Goal: Communication & Community: Answer question/provide support

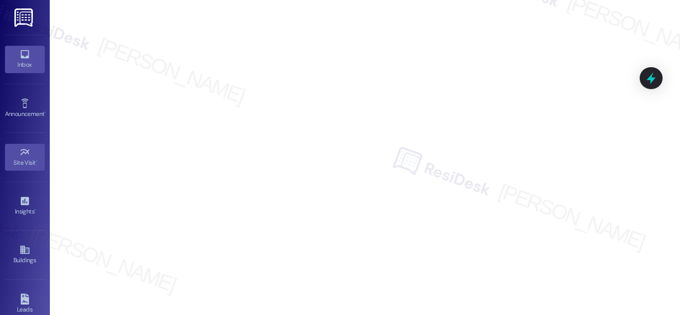
click at [16, 57] on link "Inbox" at bounding box center [25, 59] width 40 height 27
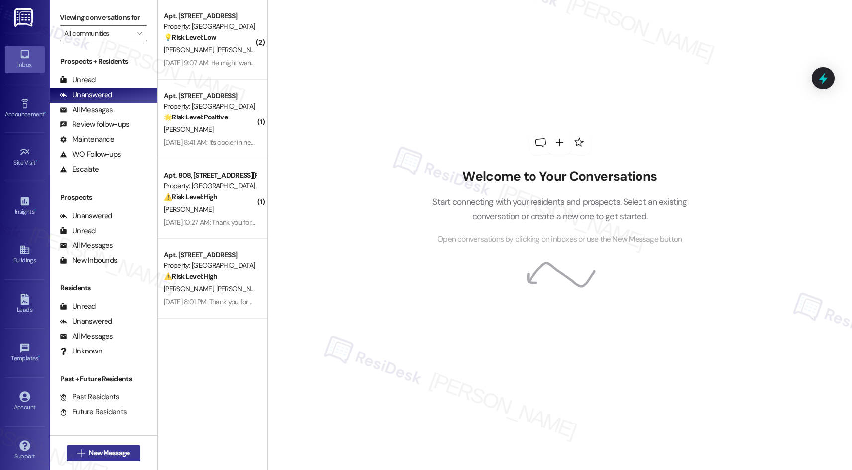
click at [109, 315] on span "New Message" at bounding box center [109, 453] width 41 height 10
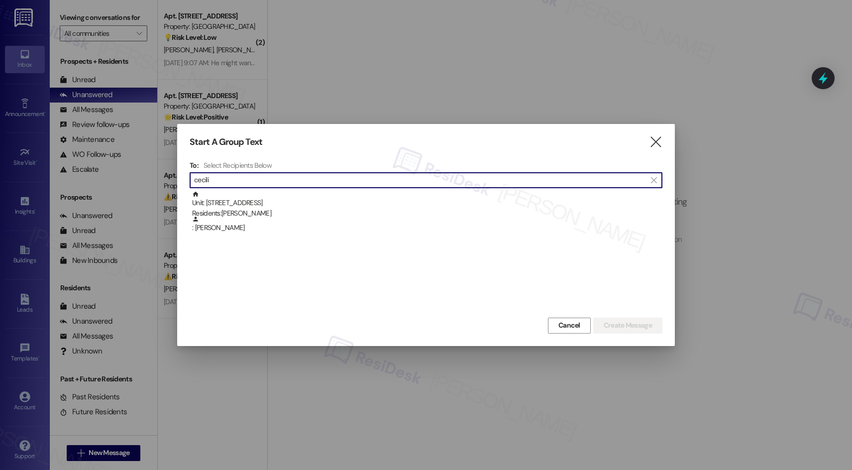
type input "cecili"
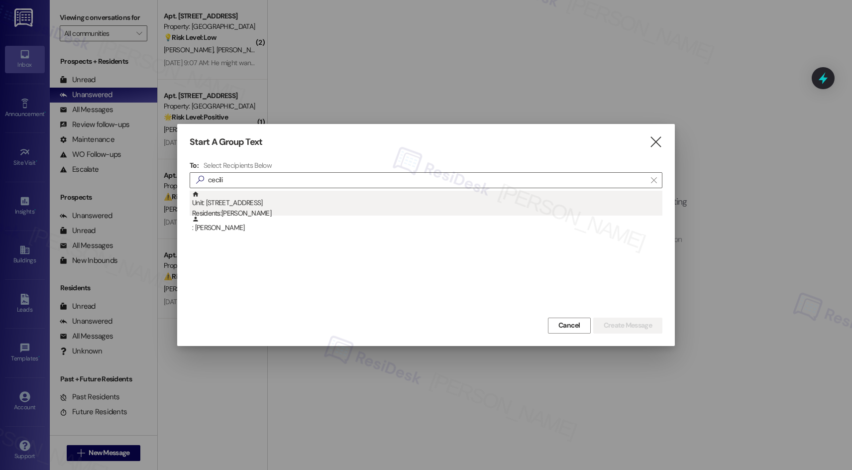
click at [235, 204] on div "Unit: 606 - 201 Hackberry St Residents: Cecilio Ramirez Perez" at bounding box center [427, 205] width 470 height 28
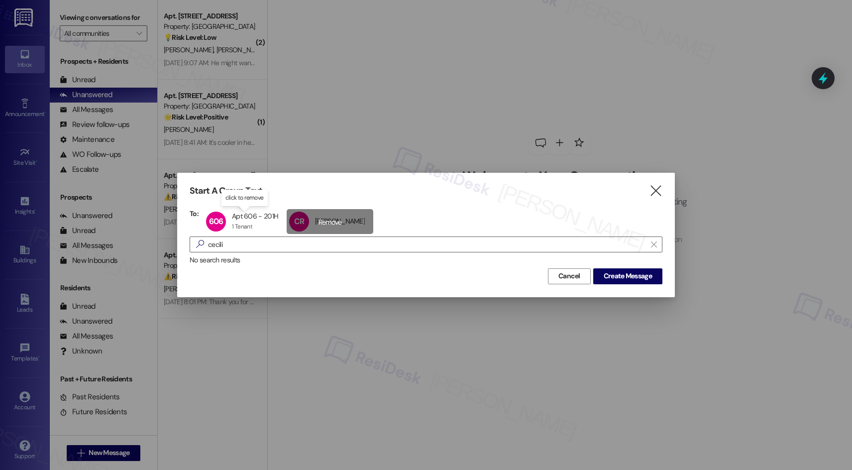
click at [340, 222] on div "CR Cecilio Ramirez Perez Cecilio Ramirez Perez click to remove" at bounding box center [330, 221] width 87 height 25
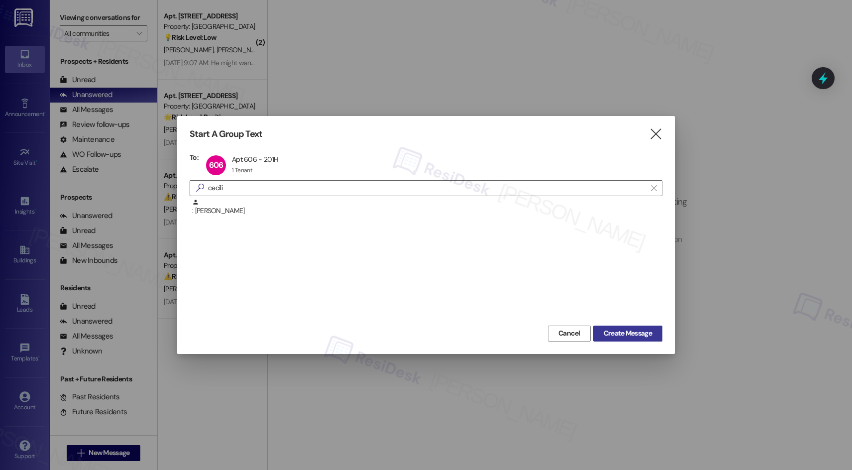
click at [631, 315] on span "Create Message" at bounding box center [628, 333] width 48 height 10
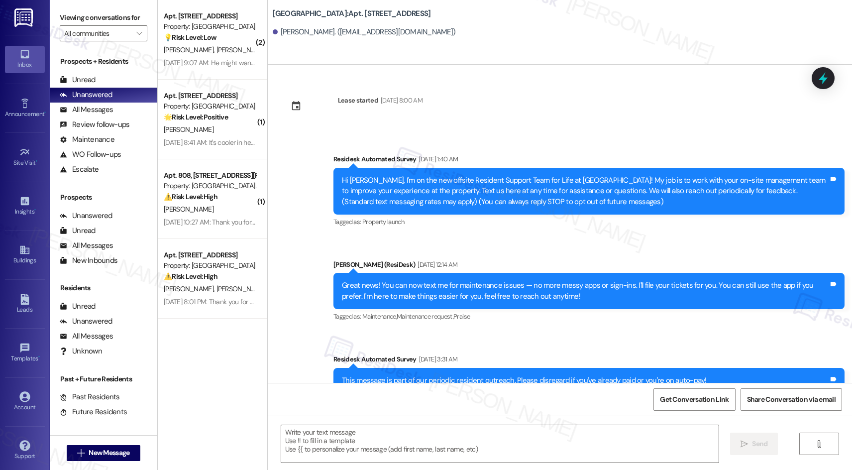
type textarea "Fetching suggested responses. Please feel free to read through the conversation…"
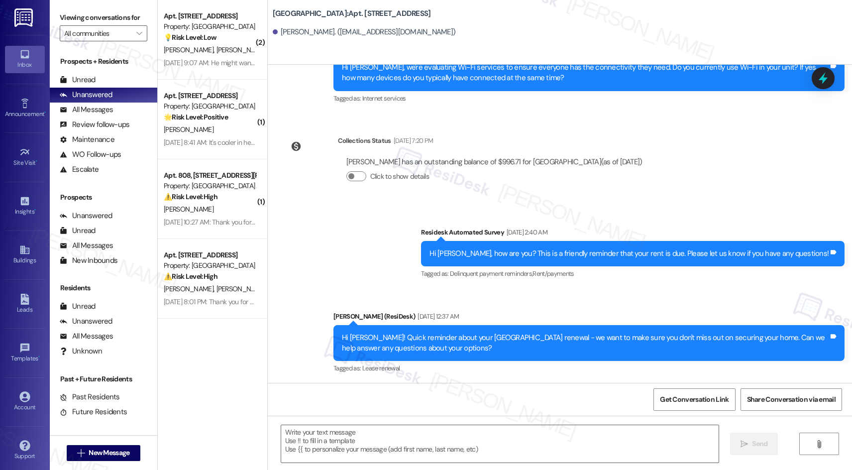
scroll to position [998, 0]
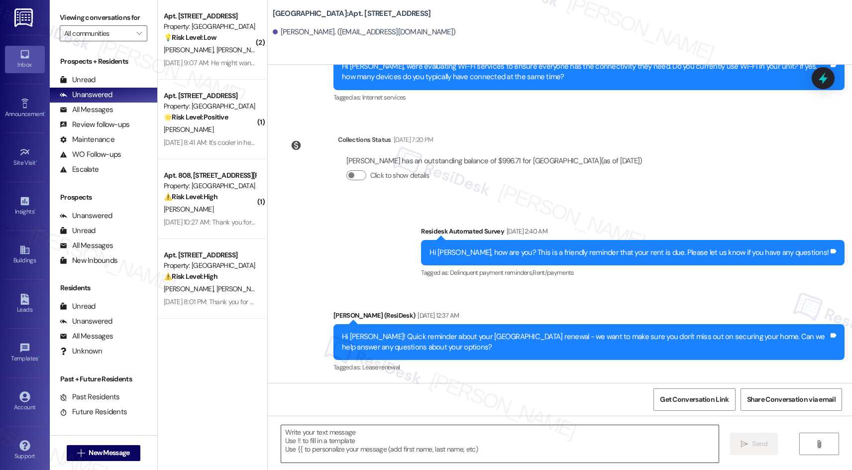
click at [421, 315] on textarea at bounding box center [500, 443] width 438 height 37
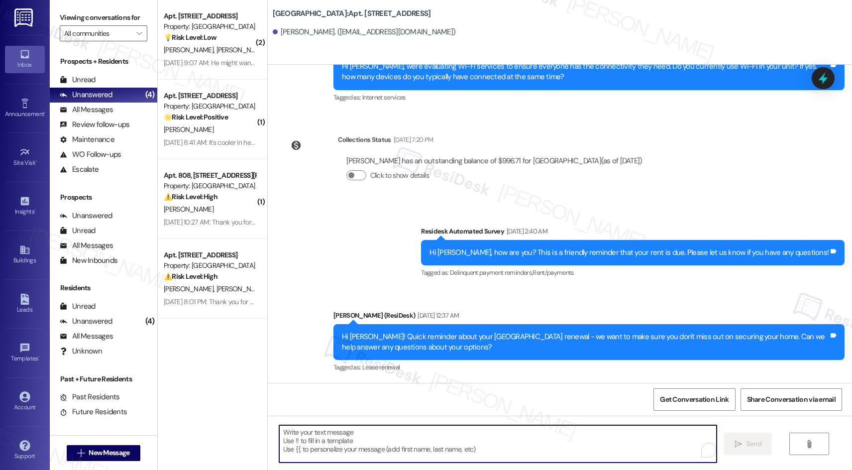
click at [468, 315] on textarea "To enrich screen reader interactions, please activate Accessibility in Grammarl…" at bounding box center [498, 443] width 438 height 37
paste textarea "Hi {{first_name}}! Quick reminder about your {{property}} renewal - we want to …"
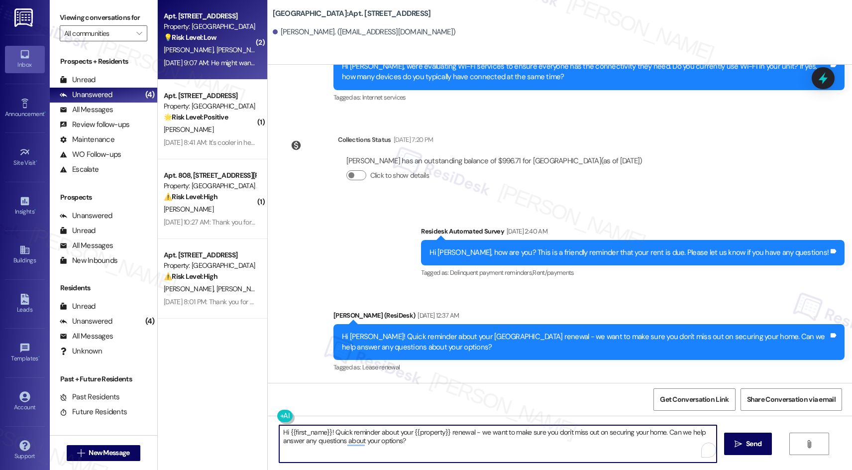
type textarea "Hi {{first_name}}! Quick reminder about your {{property}} renewal - we want to …"
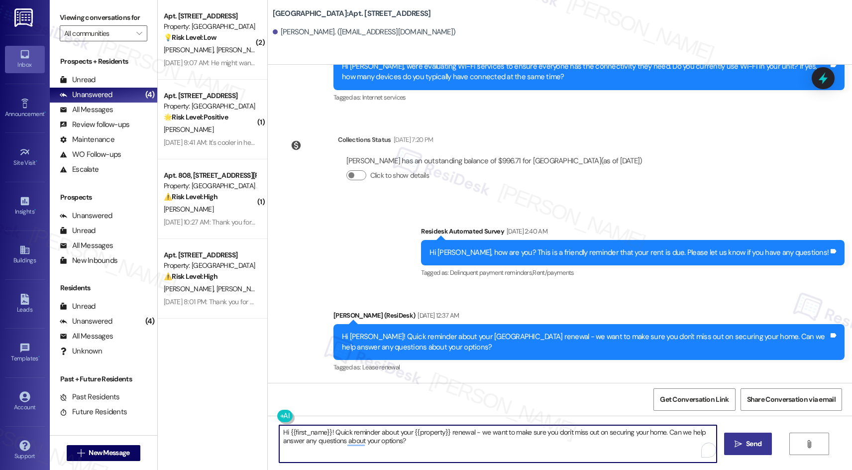
click at [680, 315] on span "Send" at bounding box center [753, 444] width 15 height 10
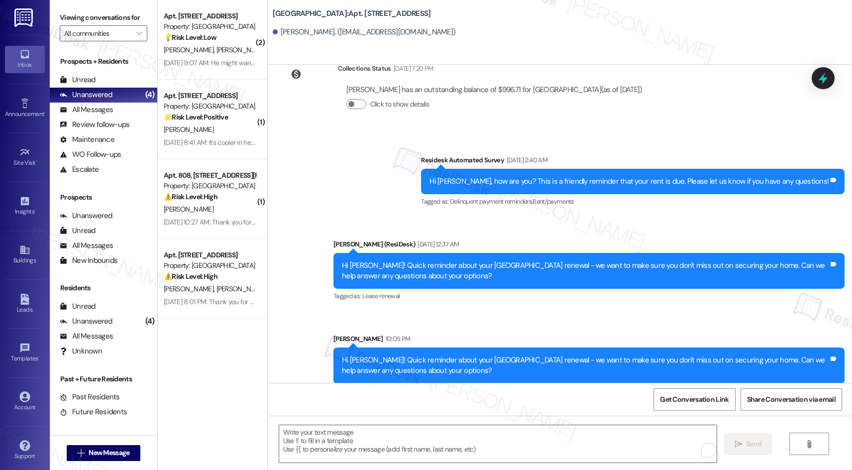
scroll to position [1078, 0]
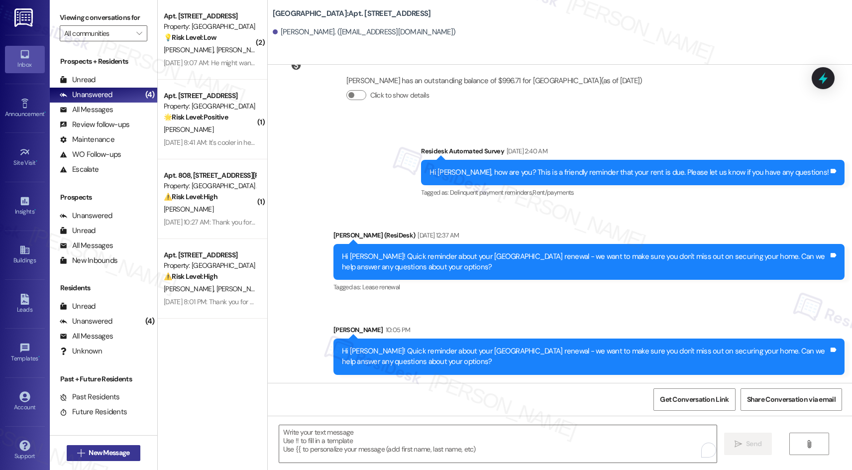
click at [116, 315] on span "New Message" at bounding box center [109, 453] width 41 height 10
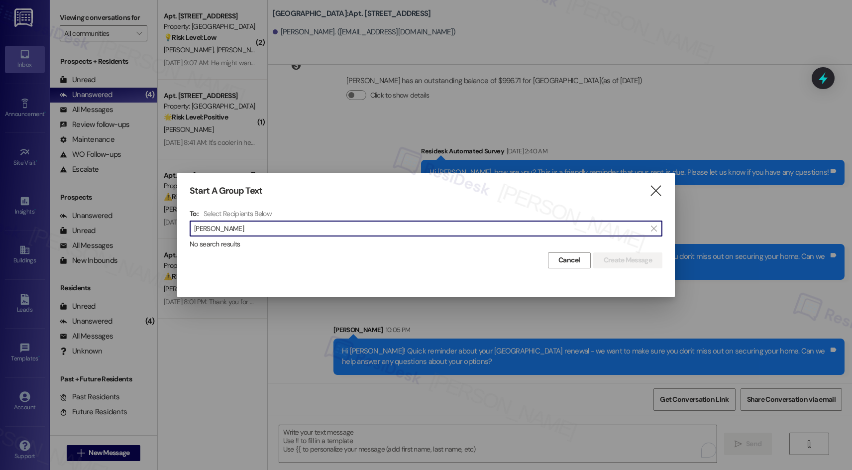
drag, startPoint x: 351, startPoint y: 230, endPoint x: 157, endPoint y: 195, distance: 196.3
click at [156, 194] on div "Start A Group Text  To: Select Recipients Below  matthew moncova  No search …" at bounding box center [426, 235] width 852 height 470
type input "matthew moncova"
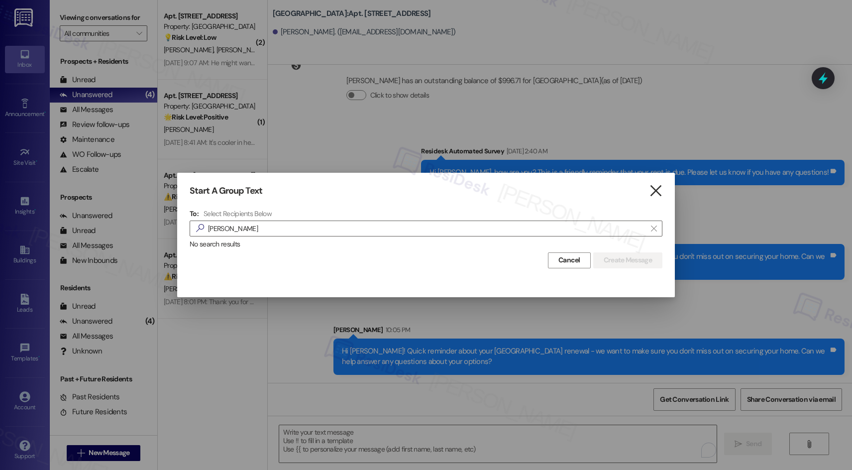
click at [658, 191] on icon "" at bounding box center [655, 191] width 13 height 10
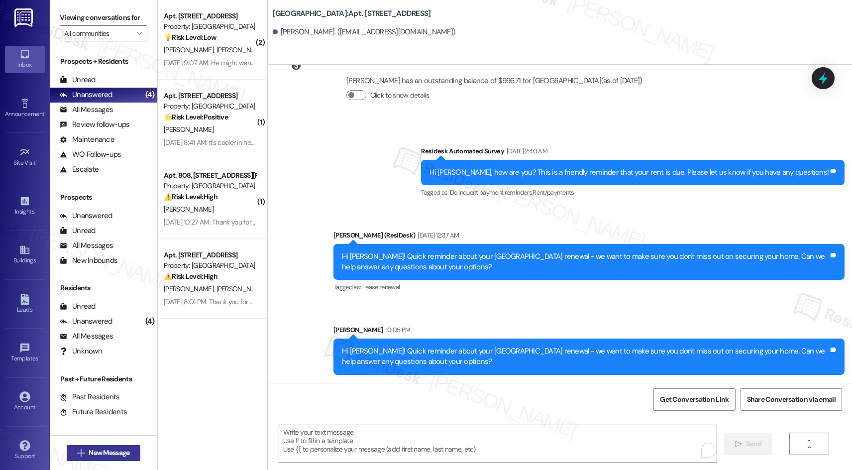
click at [87, 315] on span "New Message" at bounding box center [109, 453] width 45 height 10
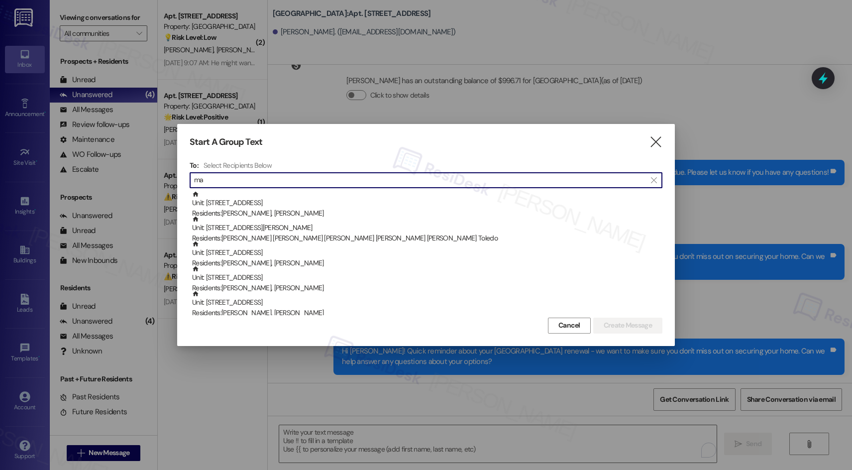
type input "m"
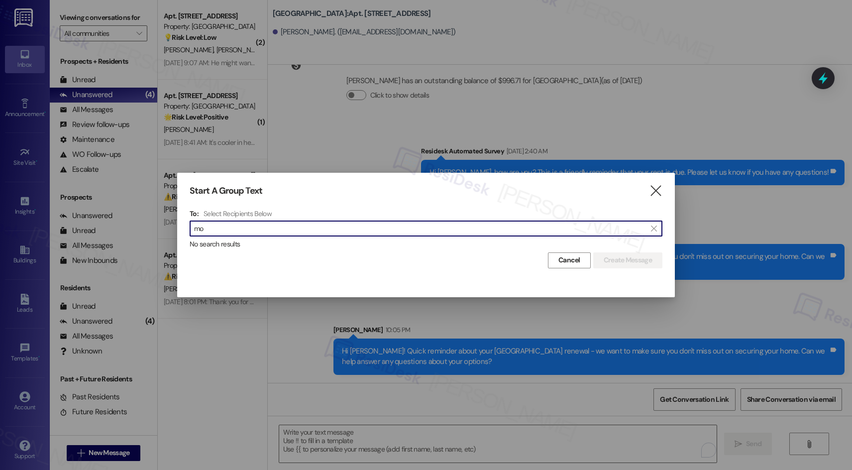
type input "m"
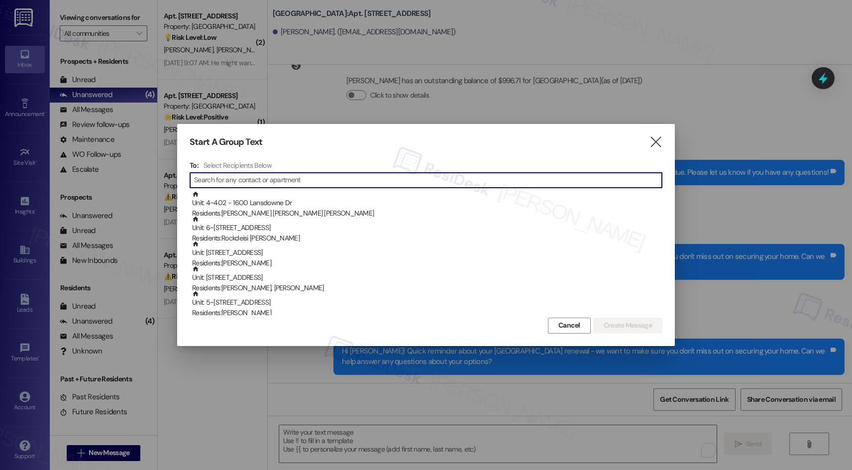
drag, startPoint x: 561, startPoint y: 323, endPoint x: 544, endPoint y: 321, distance: 17.5
click at [561, 315] on span "Cancel" at bounding box center [570, 325] width 22 height 10
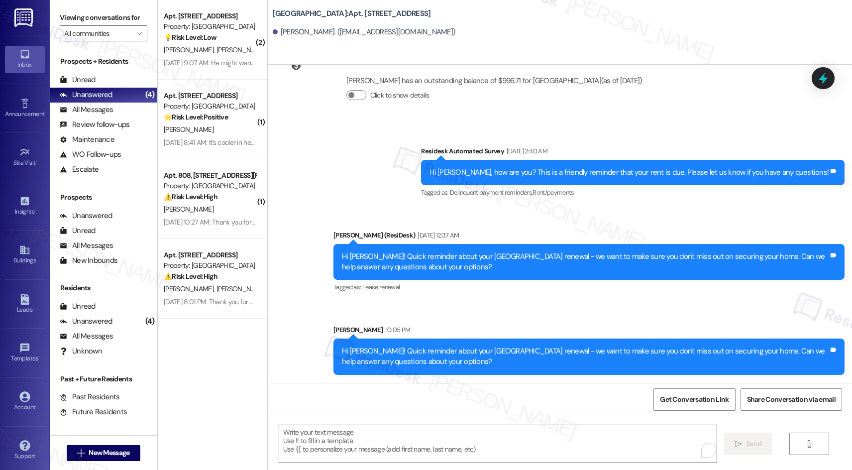
drag, startPoint x: 27, startPoint y: 61, endPoint x: 39, endPoint y: 73, distance: 16.9
click at [27, 61] on div "Inbox" at bounding box center [25, 65] width 50 height 10
drag, startPoint x: 232, startPoint y: 395, endPoint x: 208, endPoint y: 364, distance: 39.0
click at [232, 315] on div "( 2 ) Apt. 1106, 201 Hackberry St Property: Hackberry Ranch 💡 Risk Level: Low T…" at bounding box center [213, 199] width 110 height 399
click at [111, 95] on div "Unanswered (4)" at bounding box center [104, 95] width 108 height 15
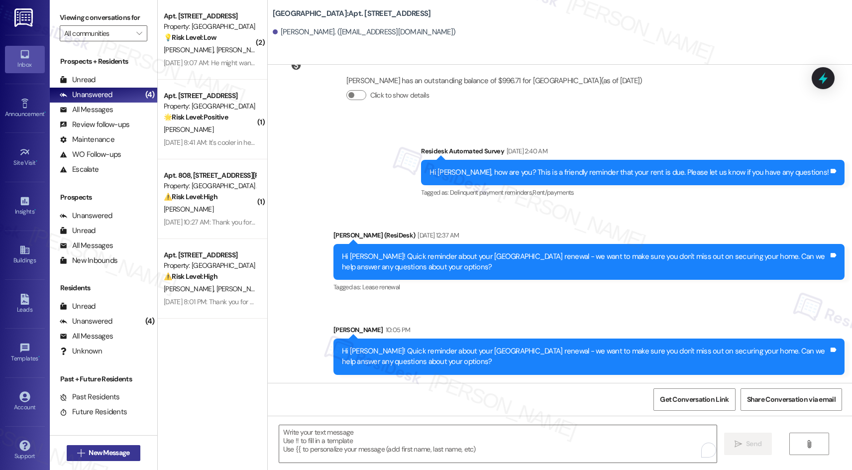
click at [99, 315] on span "New Message" at bounding box center [109, 453] width 41 height 10
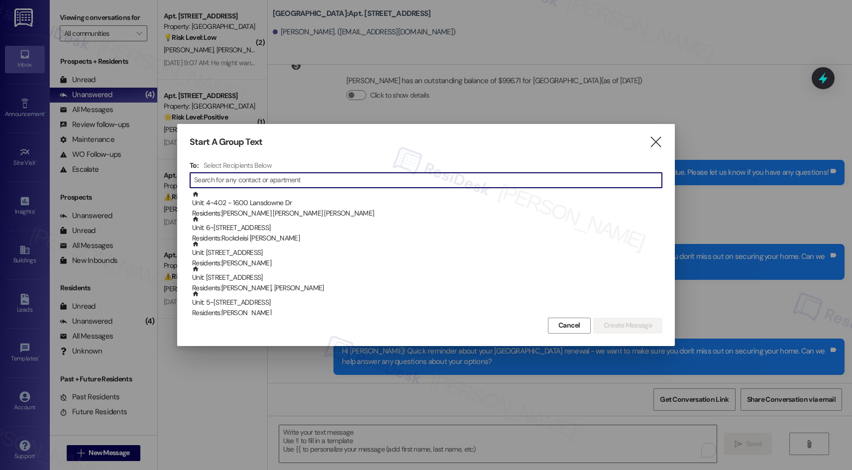
click at [268, 177] on input at bounding box center [428, 180] width 468 height 14
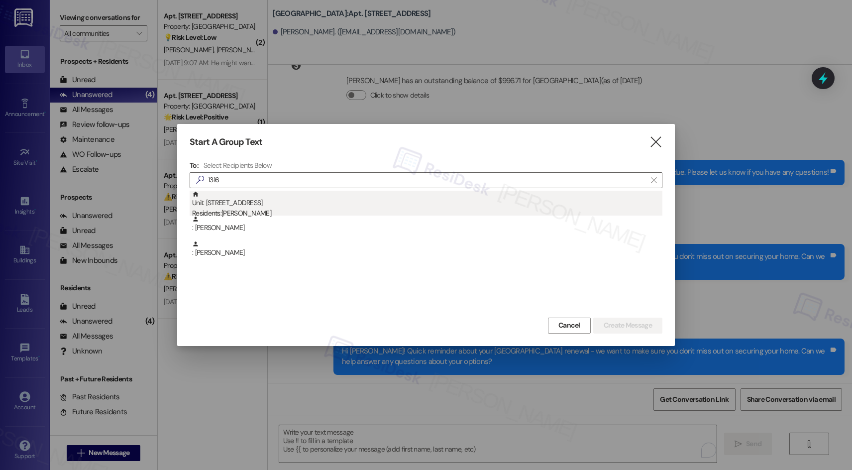
click at [250, 202] on div "Unit: 1316 - 201 Hackberry St Residents: Matthew Monclova" at bounding box center [427, 205] width 470 height 28
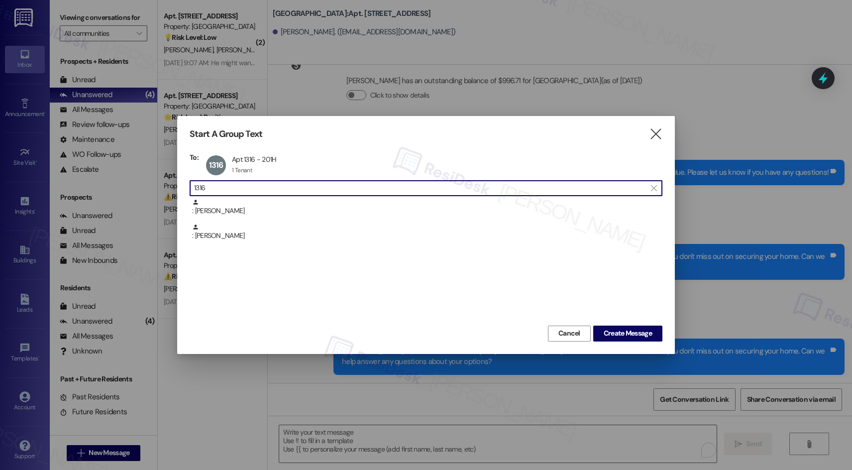
click at [223, 188] on input "1316" at bounding box center [420, 188] width 452 height 14
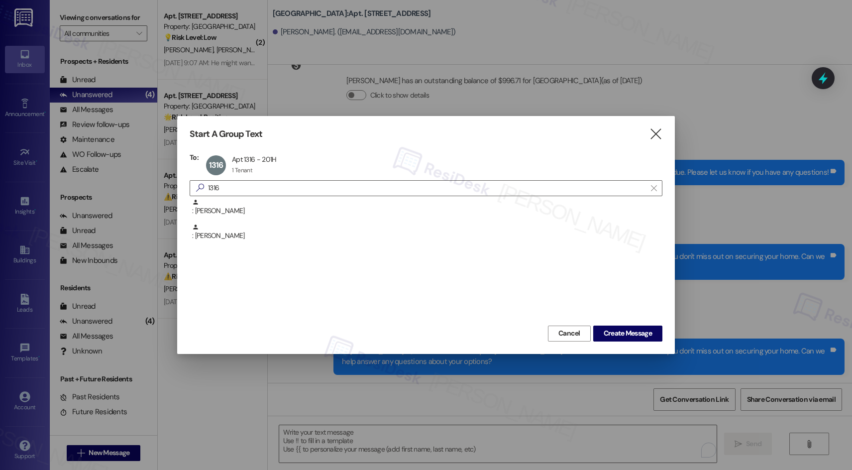
click at [425, 270] on div ": Lamonica Williamson : Matthew Monclova" at bounding box center [426, 261] width 473 height 124
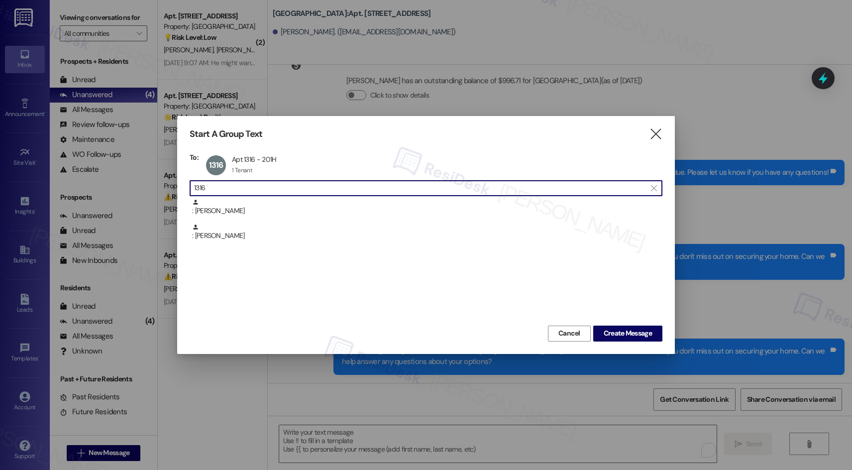
click at [281, 190] on input "1316" at bounding box center [420, 188] width 452 height 14
type input "1316"
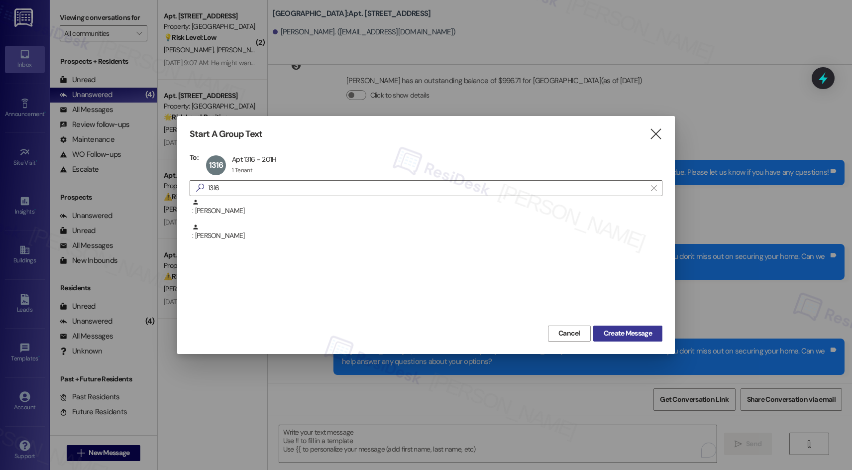
click at [637, 315] on span "Create Message" at bounding box center [628, 333] width 48 height 10
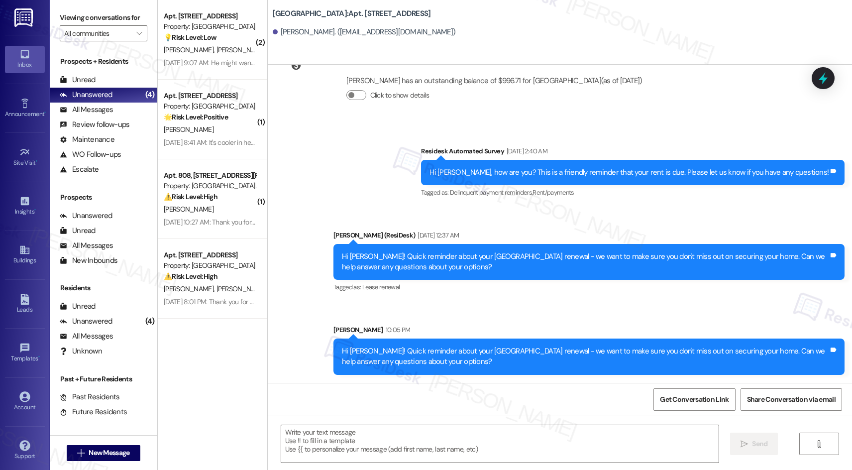
type textarea "Fetching suggested responses. Please feel free to read through the conversation…"
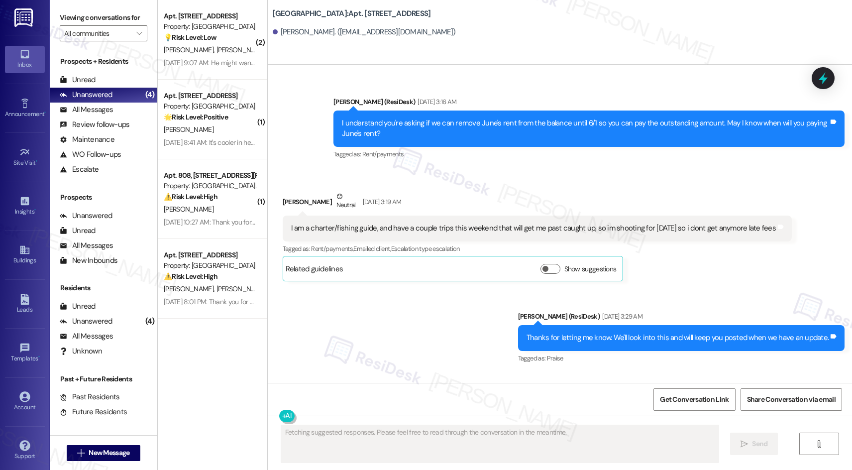
scroll to position [4295, 0]
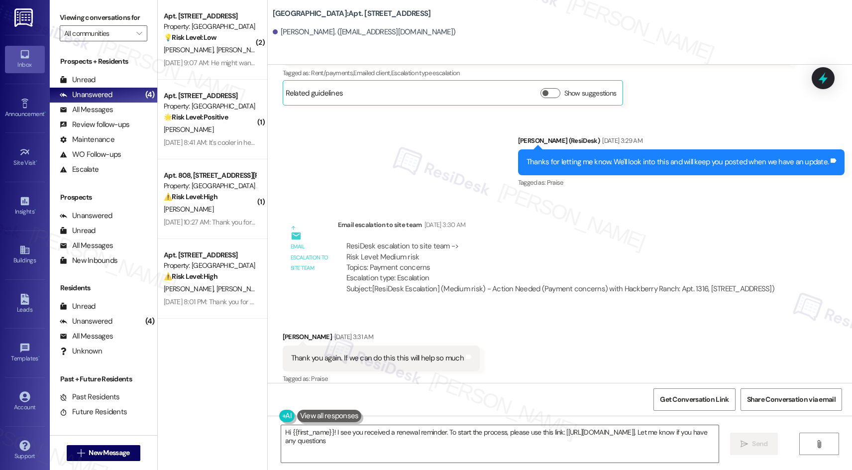
type textarea "Hi {{first_name}}! I see you received a renewal reminder. To start the process,…"
click at [435, 315] on textarea "Hi {{first_name}}! I see you received a renewal reminder. To start the process,…" at bounding box center [500, 443] width 438 height 37
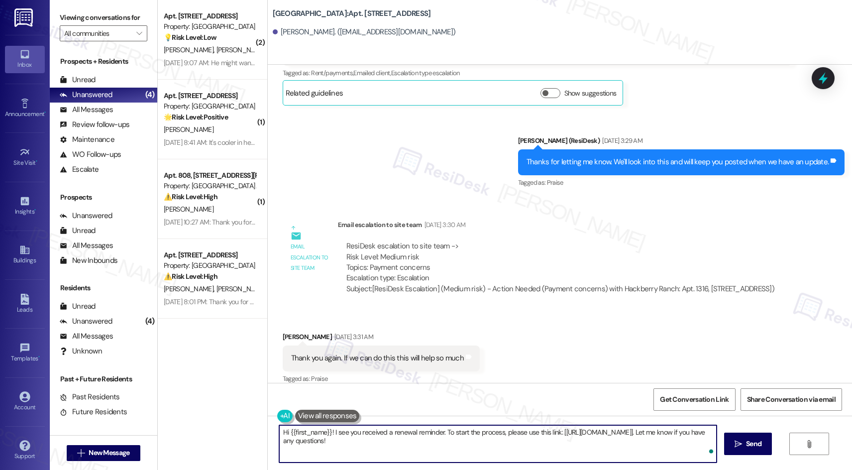
click at [387, 315] on textarea "Hi {{first_name}}! I see you received a renewal reminder. To start the process,…" at bounding box center [498, 443] width 438 height 37
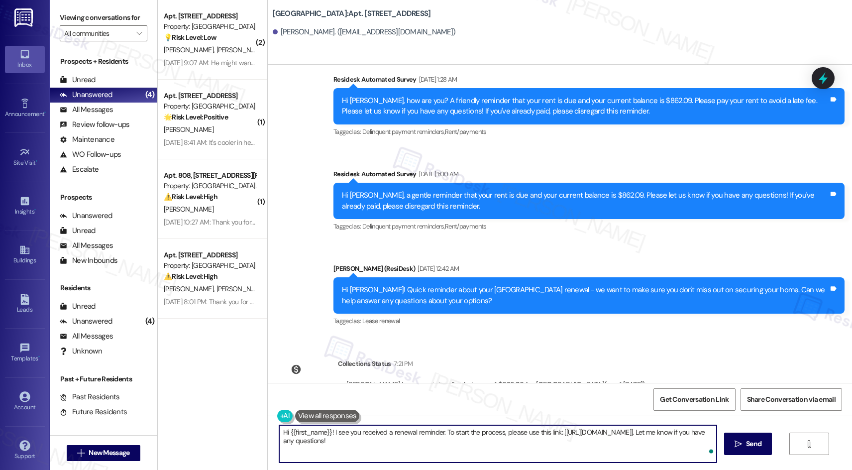
scroll to position [5123, 0]
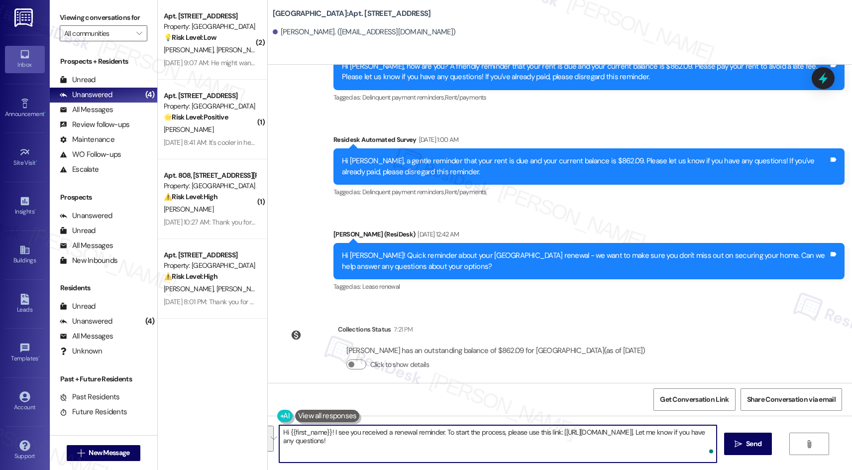
drag, startPoint x: 375, startPoint y: 449, endPoint x: 259, endPoint y: 420, distance: 119.5
click at [259, 315] on div "( 2 ) Apt. 1106, 201 Hackberry St Property: Hackberry Ranch 💡 Risk Level: Low T…" at bounding box center [505, 235] width 695 height 470
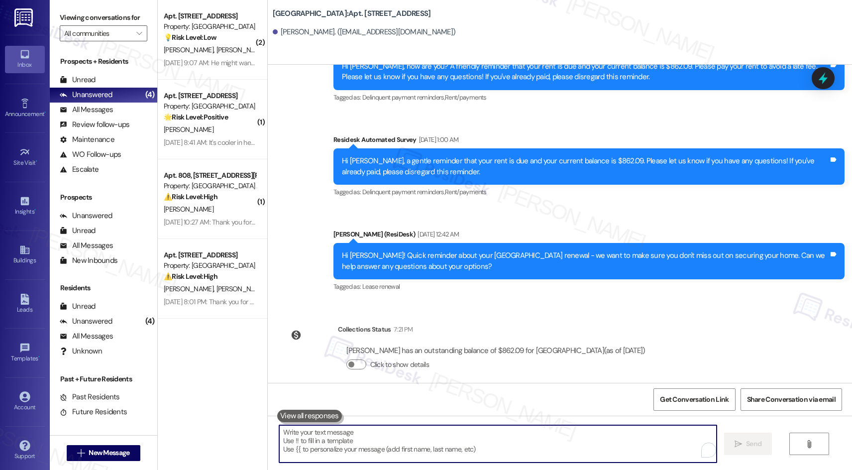
click at [434, 315] on textarea "To enrich screen reader interactions, please activate Accessibility in Grammarl…" at bounding box center [498, 443] width 438 height 37
paste textarea "Hi {{first_name}}! Quick reminder about your {{property}} renewal - we want to …"
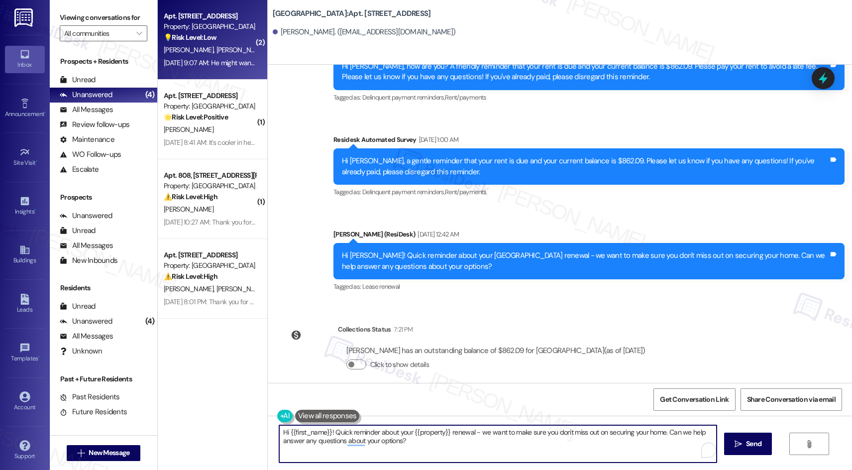
type textarea "Hi {{first_name}}! Quick reminder about your {{property}} renewal - we want to …"
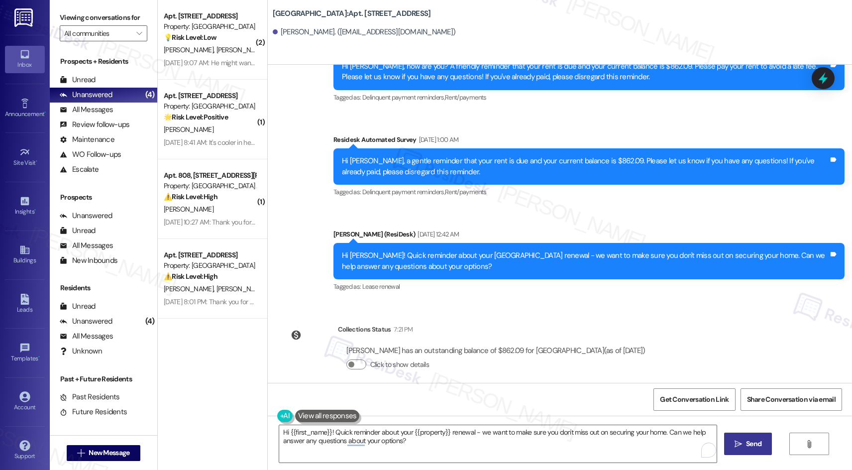
click at [680, 315] on span "Send" at bounding box center [753, 444] width 15 height 10
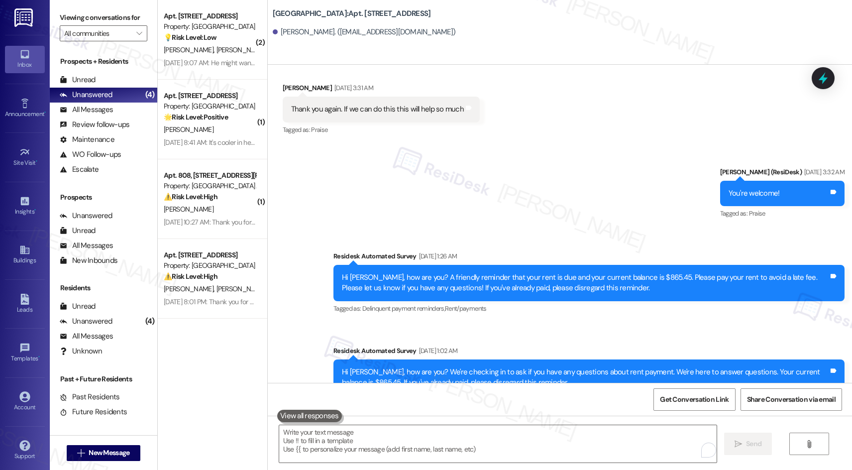
scroll to position [5203, 0]
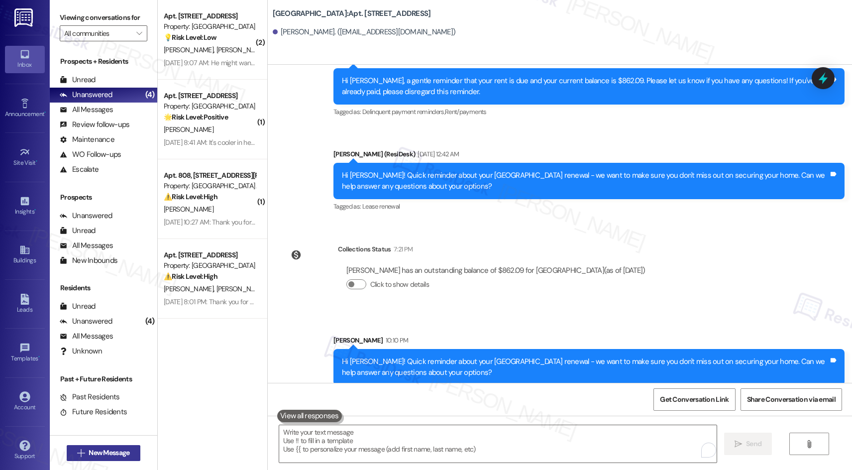
click at [109, 315] on span "New Message" at bounding box center [109, 453] width 41 height 10
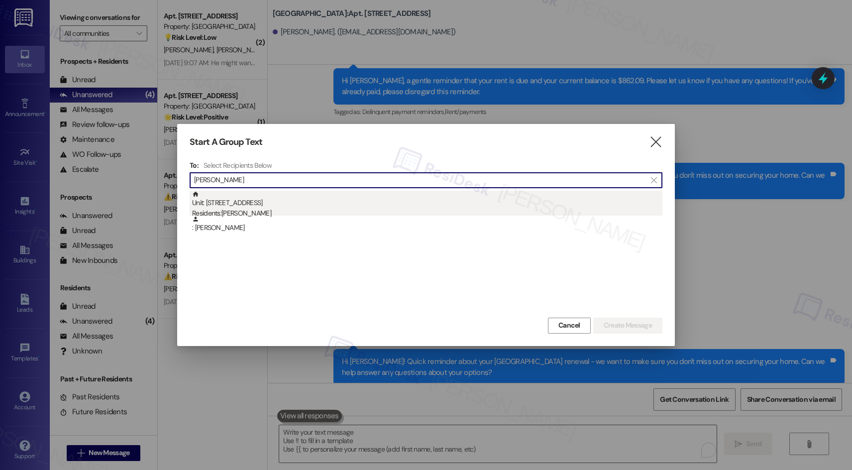
type input "robert silliman"
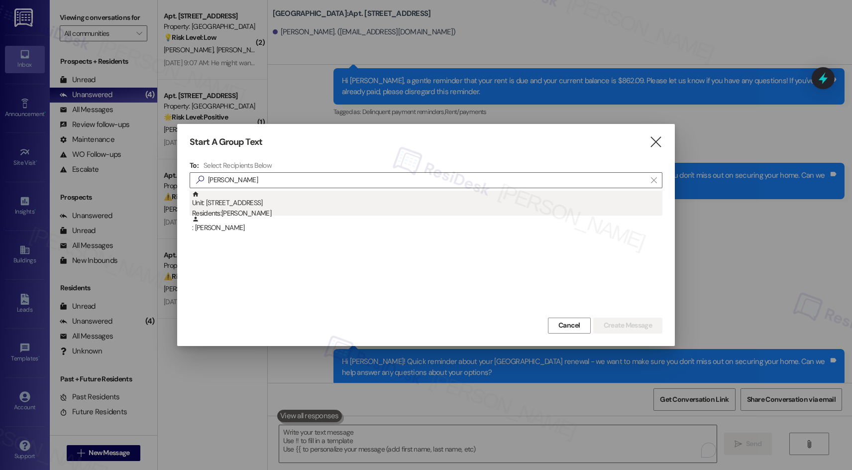
click at [272, 214] on div "Residents: Robert Silliman" at bounding box center [427, 213] width 470 height 10
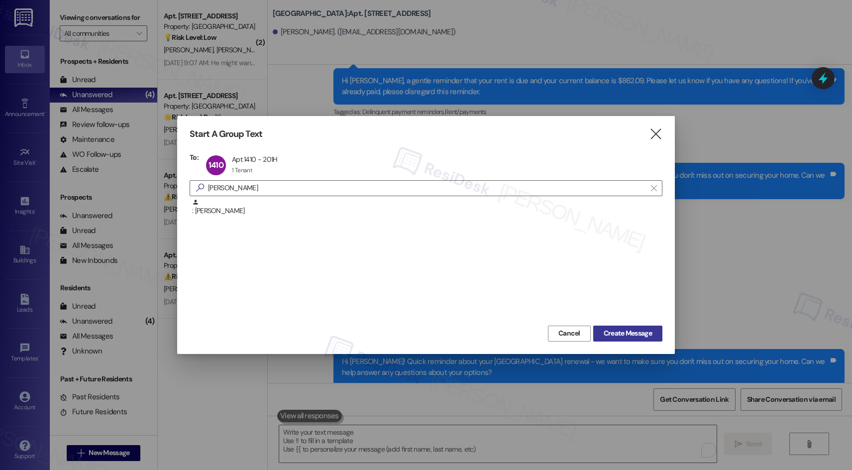
click at [632, 315] on span "Create Message" at bounding box center [628, 333] width 48 height 10
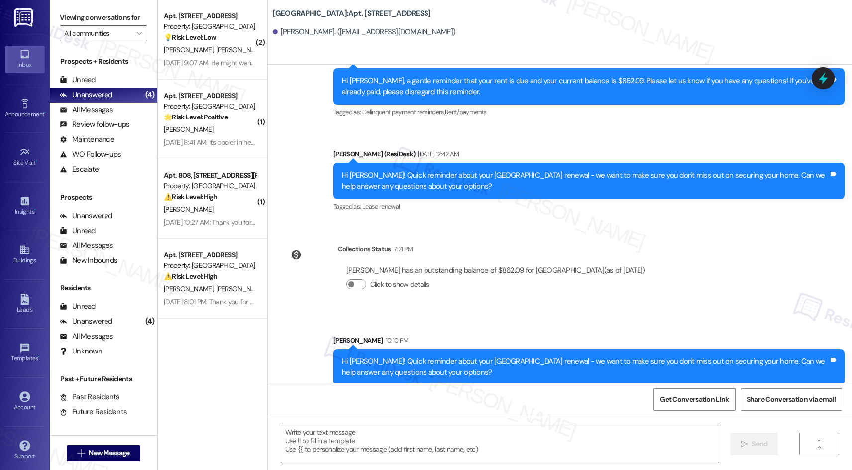
type textarea "Fetching suggested responses. Please feel free to read through the conversation…"
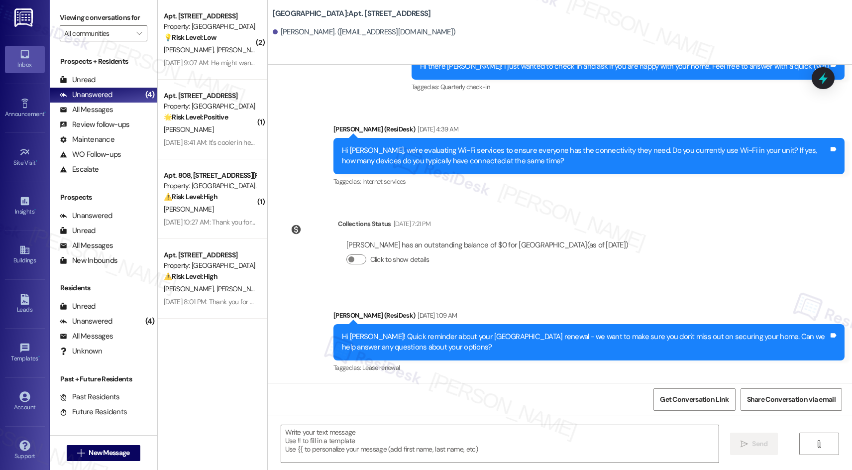
scroll to position [830, 0]
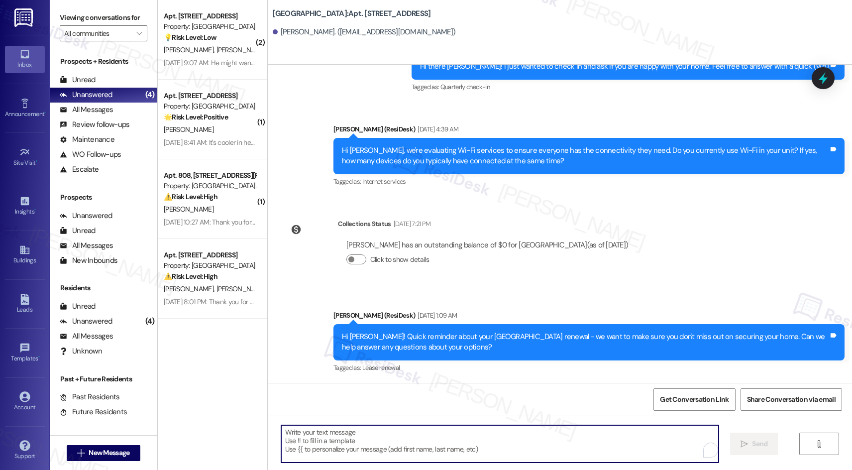
click at [342, 315] on textarea "To enrich screen reader interactions, please activate Accessibility in Grammarl…" at bounding box center [500, 443] width 438 height 37
paste textarea "Hi {{first_name}}! Quick reminder about your {{property}} renewal - we want to …"
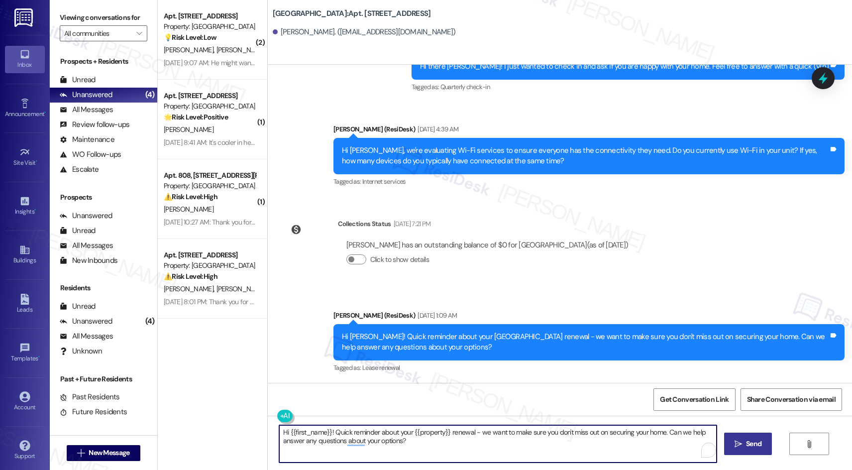
type textarea "Hi {{first_name}}! Quick reminder about your {{property}} renewal - we want to …"
click at [427, 315] on textarea "Hi {{first_name}}! Quick reminder about your {{property}} renewal - we want to …" at bounding box center [498, 443] width 438 height 37
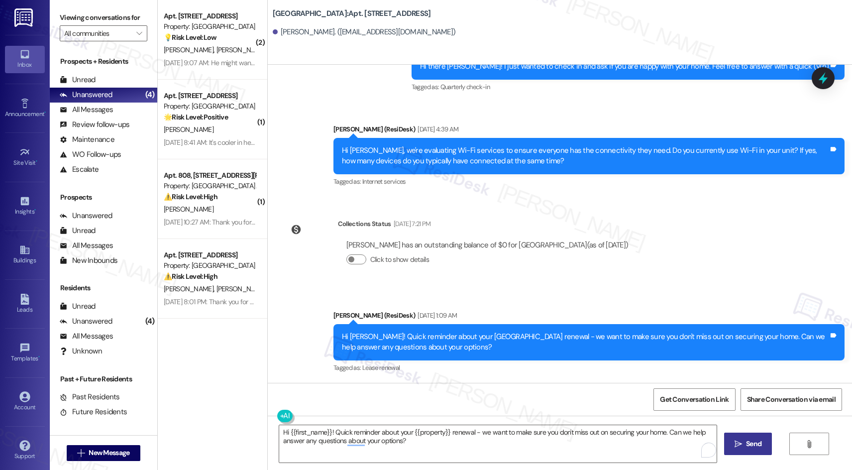
click at [680, 315] on span "Send" at bounding box center [753, 444] width 15 height 10
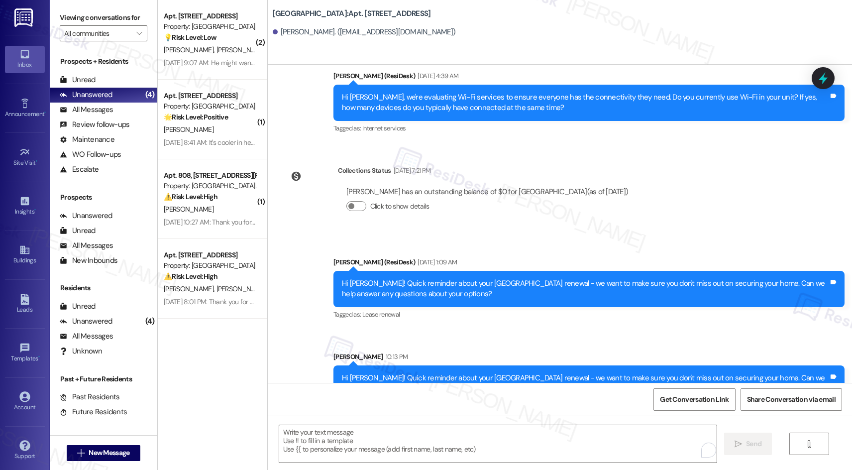
scroll to position [910, 0]
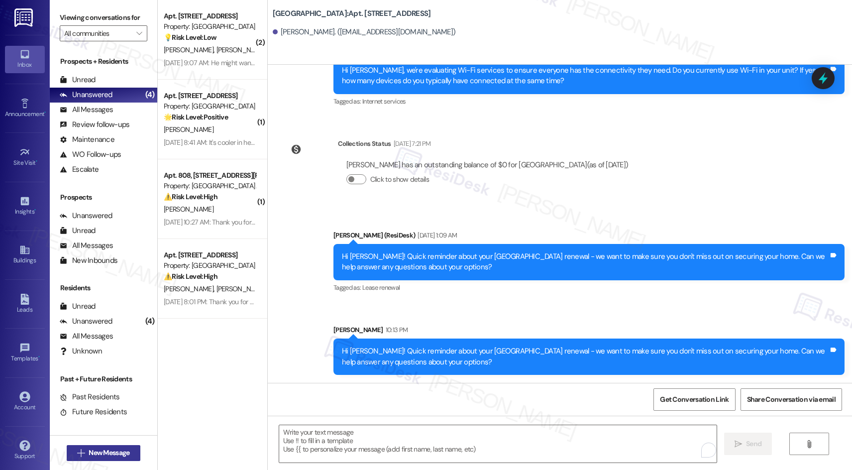
click at [112, 315] on span "New Message" at bounding box center [109, 453] width 41 height 10
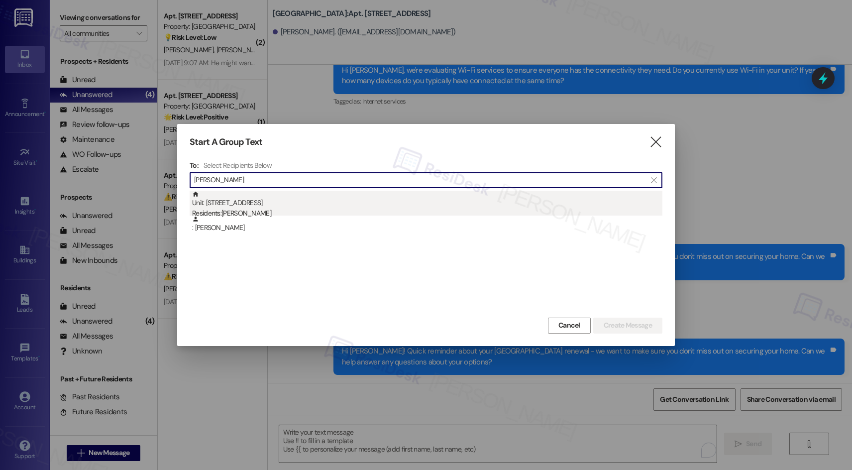
type input "guy morris"
click at [316, 207] on div "Unit: 2801 - 201 Hackberry St Residents: Guy Morris" at bounding box center [427, 205] width 470 height 28
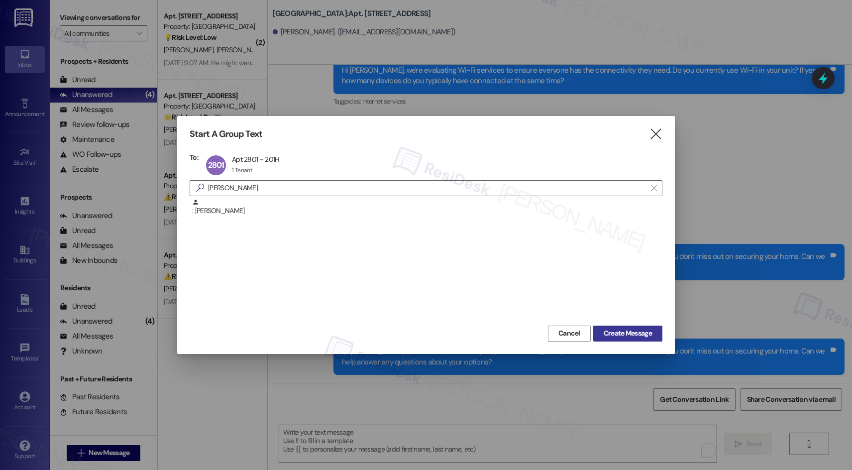
click at [635, 315] on button "Create Message" at bounding box center [627, 334] width 69 height 16
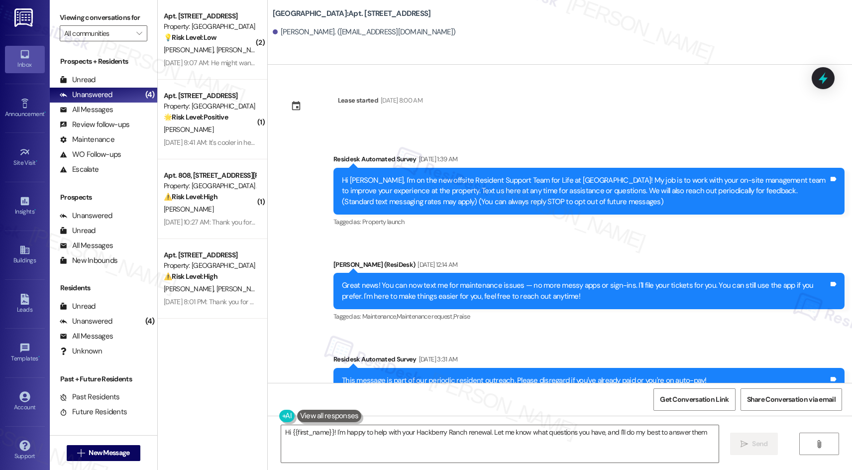
type textarea "Hi {{first_name}}! I'm happy to help with your Hackberry Ranch renewal. Let me …"
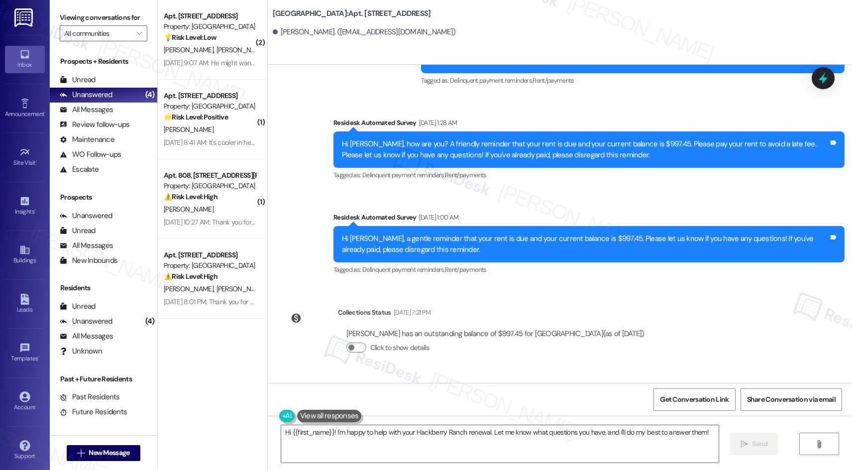
scroll to position [1187, 0]
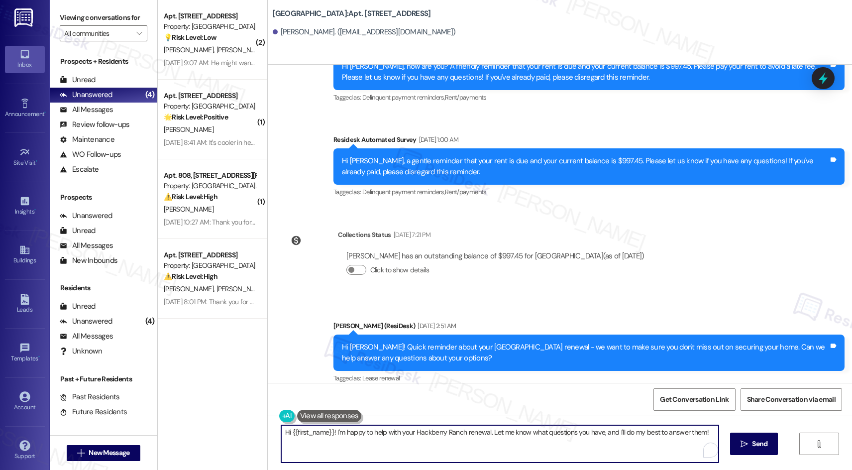
click at [543, 315] on textarea "Hi {{first_name}}! I'm happy to help with your Hackberry Ranch renewal. Let me …" at bounding box center [500, 443] width 438 height 37
click at [542, 315] on textarea "Hi {{first_name}}! I'm happy to help with your Hackberry Ranch renewal. Let me …" at bounding box center [500, 443] width 438 height 37
click at [541, 315] on textarea "Hi {{first_name}}! I'm happy to help with your Hackberry Ranch renewal. Let me …" at bounding box center [500, 443] width 438 height 37
drag, startPoint x: 702, startPoint y: 432, endPoint x: 260, endPoint y: 388, distance: 444.2
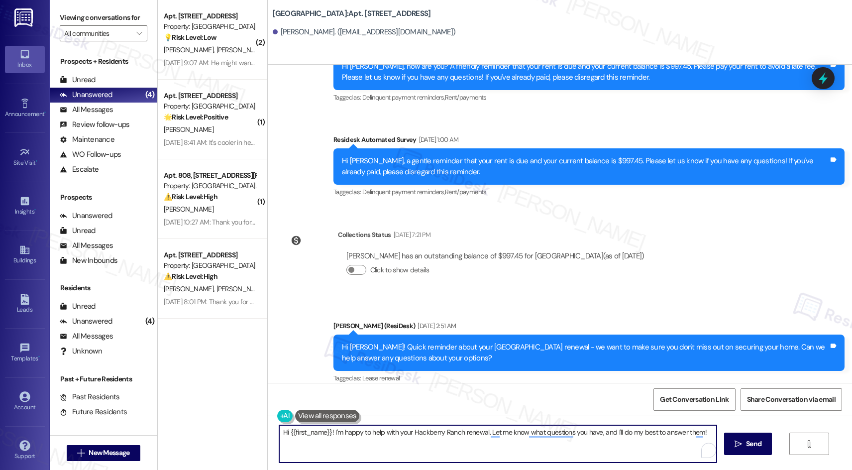
click at [268, 315] on div "Lease started Sep 30, 2024 at 8:00 AM Survey, sent via SMS Residesk Automated S…" at bounding box center [560, 300] width 585 height 470
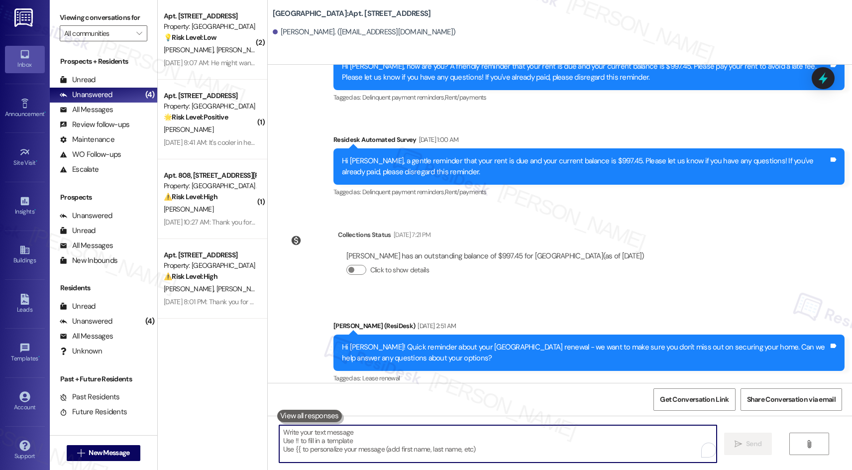
paste textarea "Hi {{first_name}}! Quick reminder about your {{property}} renewal - we want to …"
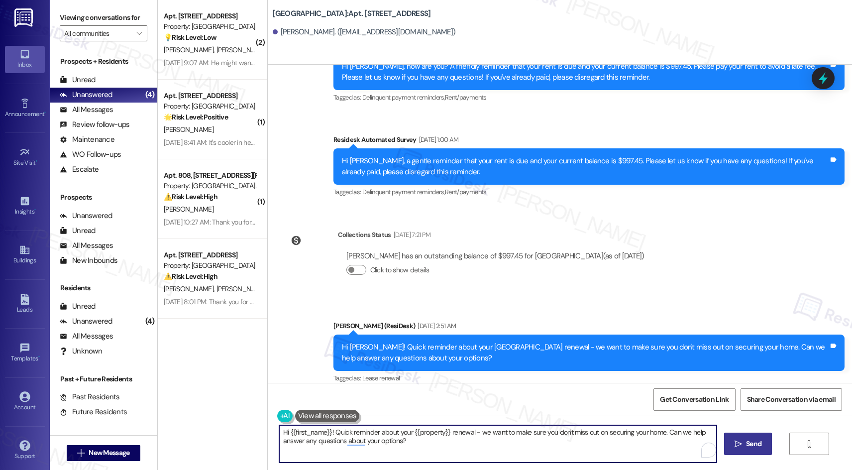
type textarea "Hi {{first_name}}! Quick reminder about your {{property}} renewal - we want to …"
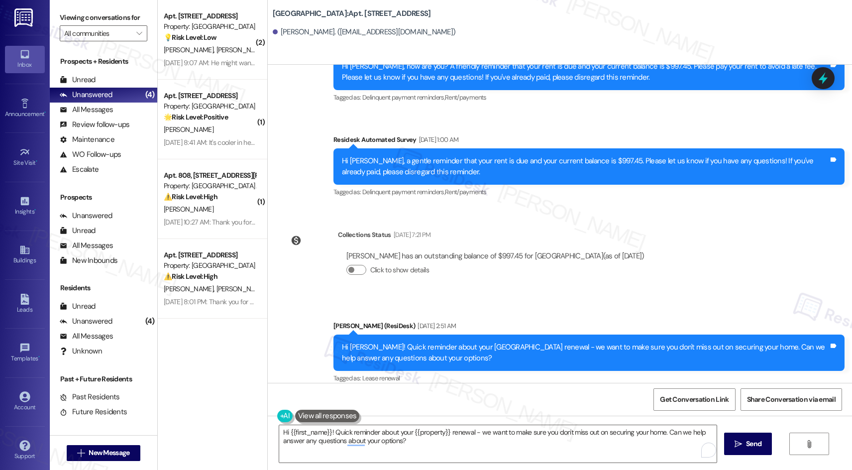
drag, startPoint x: 750, startPoint y: 444, endPoint x: 641, endPoint y: 392, distance: 121.4
click at [680, 315] on span "Send" at bounding box center [753, 444] width 15 height 10
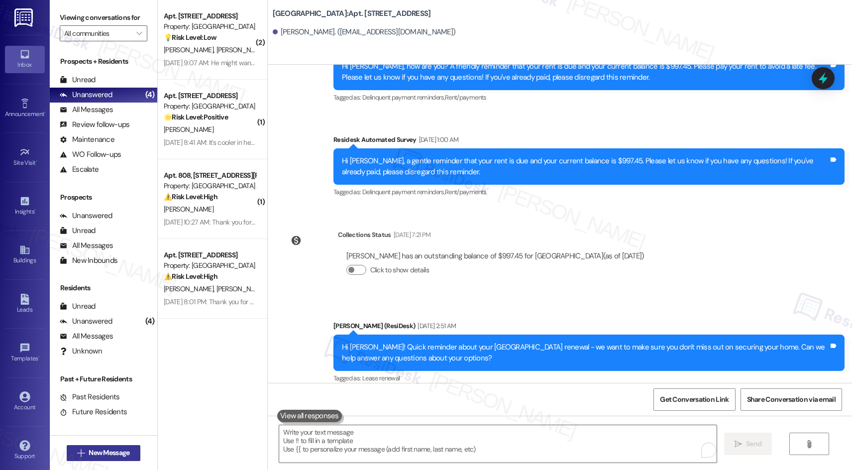
click at [117, 315] on span "New Message" at bounding box center [109, 453] width 41 height 10
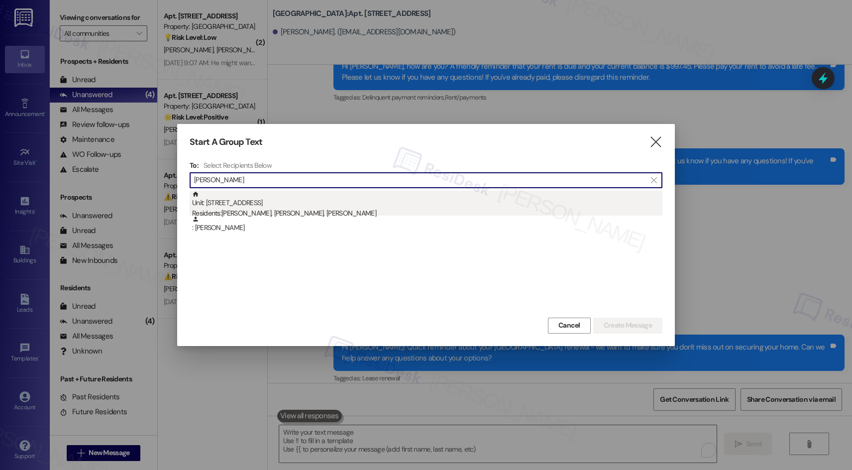
type input "ben garcia"
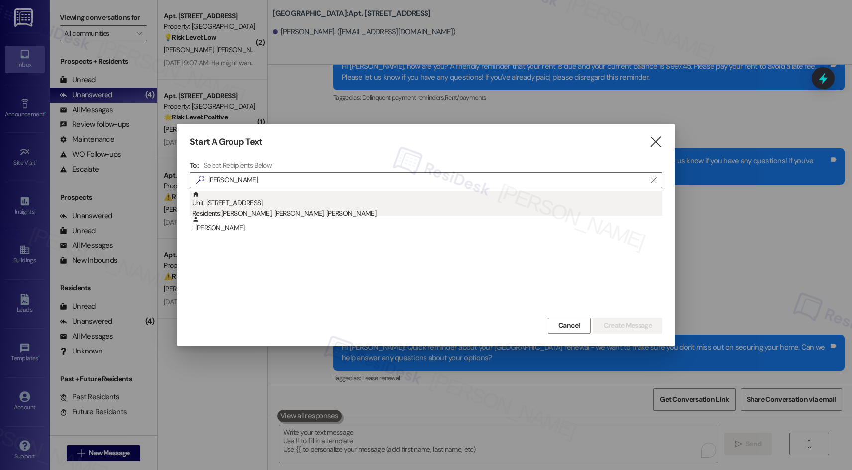
click at [288, 210] on div "Residents: Cynthia Garcia, Ben Garcia, Fayth Garcia" at bounding box center [427, 213] width 470 height 10
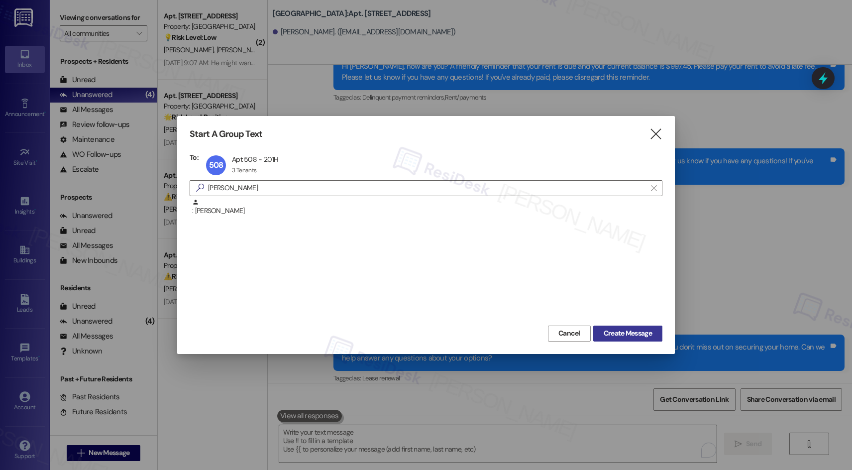
click at [648, 315] on span "Create Message" at bounding box center [628, 333] width 48 height 10
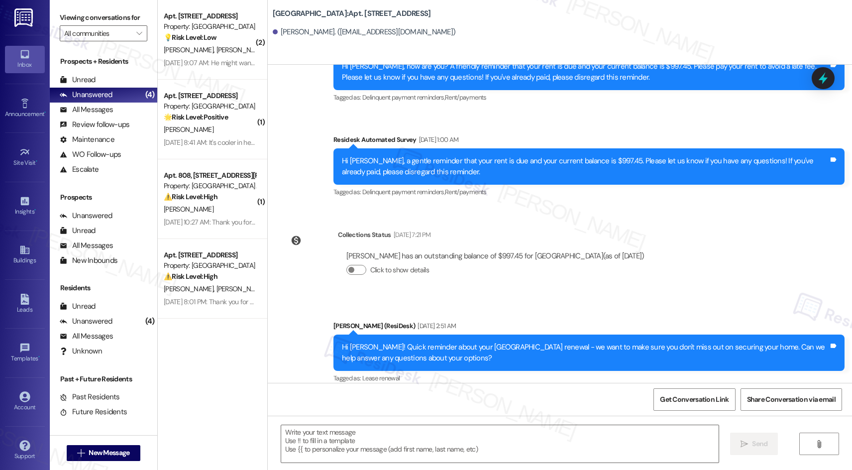
type textarea "Fetching suggested responses. Please feel free to read through the conversation…"
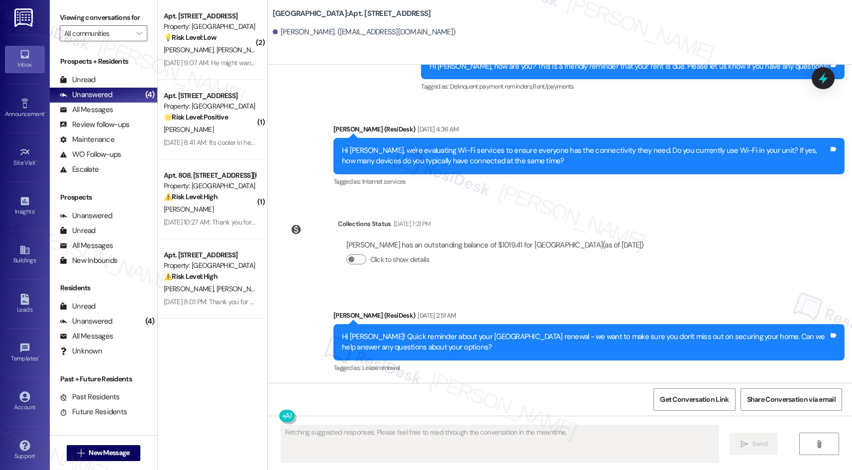
scroll to position [904, 0]
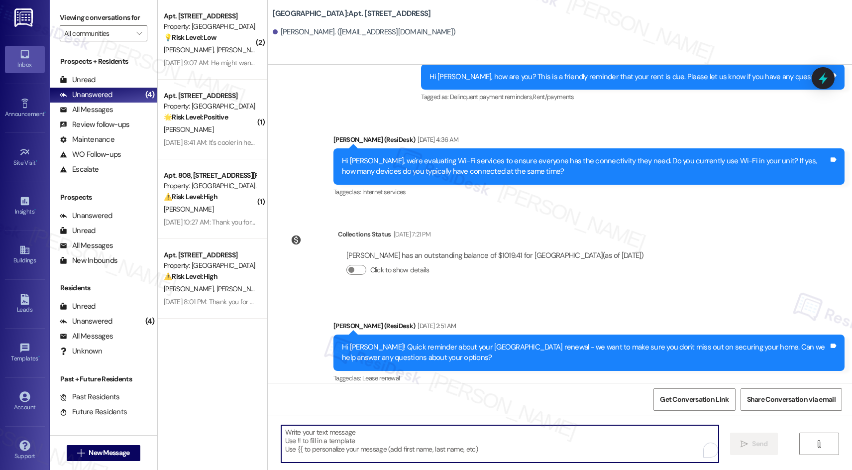
click at [409, 315] on textarea "To enrich screen reader interactions, please activate Accessibility in Grammarl…" at bounding box center [500, 443] width 438 height 37
paste textarea "Hi {{first_name}}! Quick reminder about your {{property}} renewal - we want to …"
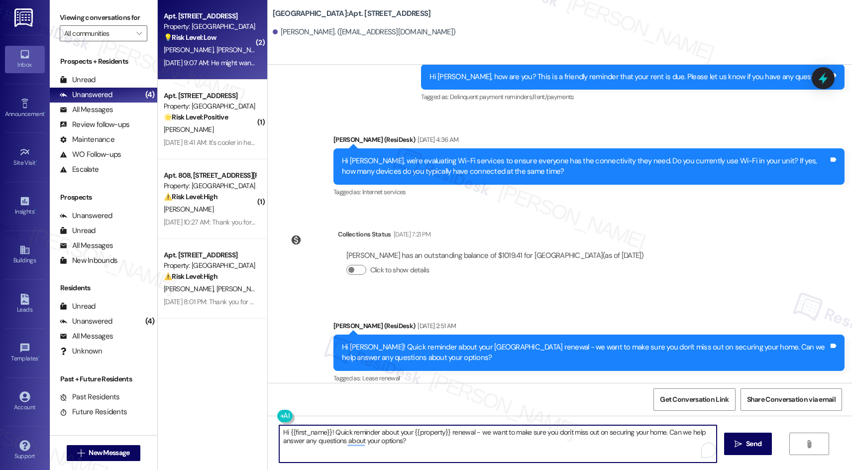
type textarea "Hi {{first_name}}! Quick reminder about your {{property}} renewal - we want to …"
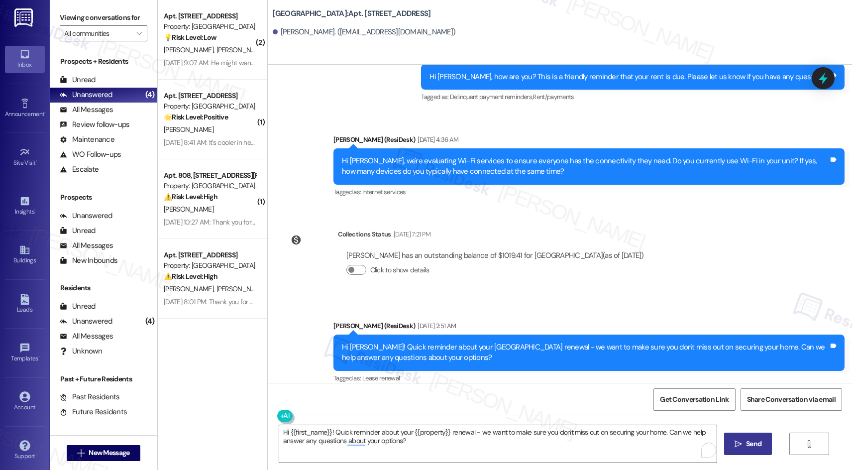
click at [680, 315] on span "Send" at bounding box center [753, 444] width 15 height 10
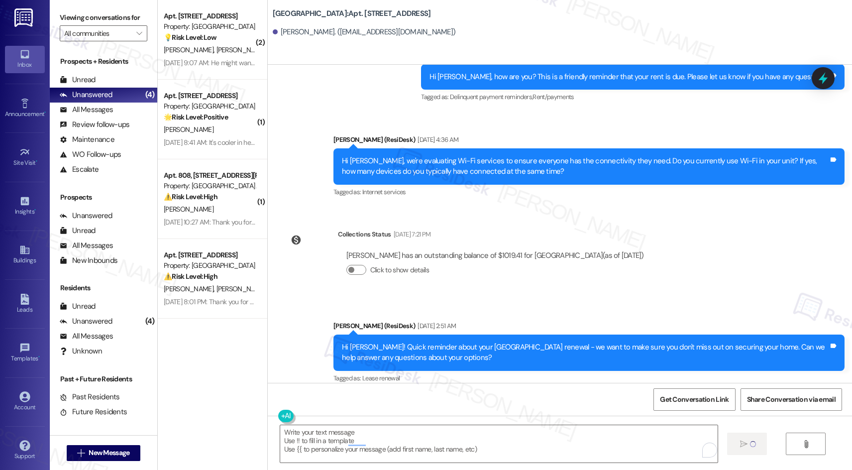
scroll to position [983, 0]
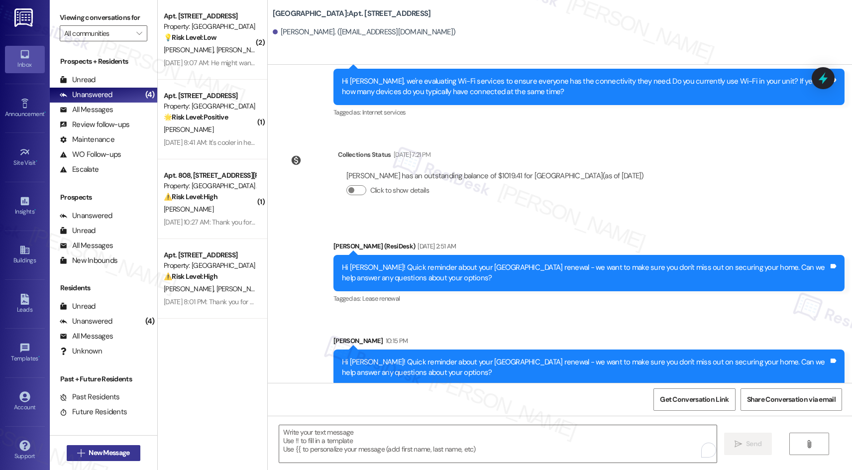
click at [105, 315] on span "New Message" at bounding box center [109, 453] width 41 height 10
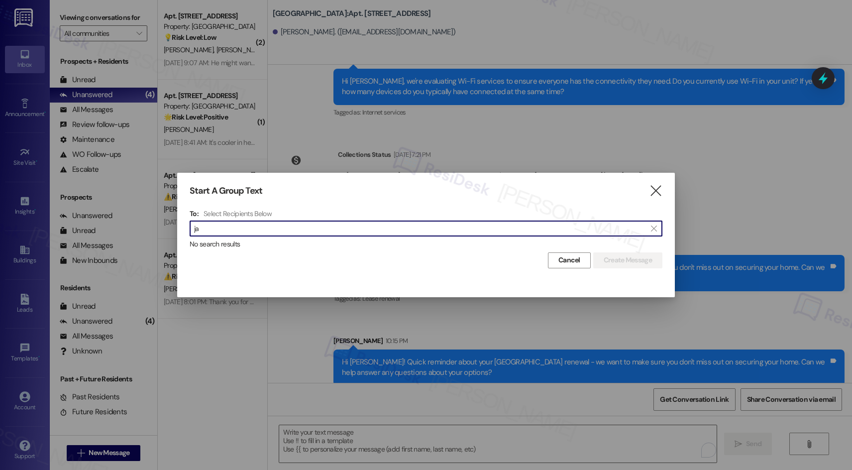
type input "j"
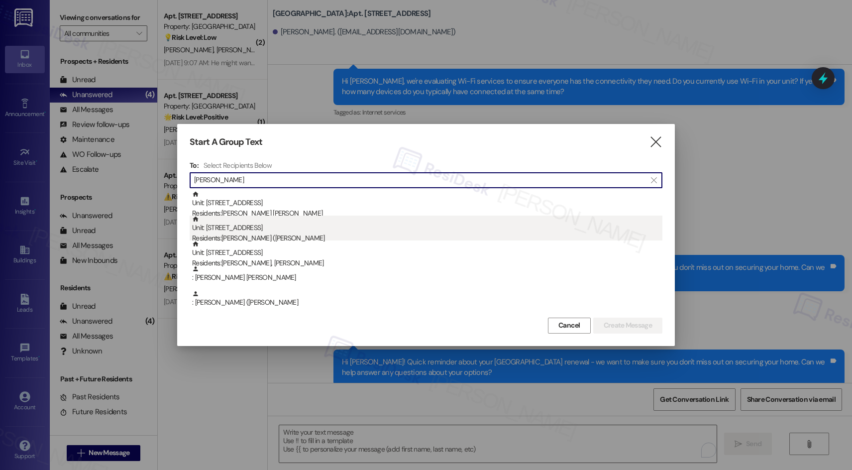
type input "gonzales"
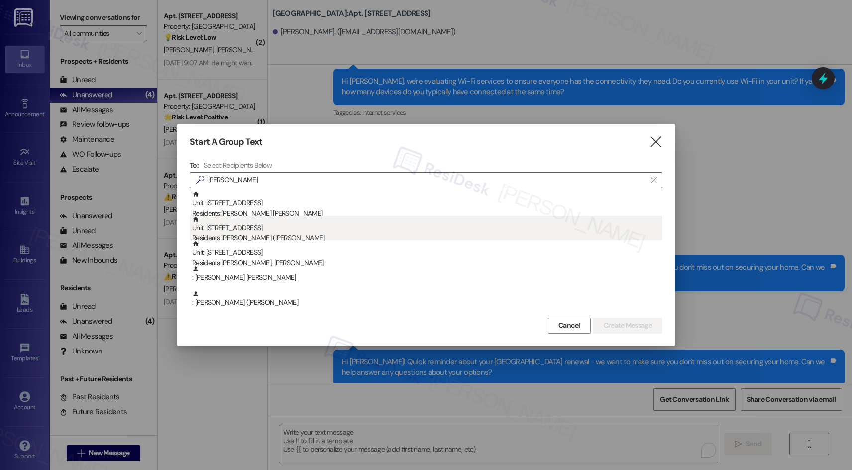
click at [331, 230] on div "Unit: 1119 - 201 Hackberry St Residents: Janie (Jade) Gonzales" at bounding box center [427, 230] width 470 height 28
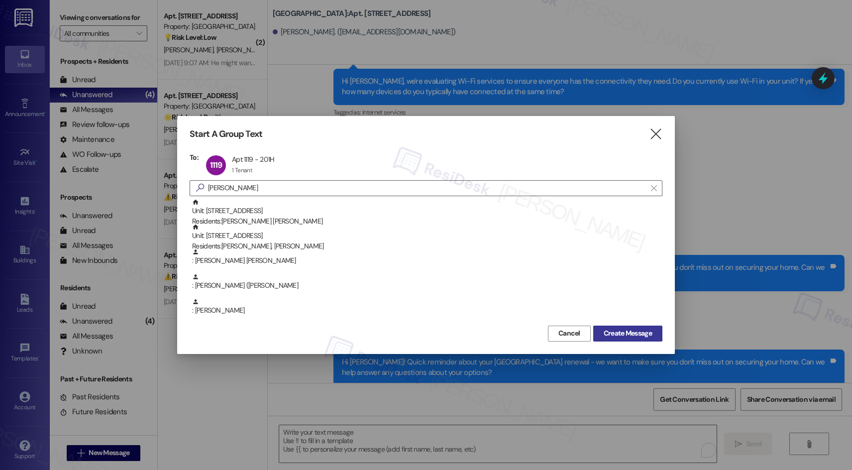
click at [649, 315] on span "Create Message" at bounding box center [628, 333] width 48 height 10
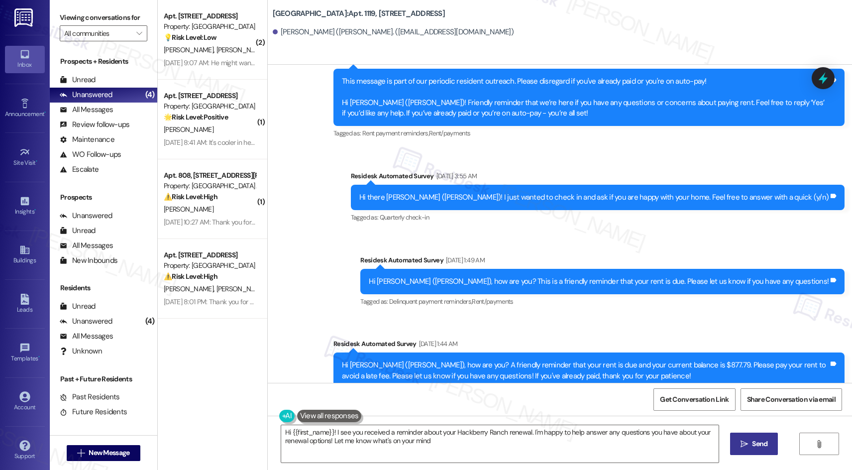
type textarea "Hi {{first_name}}! I see you received a reminder about your Hackberry Ranch ren…"
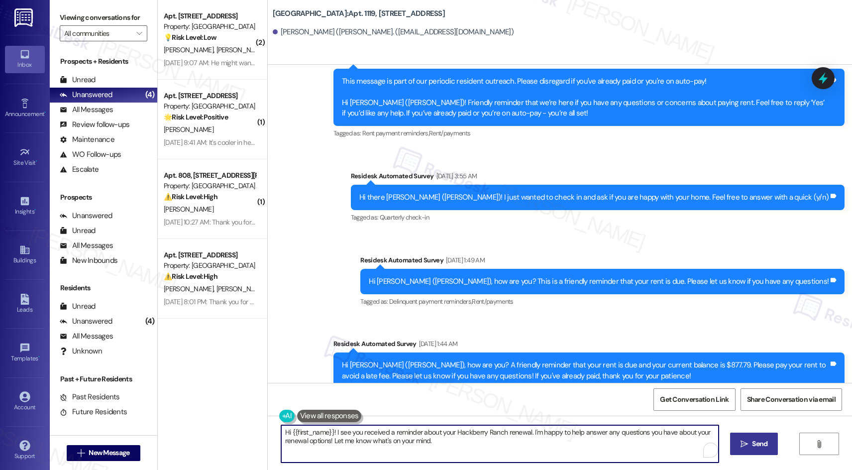
click at [463, 315] on textarea "Hi {{first_name}}! I see you received a reminder about your Hackberry Ranch ren…" at bounding box center [500, 443] width 438 height 37
drag, startPoint x: 460, startPoint y: 437, endPoint x: 253, endPoint y: 403, distance: 209.3
click at [253, 315] on div "( 2 ) Apt. 1106, 201 Hackberry St Property: Hackberry Ranch 💡 Risk Level: Low T…" at bounding box center [505, 235] width 695 height 470
drag, startPoint x: 422, startPoint y: 436, endPoint x: 256, endPoint y: 406, distance: 169.0
click at [256, 315] on div "( 2 ) Apt. 1106, 201 Hackberry St Property: Hackberry Ranch 💡 Risk Level: Low T…" at bounding box center [505, 235] width 695 height 470
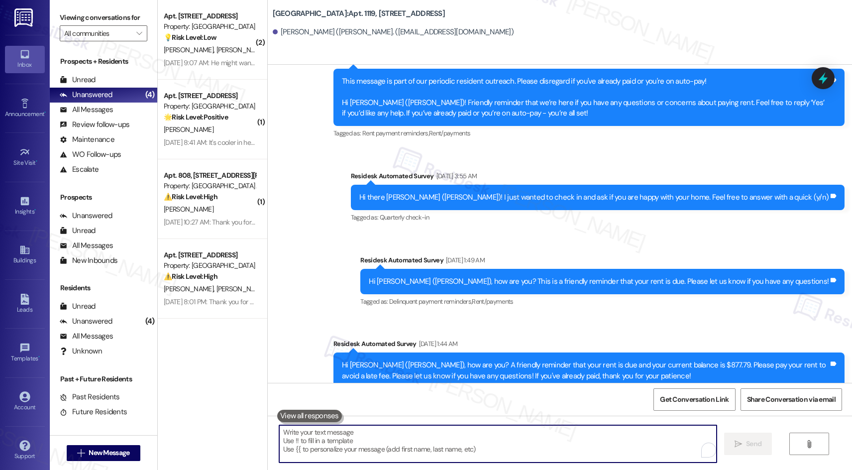
paste textarea "Hi {{first_name}}! Quick reminder about your {{property}} renewal - we want to …"
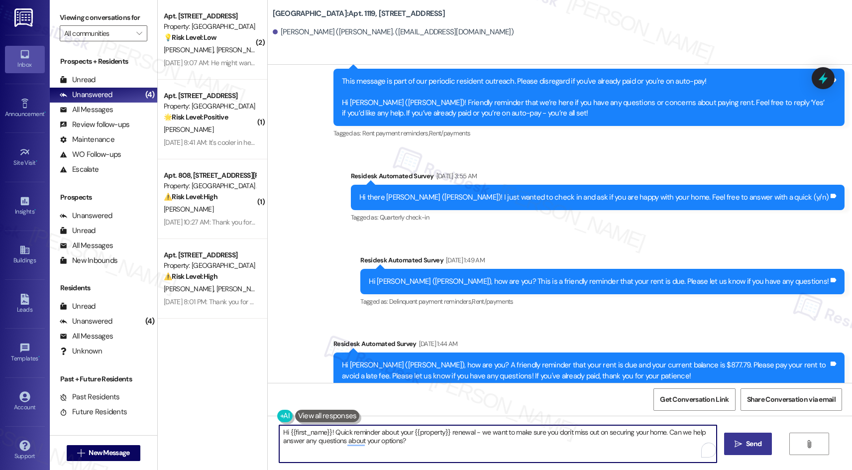
type textarea "Hi {{first_name}}! Quick reminder about your {{property}} renewal - we want to …"
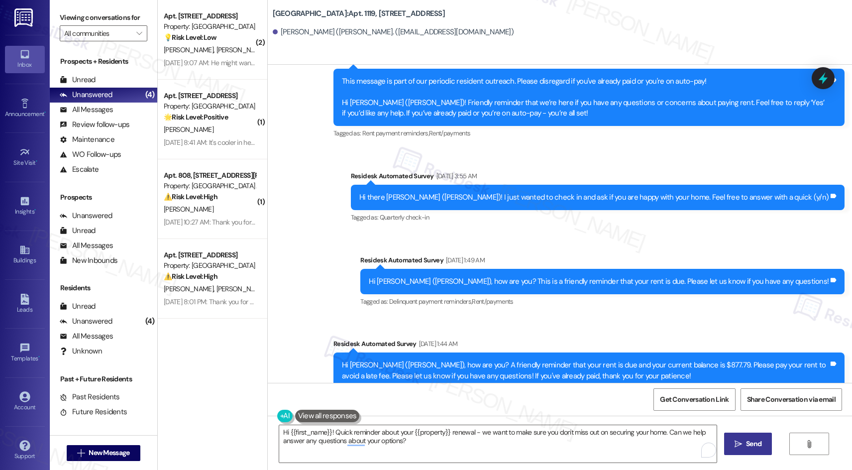
drag, startPoint x: 842, startPoint y: 235, endPoint x: 817, endPoint y: 89, distance: 148.6
click at [680, 89] on html "Inbox Go to Inbox Announcement • Send A Text Announcement Site Visit • Go to Si…" at bounding box center [426, 235] width 852 height 470
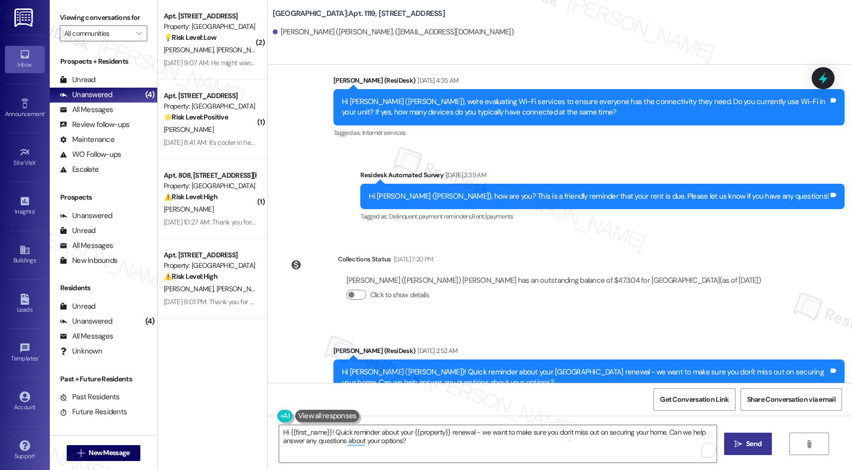
scroll to position [1745, 0]
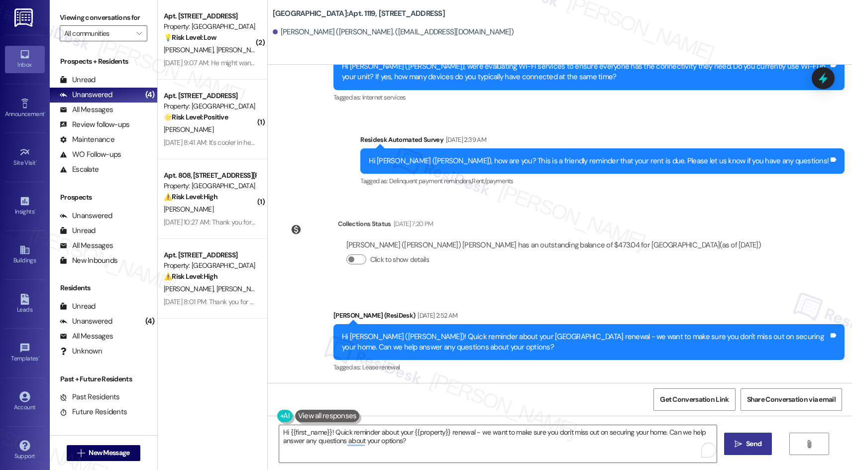
click at [680, 315] on span "Send" at bounding box center [753, 444] width 15 height 10
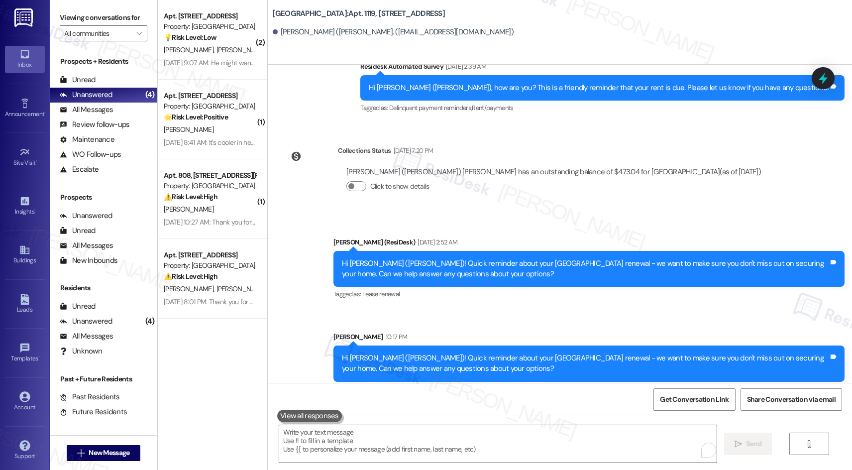
scroll to position [1825, 0]
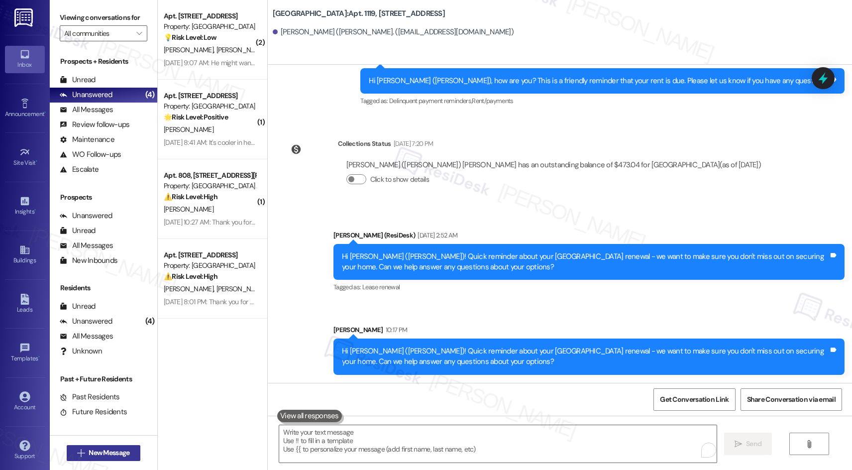
click at [106, 315] on span "New Message" at bounding box center [109, 453] width 41 height 10
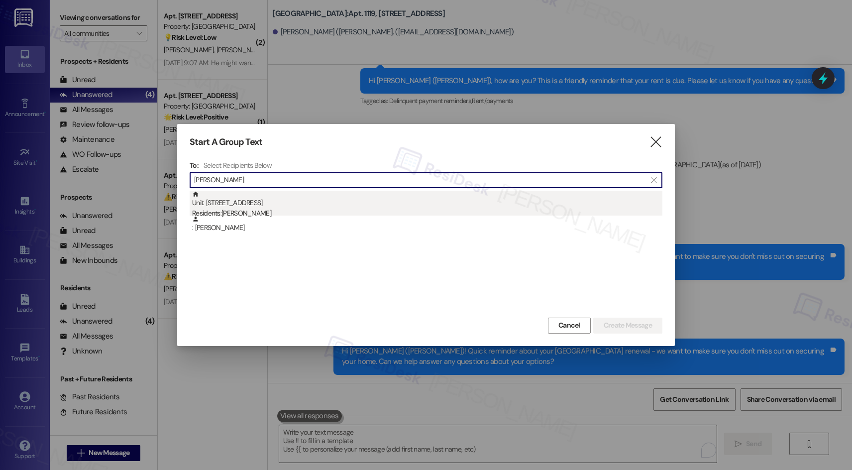
type input "adolfo"
click at [271, 206] on div "Unit: 1413 - 201 Hackberry St Residents: Adolfo Ramirez" at bounding box center [427, 205] width 470 height 28
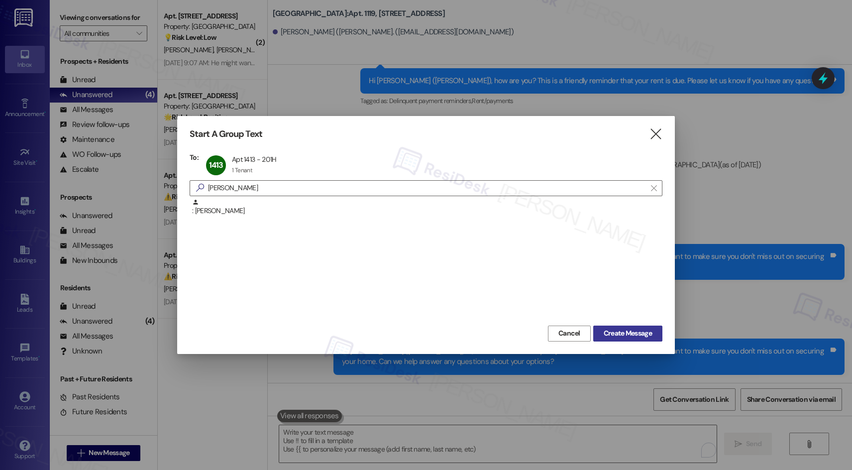
click at [648, 315] on span "Create Message" at bounding box center [628, 333] width 48 height 10
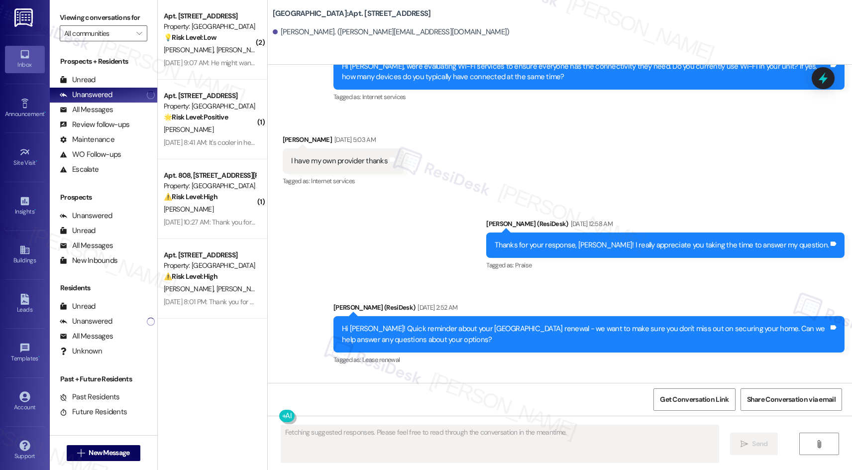
scroll to position [1124, 0]
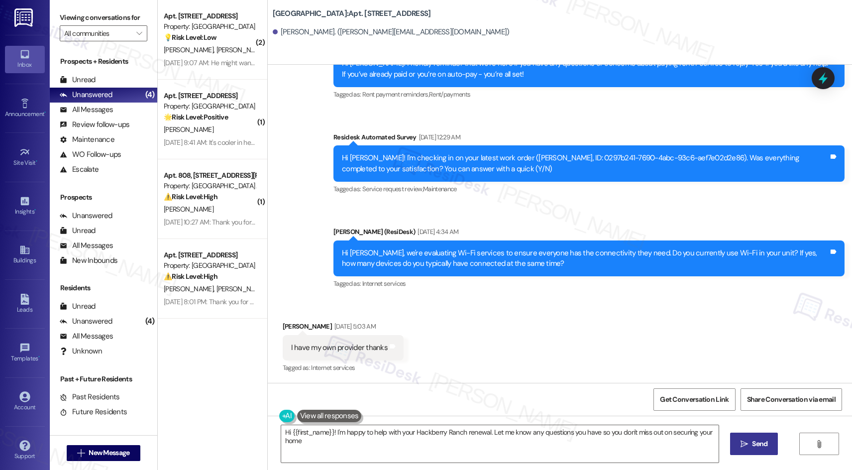
type textarea "Hi {{first_name}}! I'm happy to help with your Hackberry Ranch renewal. Let me …"
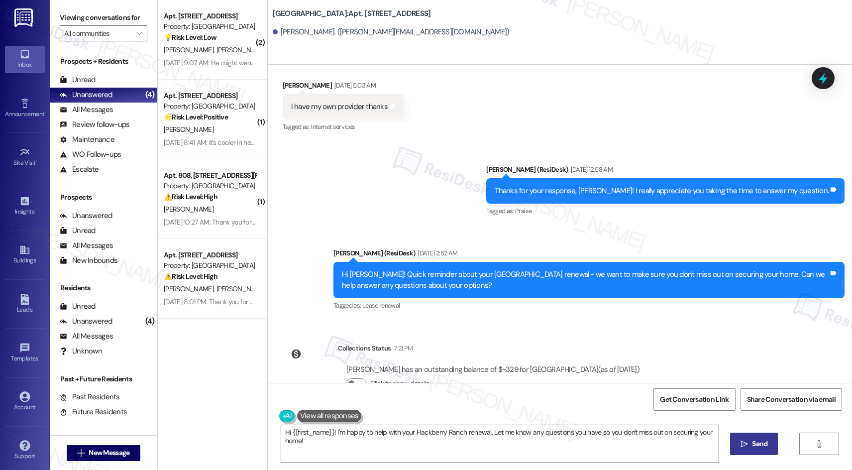
scroll to position [1394, 0]
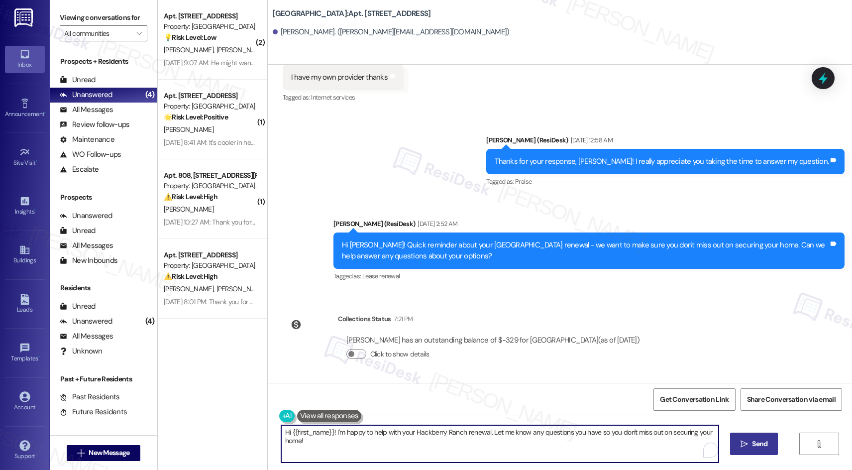
drag, startPoint x: 336, startPoint y: 444, endPoint x: 258, endPoint y: 432, distance: 78.6
click at [258, 315] on div "( 2 ) Apt. 1106, 201 Hackberry St Property: Hackberry Ranch 💡 Risk Level: Low T…" at bounding box center [505, 235] width 695 height 470
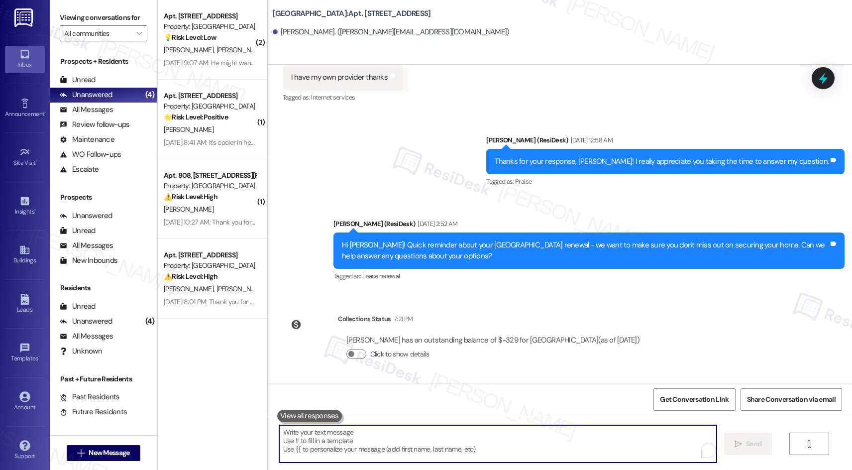
paste textarea "Hi {{first_name}}! Quick reminder about your {{property}} renewal - we want to …"
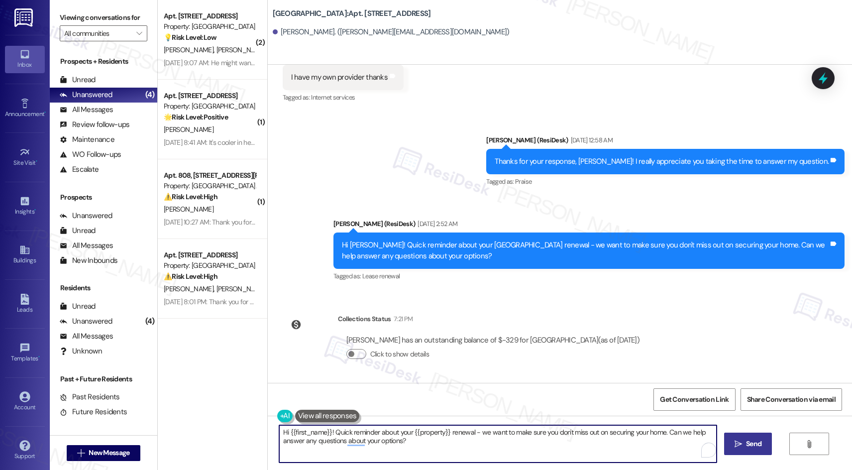
type textarea "Hi {{first_name}}! Quick reminder about your {{property}} renewal - we want to …"
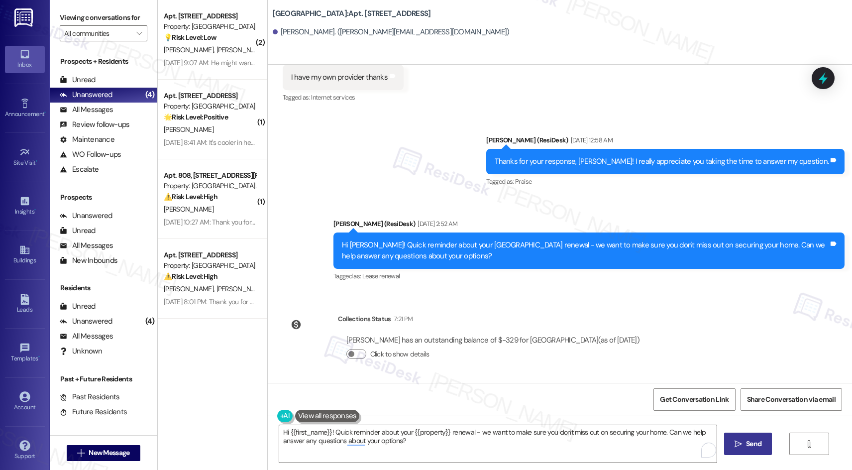
click at [680, 315] on button " Send" at bounding box center [748, 444] width 48 height 22
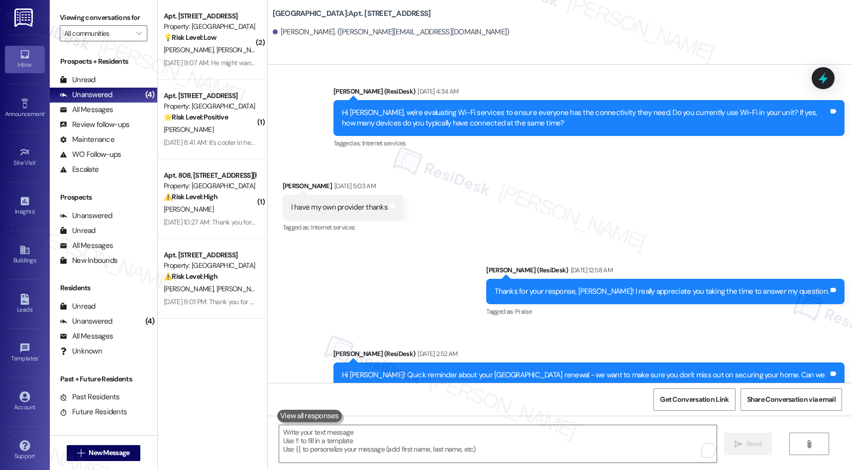
scroll to position [1474, 0]
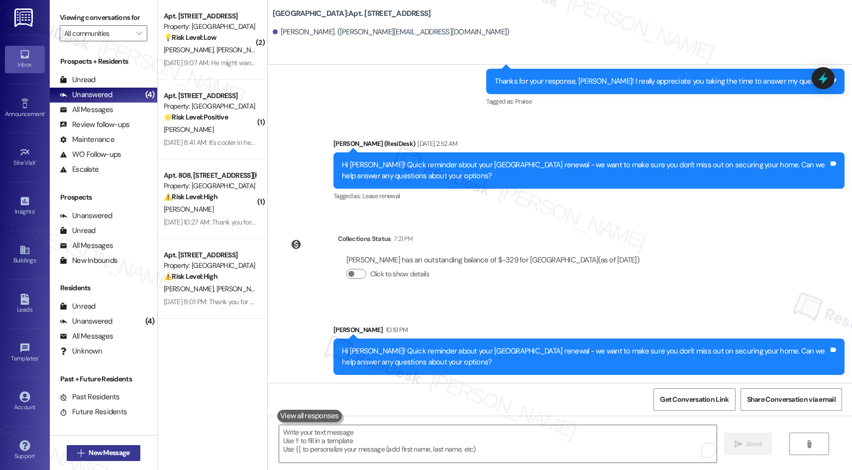
click at [121, 454] on span "New Message" at bounding box center [109, 453] width 41 height 10
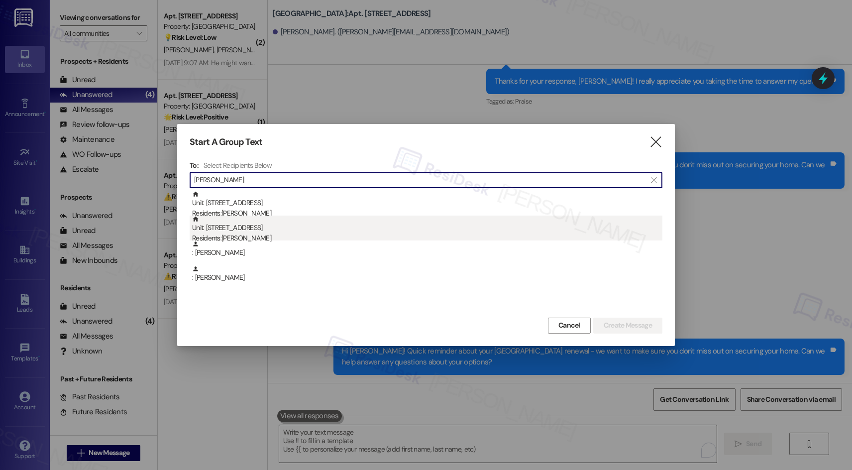
type input "cindy"
click at [326, 233] on div "Residents: Cindy Gossett" at bounding box center [427, 238] width 470 height 10
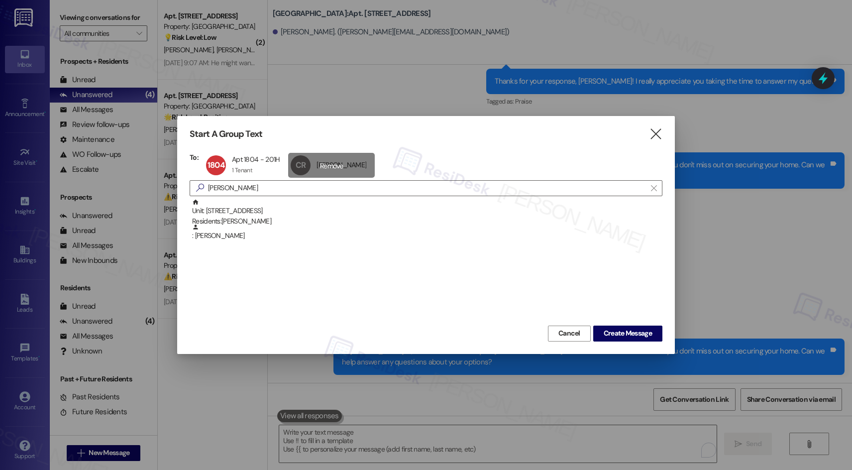
click at [336, 165] on div "CR Cindy Roberts Cindy Roberts click to remove" at bounding box center [331, 165] width 87 height 25
click at [630, 334] on span "Create Message" at bounding box center [628, 333] width 48 height 10
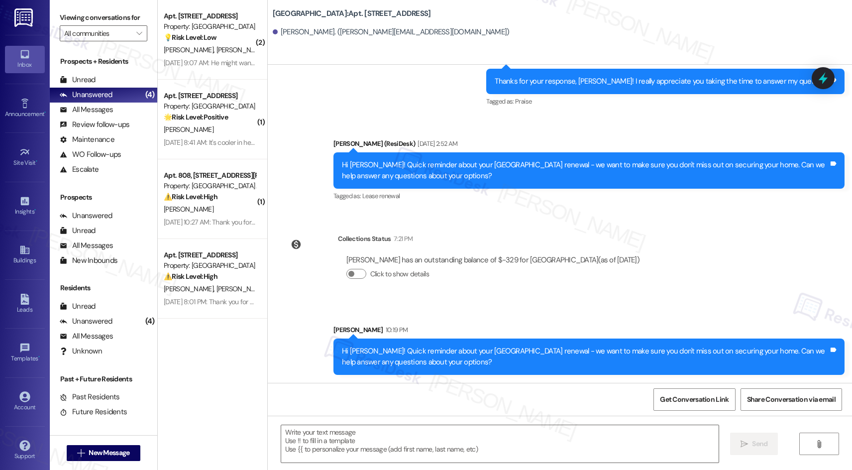
type textarea "Fetching suggested responses. Please feel free to read through the conversation…"
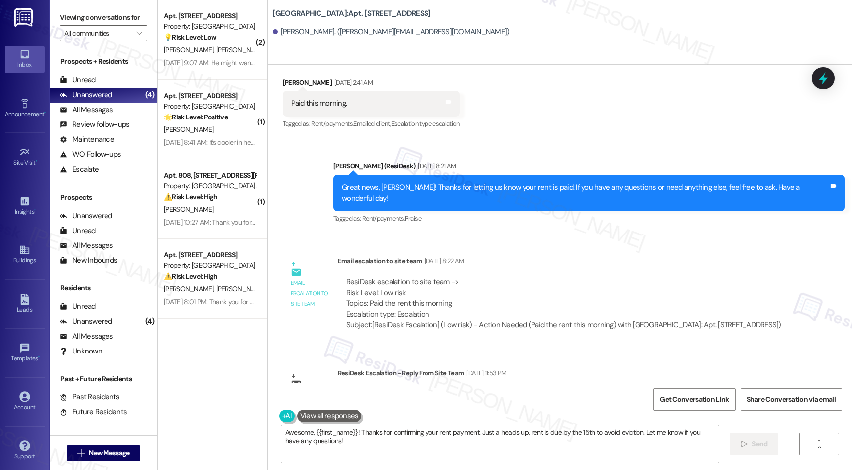
scroll to position [3608, 0]
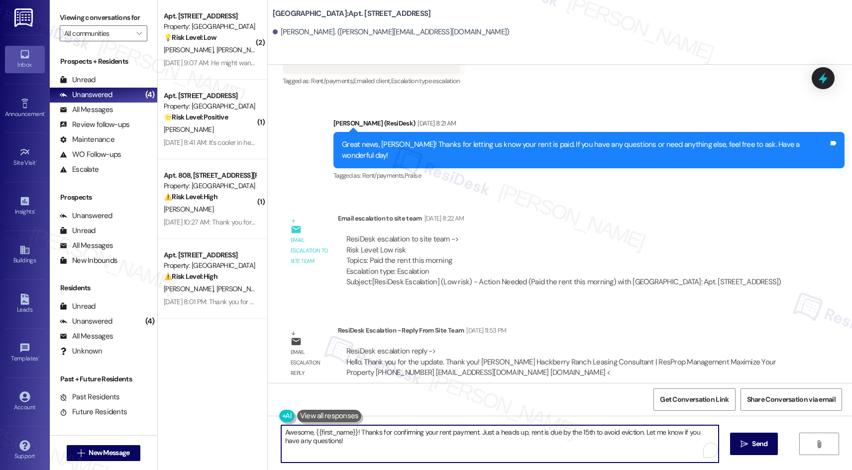
drag, startPoint x: 350, startPoint y: 441, endPoint x: 245, endPoint y: 423, distance: 106.2
click at [268, 426] on div "Awesome, {{first_name}}! Thanks for confirming your rent payment. Just a heads …" at bounding box center [560, 453] width 585 height 75
paste textarea "Hi {{first_name}}! Quick reminder about your {{property}} renewal - we want to …"
type textarea "Hi {{first_name}}! Quick reminder about your {{property}} renewal - we want to …"
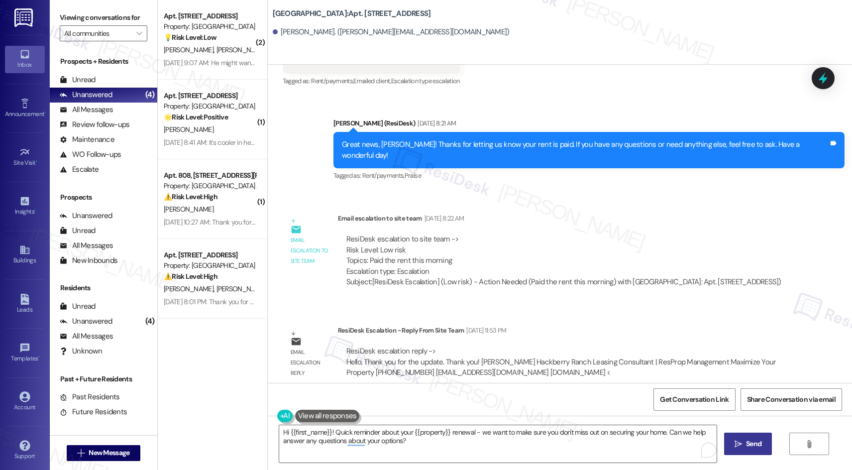
click at [762, 450] on button " Send" at bounding box center [748, 444] width 48 height 22
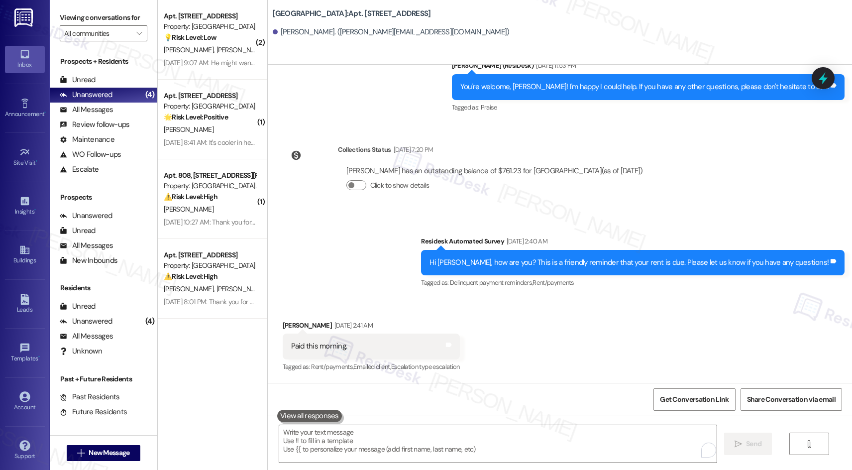
scroll to position [3310, 0]
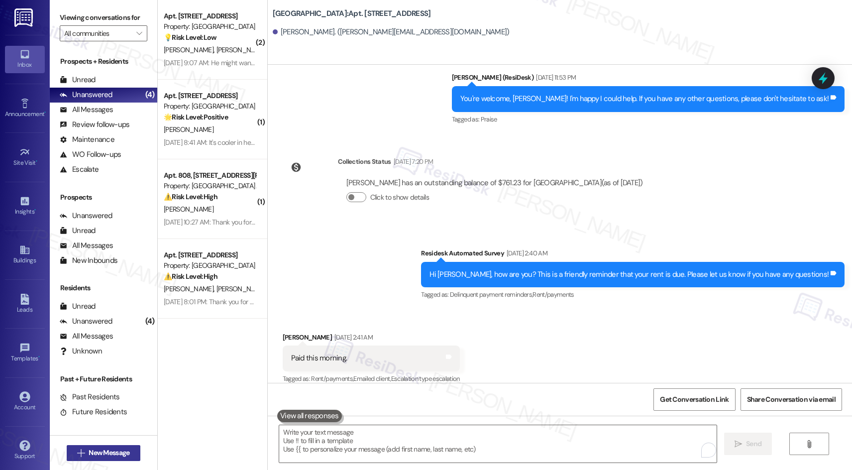
click at [104, 454] on span "New Message" at bounding box center [109, 453] width 41 height 10
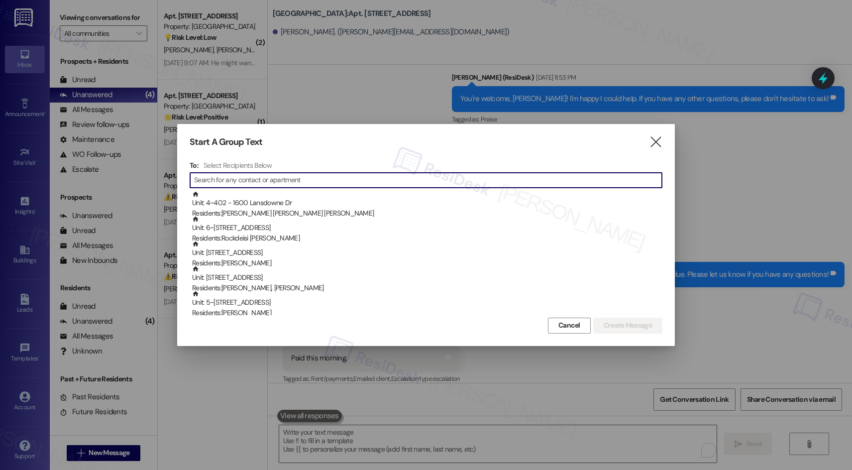
click at [506, 177] on input at bounding box center [428, 180] width 468 height 14
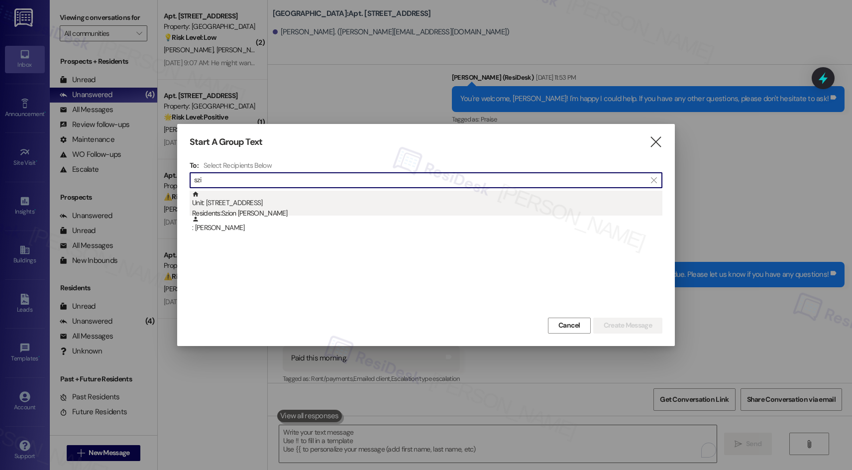
type input "szi"
click at [305, 199] on div "Unit: 1806 - 201 Hackberry St Residents: Szion Segura" at bounding box center [427, 205] width 470 height 28
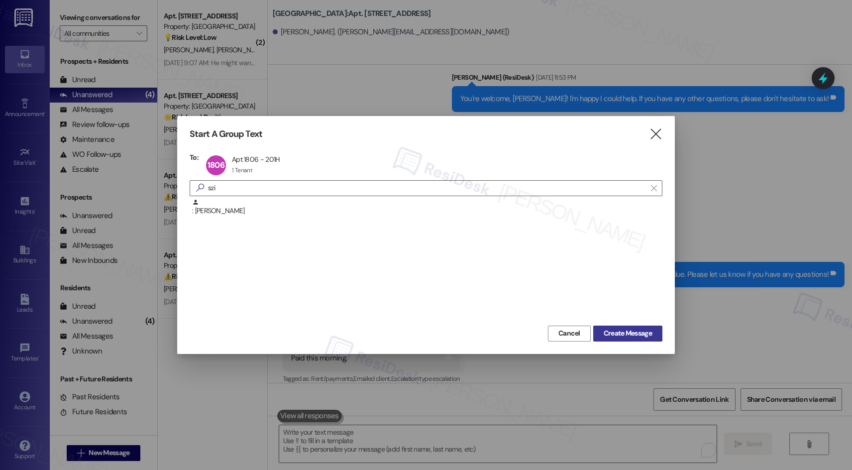
click at [634, 332] on span "Create Message" at bounding box center [628, 333] width 48 height 10
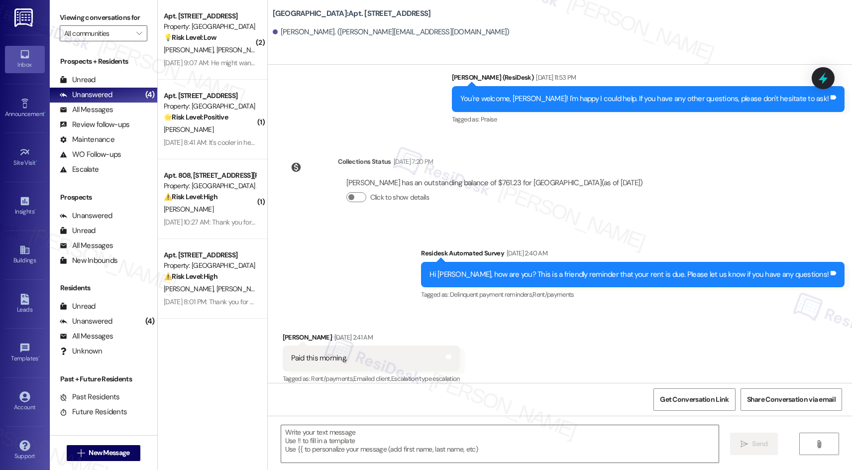
type textarea "Fetching suggested responses. Please feel free to read through the conversation…"
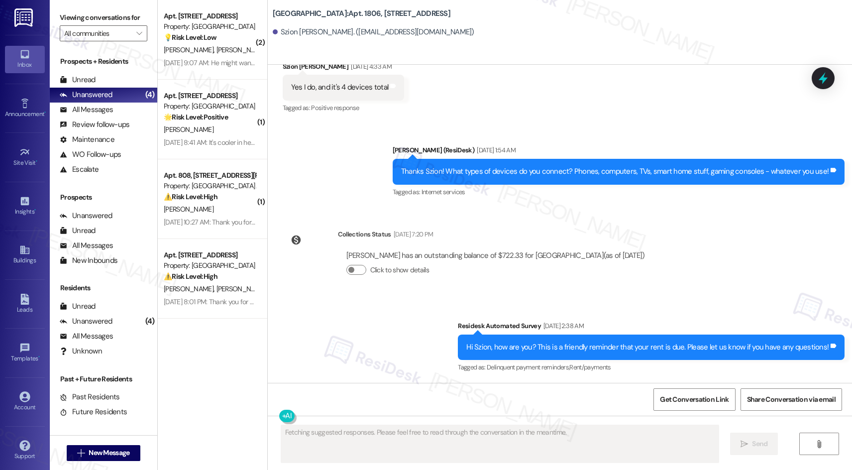
scroll to position [1187, 0]
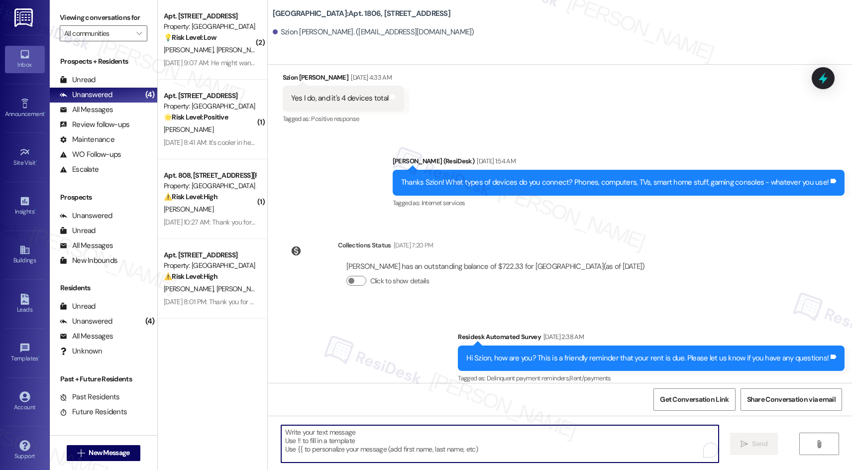
click at [592, 434] on textarea "To enrich screen reader interactions, please activate Accessibility in Grammarl…" at bounding box center [500, 443] width 438 height 37
paste textarea "Hi {{first_name}}! Quick reminder about your {{property}} renewal - we want to …"
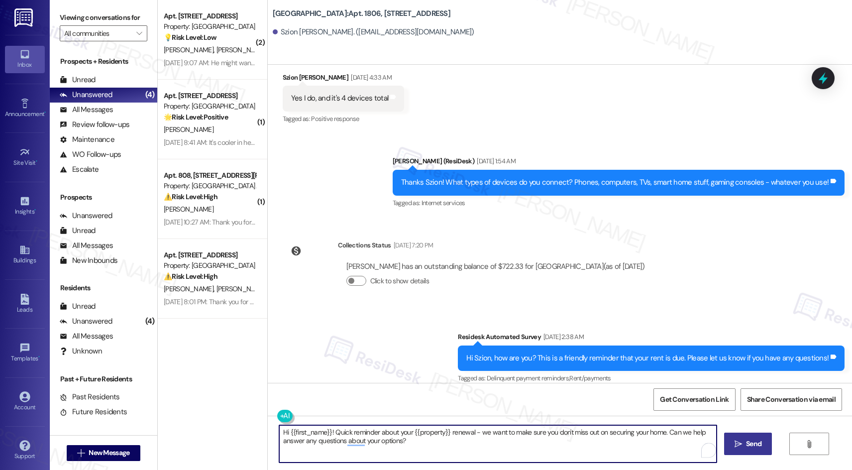
type textarea "Hi {{first_name}}! Quick reminder about your {{property}} renewal - we want to …"
click at [741, 441] on span " Send" at bounding box center [748, 444] width 31 height 10
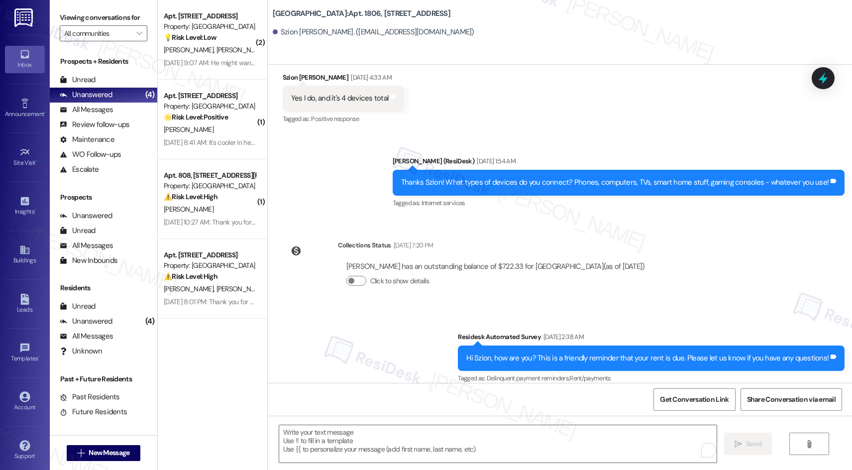
scroll to position [1268, 0]
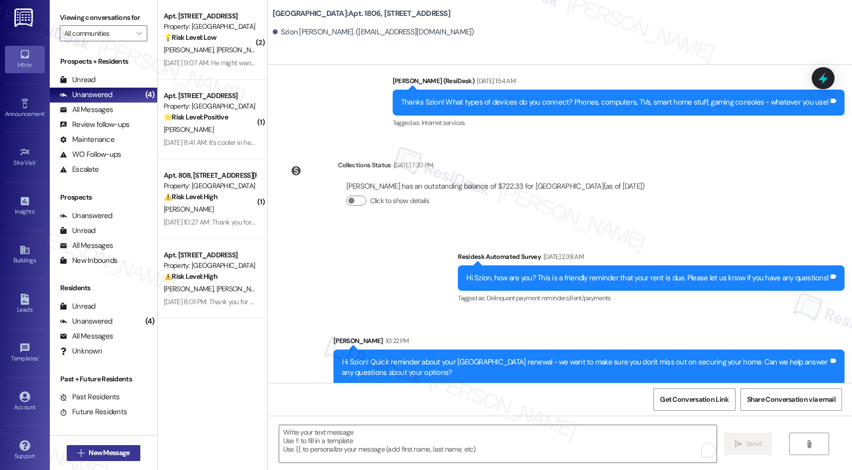
click at [124, 451] on span "New Message" at bounding box center [109, 453] width 41 height 10
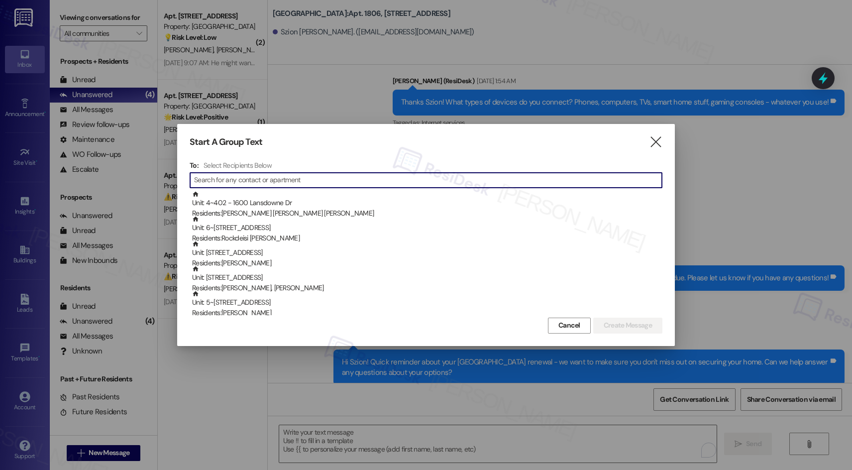
click at [450, 175] on input at bounding box center [428, 180] width 468 height 14
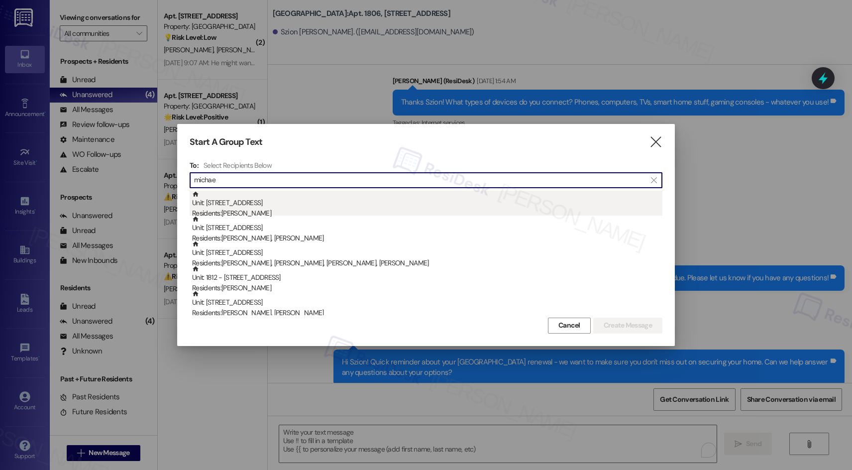
type input "michae"
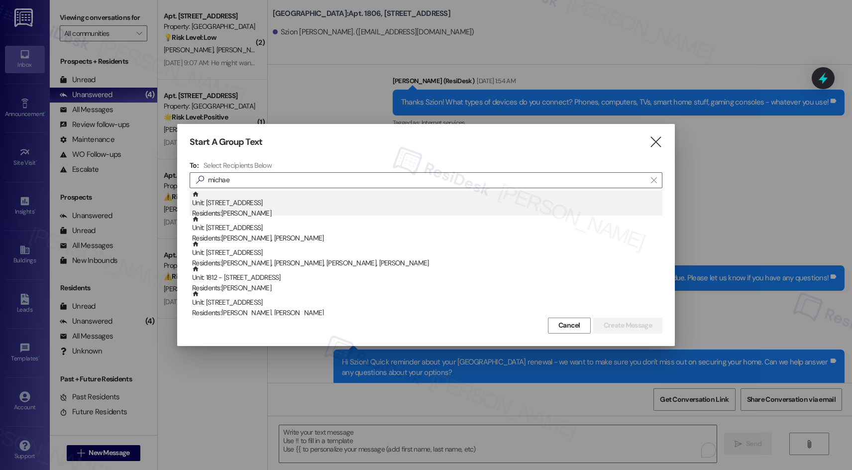
click at [277, 204] on div "Unit: 2507 - 201 Hackberry St Residents: Michael Martin" at bounding box center [427, 205] width 470 height 28
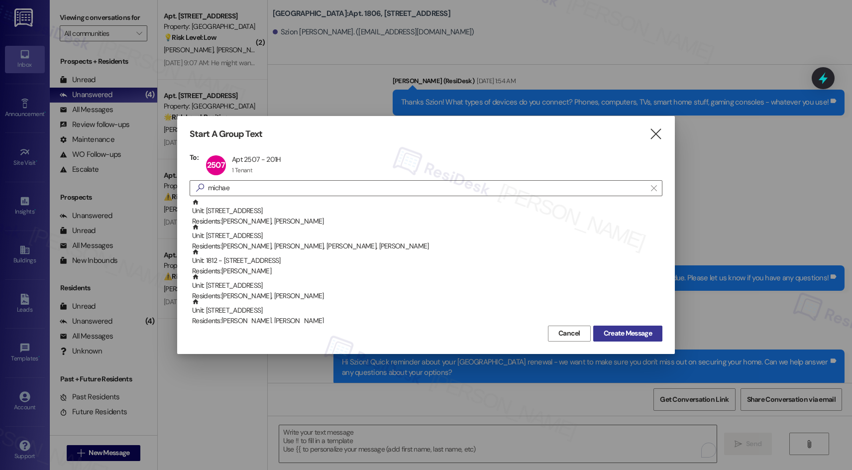
drag, startPoint x: 643, startPoint y: 332, endPoint x: 629, endPoint y: 329, distance: 13.7
click at [643, 332] on span "Create Message" at bounding box center [628, 333] width 48 height 10
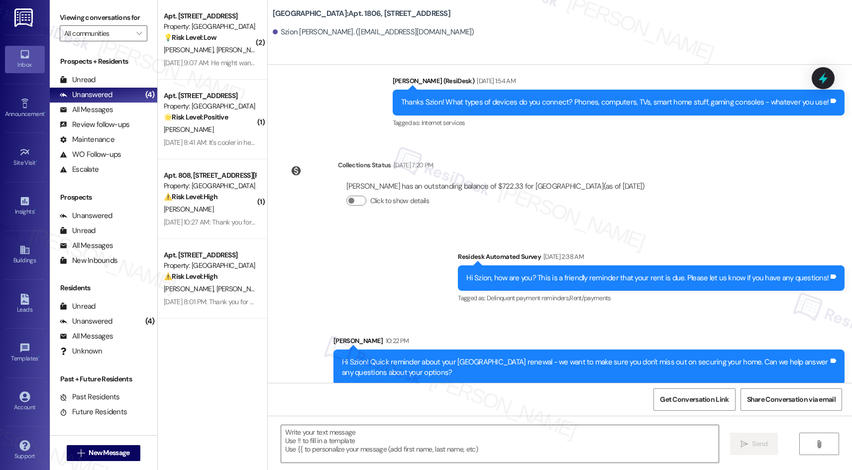
type textarea "Fetching suggested responses. Please feel free to read through the conversation…"
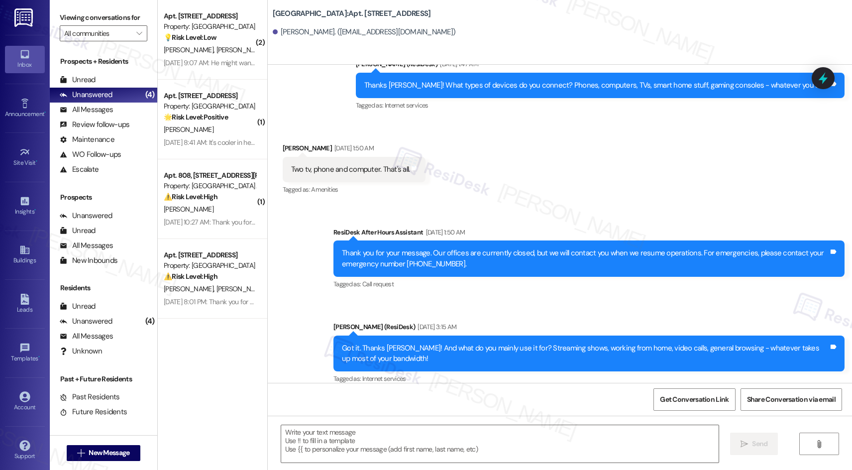
scroll to position [3040, 0]
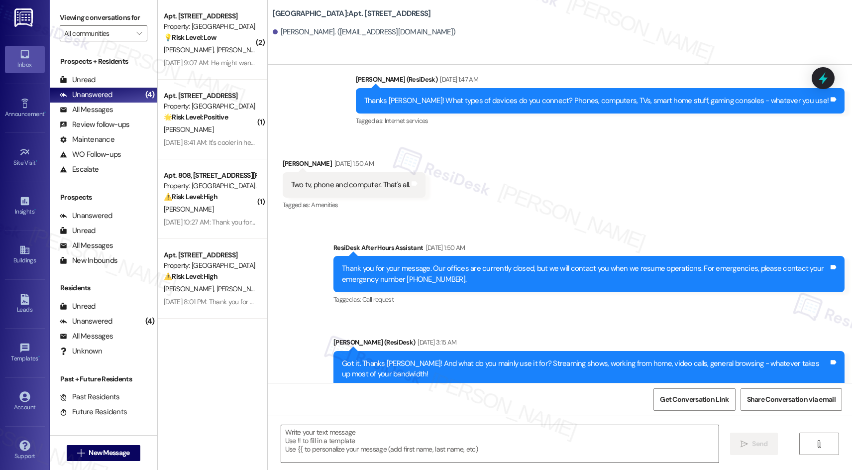
click at [507, 436] on textarea at bounding box center [500, 443] width 438 height 37
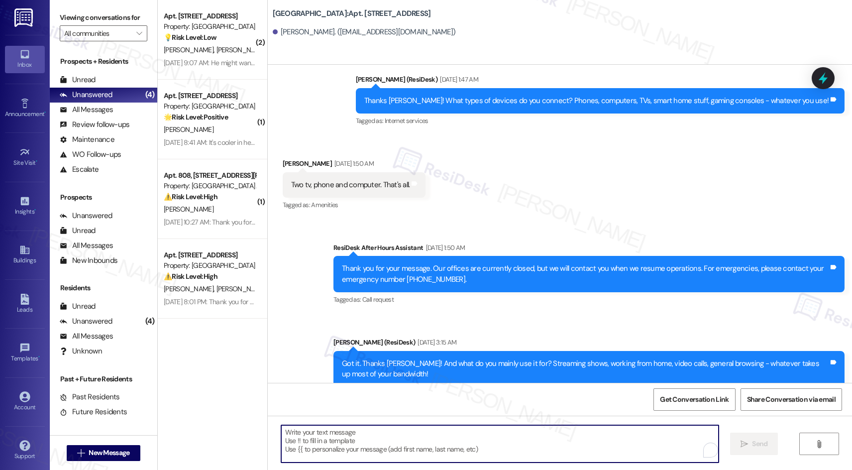
paste textarea "Hi {{first_name}}! Quick reminder about your {{property}} renewal - we want to …"
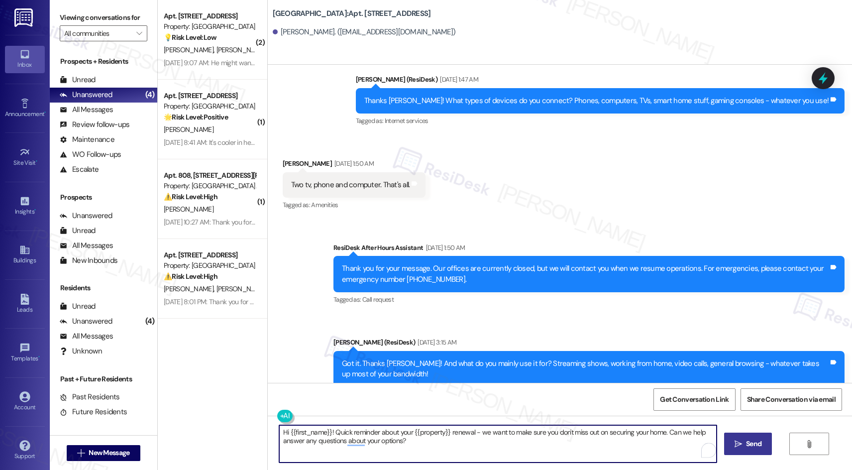
type textarea "Hi {{first_name}}! Quick reminder about your {{property}} renewal - we want to …"
click at [752, 439] on span "Send" at bounding box center [753, 444] width 15 height 10
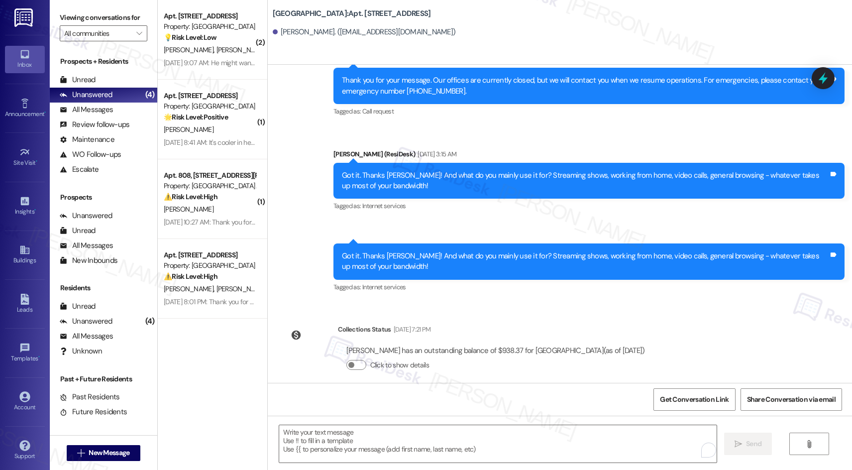
scroll to position [3319, 0]
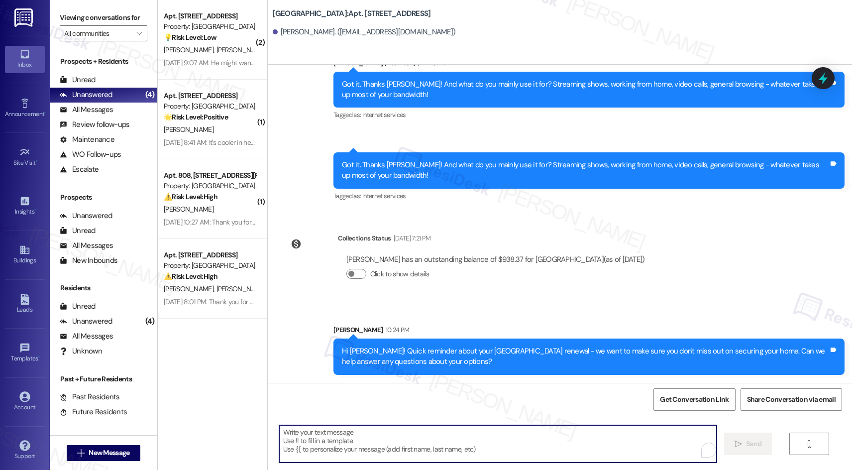
click at [576, 430] on textarea "To enrich screen reader interactions, please activate Accessibility in Grammarl…" at bounding box center [498, 443] width 438 height 37
paste textarea "Hi {{first_name}}! Quick reminder about your {{property}} renewal - we want to …"
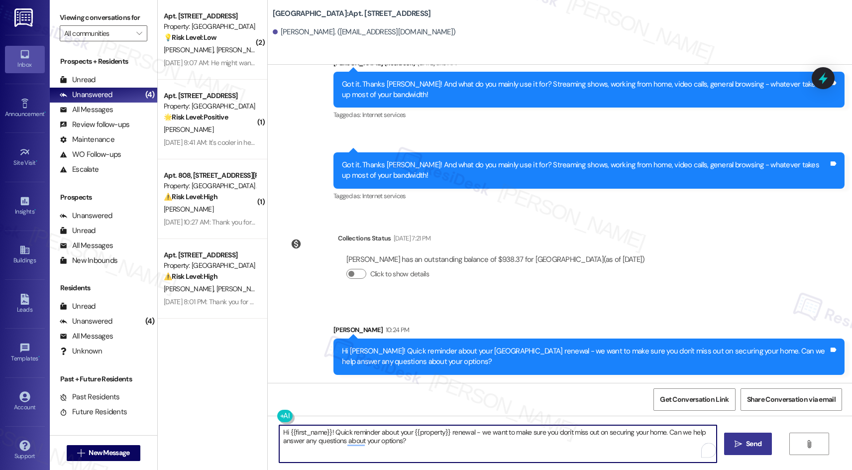
type textarea "Hi {{first_name}}! Quick reminder about your {{property}} renewal - we want to …"
click at [754, 445] on span "Send" at bounding box center [753, 444] width 15 height 10
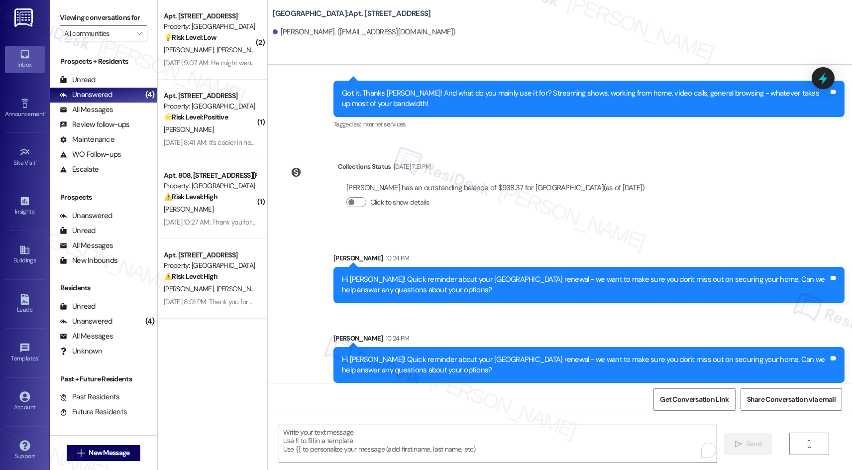
scroll to position [3398, 0]
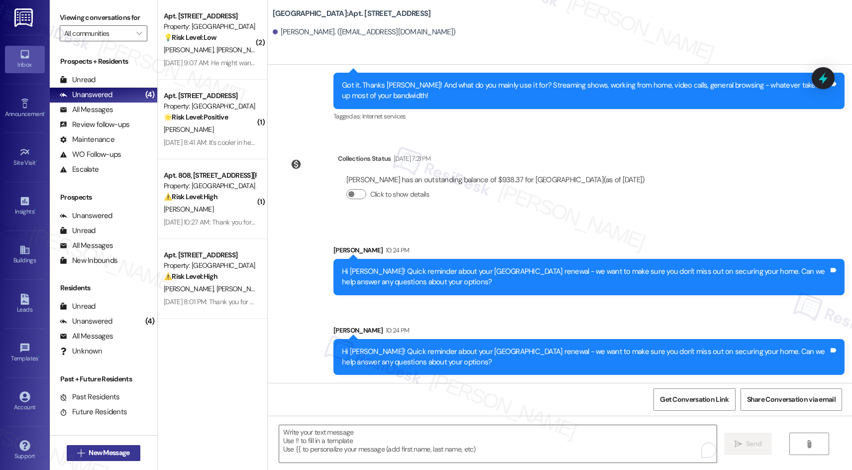
click at [106, 456] on span "New Message" at bounding box center [109, 453] width 41 height 10
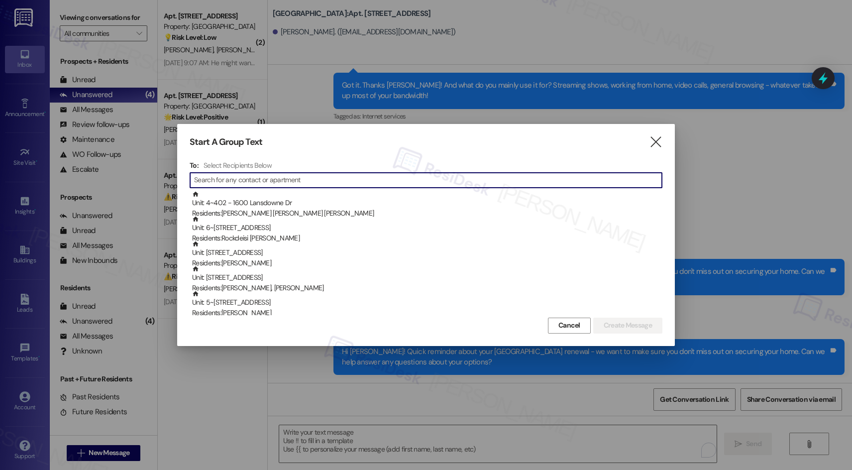
click at [473, 179] on input at bounding box center [428, 180] width 468 height 14
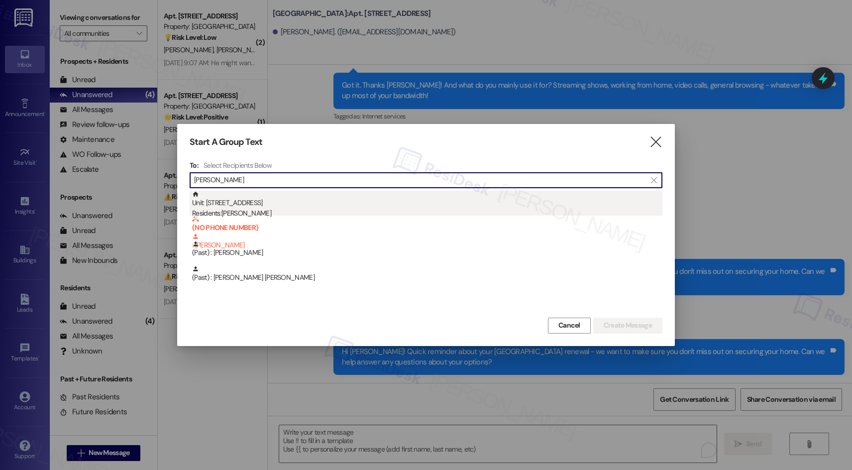
click at [271, 202] on div "Unit: 2712 - 201 Hackberry St Residents: Fernando Vargas Tepach" at bounding box center [427, 205] width 470 height 28
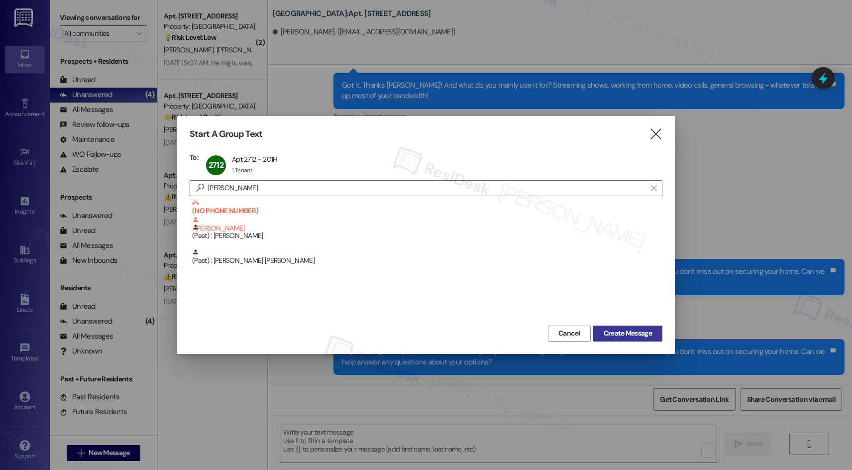
click at [642, 333] on span "Create Message" at bounding box center [628, 333] width 48 height 10
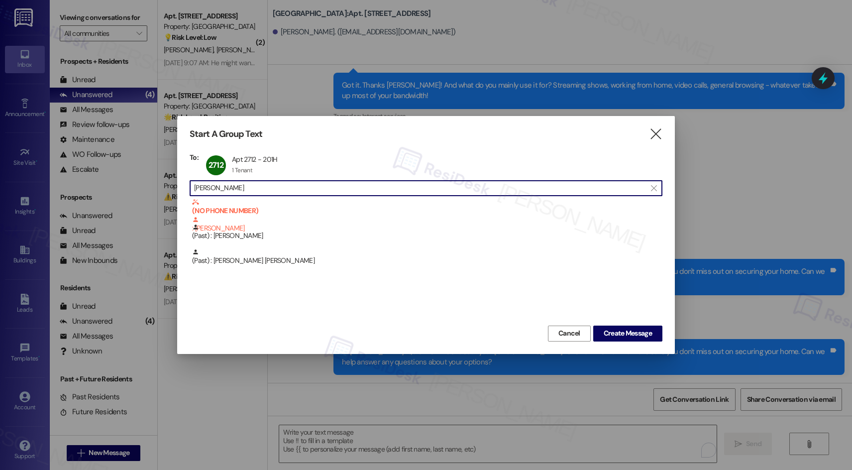
click at [304, 191] on input "fernando" at bounding box center [420, 188] width 452 height 14
type input "fernando"
drag, startPoint x: 294, startPoint y: 189, endPoint x: 178, endPoint y: 197, distance: 116.2
click at [186, 185] on div "Start A Group Text  To: 2712 Apt 2712 - 201H Apt 2712 - 201H 1 Tenant 1 Tenant…" at bounding box center [426, 234] width 498 height 237
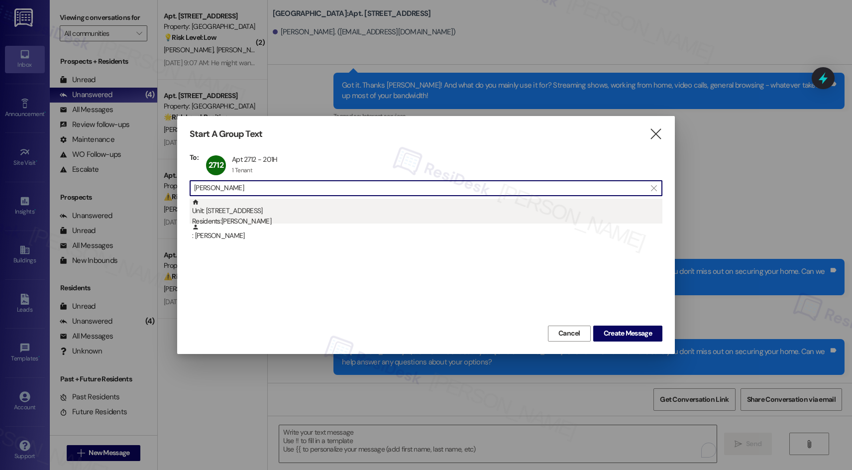
type input "ralph"
click at [267, 214] on div "Unit: 4201 - 201 Hackberry St Residents: Ralph Karnes" at bounding box center [427, 213] width 470 height 28
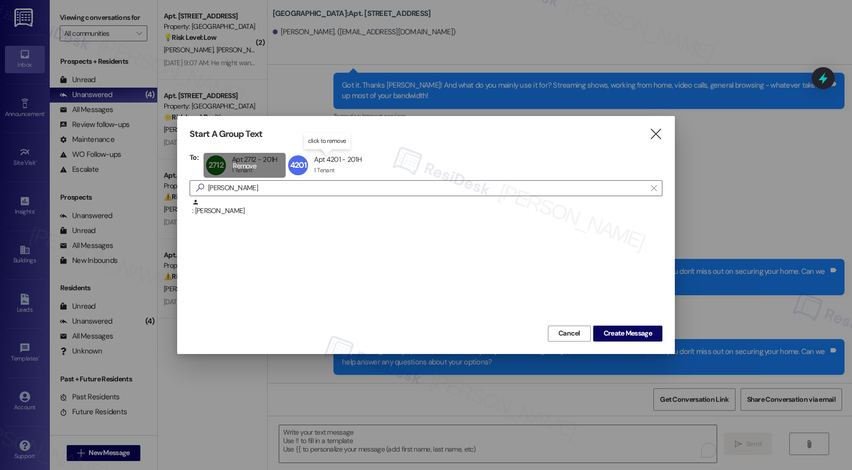
click at [243, 165] on div "2712 Apt 2712 - 201H Apt 2712 - 201H 1 Tenant 1 Tenant click to remove" at bounding box center [245, 165] width 83 height 25
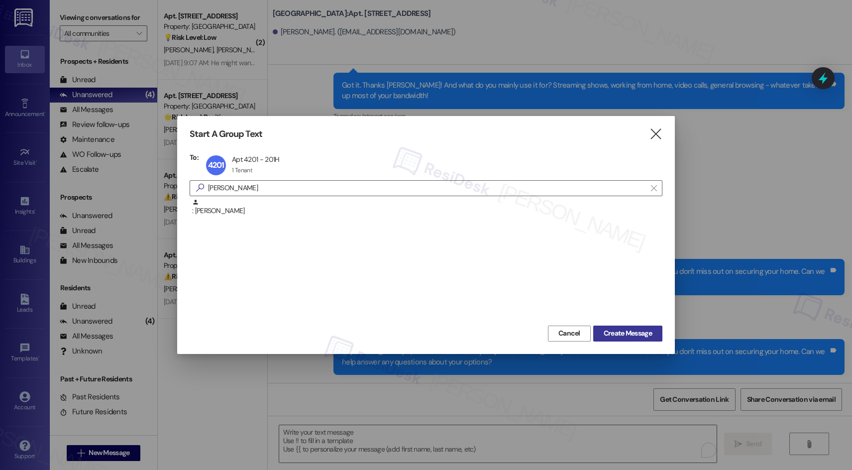
click at [638, 339] on span "Create Message" at bounding box center [628, 333] width 48 height 10
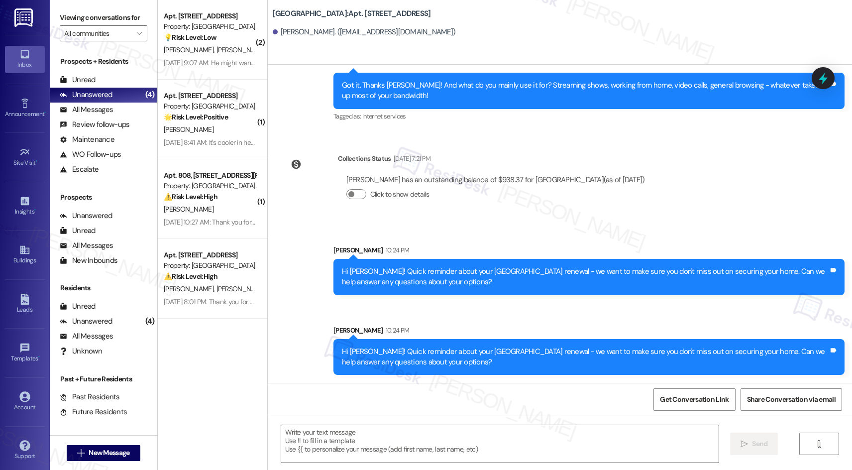
type textarea "Fetching suggested responses. Please feel free to read through the conversation…"
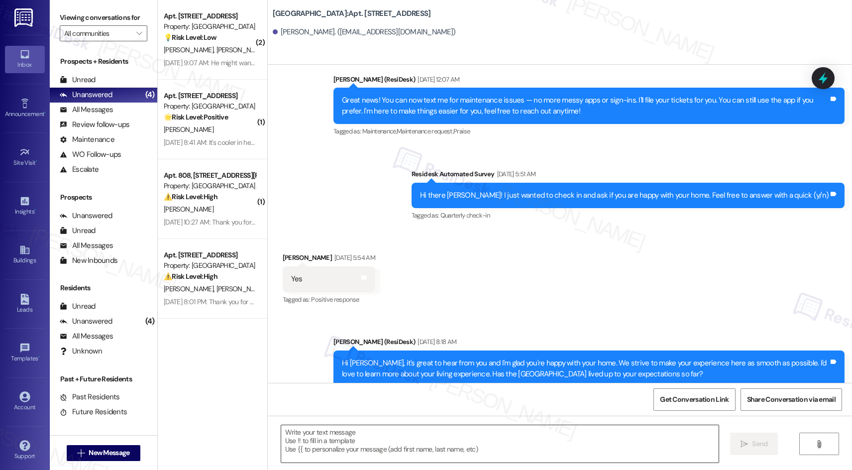
type textarea "Fetching suggested responses. Please feel free to read through the conversation…"
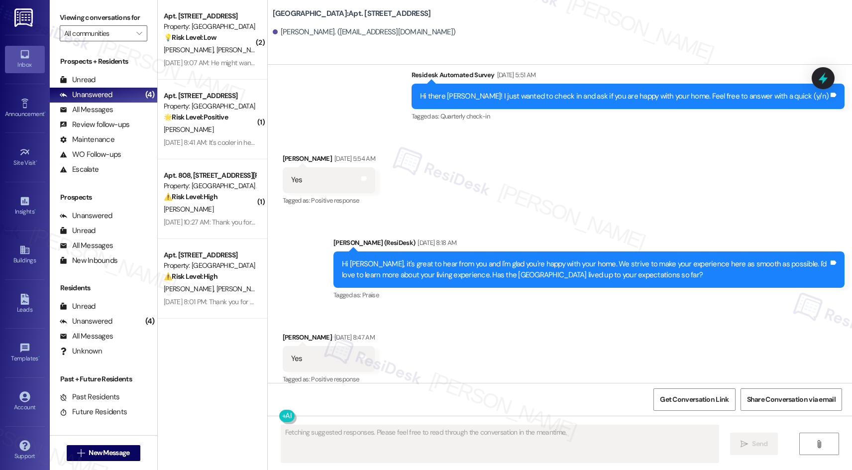
scroll to position [295, 0]
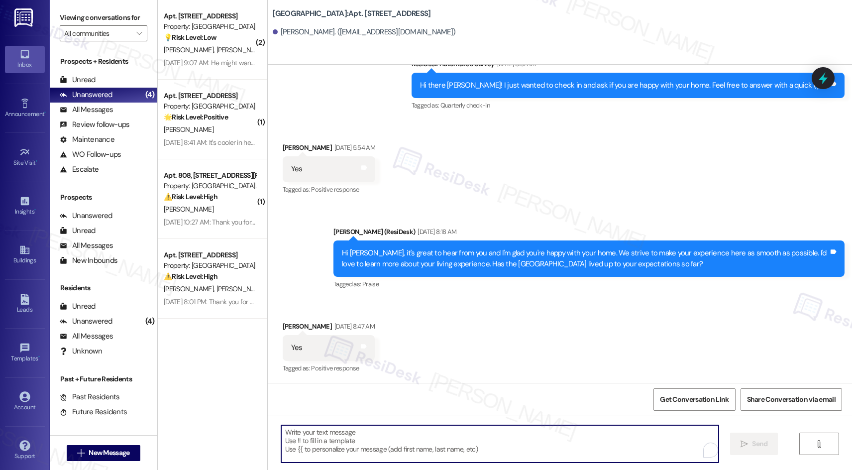
click at [381, 441] on textarea "To enrich screen reader interactions, please activate Accessibility in Grammarl…" at bounding box center [500, 443] width 438 height 37
paste textarea "Hi {{first_name}}! Quick reminder about your {{property}} renewal - we want to …"
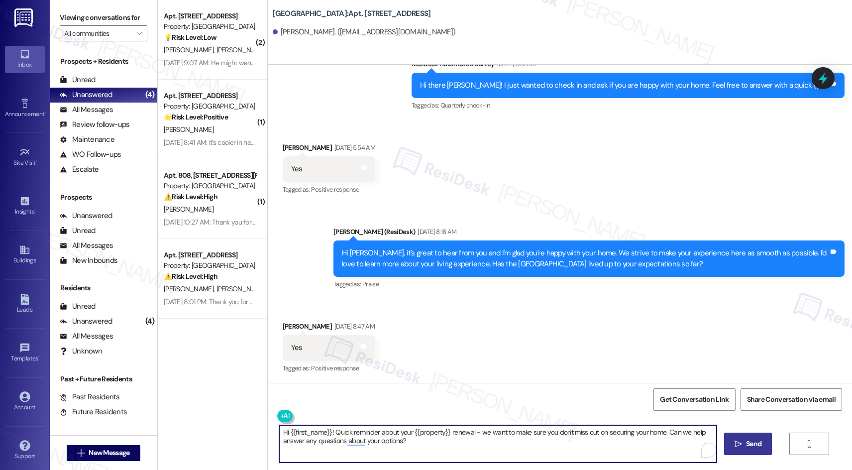
type textarea "Hi {{first_name}}! Quick reminder about your {{property}} renewal - we want to …"
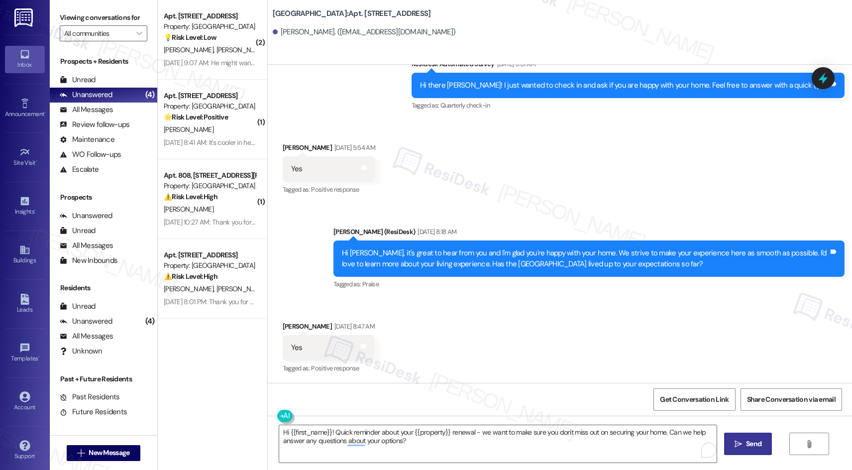
click at [756, 447] on span "Send" at bounding box center [753, 444] width 15 height 10
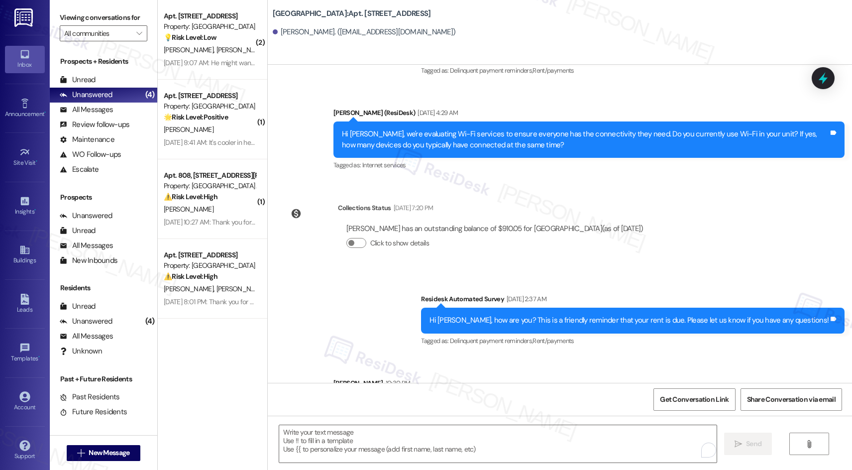
scroll to position [1498, 0]
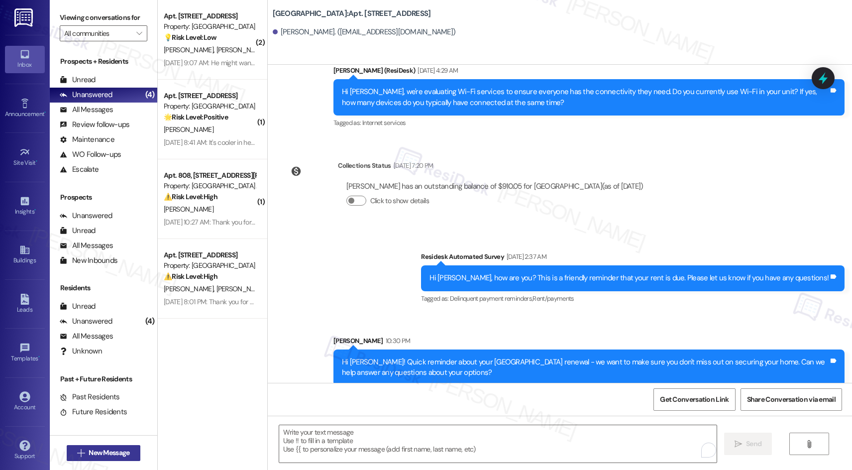
click at [115, 453] on span "New Message" at bounding box center [109, 453] width 41 height 10
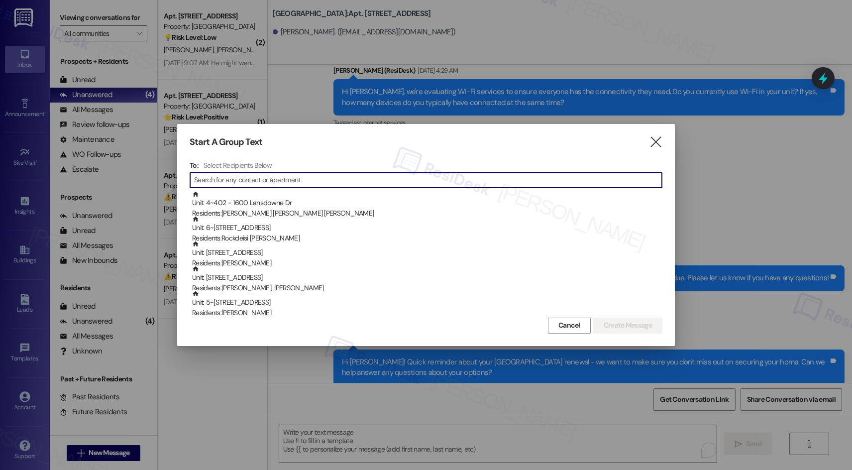
click at [400, 182] on input at bounding box center [428, 180] width 468 height 14
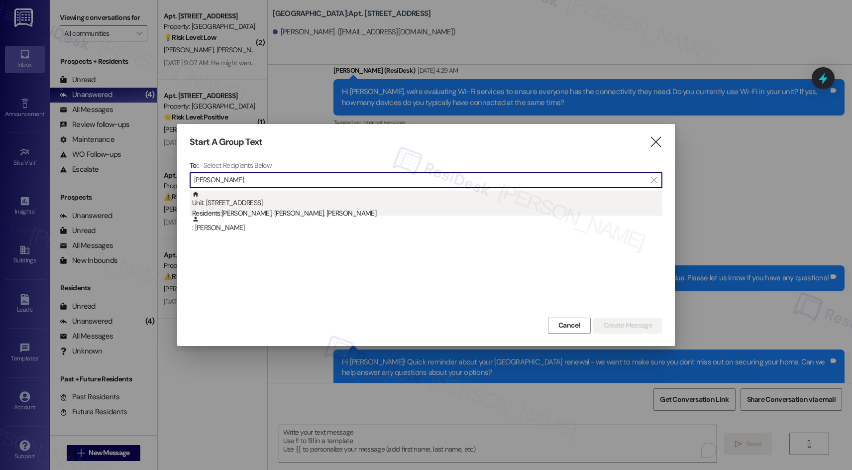
type input "claudia chavez"
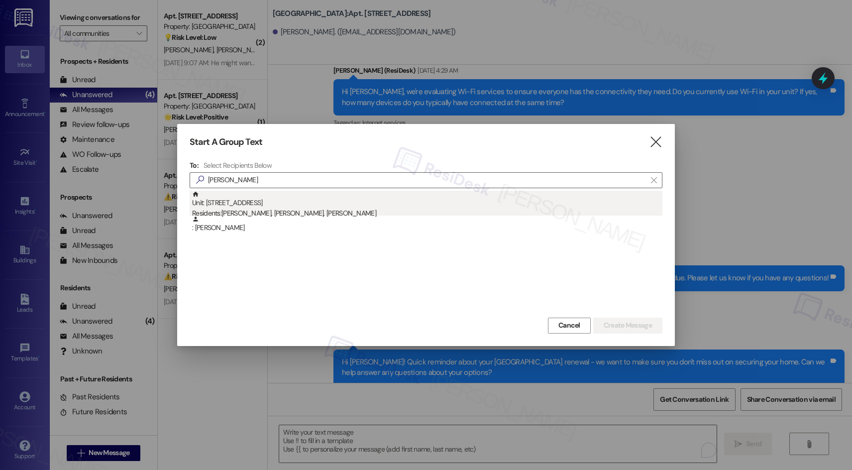
click at [287, 206] on div "Unit: 504 - 201 Hackberry St Residents: Bryan Alvarez Chavez, Claudia Chavez, M…" at bounding box center [427, 205] width 470 height 28
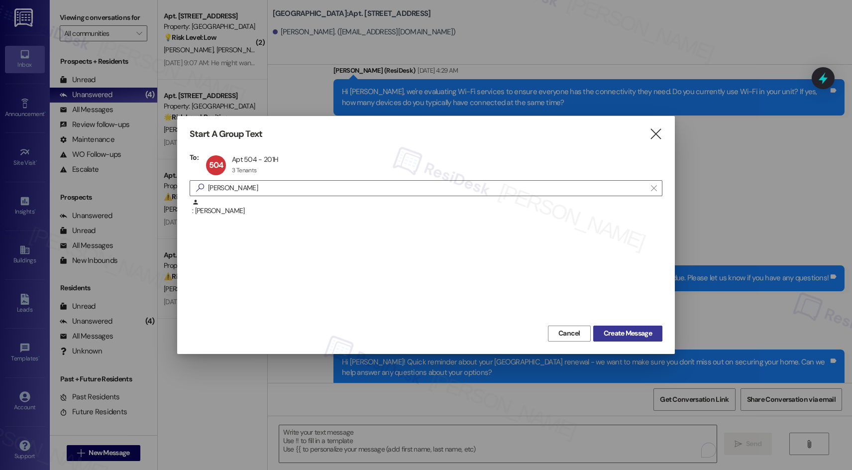
click at [637, 331] on span "Create Message" at bounding box center [628, 333] width 48 height 10
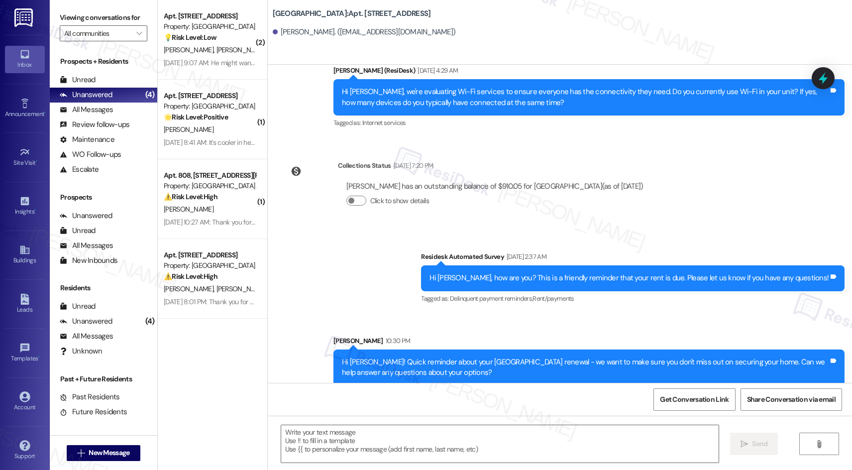
type textarea "Fetching suggested responses. Please feel free to read through the conversation…"
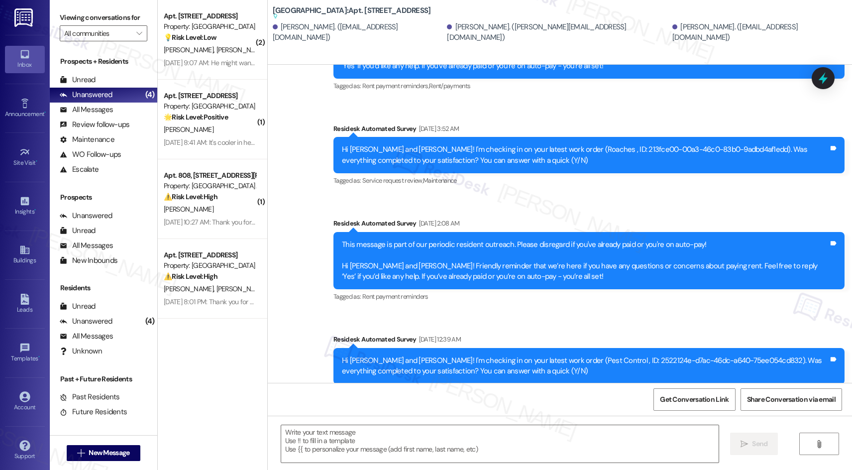
scroll to position [1469, 0]
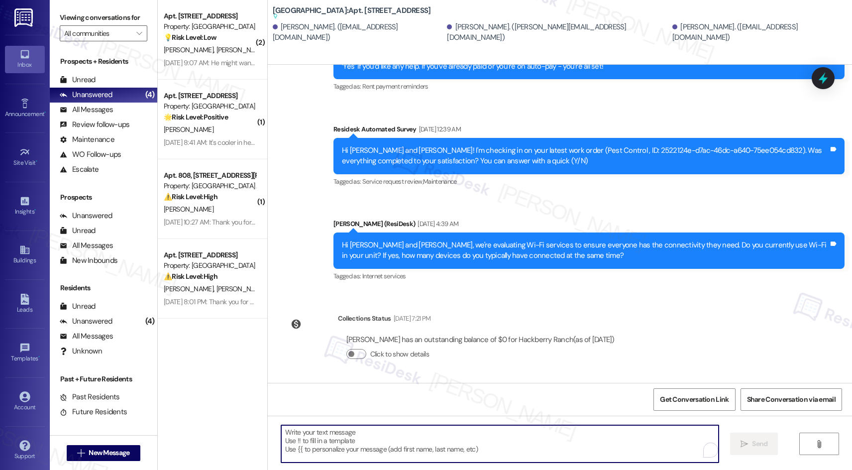
click at [475, 435] on textarea "To enrich screen reader interactions, please activate Accessibility in Grammarl…" at bounding box center [500, 443] width 438 height 37
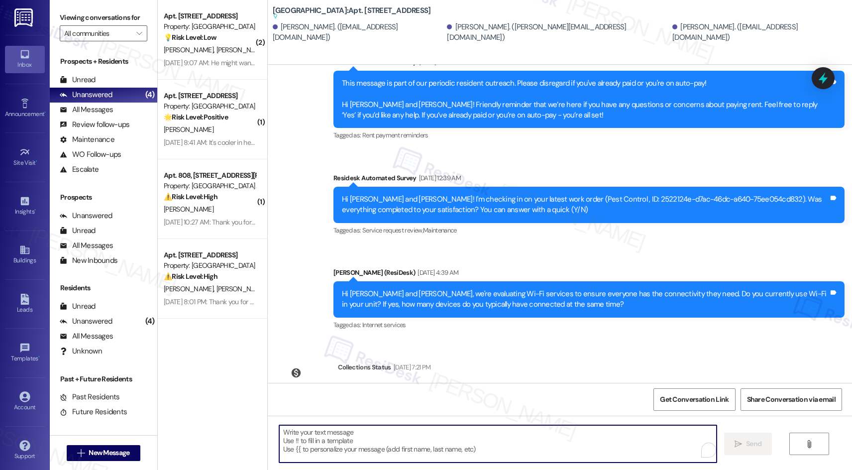
scroll to position [1419, 0]
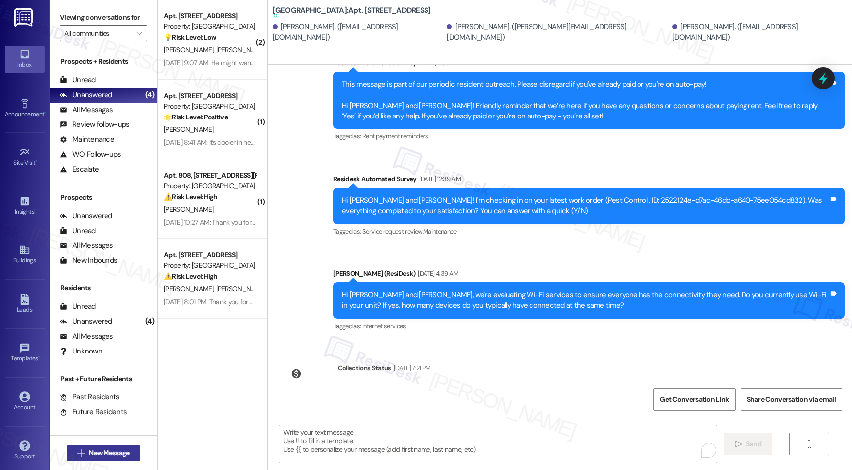
click at [109, 452] on span "New Message" at bounding box center [109, 453] width 41 height 10
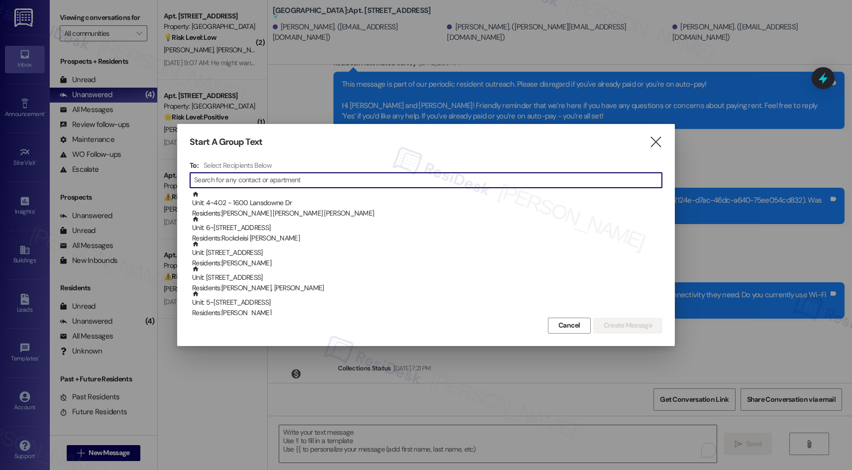
click at [377, 174] on input at bounding box center [428, 180] width 468 height 14
click at [383, 183] on input at bounding box center [428, 180] width 468 height 14
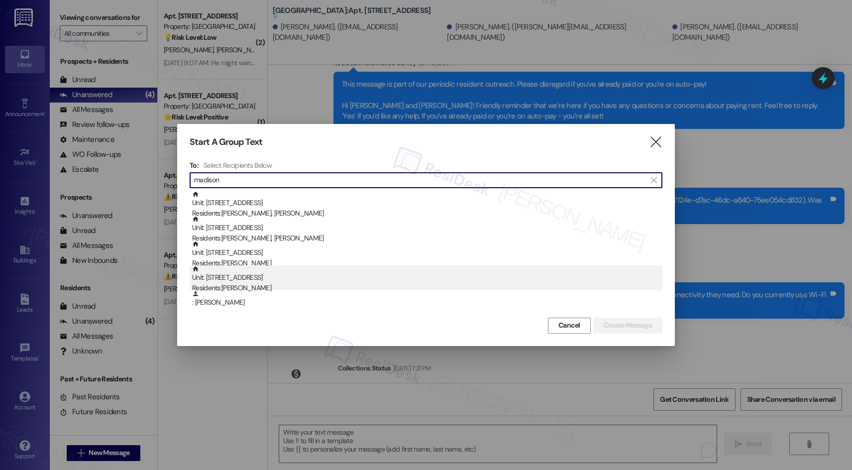
type input "madison"
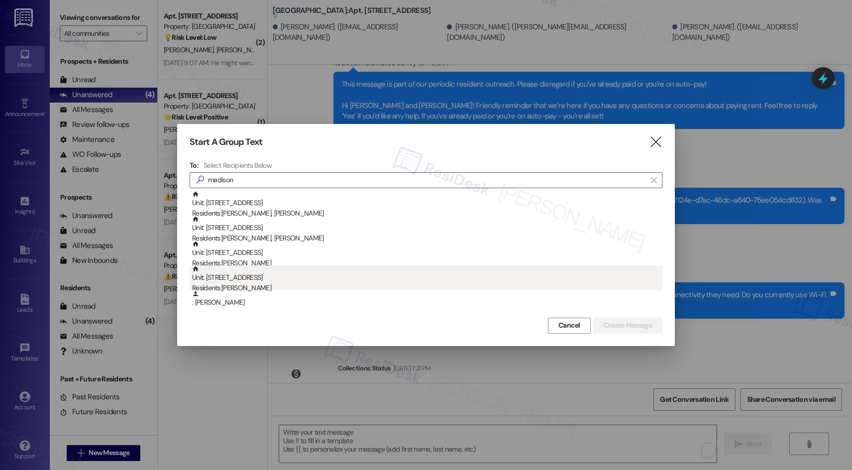
click at [272, 283] on div "Residents: Madison Purkiss" at bounding box center [427, 288] width 470 height 10
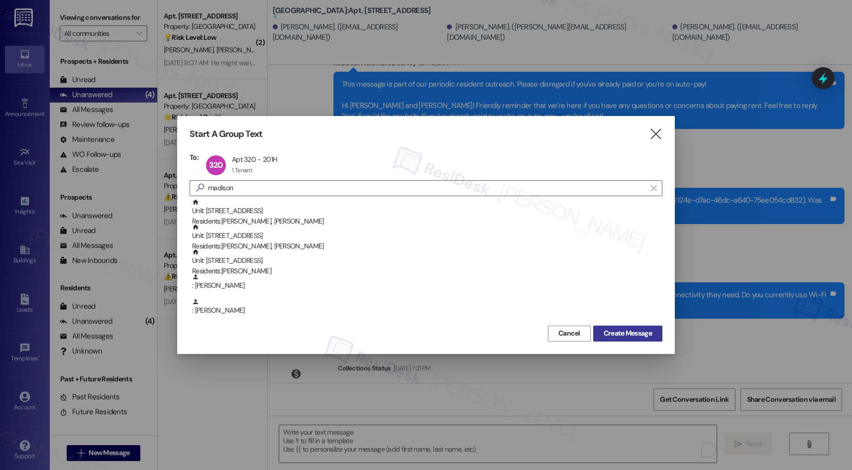
click at [658, 339] on button "Create Message" at bounding box center [627, 334] width 69 height 16
click at [651, 336] on span "Create Message" at bounding box center [628, 333] width 48 height 10
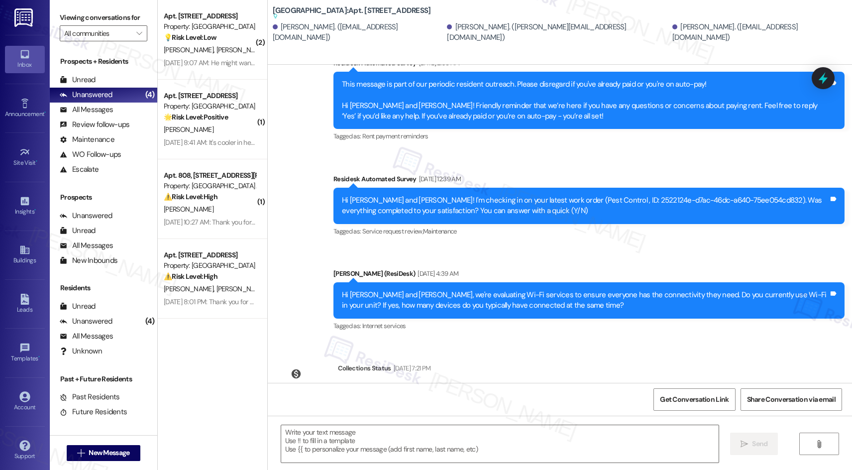
type textarea "Fetching suggested responses. Please feel free to read through the conversation…"
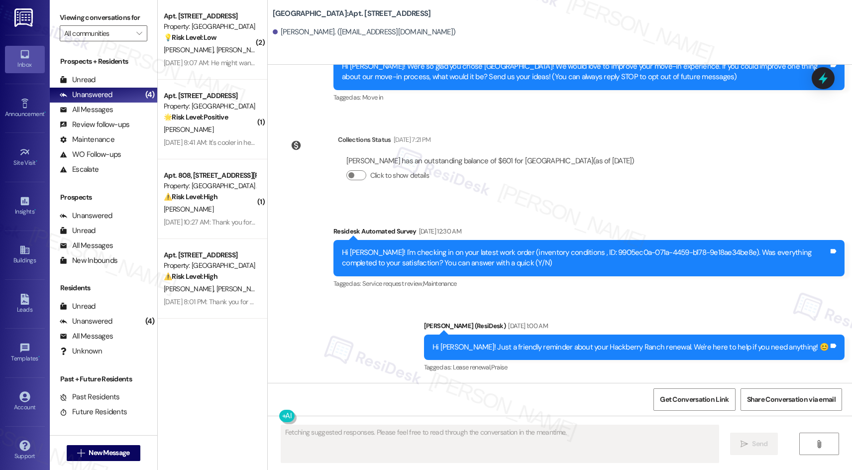
scroll to position [114, 0]
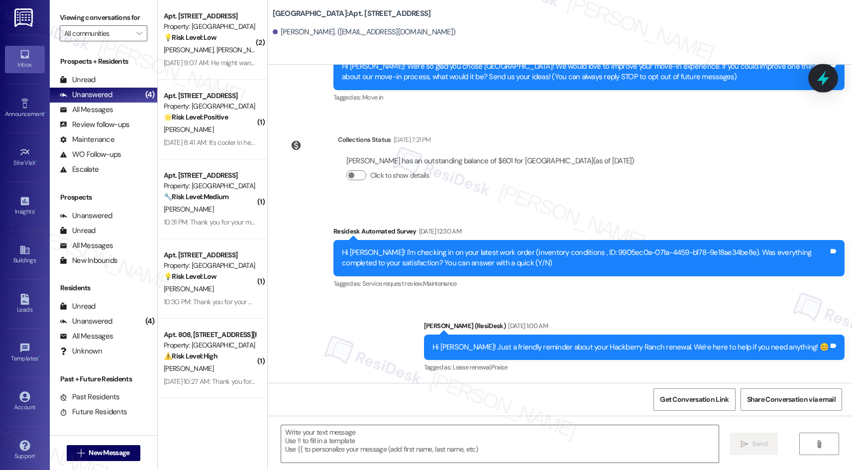
click at [821, 77] on icon at bounding box center [824, 78] width 12 height 15
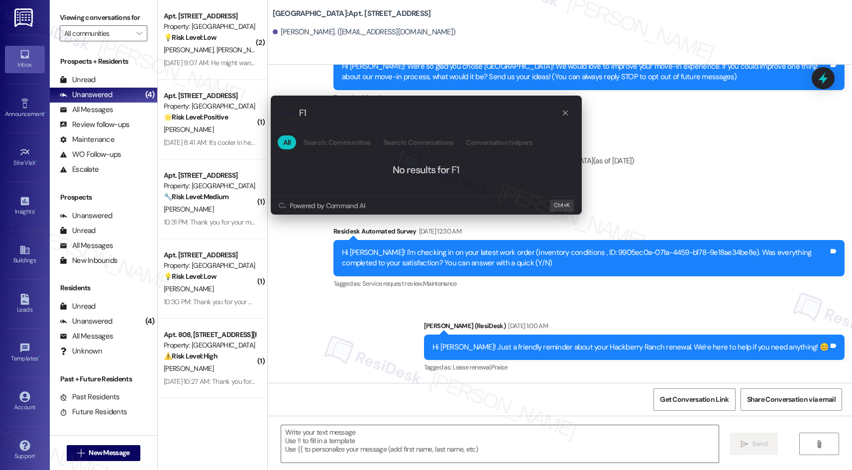
type input "F"
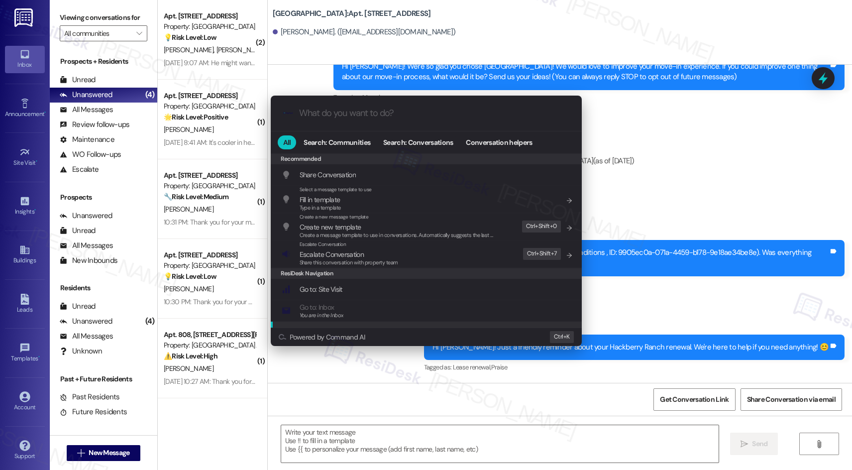
click at [476, 410] on div ".cls-1{fill:#0a055f;}.cls-2{fill:#0cc4c4;} resideskLogoBlueOrange All Search: C…" at bounding box center [426, 235] width 852 height 470
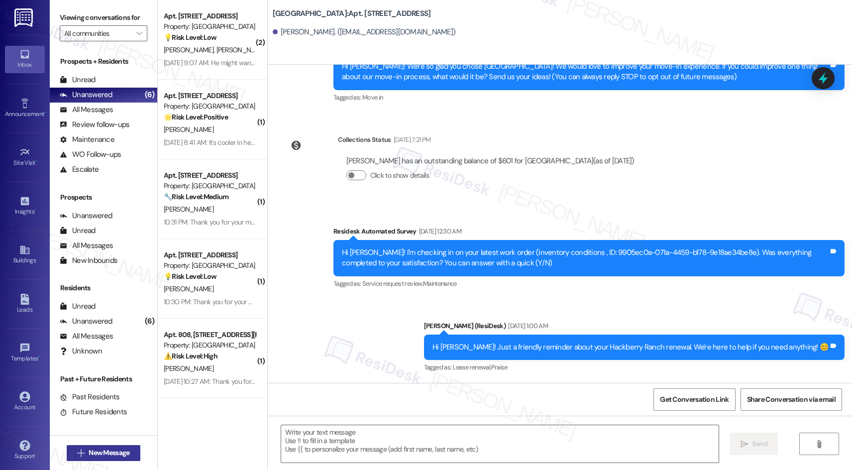
click at [100, 447] on button " New Message" at bounding box center [104, 453] width 74 height 16
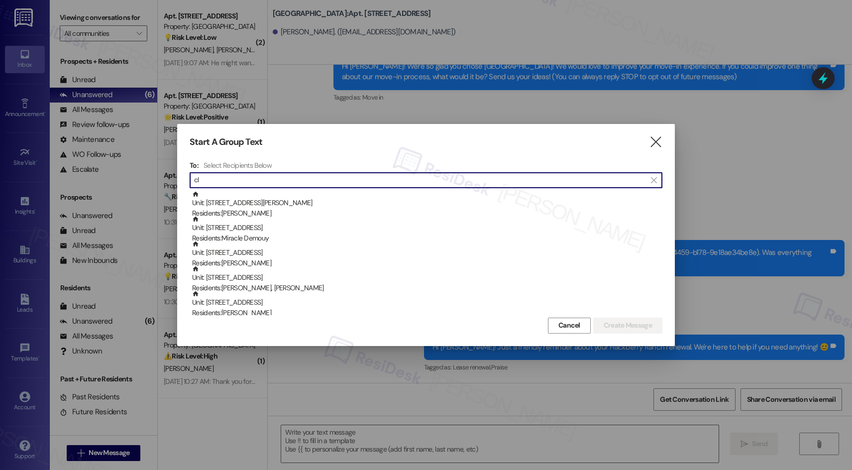
type input "c"
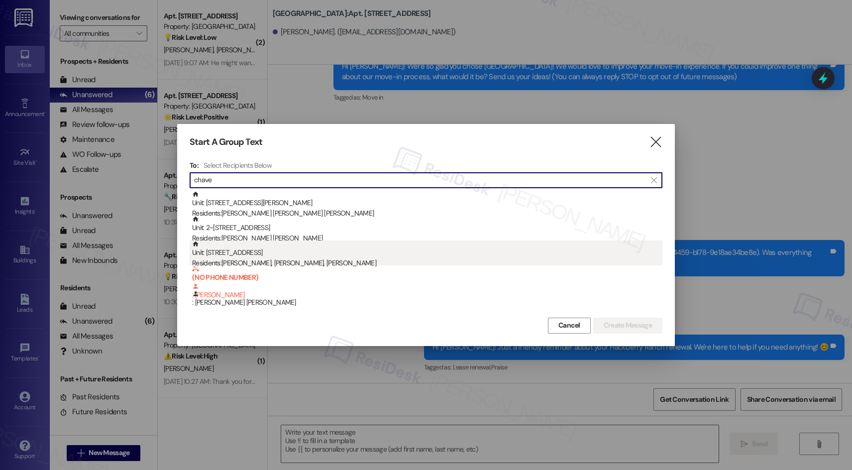
type input "chave"
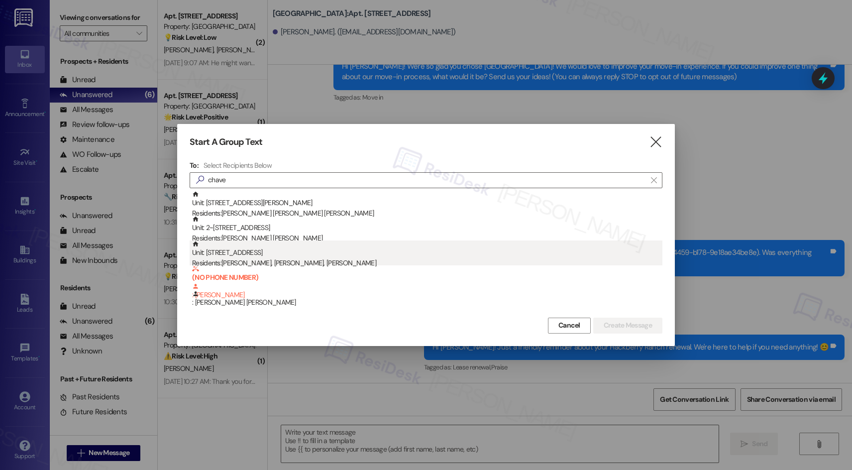
click at [314, 262] on div "Residents: Bryan Alvarez Chavez, Claudia Chavez, Magdalena Chavez Sanchez" at bounding box center [427, 263] width 470 height 10
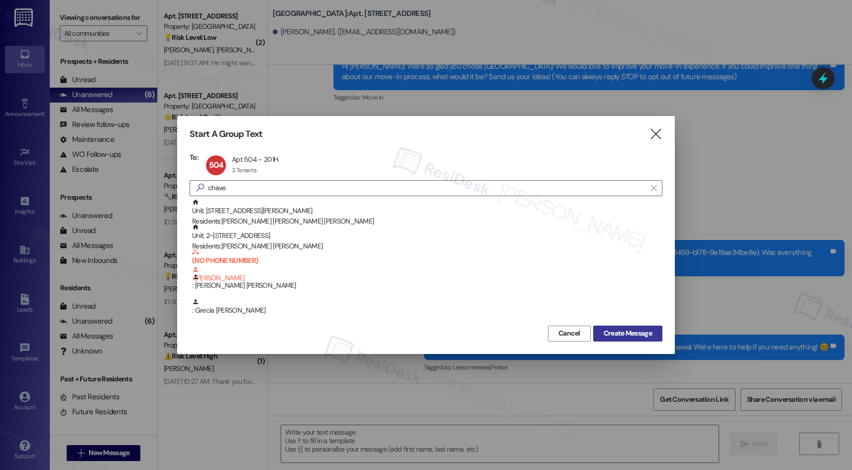
click at [637, 334] on span "Create Message" at bounding box center [628, 333] width 48 height 10
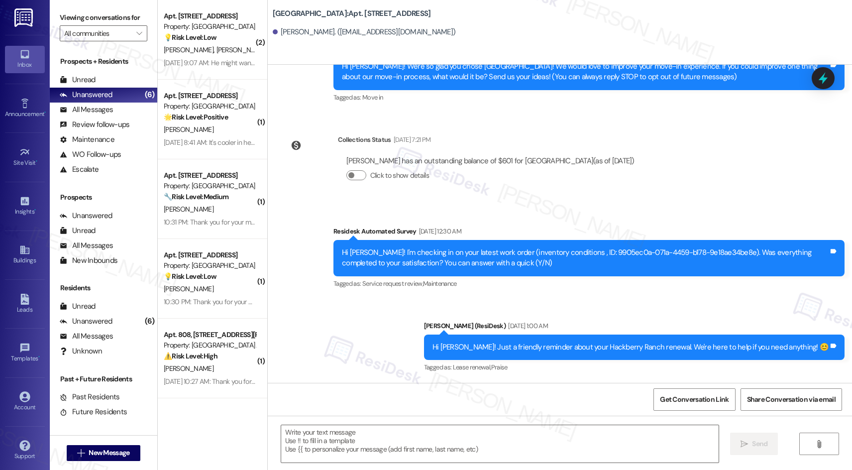
type textarea "Fetching suggested responses. Please feel free to read through the conversation…"
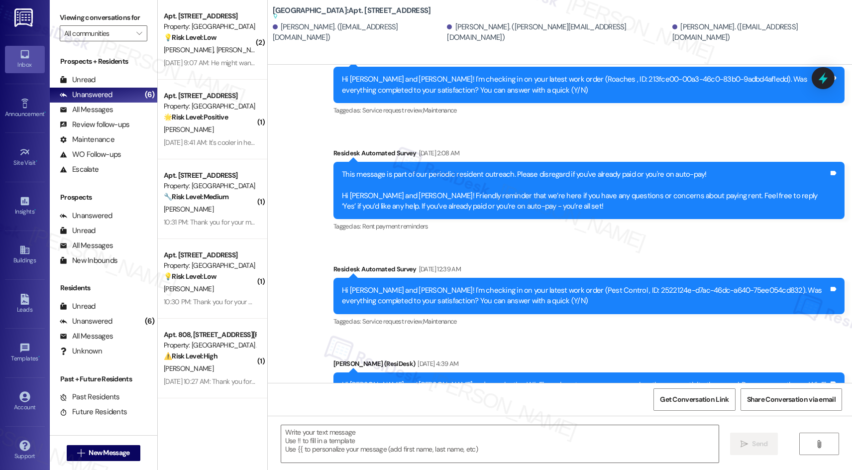
scroll to position [1469, 0]
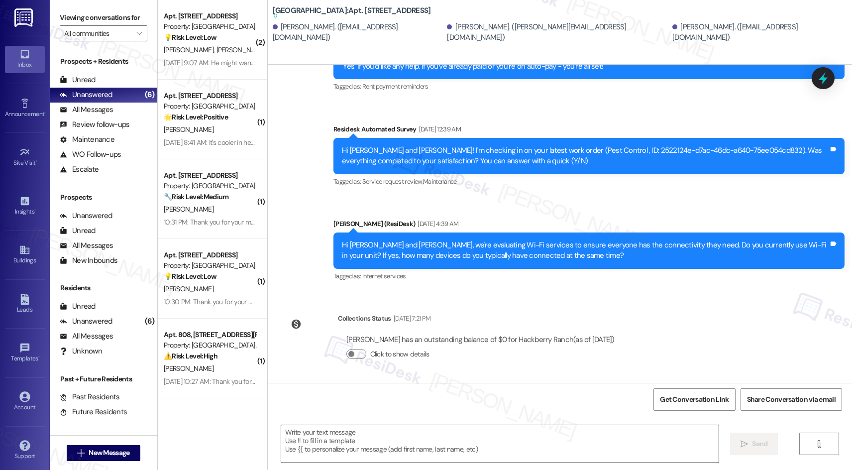
click at [479, 441] on textarea at bounding box center [500, 443] width 438 height 37
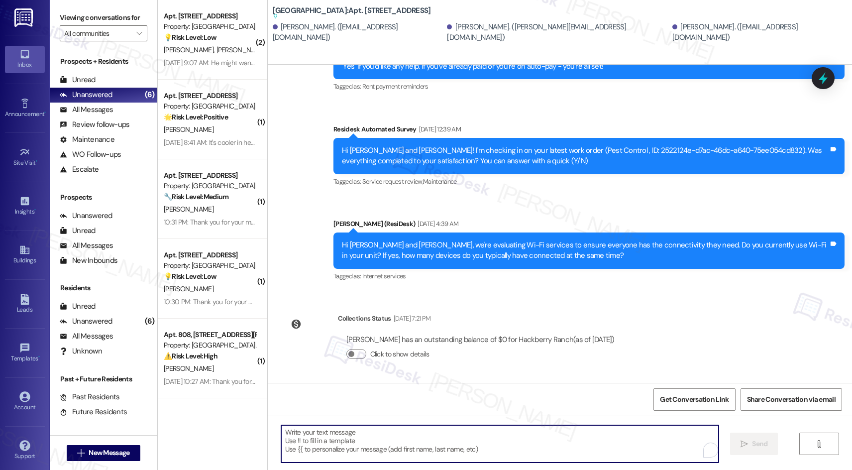
paste textarea "Hi {{first_name}}! Just a friendly reminder about your {{property}} renewal. We…"
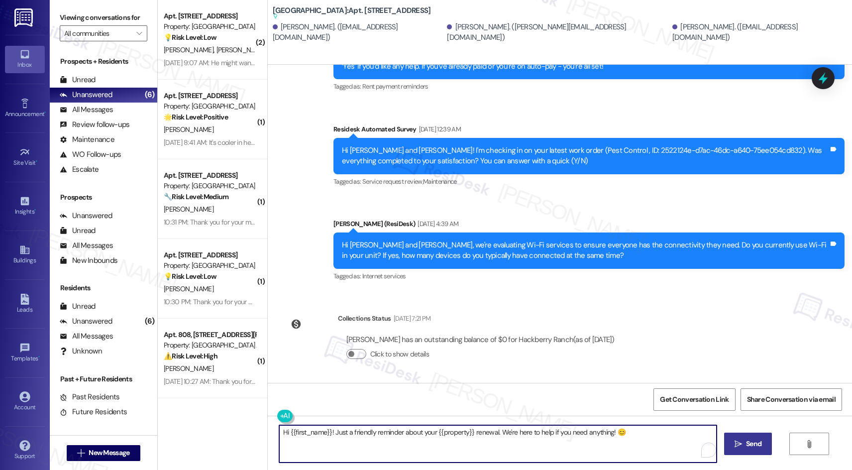
type textarea "Hi {{first_name}}! Just a friendly reminder about your {{property}} renewal. We…"
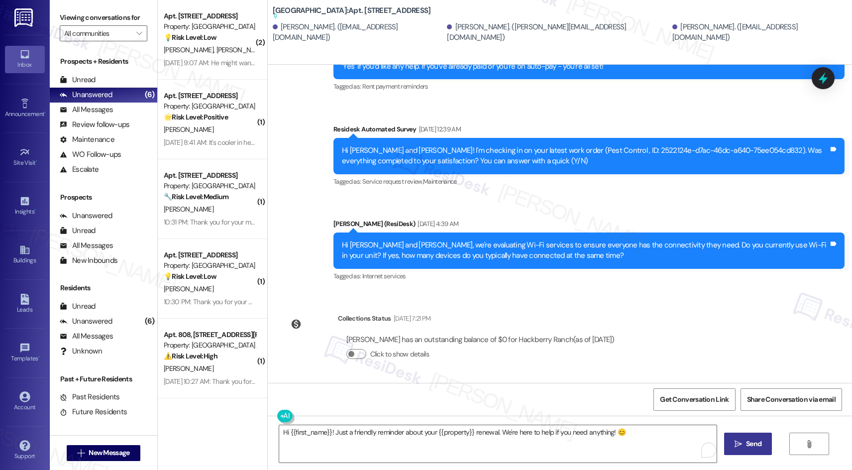
click at [751, 440] on span "Send" at bounding box center [753, 444] width 15 height 10
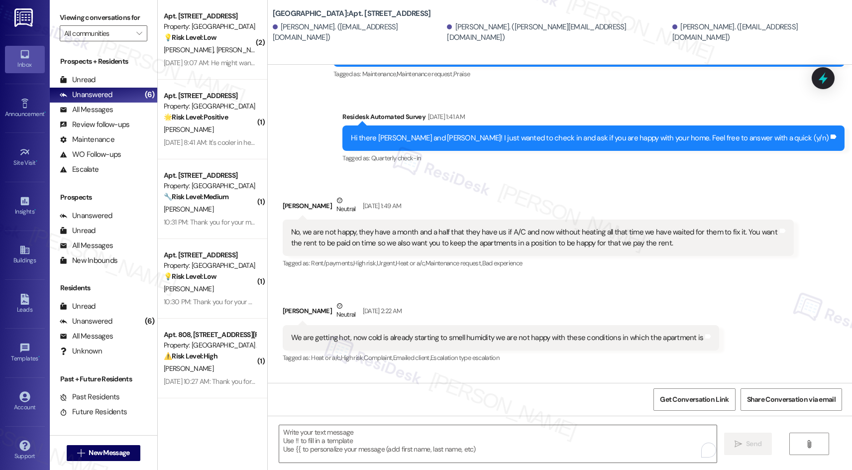
scroll to position [232, 0]
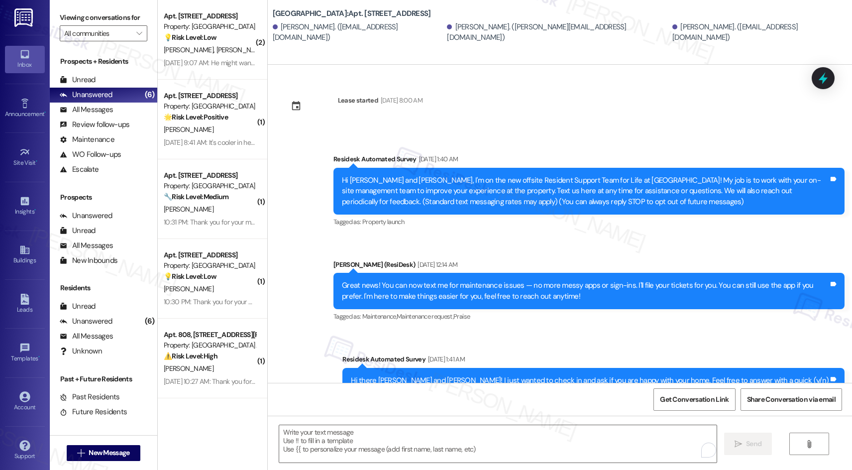
scroll to position [232, 0]
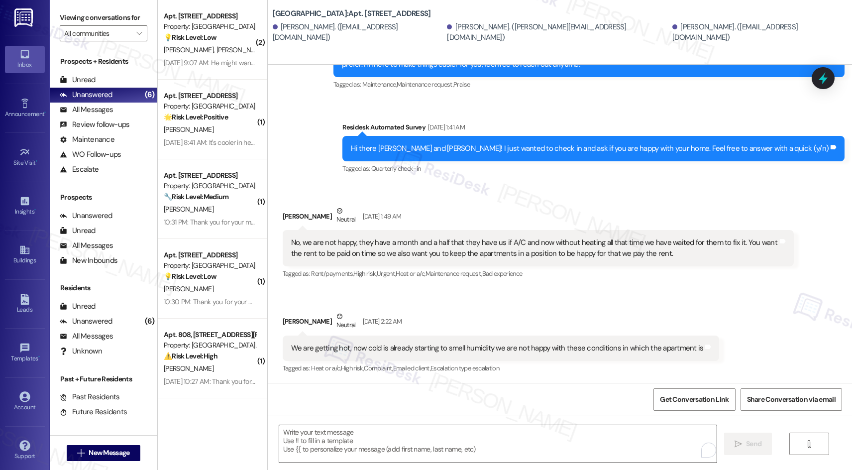
click at [490, 440] on textarea "To enrich screen reader interactions, please activate Accessibility in Grammarl…" at bounding box center [498, 443] width 438 height 37
click at [88, 93] on div "Unanswered" at bounding box center [86, 95] width 53 height 10
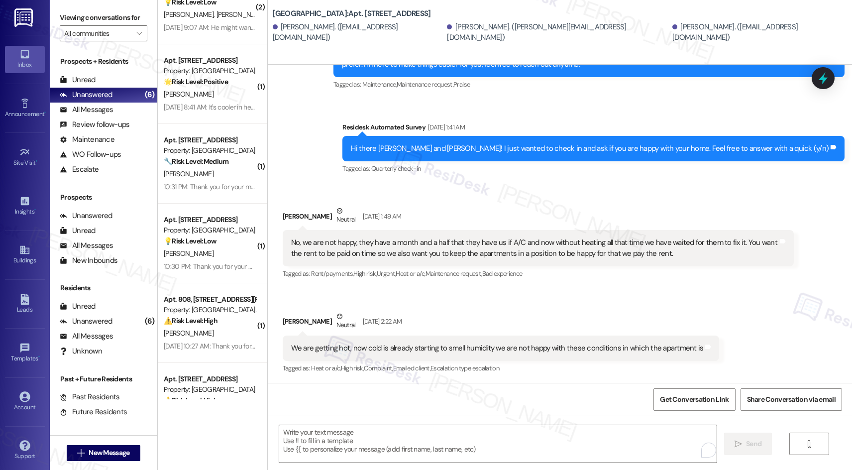
scroll to position [0, 0]
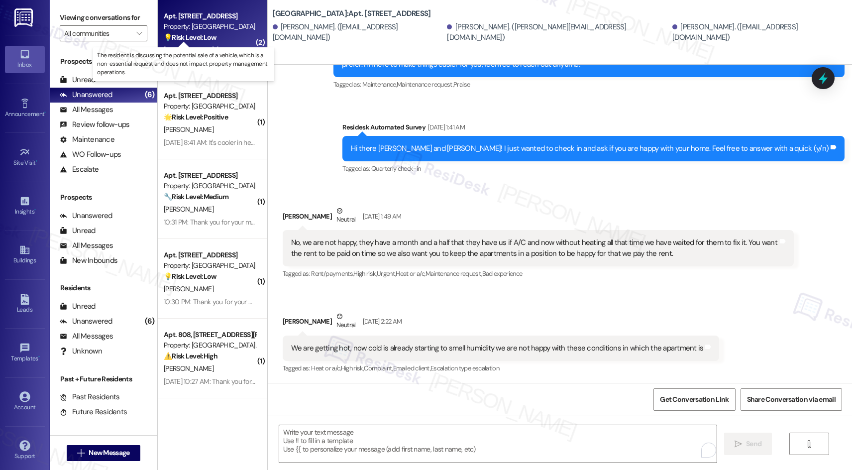
drag, startPoint x: 201, startPoint y: 38, endPoint x: 206, endPoint y: 37, distance: 5.7
click at [206, 37] on strong "💡 Risk Level: Low" at bounding box center [190, 37] width 53 height 9
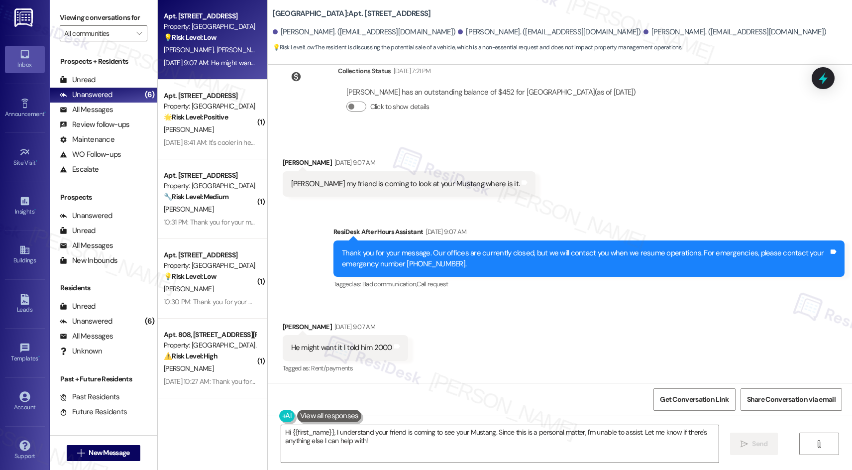
scroll to position [457, 0]
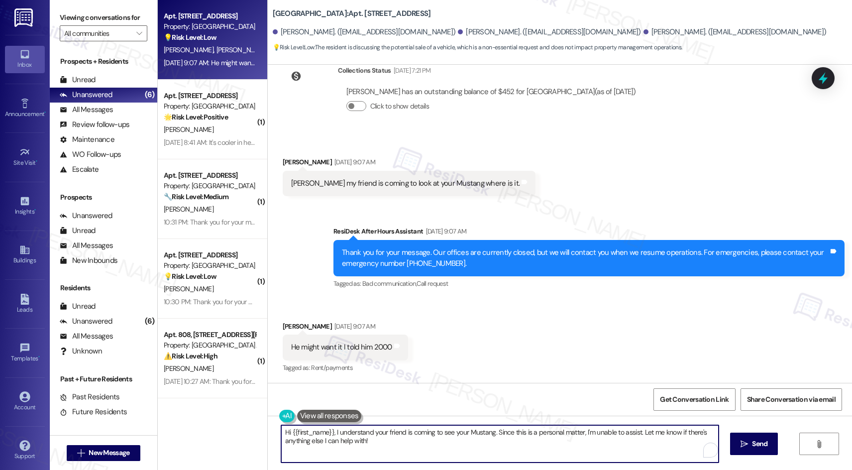
click at [430, 449] on textarea "Hi {{first_name}}, I understand your friend is coming to see your Mustang. Sinc…" at bounding box center [500, 443] width 438 height 37
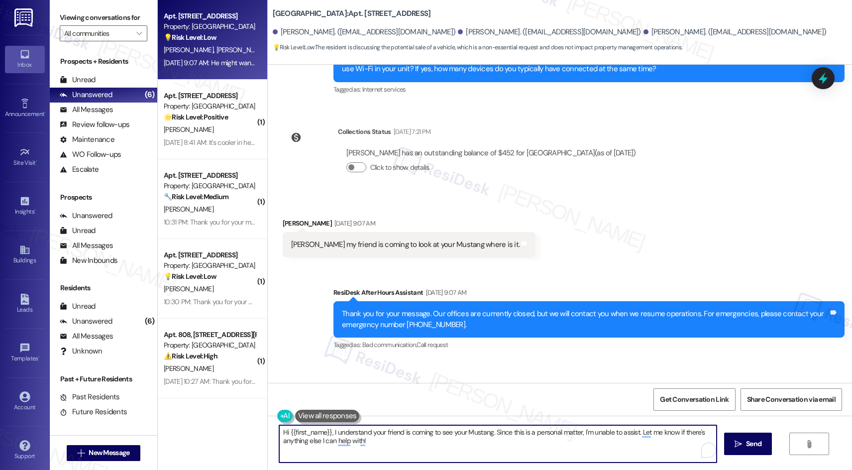
scroll to position [357, 0]
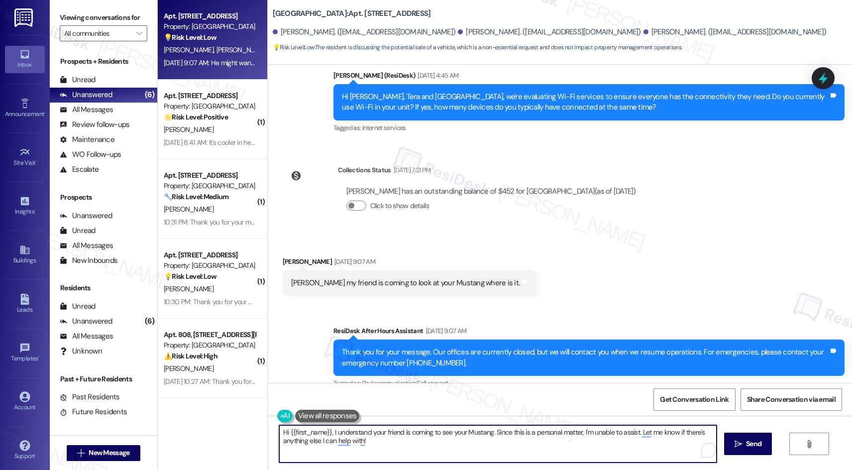
click at [417, 439] on textarea "Hi {{first_name}}, I understand your friend is coming to see your Mustang. Sinc…" at bounding box center [498, 443] width 438 height 37
click at [383, 443] on textarea "Hi {{first_name}}, I understand your friend is coming to see your Mustang. Sinc…" at bounding box center [498, 443] width 438 height 37
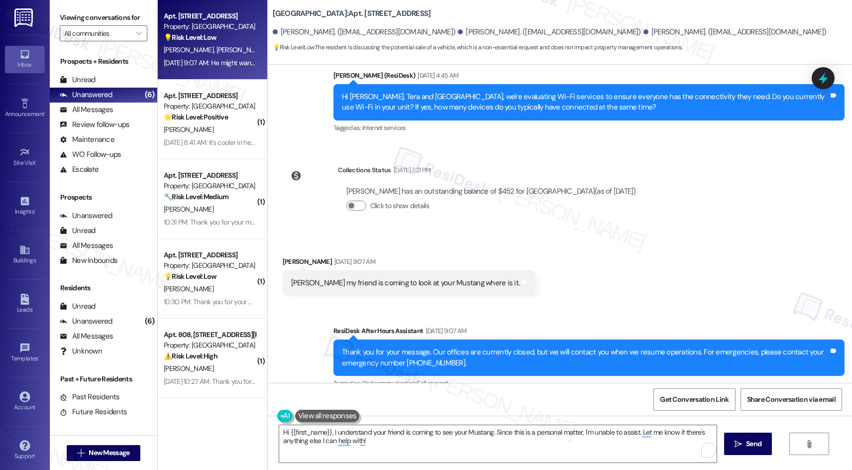
click at [571, 236] on div "Received via SMS Tera Stowe Sep 13, 2025 at 9:07 AM Evan my friend is coming to…" at bounding box center [560, 268] width 585 height 69
click at [513, 449] on textarea "Hi {{first_name}}, I understand your friend is coming to see your Mustang. Sinc…" at bounding box center [498, 443] width 438 height 37
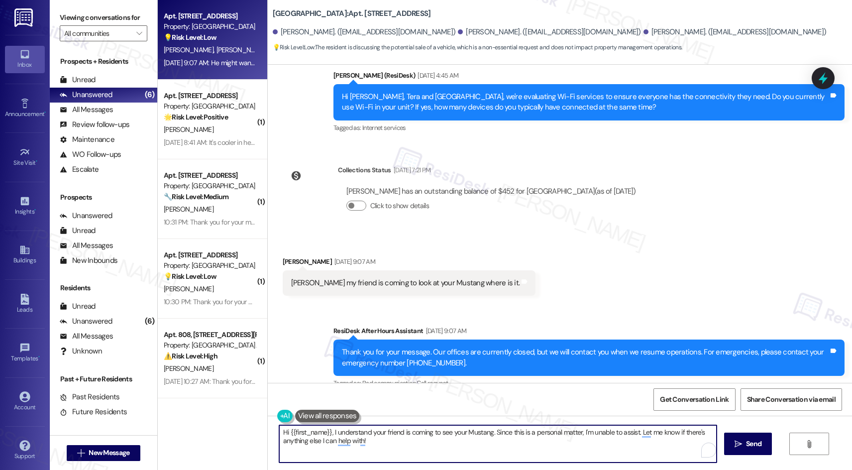
click at [415, 439] on textarea "Hi {{first_name}}, I understand your friend is coming to see your Mustang. Sinc…" at bounding box center [498, 443] width 438 height 37
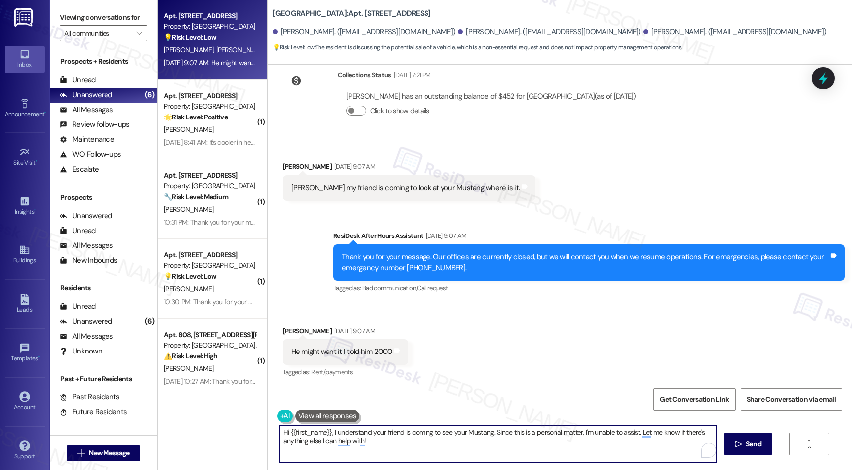
scroll to position [457, 0]
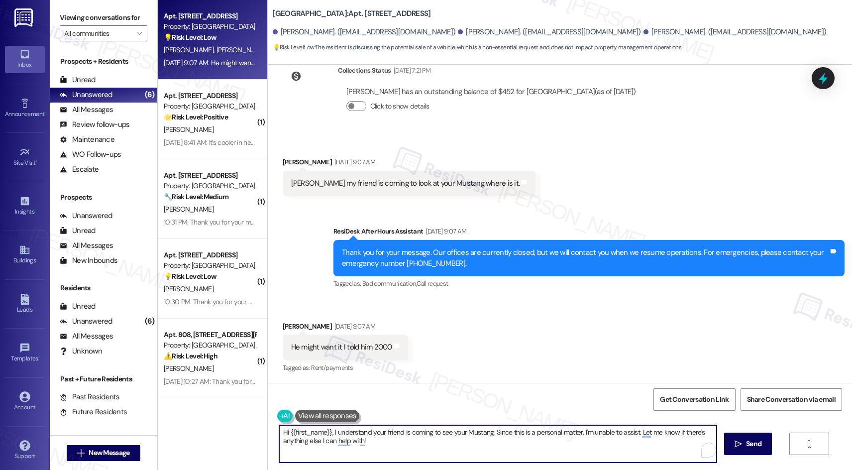
click at [434, 443] on textarea "Hi {{first_name}}, I understand your friend is coming to see your Mustang. Sinc…" at bounding box center [498, 443] width 438 height 37
click at [435, 444] on textarea "Hi {{first_name}}, I understand your friend is coming to see your Mustang. Sinc…" at bounding box center [498, 443] width 438 height 37
click at [386, 441] on textarea "Hi {{first_name}}, I understand your friend is coming to see your Mustang. Sinc…" at bounding box center [498, 443] width 438 height 37
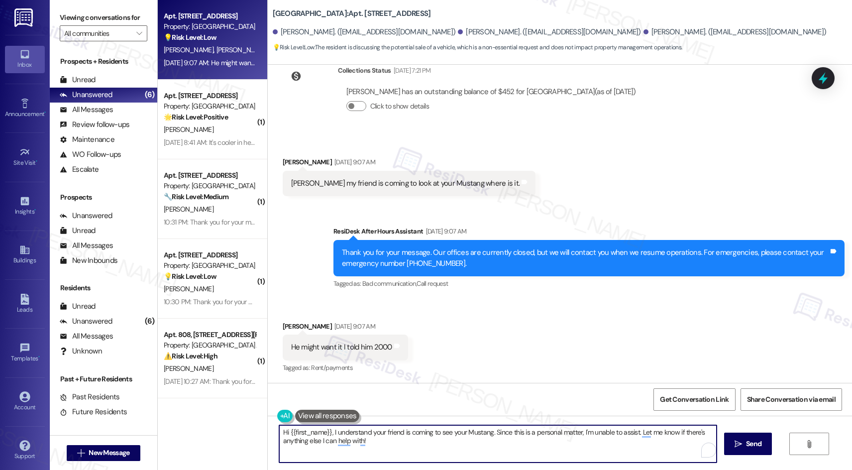
click at [386, 441] on textarea "Hi {{first_name}}, I understand your friend is coming to see your Mustang. Sinc…" at bounding box center [498, 443] width 438 height 37
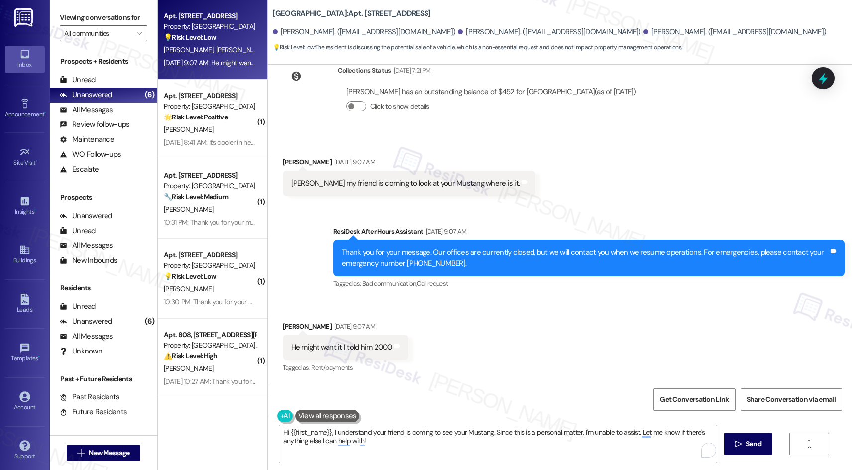
click at [517, 333] on div "Received via SMS Tera Stowe Sep 13, 2025 at 9:07 AM He might want it I told him…" at bounding box center [560, 341] width 585 height 84
click at [428, 185] on div "[PERSON_NAME] my friend is coming to look at your Mustang where is it." at bounding box center [405, 183] width 229 height 10
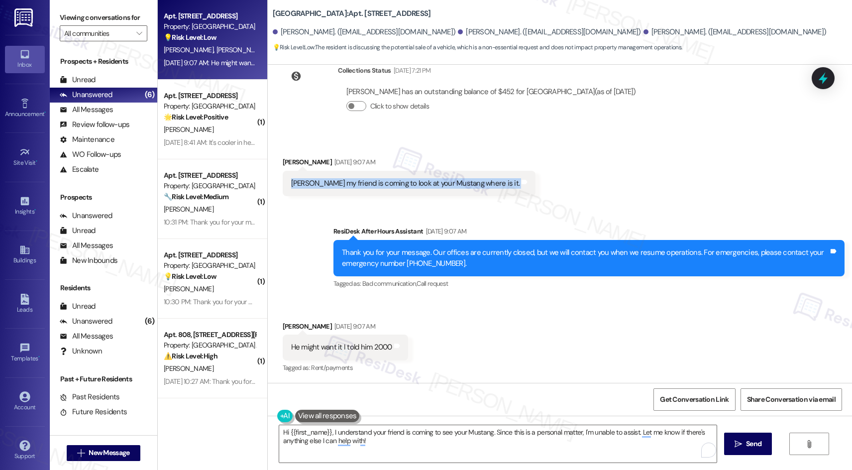
click at [428, 185] on div "[PERSON_NAME] my friend is coming to look at your Mustang where is it." at bounding box center [405, 183] width 229 height 10
copy div "Evan my friend is coming to look at your Mustang where is it. Tags and notes Se…"
click at [380, 345] on div "He might want it I told him 2000" at bounding box center [341, 347] width 101 height 10
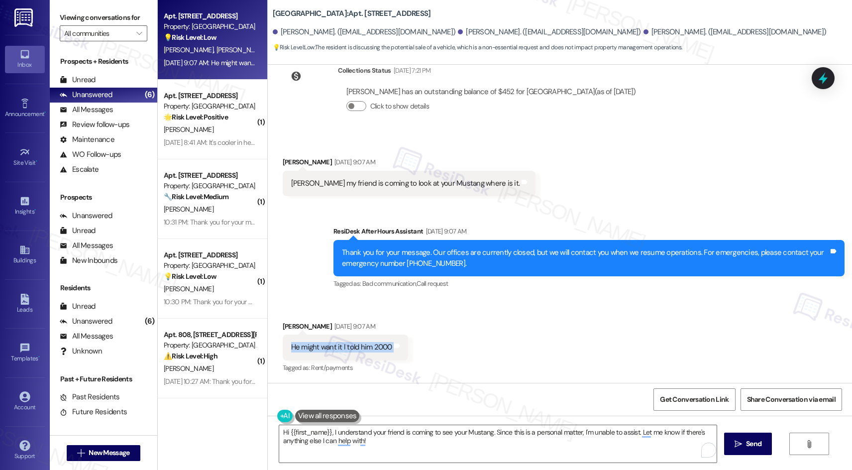
click at [380, 345] on div "He might want it I told him 2000" at bounding box center [341, 347] width 101 height 10
click at [379, 345] on div "He might want it I told him 2000" at bounding box center [341, 347] width 101 height 10
copy div "He might want it I told him 2000 Tags and notes"
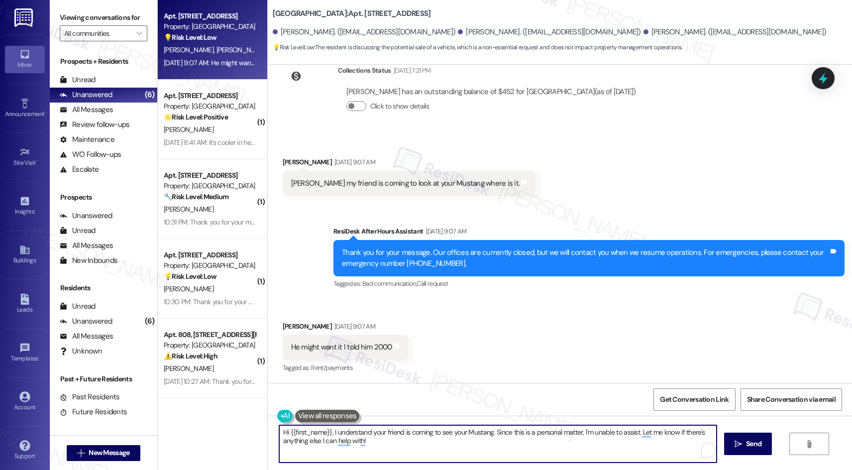
click at [407, 447] on textarea "Hi {{first_name}}, I understand your friend is coming to see your Mustang. Sinc…" at bounding box center [498, 443] width 438 height 37
click at [396, 440] on textarea "Hi {{first_name}}, I understand your friend is coming to see your Mustang. Sinc…" at bounding box center [498, 443] width 438 height 37
click at [390, 442] on textarea "Hi {{first_name}}, I understand your friend is coming to see your Mustang. Sinc…" at bounding box center [498, 443] width 438 height 37
type textarea "Hi {{first_name}}, I understand your friend is coming to see your Mustang. Sinc…"
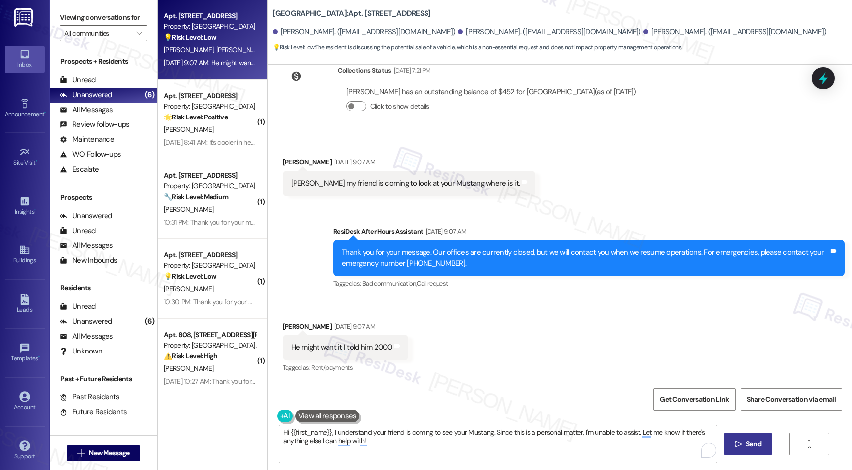
click at [756, 445] on span "Send" at bounding box center [753, 444] width 15 height 10
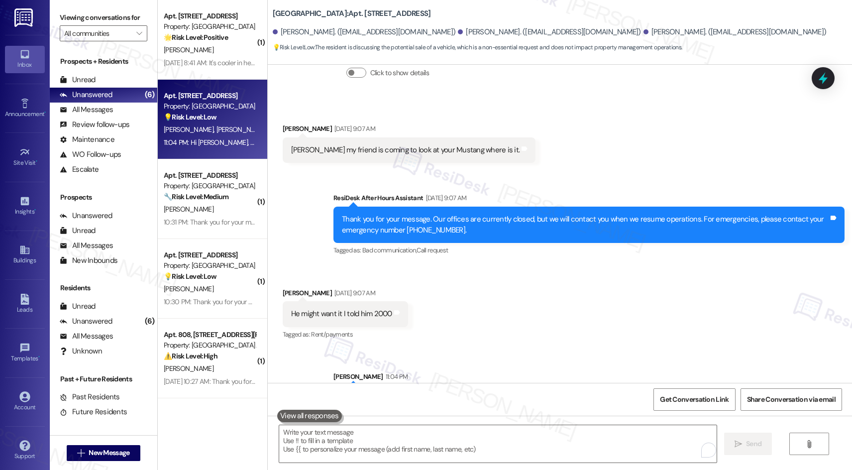
scroll to position [537, 0]
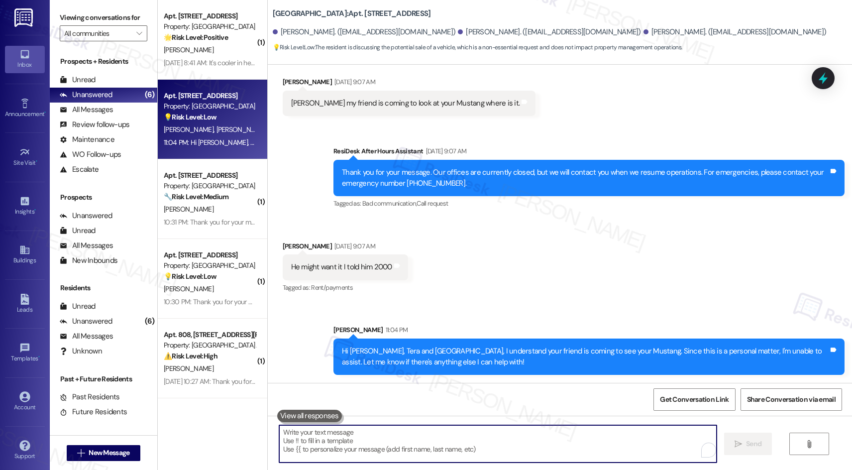
click at [500, 442] on textarea "To enrich screen reader interactions, please activate Accessibility in Grammarl…" at bounding box center [498, 443] width 438 height 37
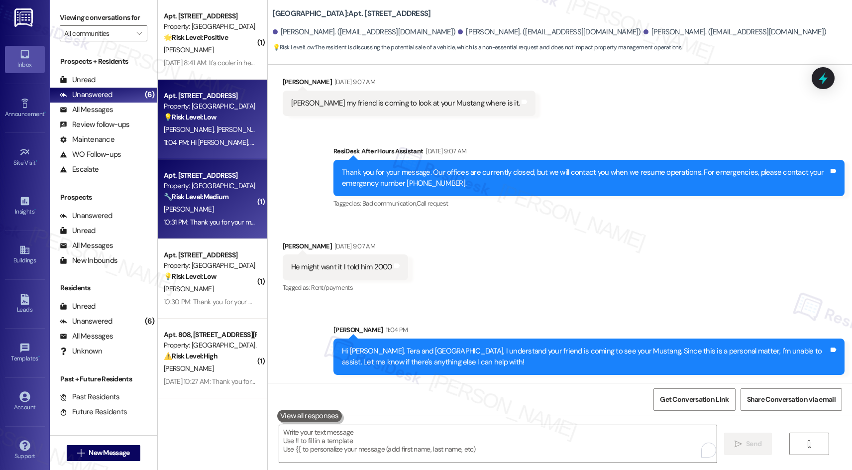
click at [181, 183] on div "Property: [GEOGRAPHIC_DATA]" at bounding box center [210, 186] width 92 height 10
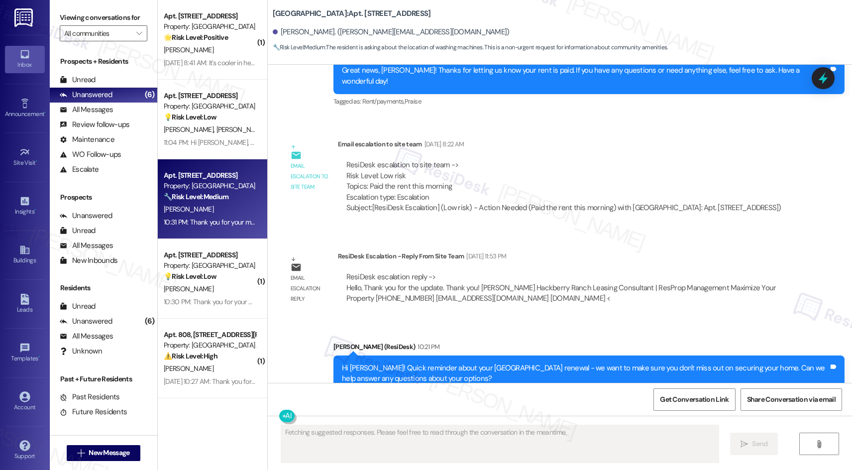
scroll to position [3788, 0]
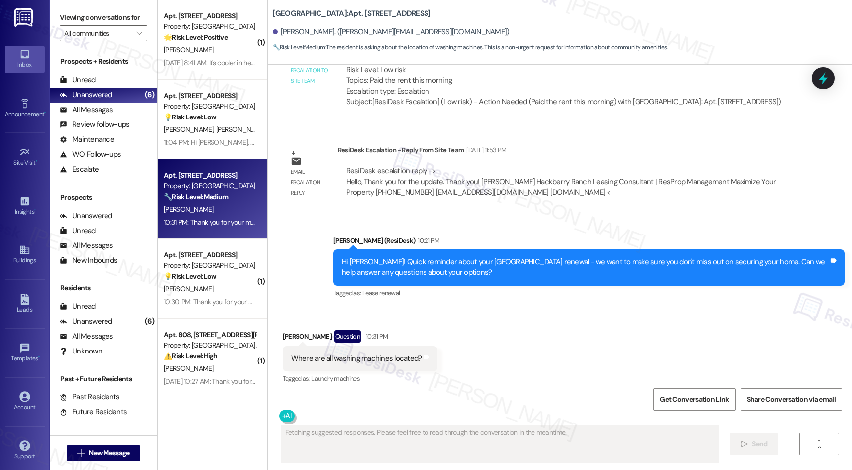
click at [457, 290] on div "Sent via SMS Sarah (ResiDesk) 10:21 PM Hi Cindy! Quick reminder about your Hack…" at bounding box center [589, 268] width 526 height 80
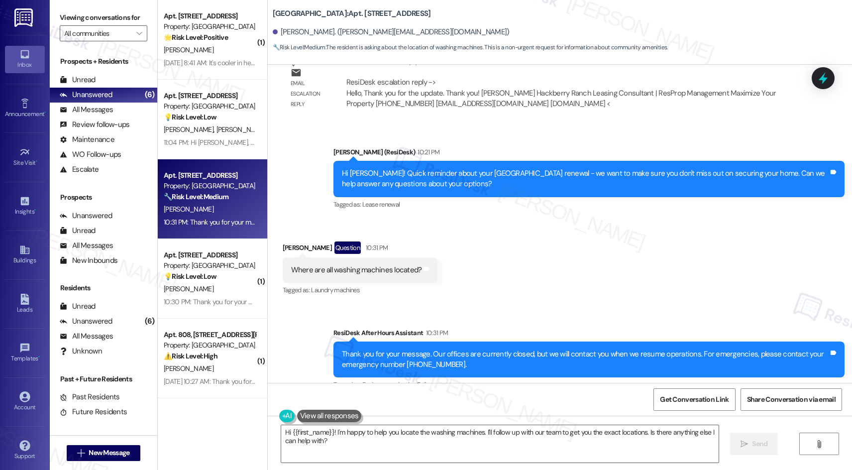
scroll to position [3883, 0]
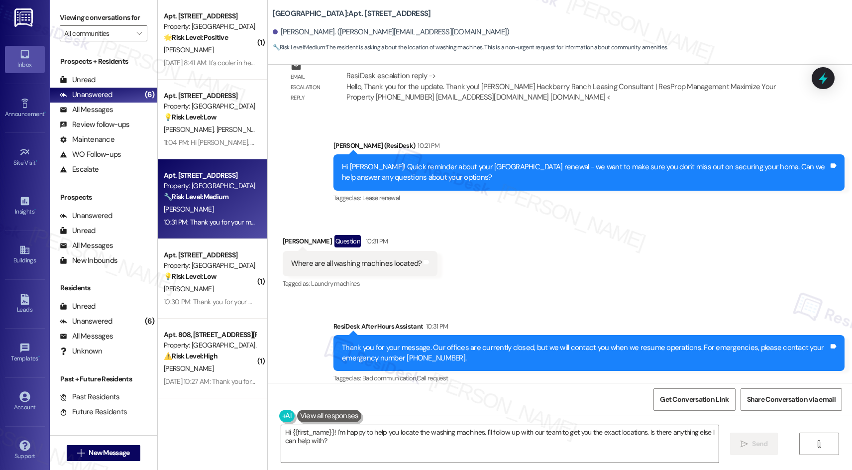
click at [372, 258] on div "Where are all washing machines located?" at bounding box center [356, 263] width 131 height 10
click at [373, 258] on div "Where are all washing machines located?" at bounding box center [356, 263] width 131 height 10
copy div "Where are all washing machines located? Tags and notes"
click at [566, 284] on div "Received via SMS Cindy Gossett Question 10:31 PM Where are all washing machines…" at bounding box center [560, 256] width 585 height 86
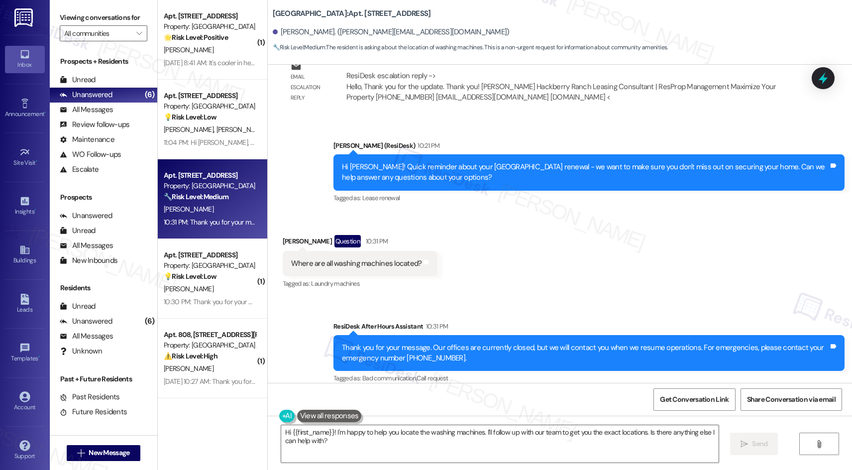
click at [338, 258] on div "Where are all washing machines located?" at bounding box center [356, 263] width 131 height 10
click at [390, 450] on textarea "Hi {{first_name}}! I'm happy to help you locate the washing machines. I'll foll…" at bounding box center [500, 443] width 438 height 37
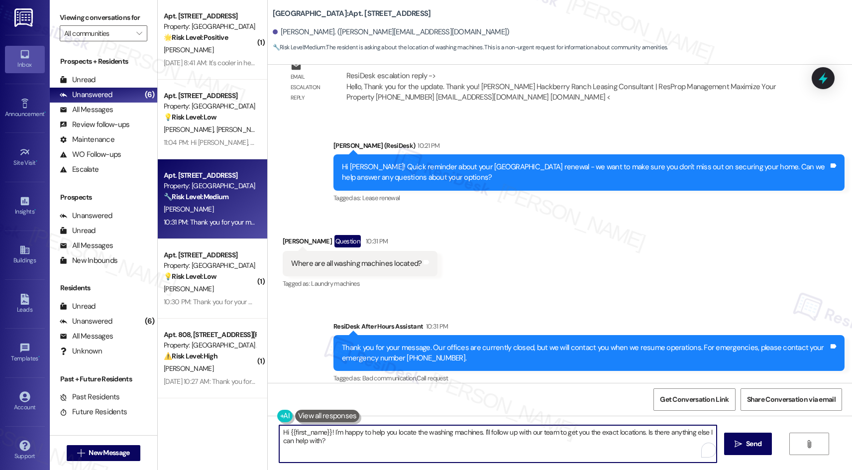
click at [360, 443] on textarea "Hi {{first_name}}! I'm happy to help you locate the washing machines. I'll foll…" at bounding box center [498, 443] width 438 height 37
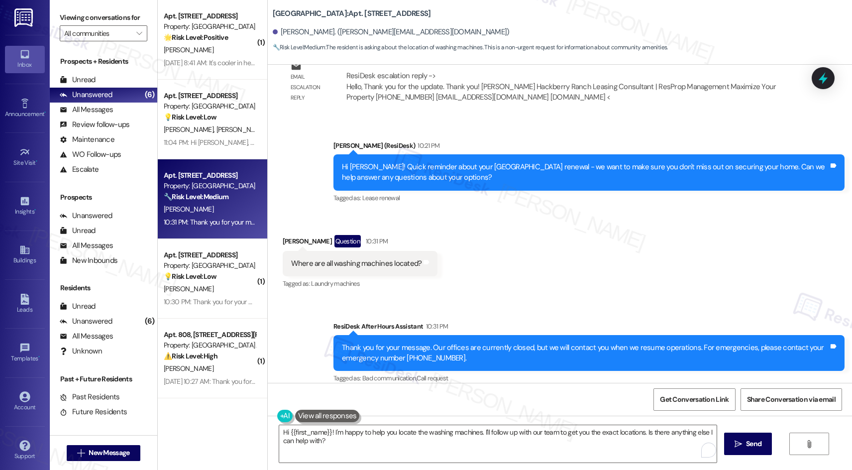
click at [394, 258] on div "Where are all washing machines located?" at bounding box center [356, 263] width 131 height 10
click at [395, 258] on div "Where are all washing machines located?" at bounding box center [356, 263] width 131 height 10
copy div "Where are all washing machines located? Tags and notes"
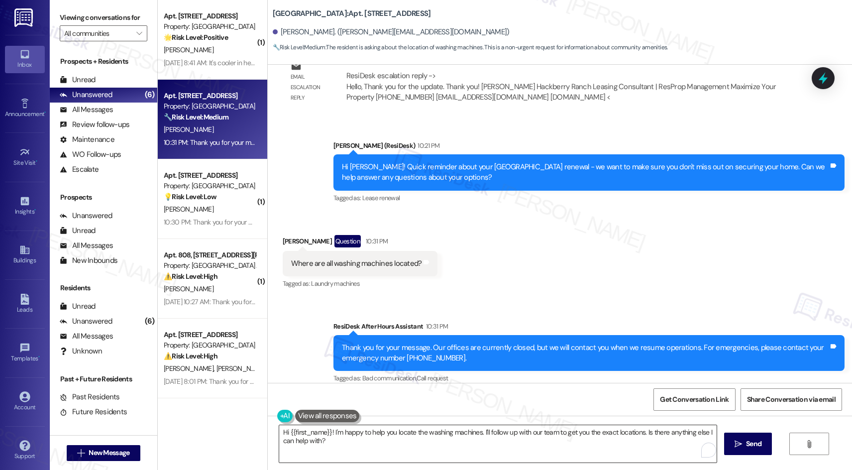
click at [360, 442] on textarea "Hi {{first_name}}! I'm happy to help you locate the washing machines. I'll foll…" at bounding box center [498, 443] width 438 height 37
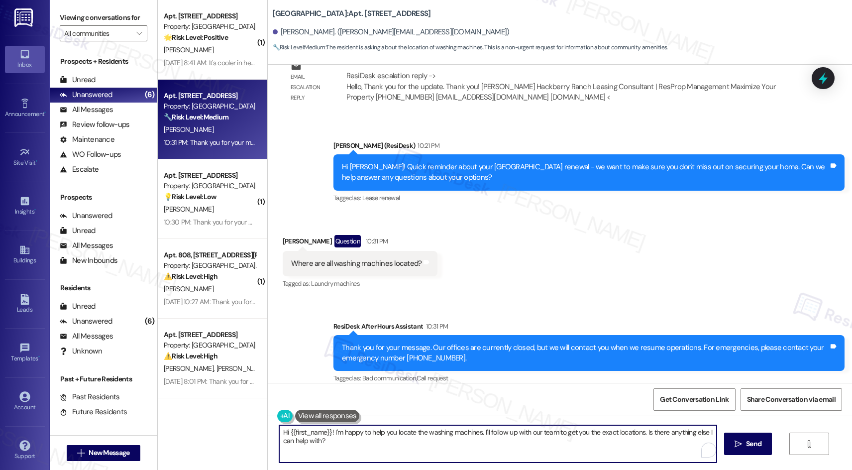
click at [361, 442] on textarea "Hi {{first_name}}! I'm happy to help you locate the washing machines. I'll foll…" at bounding box center [498, 443] width 438 height 37
click at [350, 446] on textarea "Hi {{first_name}}! I'm happy to help you locate the washing machines. I'll foll…" at bounding box center [498, 443] width 438 height 37
drag, startPoint x: 350, startPoint y: 446, endPoint x: 261, endPoint y: 424, distance: 91.2
click at [268, 424] on div "Hi {{first_name}}! I'm happy to help you locate the washing machines. I'll foll…" at bounding box center [560, 453] width 585 height 75
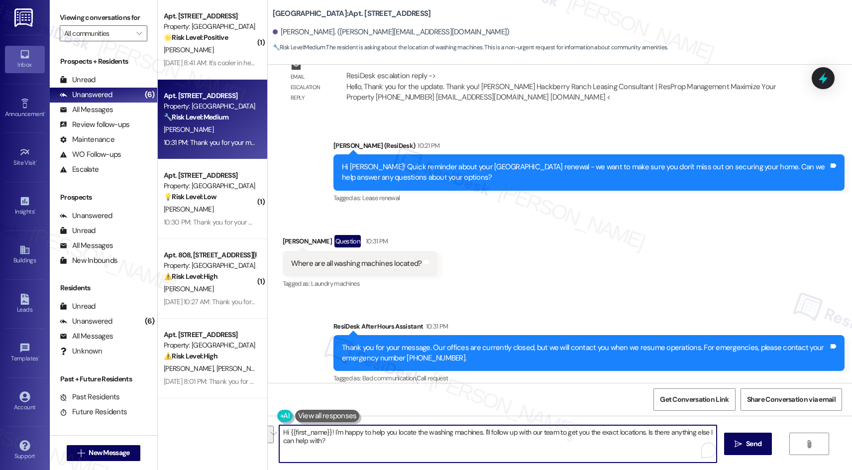
click at [268, 424] on div "Hi {{first_name}}! I'm happy to help you locate the washing machines. I'll foll…" at bounding box center [560, 453] width 585 height 75
drag, startPoint x: 411, startPoint y: 443, endPoint x: 260, endPoint y: 428, distance: 151.6
click at [268, 428] on div "Hi {{first_name}}! I'm happy to help you locate the washing machines. I'll foll…" at bounding box center [560, 453] width 585 height 75
paste textarea "! Just to confirm, are you asking about the laundry room location in the buildi…"
click at [404, 449] on textarea "Hi! Just to confirm, are you asking about the laundry room location in the buil…" at bounding box center [498, 443] width 438 height 37
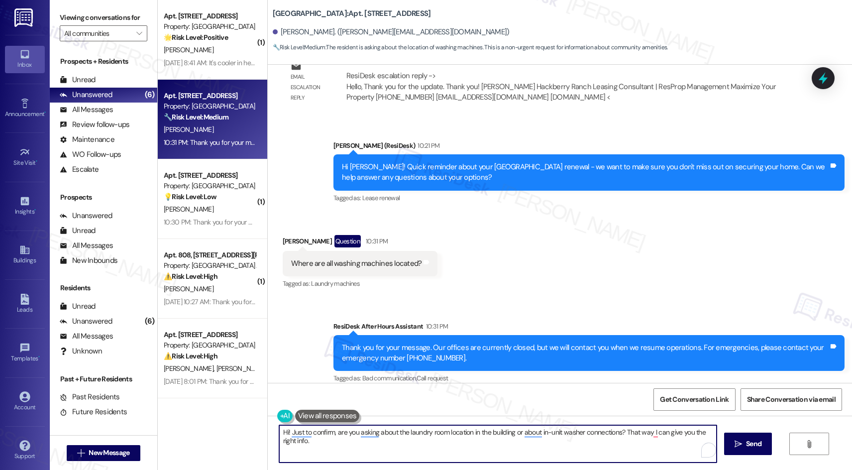
click at [397, 442] on textarea "Hi! Just to confirm, are you asking about the laundry room location in the buil…" at bounding box center [498, 443] width 438 height 37
click at [415, 447] on textarea "Hi! Just to confirm, are you asking about the laundry room location in the buil…" at bounding box center [498, 443] width 438 height 37
click at [647, 433] on textarea "Hi! Just to confirm, are you asking about the laundry room location in the buil…" at bounding box center [498, 443] width 438 height 37
type textarea "Hi! Just to confirm, are you asking about the laundry room location in the buil…"
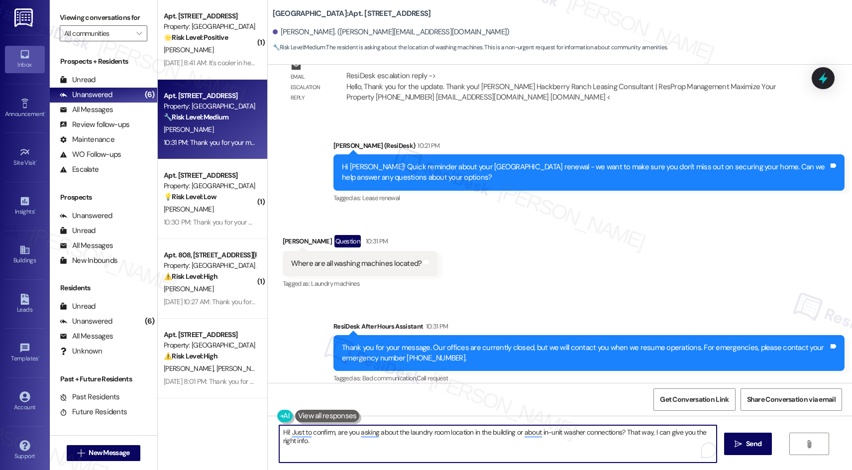
click at [654, 383] on div "Get Conversation Link Share Conversation via email" at bounding box center [560, 399] width 585 height 33
click at [337, 446] on textarea "Hi! Just to confirm, are you asking about the laundry room location in the buil…" at bounding box center [498, 443] width 438 height 37
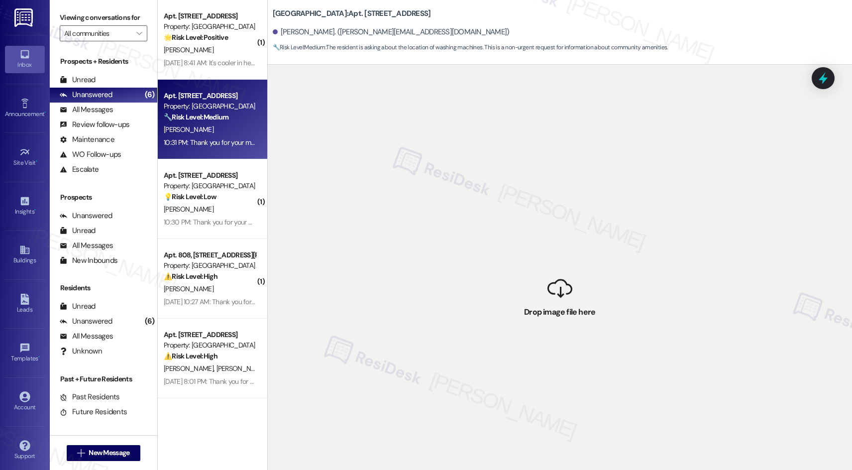
click at [570, 378] on div " Drop image file here" at bounding box center [560, 300] width 585 height 470
click at [215, 112] on div "🔧 Risk Level: Medium The resident is asking about the location of washing machi…" at bounding box center [210, 117] width 92 height 10
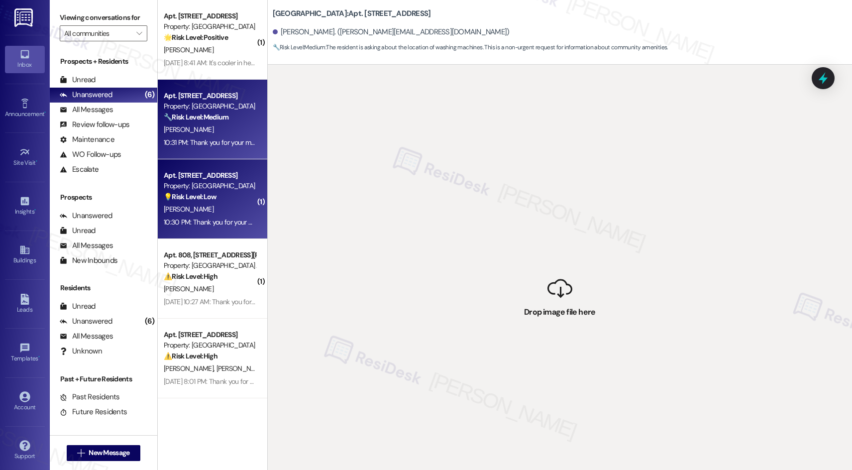
click at [193, 175] on div "Apt. [STREET_ADDRESS]" at bounding box center [210, 175] width 92 height 10
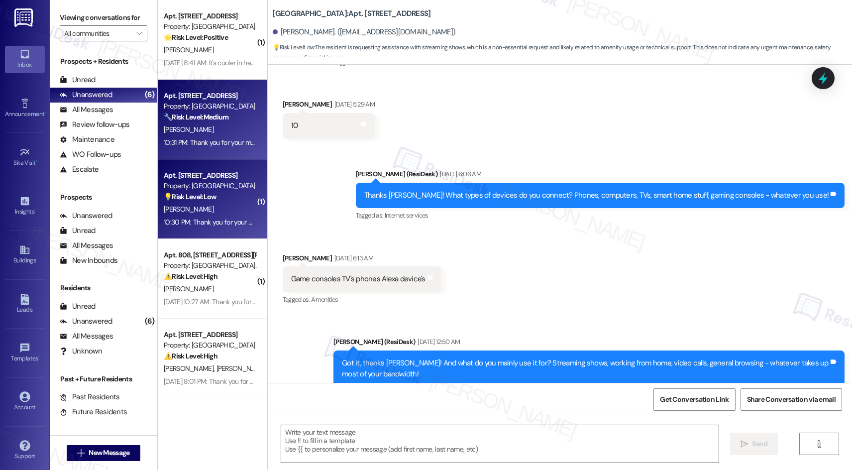
type textarea "Fetching suggested responses. Please feel free to read through the conversation…"
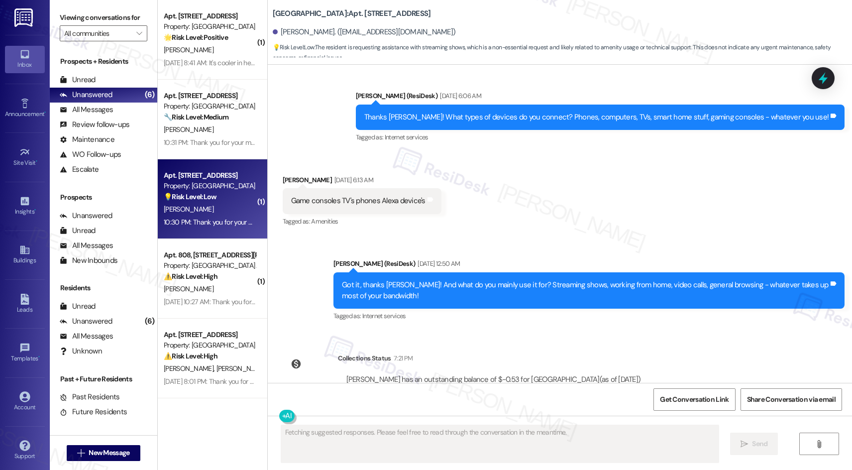
scroll to position [1058, 0]
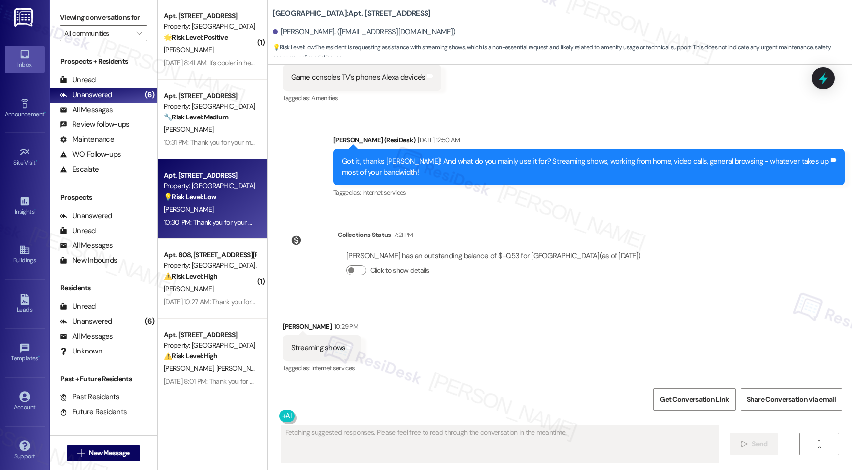
click at [207, 107] on div "Property: [GEOGRAPHIC_DATA]" at bounding box center [210, 106] width 92 height 10
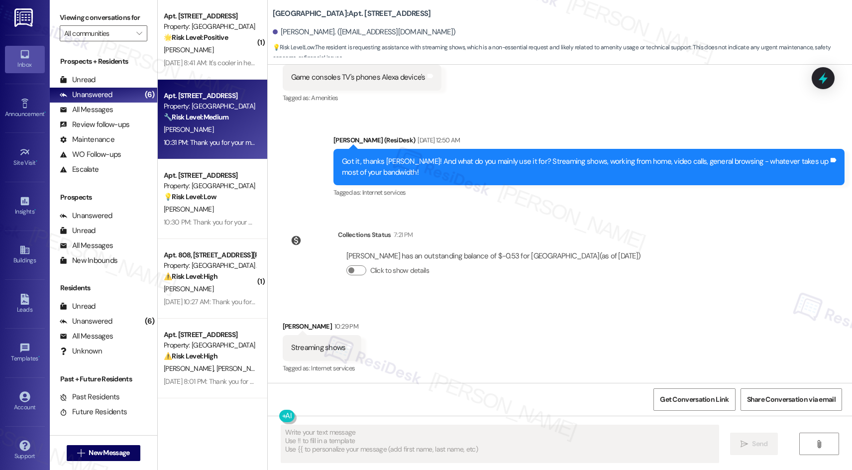
type textarea "Fetching suggested responses. Please feel free to read through the conversation…"
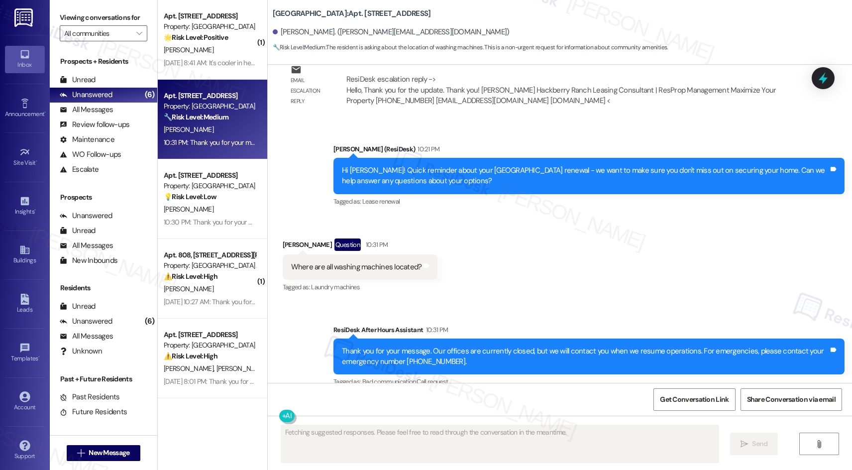
scroll to position [3883, 0]
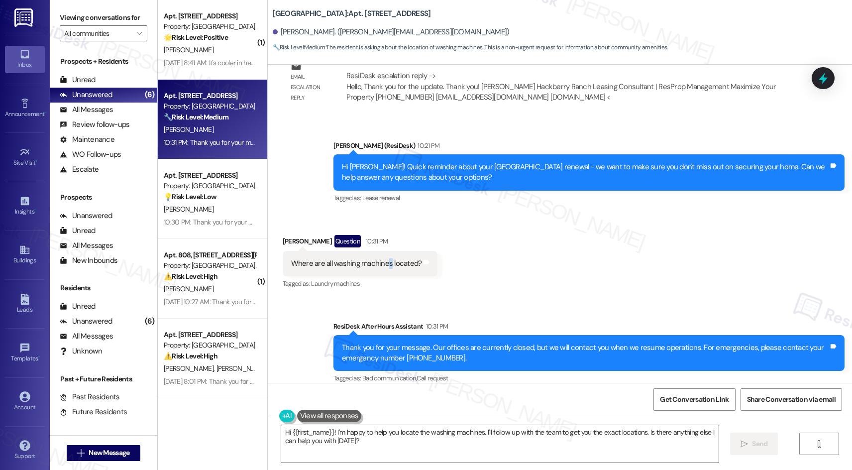
click at [381, 259] on div "Where are all washing machines located? Tags and notes" at bounding box center [360, 263] width 155 height 25
click at [387, 258] on div "Where are all washing machines located?" at bounding box center [356, 263] width 131 height 10
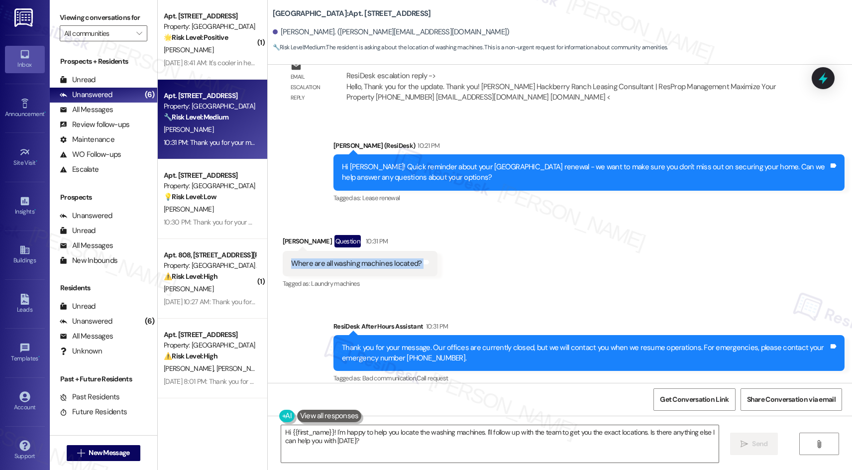
copy div "Where are all washing machines located? Tags and notes"
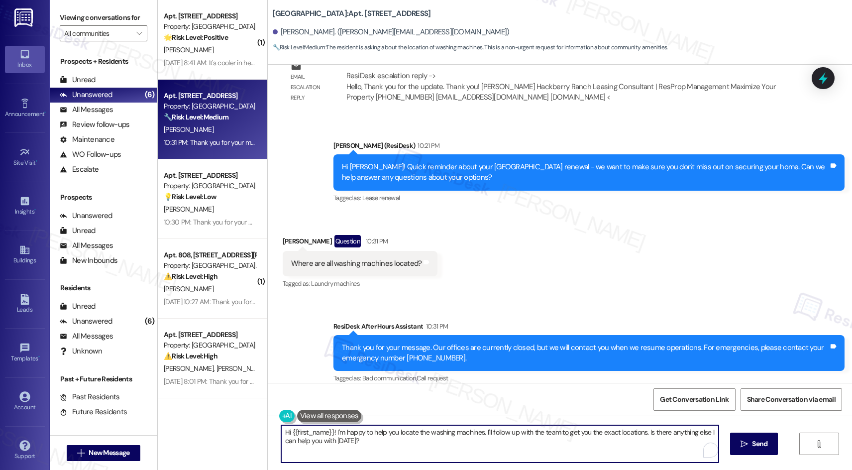
drag, startPoint x: 366, startPoint y: 438, endPoint x: 250, endPoint y: 422, distance: 117.6
click at [250, 422] on div "( 1 ) Apt. 2103, 201 Hackberry St Property: Hackberry Ranch 🌟 Risk Level: Posit…" at bounding box center [505, 235] width 695 height 470
paste textarea "Thanks for reaching out! I’ll check with the team about the washing machine loc…"
click at [623, 432] on textarea "Thanks for reaching out! I’ll check with the team about the washing machine loc…" at bounding box center [498, 443] width 438 height 37
click at [466, 441] on textarea "Thanks for reaching out! I’ll check with the team about the washing machine loc…" at bounding box center [498, 443] width 438 height 37
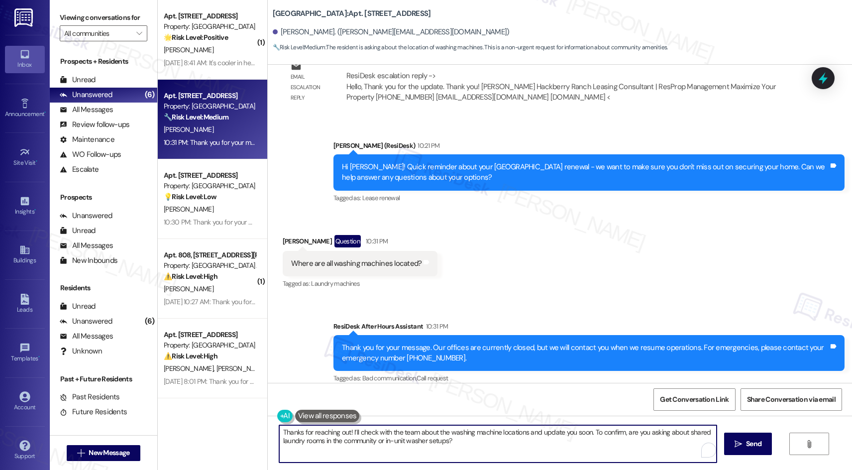
drag, startPoint x: 466, startPoint y: 441, endPoint x: 467, endPoint y: 446, distance: 5.6
click at [466, 441] on textarea "Thanks for reaching out! I’ll check with the team about the washing machine loc…" at bounding box center [498, 443] width 438 height 37
click at [477, 438] on textarea "Thanks for reaching out! I’ll check with the team about the washing machine loc…" at bounding box center [498, 443] width 438 height 37
click at [472, 444] on textarea "Thanks for reaching out! I’ll check with the team about the washing machine loc…" at bounding box center [498, 443] width 438 height 37
click at [463, 444] on textarea "Thanks for reaching out! I’ll check with the team about the washing machine loc…" at bounding box center [498, 443] width 438 height 37
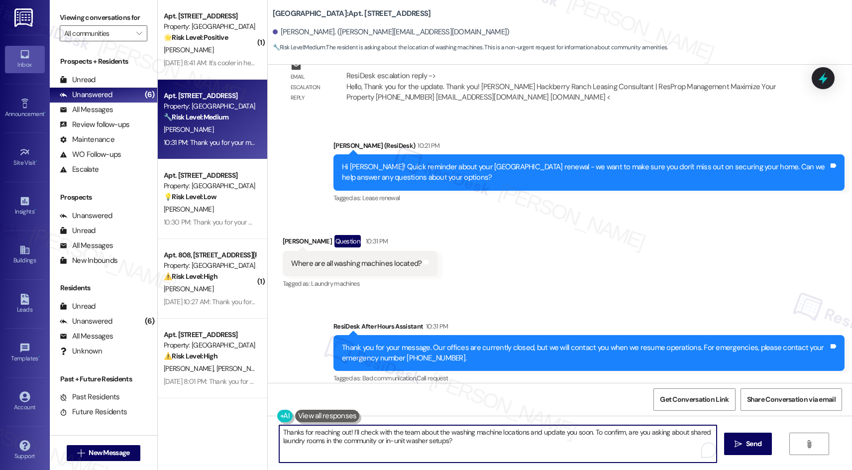
click at [463, 444] on textarea "Thanks for reaching out! I’ll check with the team about the washing machine loc…" at bounding box center [498, 443] width 438 height 37
click at [480, 442] on textarea "Thanks for reaching out! I’ll check with the team about the washing machine loc…" at bounding box center [498, 443] width 438 height 37
click at [473, 442] on textarea "Thanks for reaching out! I’ll check with the team about the washing machine loc…" at bounding box center [498, 443] width 438 height 37
click at [478, 446] on textarea "Thanks for reaching out! I’ll check with the team about the washing machine loc…" at bounding box center [498, 443] width 438 height 37
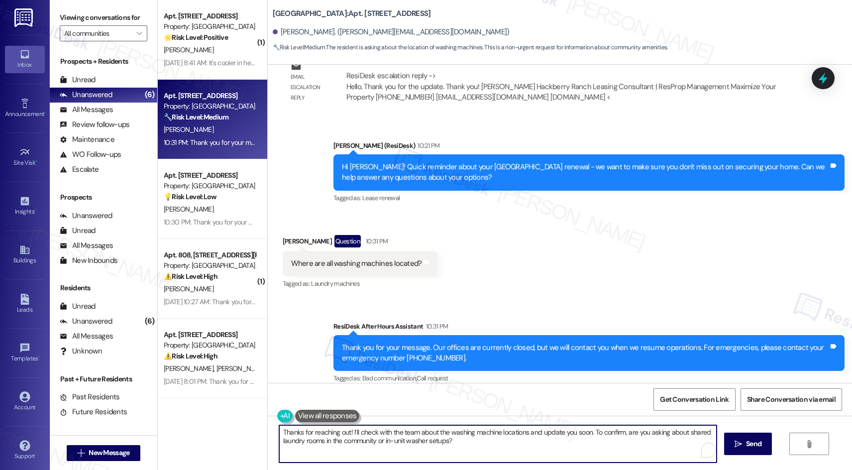
click at [478, 446] on textarea "Thanks for reaching out! I’ll check with the team about the washing machine loc…" at bounding box center [498, 443] width 438 height 37
click at [472, 441] on textarea "Thanks for reaching out! I’ll check with the team about the washing machine loc…" at bounding box center [498, 443] width 438 height 37
click at [452, 437] on textarea "Thanks for reaching out! I’ll check with the team about the washing machine loc…" at bounding box center [498, 443] width 438 height 37
click at [460, 445] on textarea "Thanks for reaching out! I’ll check with the team about the washing machine loc…" at bounding box center [498, 443] width 438 height 37
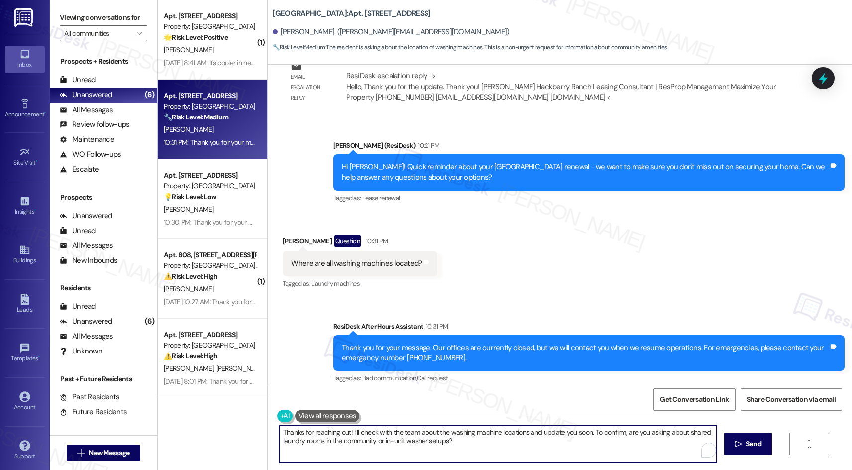
click at [453, 442] on textarea "Thanks for reaching out! I’ll check with the team about the washing machine loc…" at bounding box center [498, 443] width 438 height 37
click at [497, 450] on textarea "Thanks for reaching out! I’ll check with the team about the washing machine loc…" at bounding box center [498, 443] width 438 height 37
click at [534, 434] on textarea "Thanks for reaching out! I’ll check with the team about the washing machine loc…" at bounding box center [498, 443] width 438 height 37
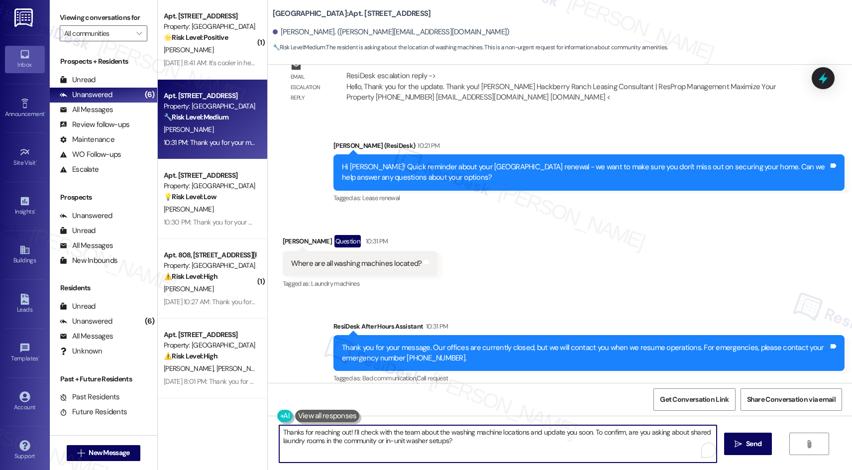
click at [509, 444] on textarea "Thanks for reaching out! I’ll check with the team about the washing machine loc…" at bounding box center [498, 443] width 438 height 37
click at [504, 443] on textarea "Thanks for reaching out! I’ll check with the team about the washing machine loc…" at bounding box center [498, 443] width 438 height 37
click at [497, 437] on textarea "Thanks for reaching out! I’ll check with the team about the washing machine loc…" at bounding box center [498, 443] width 438 height 37
click at [526, 435] on textarea "Thanks for reaching out! I’ll check with the team about the washing machine loc…" at bounding box center [498, 443] width 438 height 37
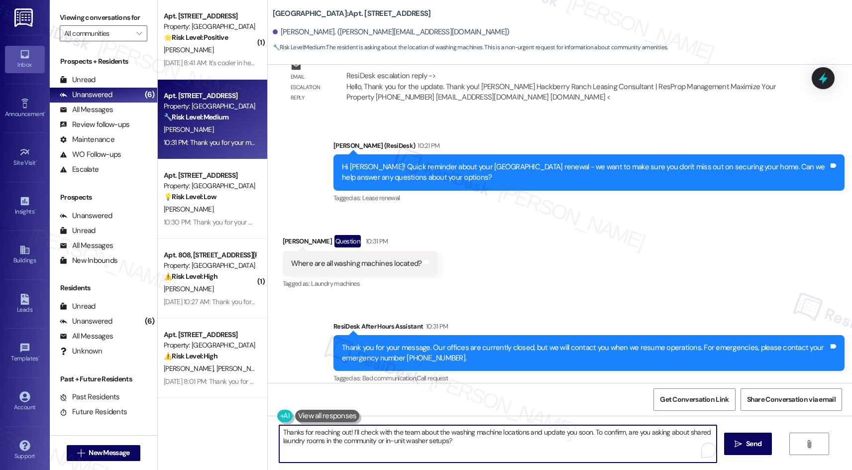
click at [526, 435] on textarea "Thanks for reaching out! I’ll check with the team about the washing machine loc…" at bounding box center [498, 443] width 438 height 37
click at [496, 442] on textarea "Thanks for reaching out! I’ll check with the team about the washing machine loc…" at bounding box center [498, 443] width 438 height 37
click at [510, 448] on textarea "Thanks for reaching out! I’ll check with the team about the washing machine loc…" at bounding box center [498, 443] width 438 height 37
click at [490, 441] on textarea "Thanks for reaching out! I’ll check with the team about the washing machine loc…" at bounding box center [498, 443] width 438 height 37
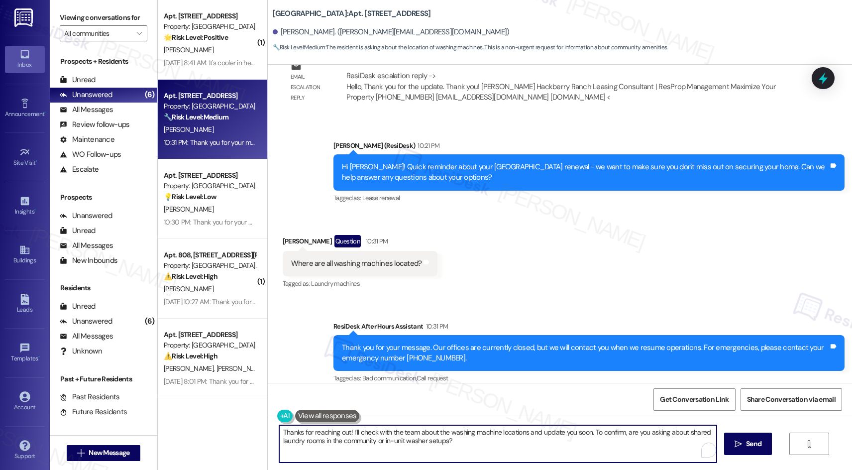
click at [490, 441] on textarea "Thanks for reaching out! I’ll check with the team about the washing machine loc…" at bounding box center [498, 443] width 438 height 37
click at [471, 441] on textarea "Thanks for reaching out! I’ll check with the team about the washing machine loc…" at bounding box center [498, 443] width 438 height 37
click at [482, 447] on textarea "Thanks for reaching out! I’ll check with the team about the washing machine loc…" at bounding box center [498, 443] width 438 height 37
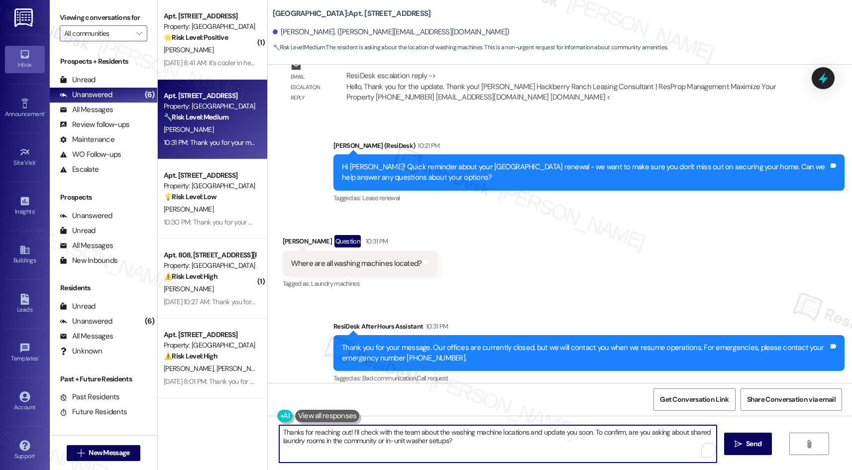
click at [441, 429] on textarea "Thanks for reaching out! I’ll check with the team about the washing machine loc…" at bounding box center [498, 443] width 438 height 37
click at [456, 441] on textarea "Thanks for reaching out! I’ll check with the team about the washing machine loc…" at bounding box center [498, 443] width 438 height 37
click at [475, 437] on textarea "Thanks for reaching out! I’ll check with the team about the washing machine loc…" at bounding box center [498, 443] width 438 height 37
click at [487, 443] on textarea "Thanks for reaching out! I’ll check with the team about the washing machine loc…" at bounding box center [498, 443] width 438 height 37
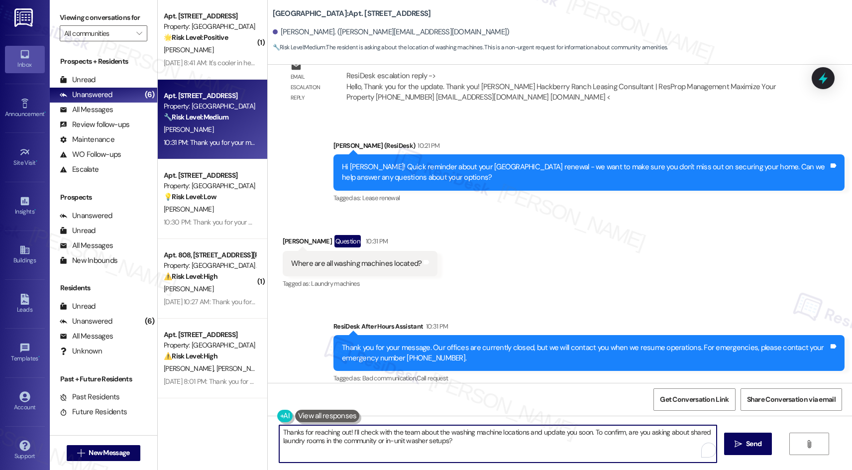
click at [504, 444] on textarea "Thanks for reaching out! I’ll check with the team about the washing machine loc…" at bounding box center [498, 443] width 438 height 37
click at [510, 443] on textarea "Thanks for reaching out! I’ll check with the team about the washing machine loc…" at bounding box center [498, 443] width 438 height 37
click at [507, 440] on textarea "Thanks for reaching out! I’ll check with the team about the washing machine loc…" at bounding box center [498, 443] width 438 height 37
click at [505, 441] on textarea "Thanks for reaching out! I’ll check with the team about the washing machine loc…" at bounding box center [498, 443] width 438 height 37
click at [539, 439] on textarea "Thanks for reaching out! I’ll check with the team about the washing machine loc…" at bounding box center [498, 443] width 438 height 37
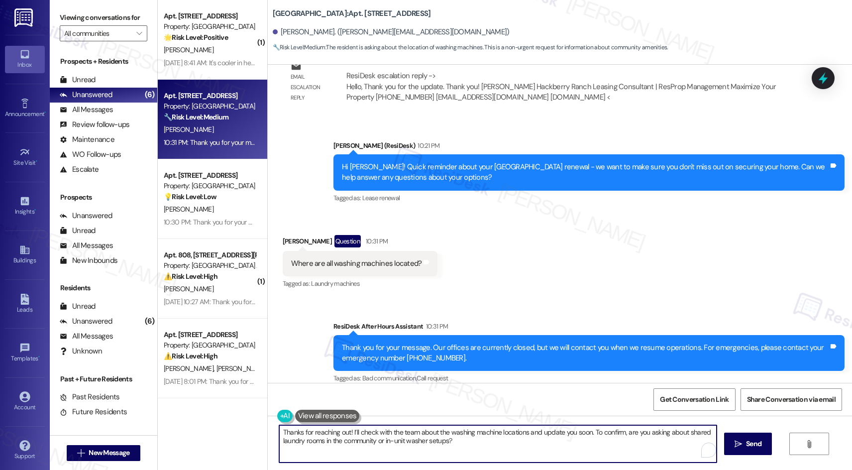
click at [539, 439] on textarea "Thanks for reaching out! I’ll check with the team about the washing machine loc…" at bounding box center [498, 443] width 438 height 37
click at [498, 440] on textarea "Thanks for reaching out! I’ll check with the team about the washing machine loc…" at bounding box center [498, 443] width 438 height 37
click at [469, 443] on textarea "Thanks for reaching out! I’ll check with the team about the washing machine loc…" at bounding box center [498, 443] width 438 height 37
click at [486, 443] on textarea "Thanks for reaching out! I’ll check with the team about the washing machine loc…" at bounding box center [498, 443] width 438 height 37
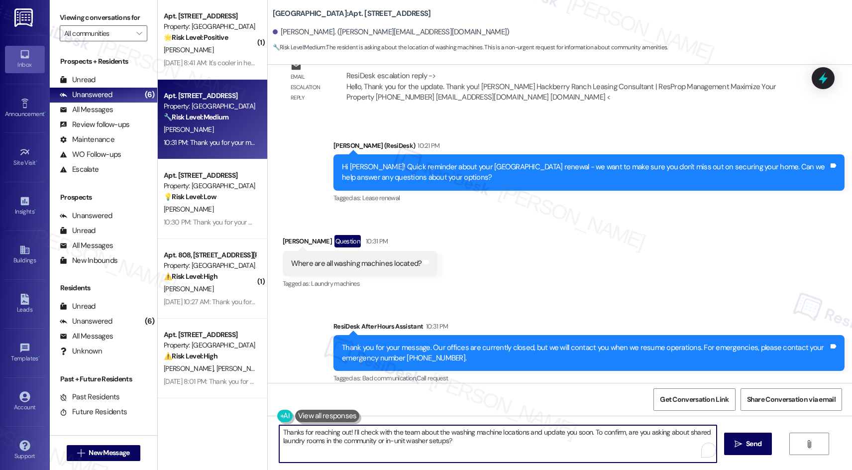
type textarea "Thanks for reaching out! I’ll check with the team about the washing machine loc…"
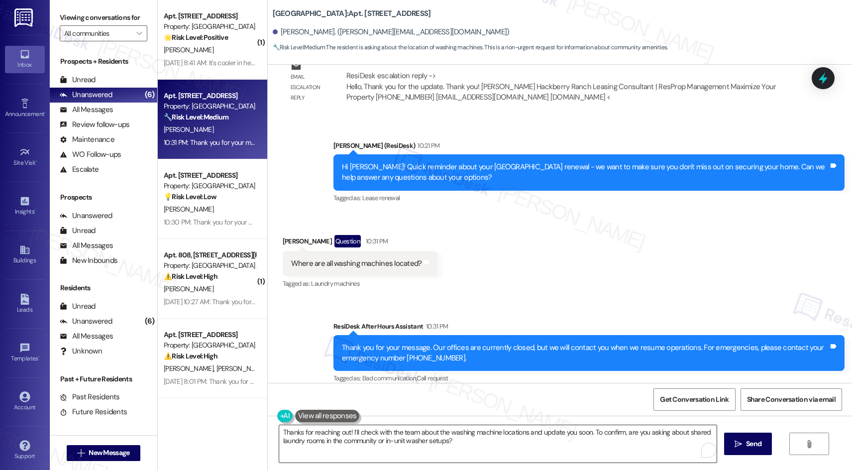
click at [460, 440] on textarea "Thanks for reaching out! I’ll check with the team about the washing machine loc…" at bounding box center [498, 443] width 438 height 37
click at [481, 440] on textarea "Thanks for reaching out! I’ll check with the team about the washing machine loc…" at bounding box center [498, 443] width 438 height 37
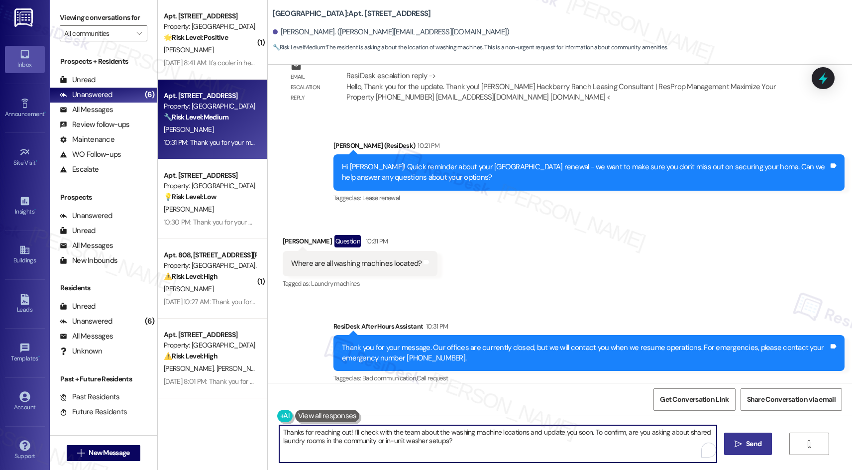
click at [756, 445] on span "Send" at bounding box center [753, 444] width 15 height 10
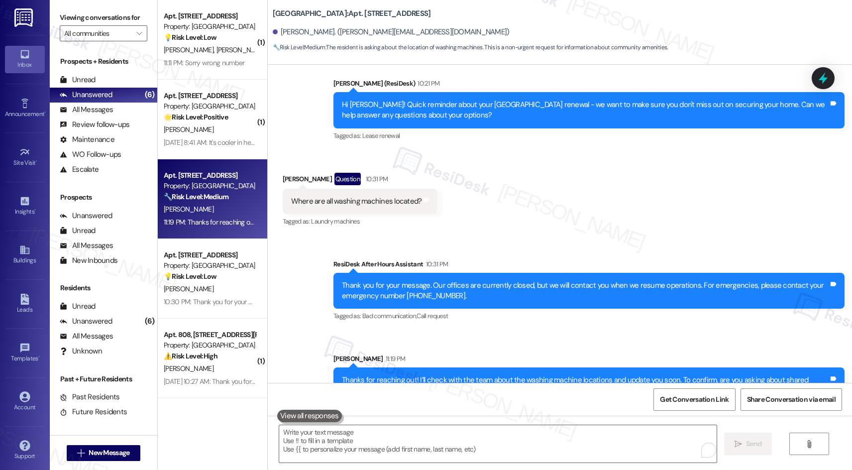
scroll to position [3964, 0]
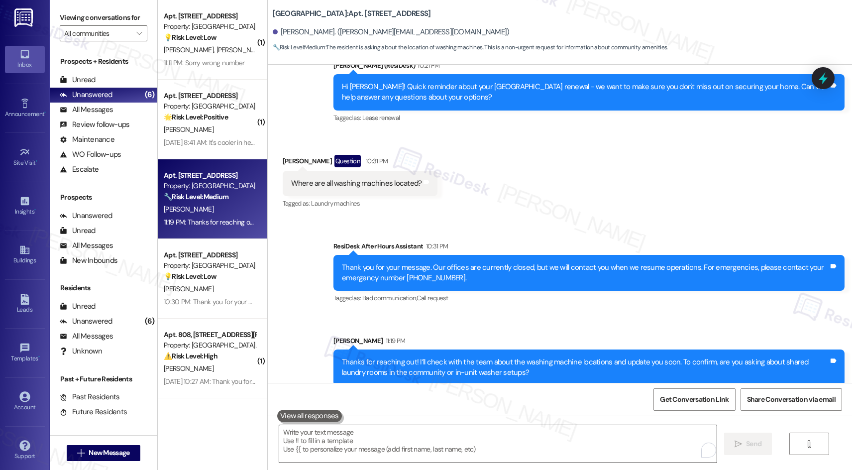
click at [564, 439] on textarea "To enrich screen reader interactions, please activate Accessibility in Grammarl…" at bounding box center [498, 443] width 438 height 37
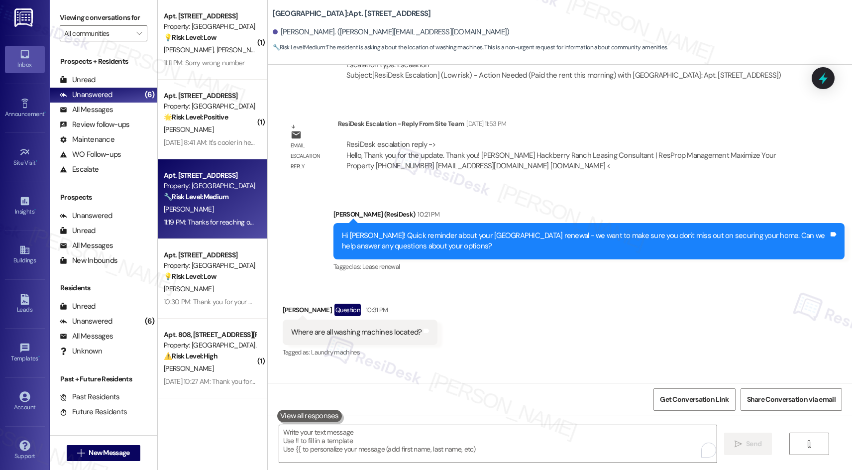
scroll to position [3814, 0]
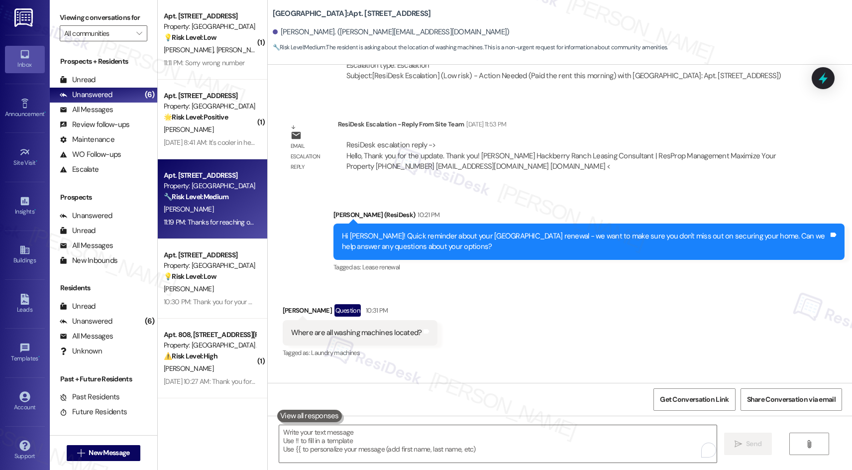
drag, startPoint x: 847, startPoint y: 366, endPoint x: 848, endPoint y: 373, distance: 7.1
click at [849, 374] on div "Lease started Oct 31, 2024 at 8:00 AM Survey, sent via SMS Residesk Automated S…" at bounding box center [560, 224] width 585 height 318
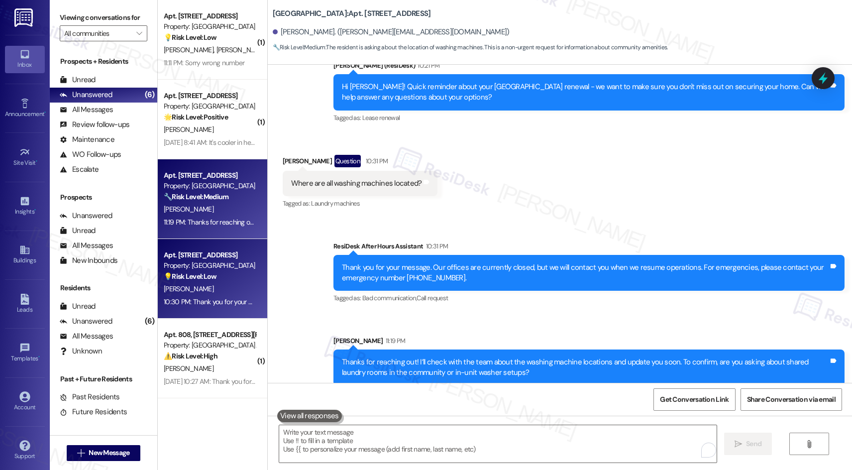
click at [208, 265] on div "Property: [GEOGRAPHIC_DATA]" at bounding box center [210, 265] width 92 height 10
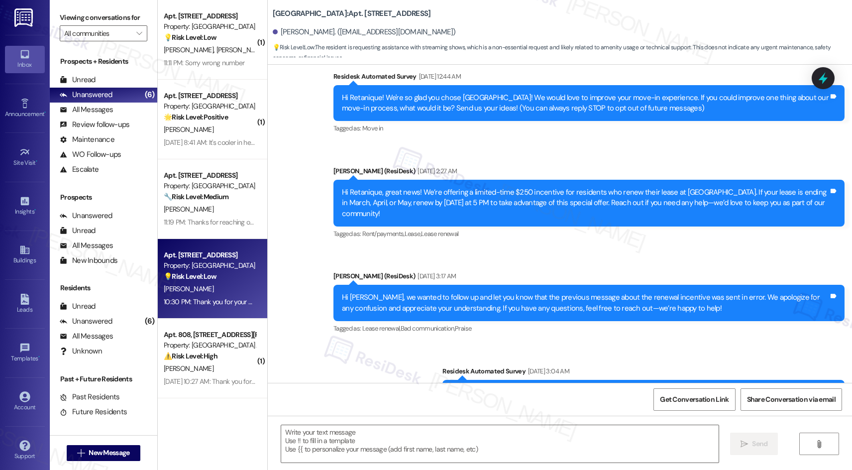
type textarea "Fetching suggested responses. Please feel free to read through the conversation…"
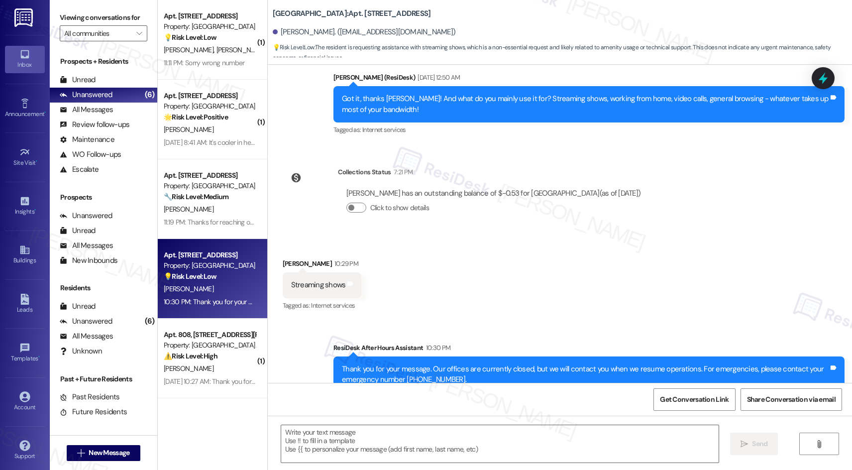
scroll to position [1153, 0]
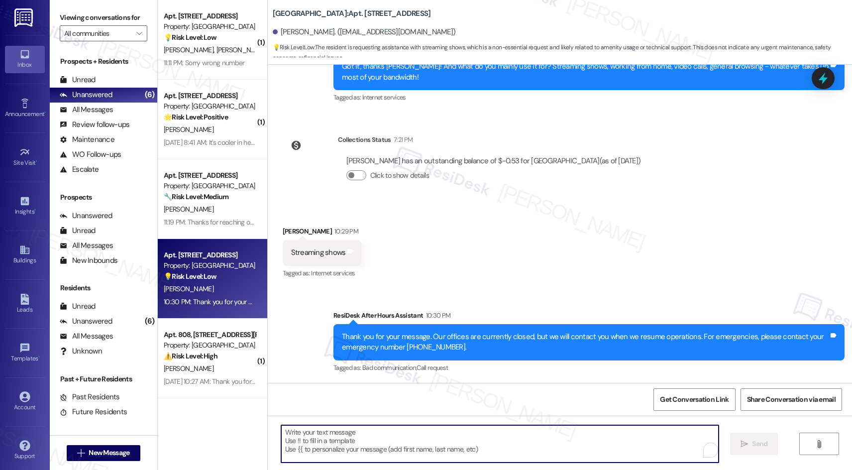
click at [546, 437] on textarea "To enrich screen reader interactions, please activate Accessibility in Grammarl…" at bounding box center [500, 443] width 438 height 37
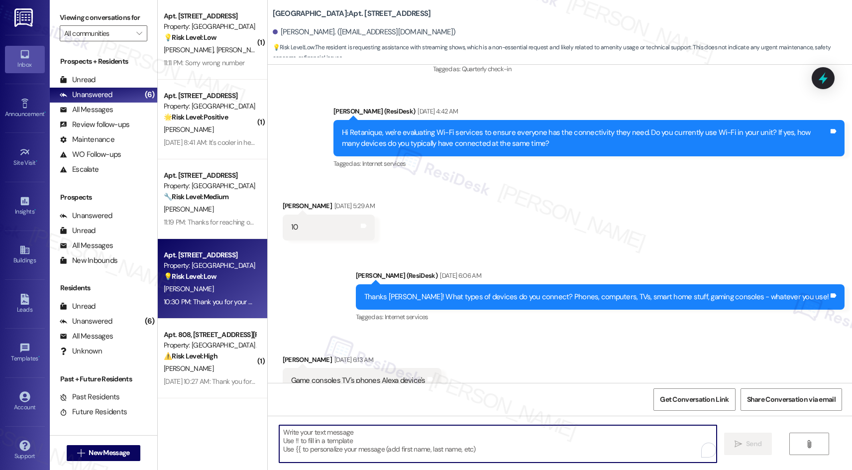
scroll to position [705, 0]
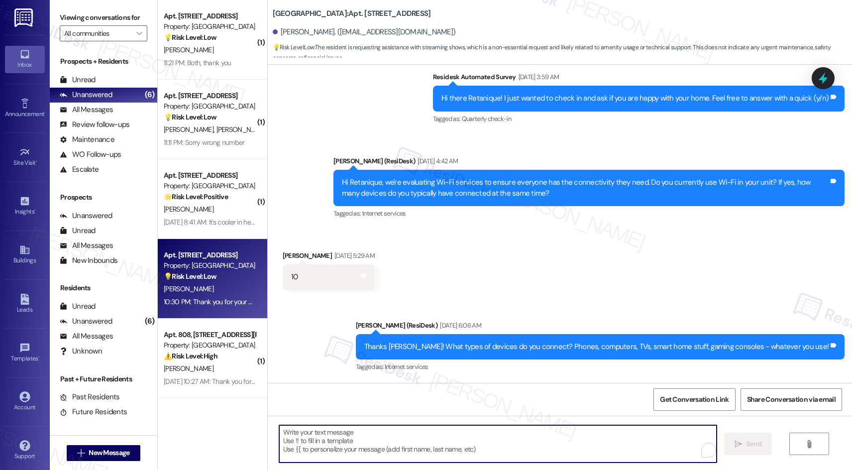
click at [345, 438] on textarea "To enrich screen reader interactions, please activate Accessibility in Grammarl…" at bounding box center [498, 443] width 438 height 37
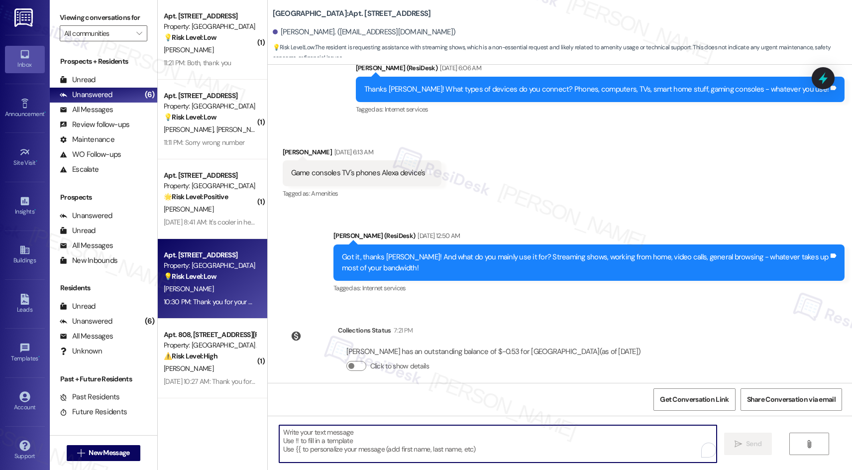
scroll to position [959, 0]
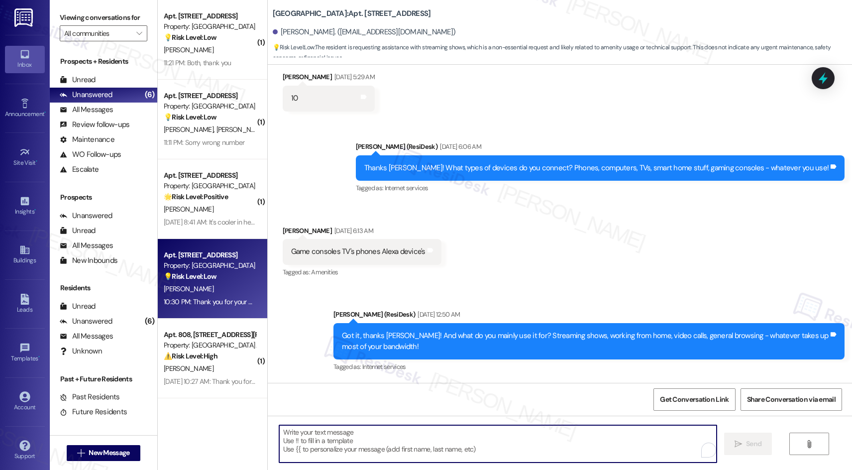
scroll to position [860, 0]
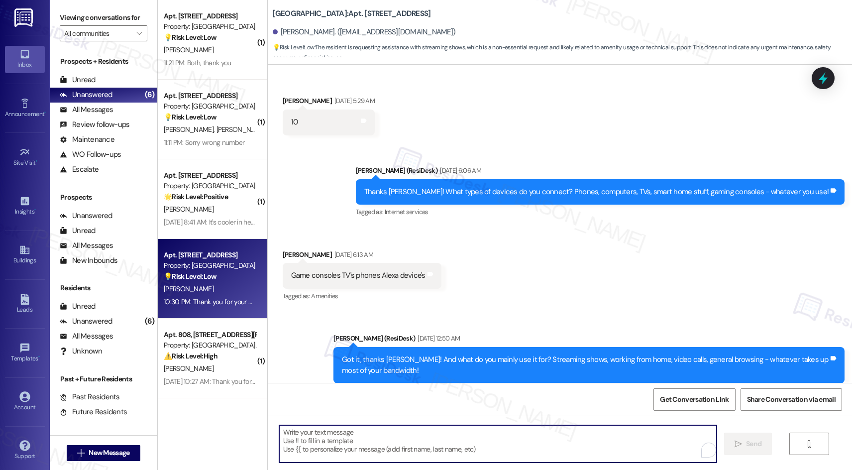
click at [474, 190] on div "Thanks [PERSON_NAME]! What types of devices do you connect? Phones, computers, …" at bounding box center [596, 192] width 465 height 10
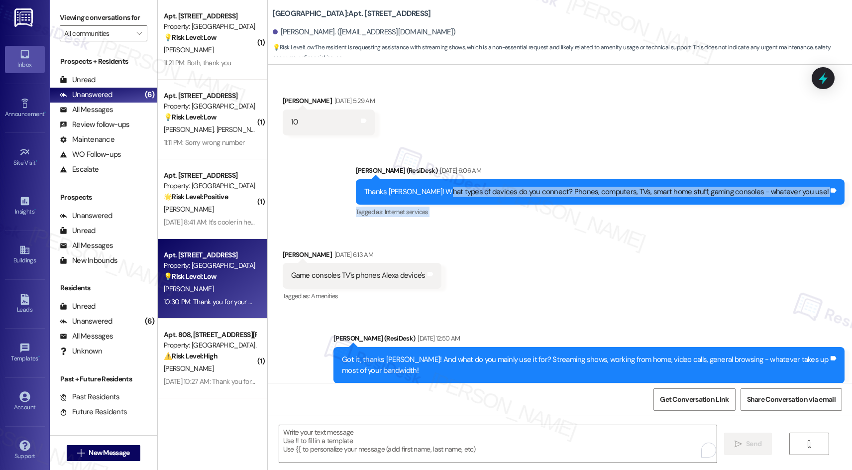
drag, startPoint x: 474, startPoint y: 190, endPoint x: 740, endPoint y: 214, distance: 267.4
click at [740, 214] on div "[PERSON_NAME] (ResiDesk) [DATE] 6:06 AM Thanks Retanique! What types of devices…" at bounding box center [600, 192] width 489 height 54
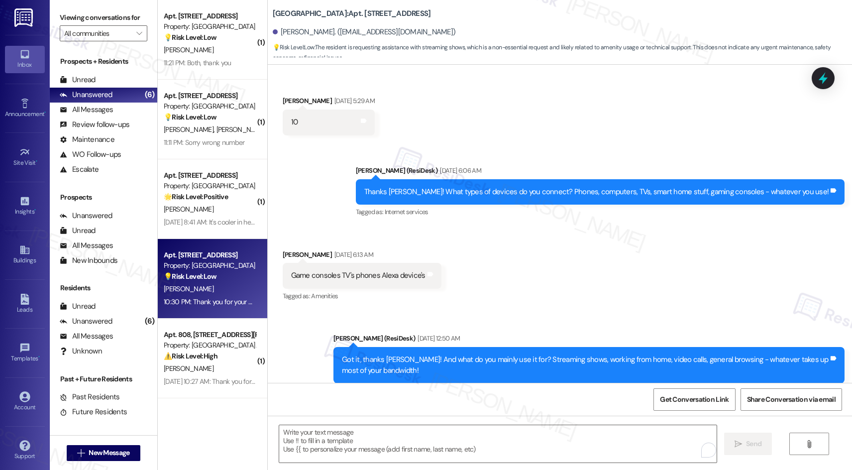
click at [605, 254] on div "Received via SMS Retanique [PERSON_NAME] [DATE] 6:13 AM Game consoles TV's phon…" at bounding box center [560, 269] width 585 height 84
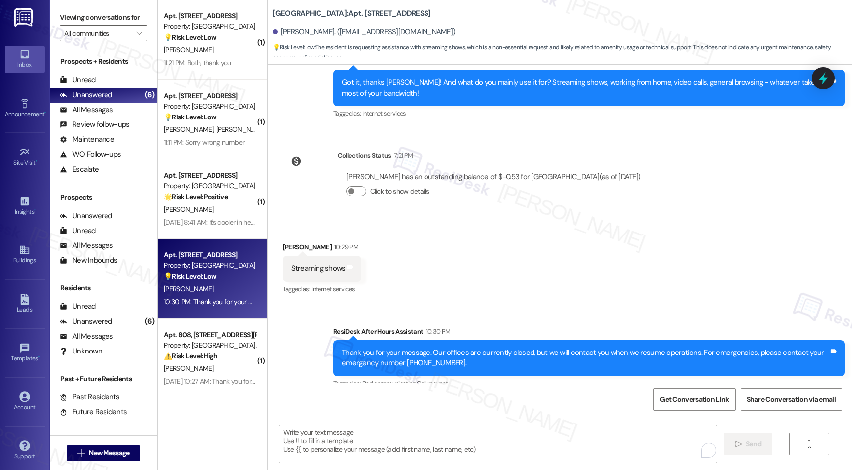
scroll to position [1153, 0]
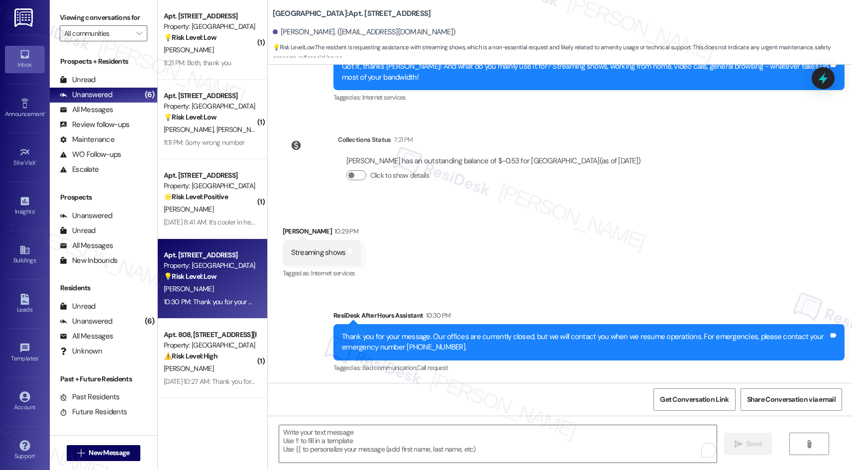
click at [307, 246] on div "Streaming shows Tags and notes" at bounding box center [322, 252] width 79 height 25
click at [307, 247] on div "Streaming shows" at bounding box center [318, 252] width 55 height 10
copy div "Streaming shows Tags and notes"
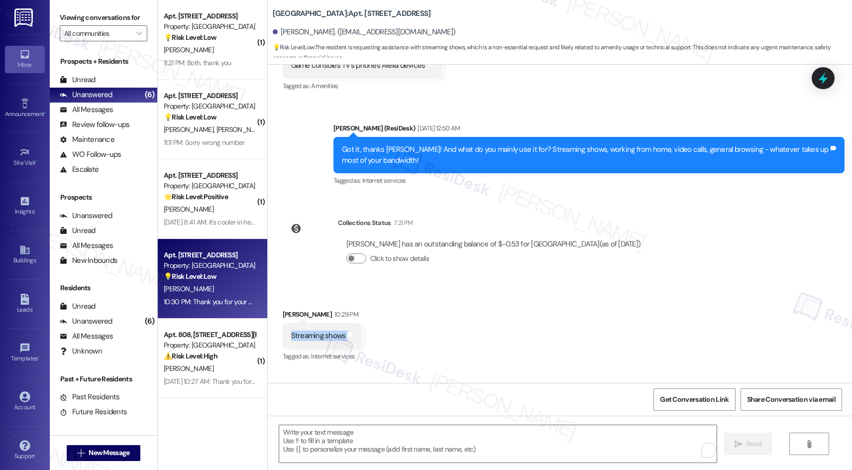
scroll to position [1053, 0]
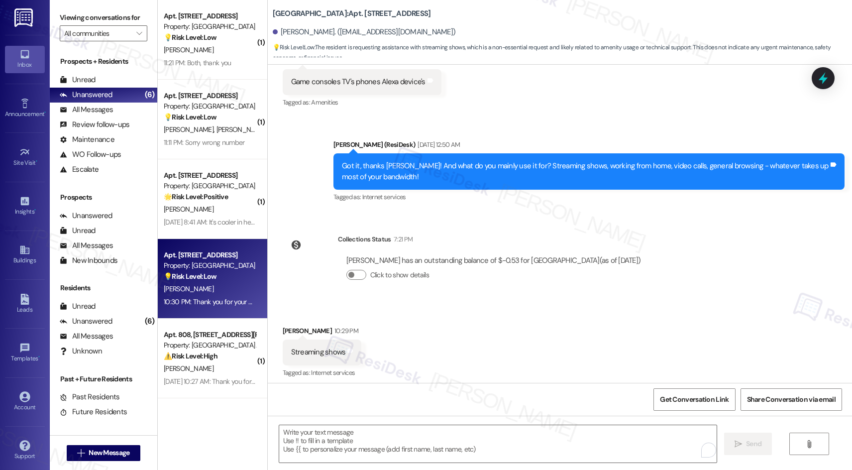
click at [506, 168] on div "Got it, thanks [PERSON_NAME]! And what do you mainly use it for? Streaming show…" at bounding box center [585, 171] width 487 height 21
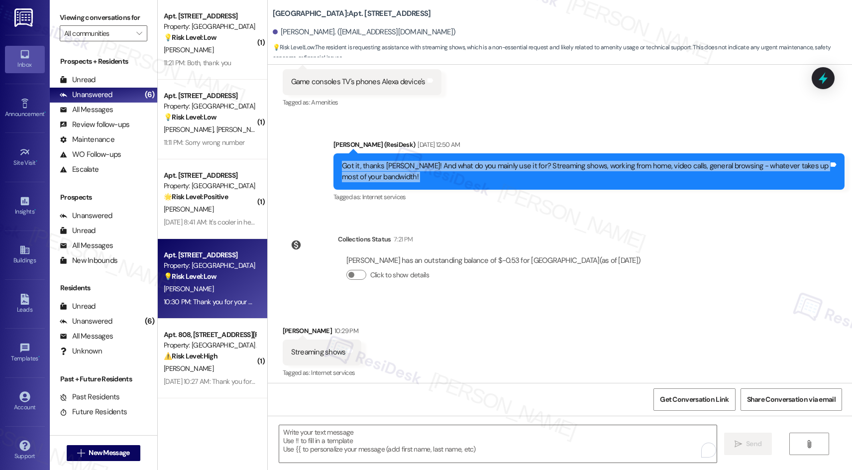
click at [506, 168] on div "Got it, thanks [PERSON_NAME]! And what do you mainly use it for? Streaming show…" at bounding box center [585, 171] width 487 height 21
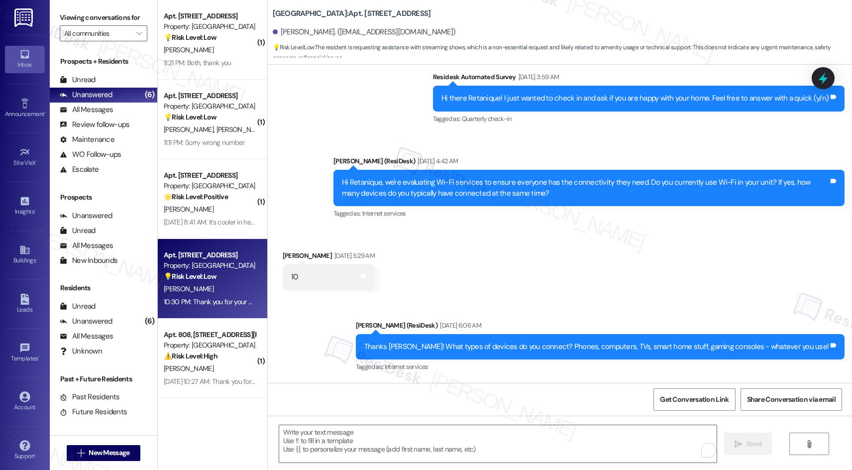
scroll to position [556, 0]
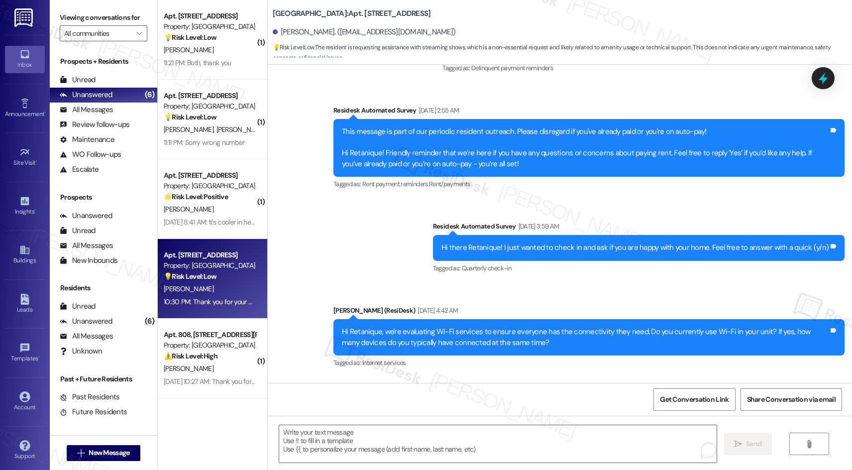
click at [543, 241] on div "Hi there Retanique! I just wanted to check in and ask if you are happy with you…" at bounding box center [639, 247] width 412 height 25
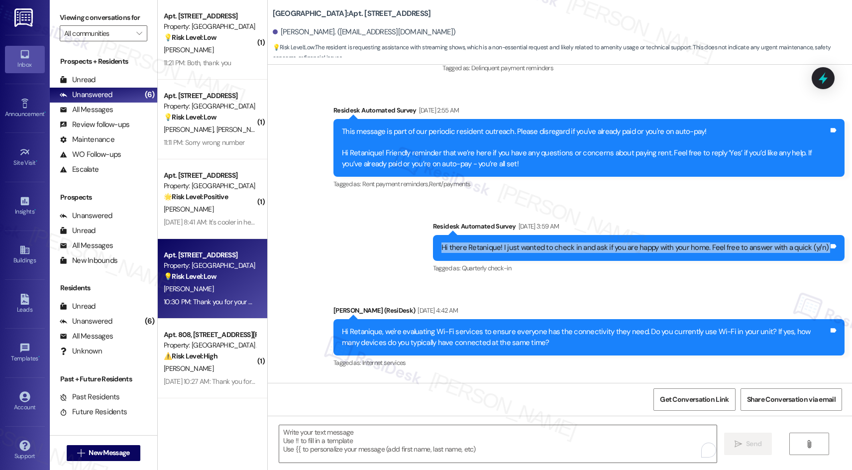
click at [543, 241] on div "Hi there Retanique! I just wanted to check in and ask if you are happy with you…" at bounding box center [639, 247] width 412 height 25
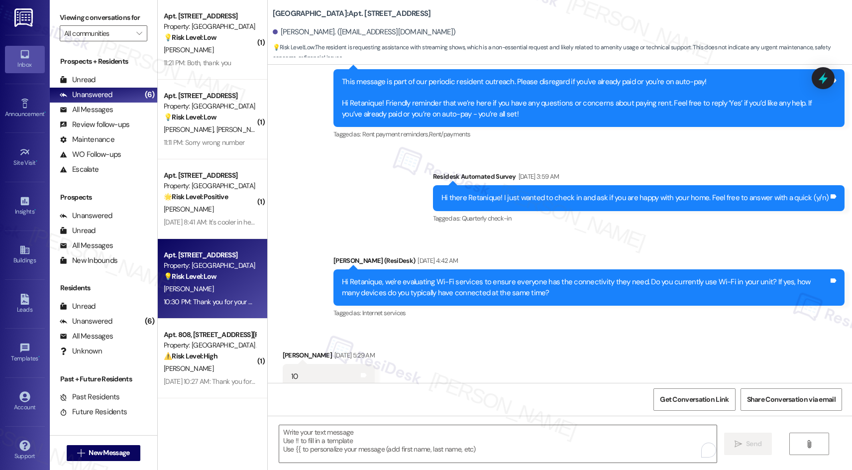
click at [657, 279] on div "Hi Retanique, we're evaluating Wi-Fi services to ensure everyone has the connec…" at bounding box center [585, 287] width 487 height 21
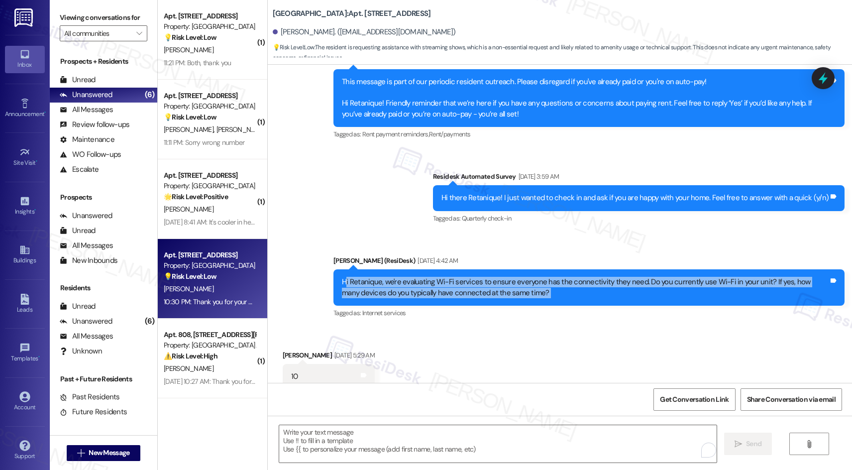
click at [657, 279] on div "Hi Retanique, we're evaluating Wi-Fi services to ensure everyone has the connec…" at bounding box center [585, 287] width 487 height 21
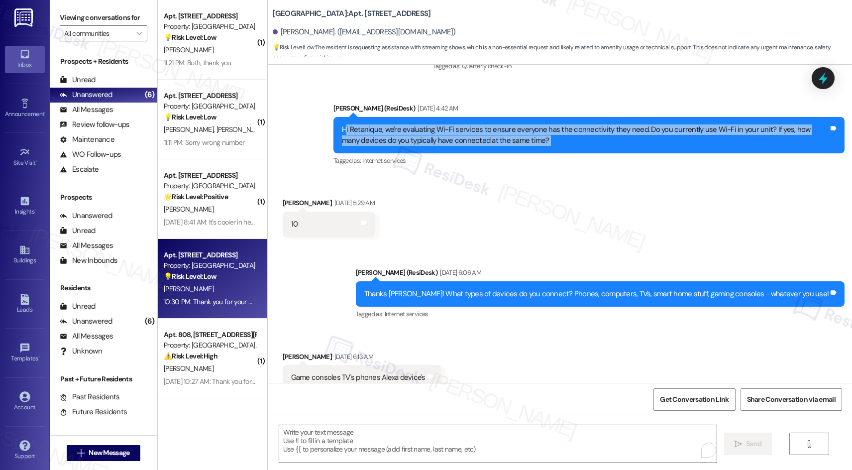
scroll to position [805, 0]
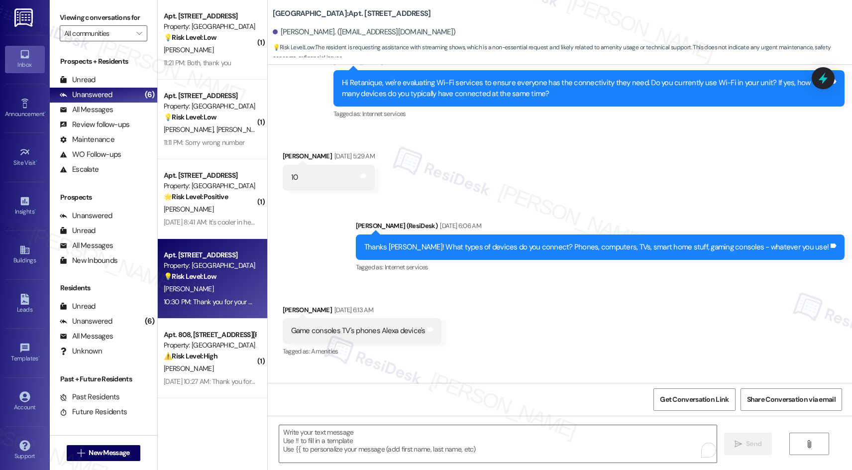
click at [437, 248] on div "Thanks Retanique! What types of devices do you connect? Phones, computers, TVs,…" at bounding box center [596, 247] width 465 height 10
click at [437, 248] on div "Thanks [PERSON_NAME]! What types of devices do you connect? Phones, computers, …" at bounding box center [596, 247] width 465 height 10
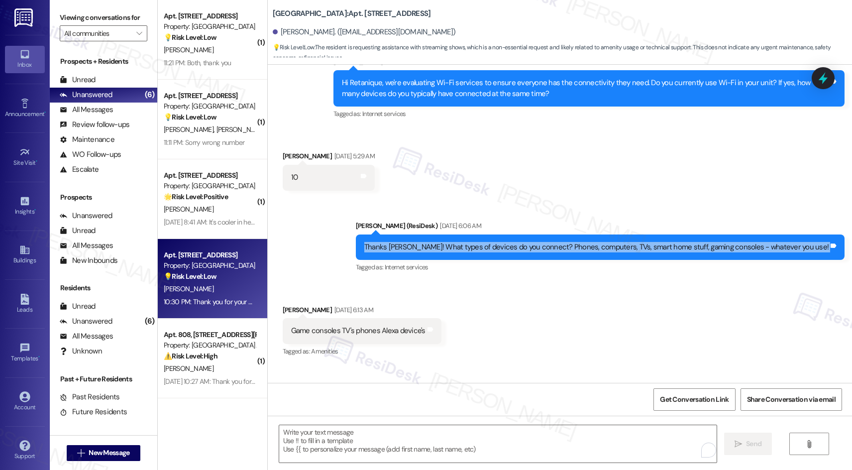
click at [437, 248] on div "Thanks [PERSON_NAME]! What types of devices do you connect? Phones, computers, …" at bounding box center [596, 247] width 465 height 10
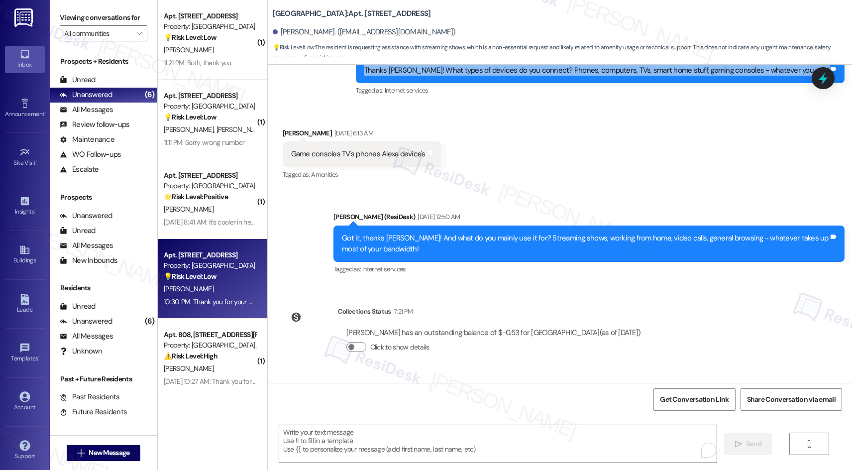
scroll to position [1004, 0]
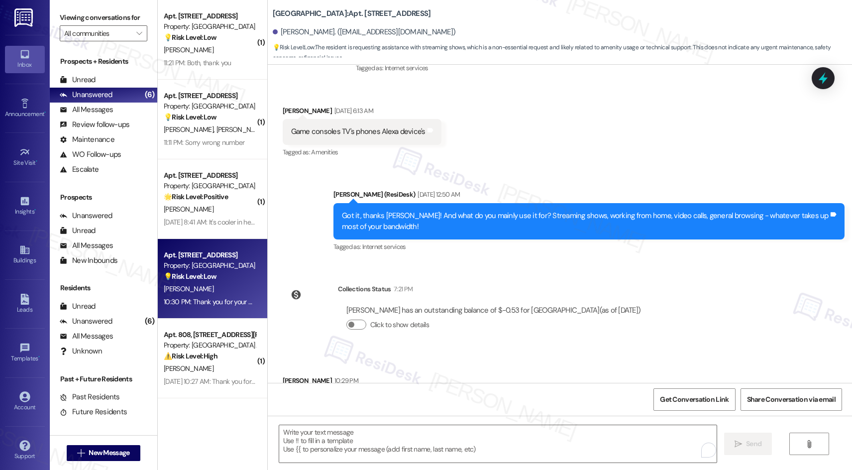
click at [508, 210] on div "Got it, thanks Retanique! And what do you mainly use it for? Streaming shows, w…" at bounding box center [589, 221] width 511 height 36
click at [510, 214] on div "Got it, thanks Retanique! And what do you mainly use it for? Streaming shows, w…" at bounding box center [585, 221] width 487 height 21
click at [511, 218] on div "Got it, thanks Retanique! And what do you mainly use it for? Streaming shows, w…" at bounding box center [585, 221] width 487 height 21
click at [512, 218] on div "Got it, thanks Retanique! And what do you mainly use it for? Streaming shows, w…" at bounding box center [585, 221] width 487 height 21
click at [513, 220] on div "Got it, thanks Retanique! And what do you mainly use it for? Streaming shows, w…" at bounding box center [585, 221] width 487 height 21
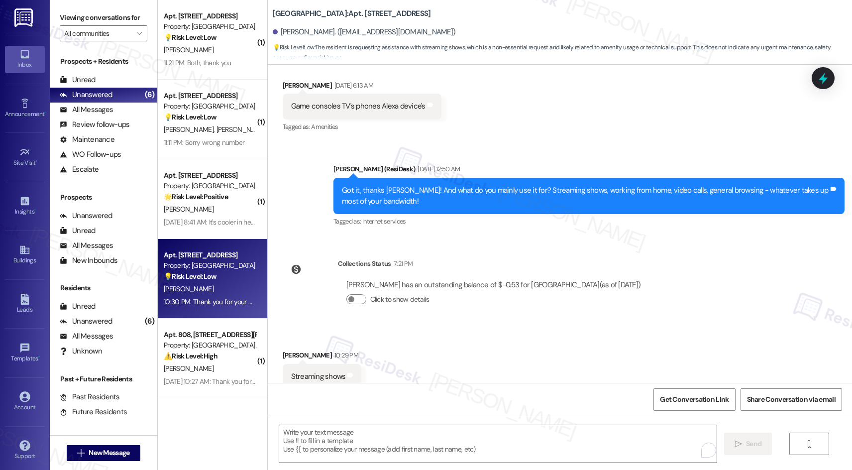
scroll to position [1031, 0]
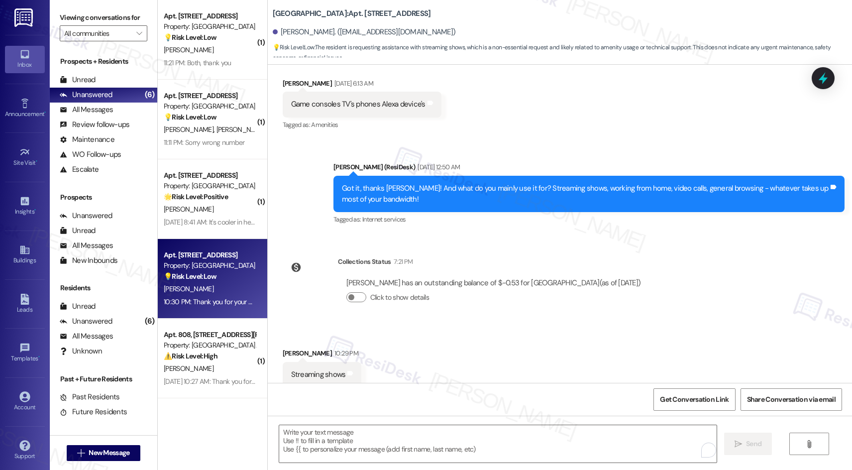
click at [437, 195] on div "Got it, thanks Retanique! And what do you mainly use it for? Streaming shows, w…" at bounding box center [585, 193] width 487 height 21
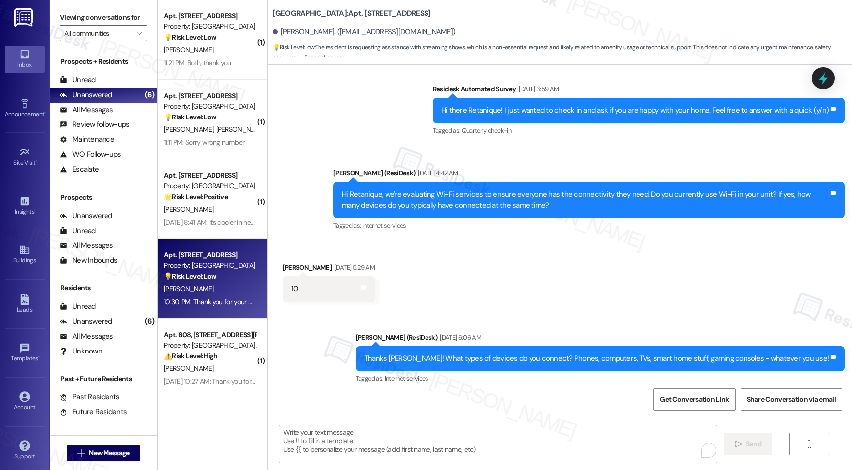
scroll to position [691, 0]
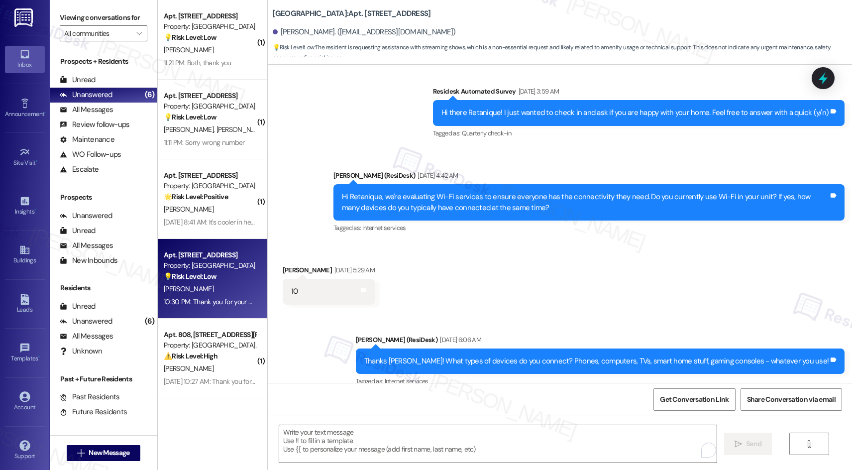
drag, startPoint x: 848, startPoint y: 272, endPoint x: 848, endPoint y: 257, distance: 15.4
click at [848, 257] on div "Received via SMS Retanique Jackson Aug 22, 2025 at 5:29 AM 10 Tags and notes" at bounding box center [560, 276] width 585 height 69
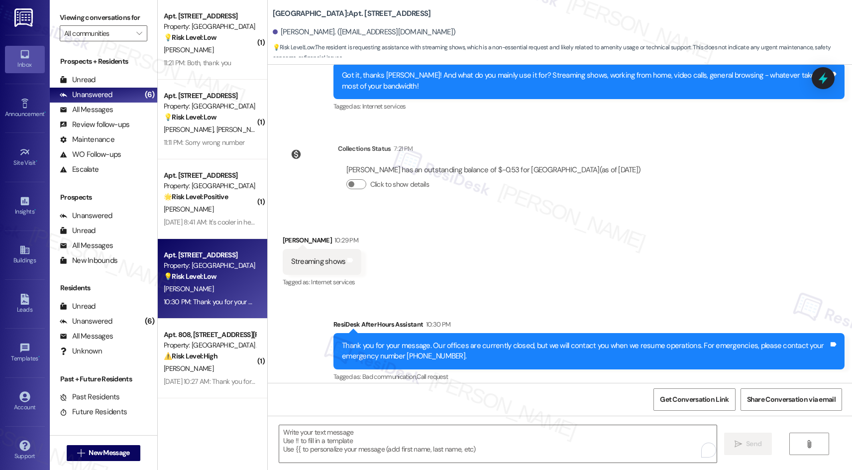
scroll to position [1153, 0]
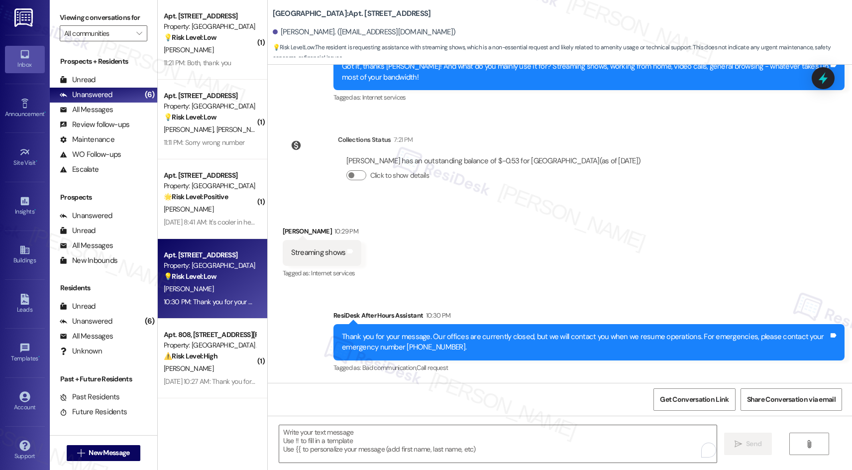
click at [325, 253] on div "Streaming shows" at bounding box center [318, 252] width 55 height 10
click at [326, 253] on div "Streaming shows" at bounding box center [318, 252] width 55 height 10
copy div "Streaming shows Tags and notes"
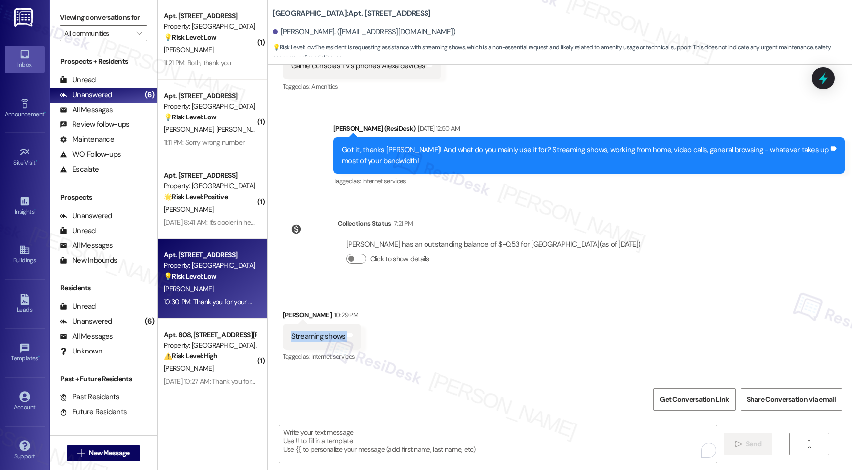
scroll to position [1053, 0]
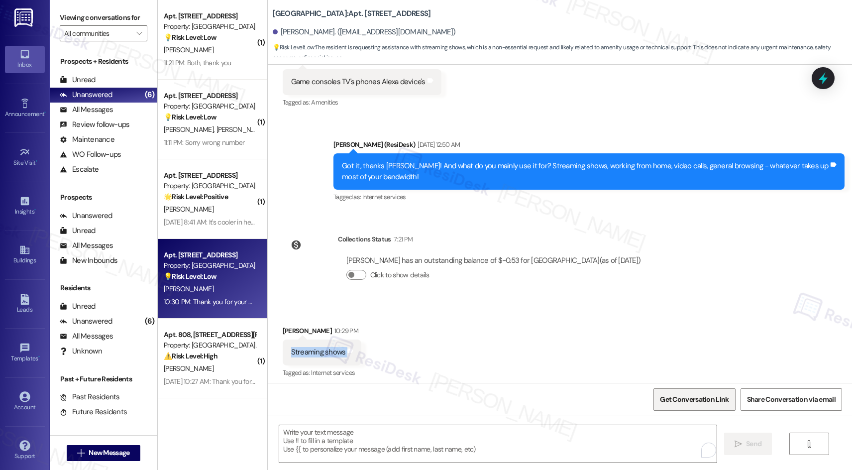
click at [707, 397] on span "Get Conversation Link" at bounding box center [694, 399] width 69 height 10
click at [478, 441] on textarea "To enrich screen reader interactions, please activate Accessibility in Grammarl…" at bounding box center [498, 443] width 438 height 37
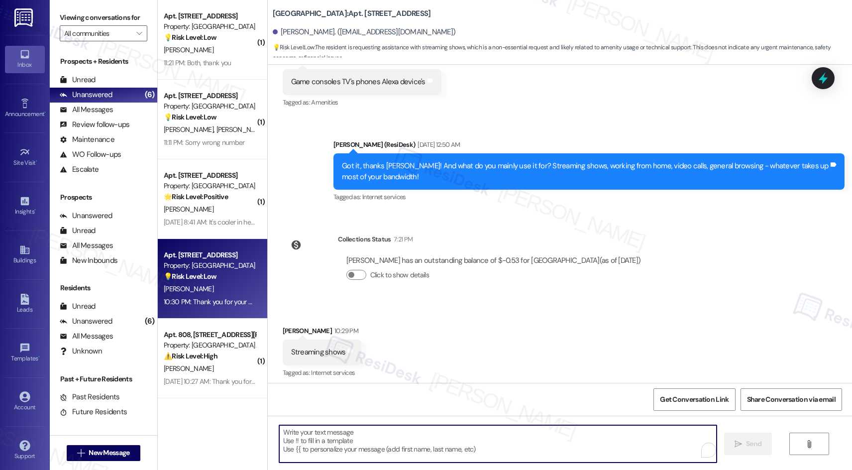
click at [526, 446] on textarea "To enrich screen reader interactions, please activate Accessibility in Grammarl…" at bounding box center [498, 443] width 438 height 37
click at [377, 437] on textarea "To enrich screen reader interactions, please activate Accessibility in Grammarl…" at bounding box center [498, 443] width 438 height 37
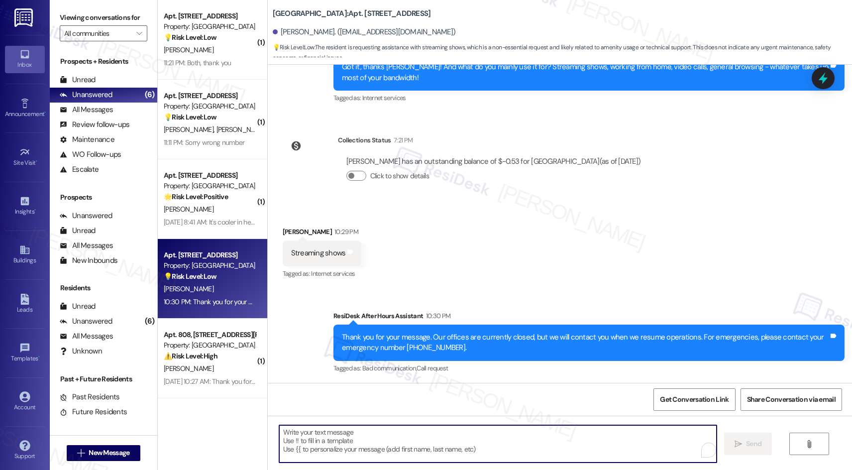
scroll to position [1153, 0]
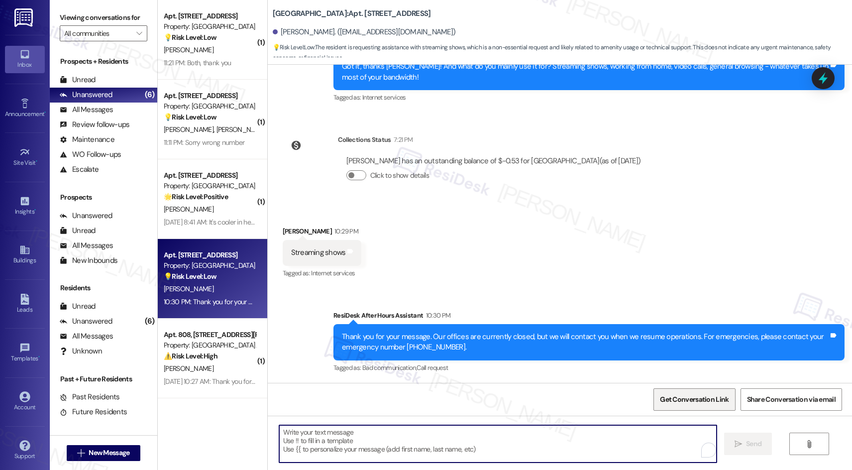
click at [701, 397] on span "Get Conversation Link" at bounding box center [694, 399] width 69 height 10
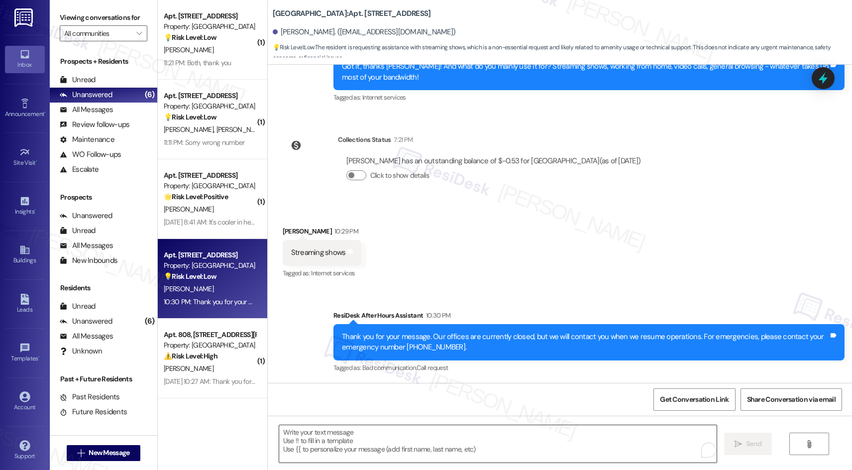
click at [407, 432] on textarea "To enrich screen reader interactions, please activate Accessibility in Grammarl…" at bounding box center [498, 443] width 438 height 37
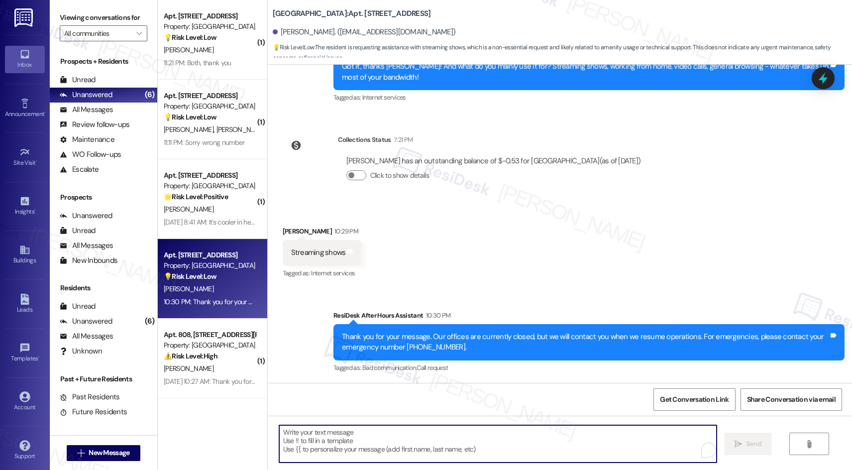
click at [503, 438] on textarea "To enrich screen reader interactions, please activate Accessibility in Grammarl…" at bounding box center [498, 443] width 438 height 37
click at [484, 438] on textarea "To enrich screen reader interactions, please activate Accessibility in Grammarl…" at bounding box center [498, 443] width 438 height 37
click at [454, 434] on textarea "To enrich screen reader interactions, please activate Accessibility in Grammarl…" at bounding box center [498, 443] width 438 height 37
click at [526, 442] on textarea "To enrich screen reader interactions, please activate Accessibility in Grammarl…" at bounding box center [498, 443] width 438 height 37
click at [411, 444] on textarea "To enrich screen reader interactions, please activate Accessibility in Grammarl…" at bounding box center [498, 443] width 438 height 37
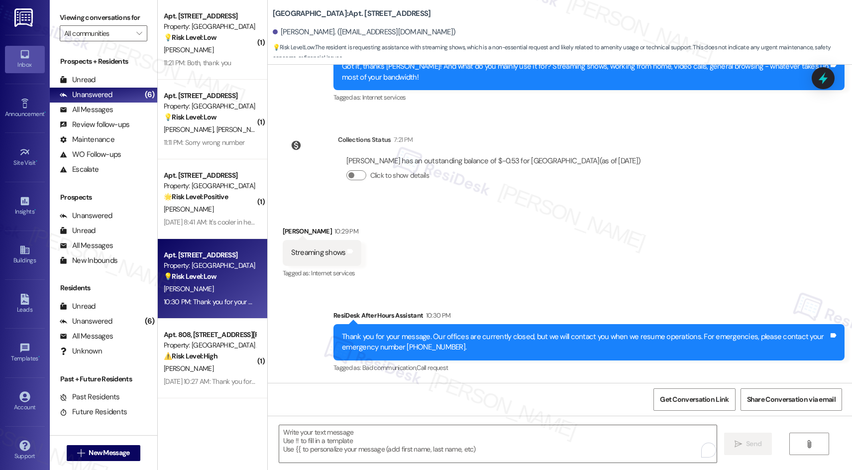
click at [197, 432] on div "( 1 ) Apt. 1804, 201 Hackberry St Property: Hackberry Ranch 💡 Risk Level: Low T…" at bounding box center [213, 235] width 110 height 470
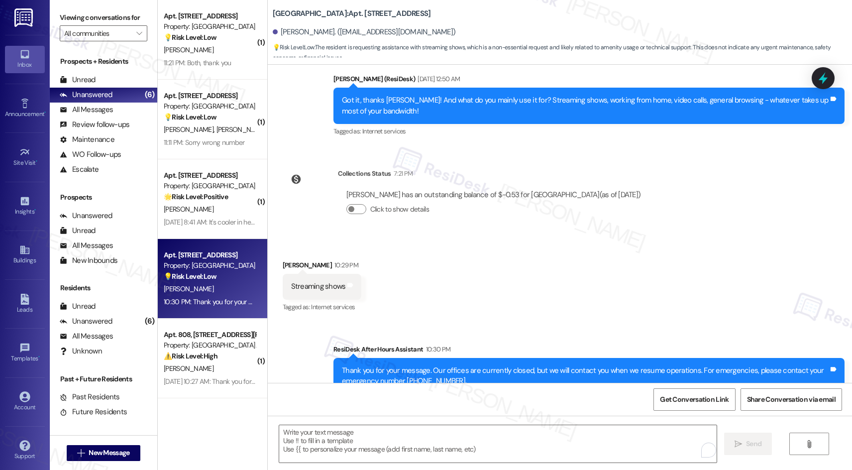
scroll to position [1103, 0]
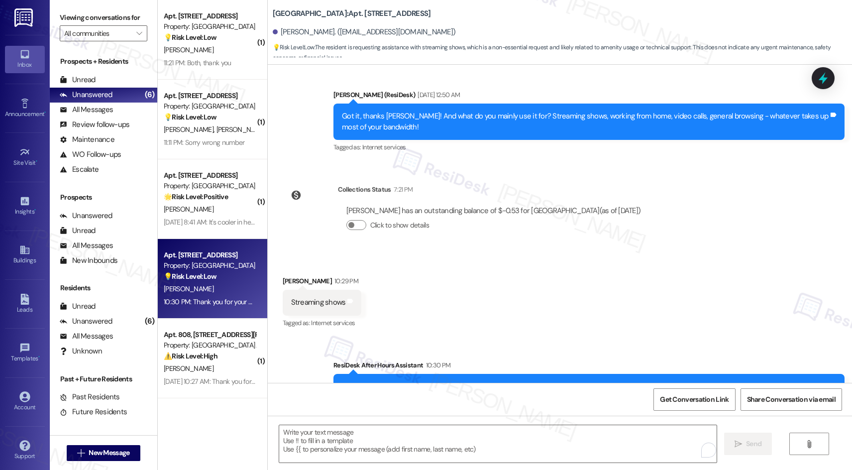
click at [321, 303] on div "Streaming shows" at bounding box center [318, 302] width 55 height 10
click at [527, 454] on textarea "To enrich screen reader interactions, please activate Accessibility in Grammarl…" at bounding box center [498, 443] width 438 height 37
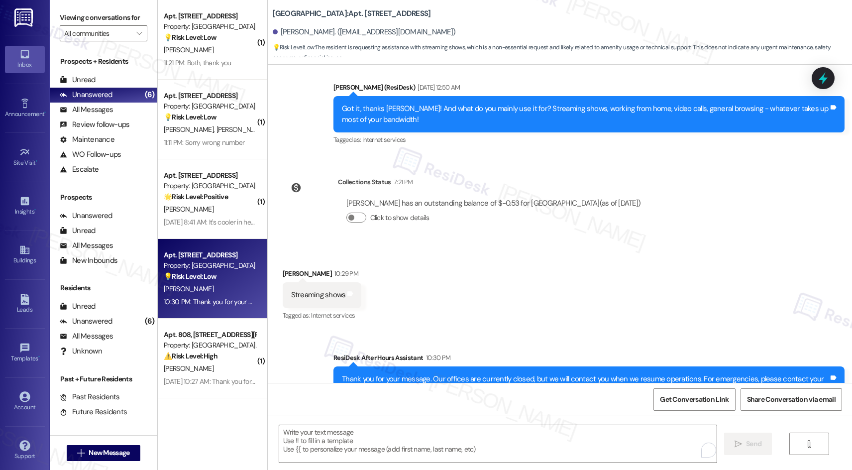
scroll to position [1153, 0]
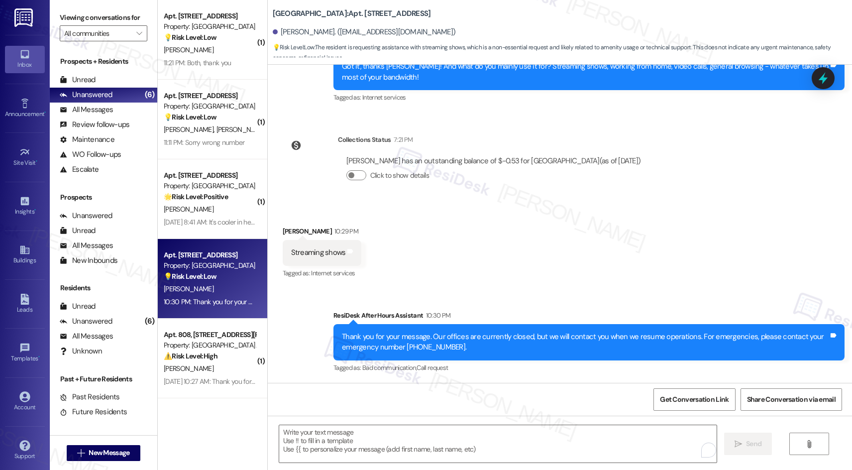
click at [306, 253] on div "Streaming shows" at bounding box center [318, 252] width 55 height 10
copy div "Streaming shows Tags and notes"
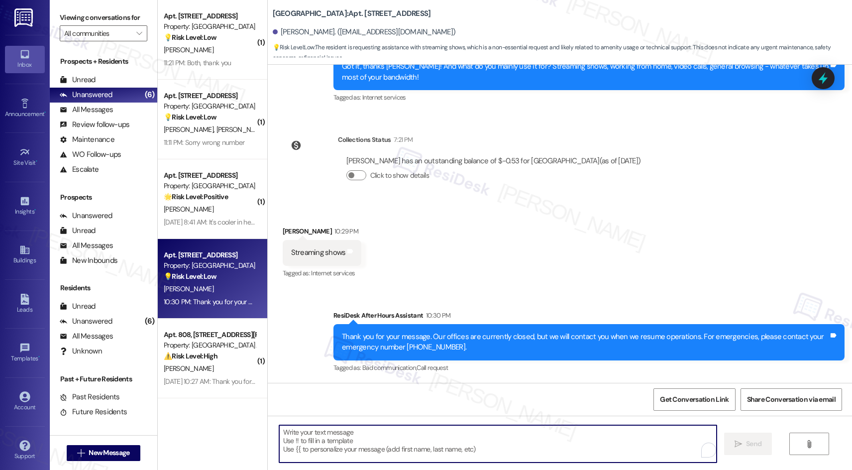
click at [356, 439] on textarea "To enrich screen reader interactions, please activate Accessibility in Grammarl…" at bounding box center [498, 443] width 438 height 37
paste textarea "Thank you for your response! If you need any assistance with streaming shows, p…"
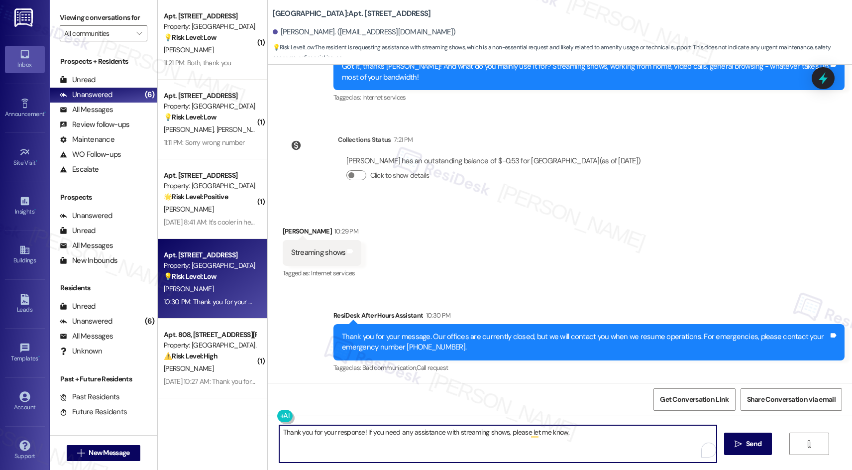
click at [443, 434] on textarea "Thank you for your response! If you need any assistance with streaming shows, p…" at bounding box center [498, 443] width 438 height 37
click at [444, 435] on textarea "Thank you for your response! If you need any assistance with streaming shows, p…" at bounding box center [498, 443] width 438 height 37
click at [448, 434] on textarea "Thank you for your response! If you need any assistance with streaming shows, p…" at bounding box center [498, 443] width 438 height 37
drag, startPoint x: 455, startPoint y: 432, endPoint x: 501, endPoint y: 433, distance: 46.8
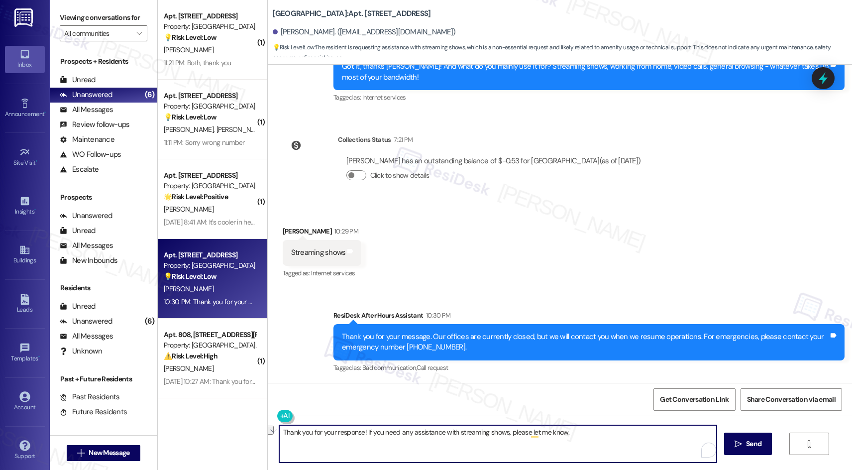
click at [501, 433] on textarea "Thank you for your response! If you need any assistance with streaming shows, p…" at bounding box center [498, 443] width 438 height 37
click at [471, 432] on textarea "Thank you for your response! If you need any assistance with anything else, ple…" at bounding box center [498, 443] width 438 height 37
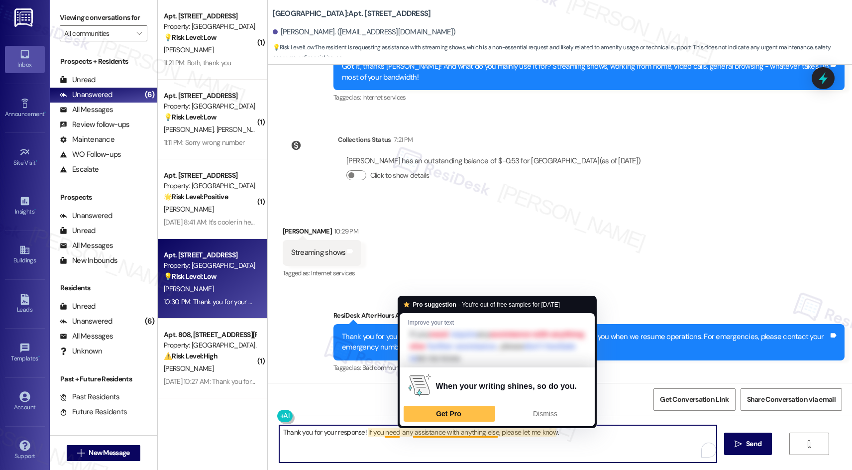
click at [569, 452] on textarea "Thank you for your response! If you need any assistance with anything else, ple…" at bounding box center [498, 443] width 438 height 37
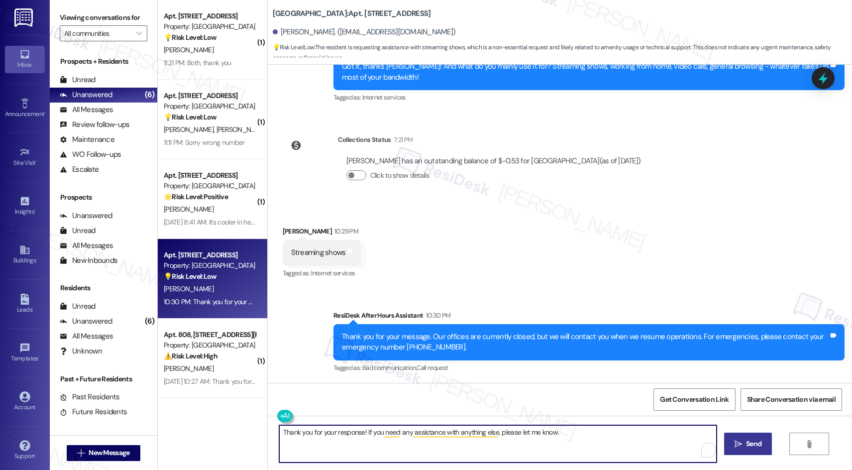
type textarea "Thank you for your response! If you need any assistance with anything else, ple…"
click at [754, 442] on span "Send" at bounding box center [753, 444] width 15 height 10
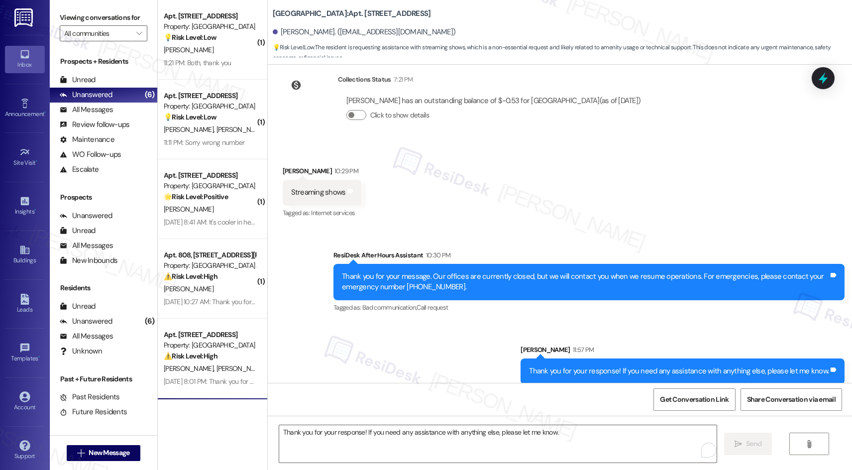
scroll to position [1223, 0]
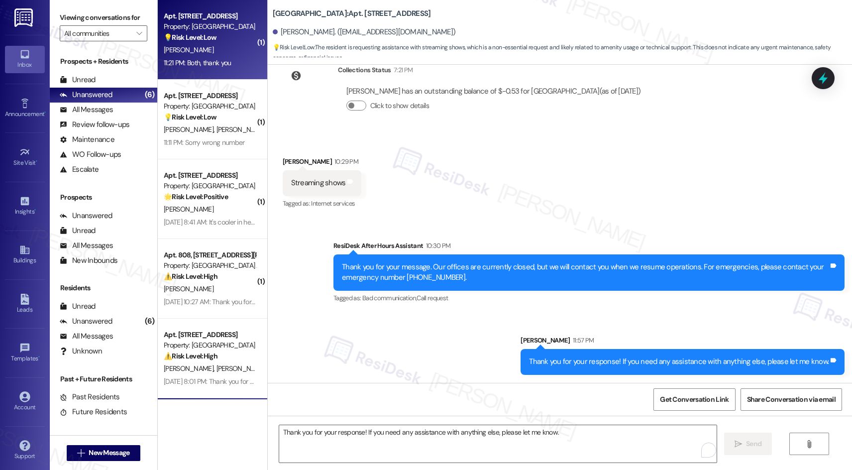
click at [201, 30] on div "Property: [GEOGRAPHIC_DATA]" at bounding box center [210, 26] width 92 height 10
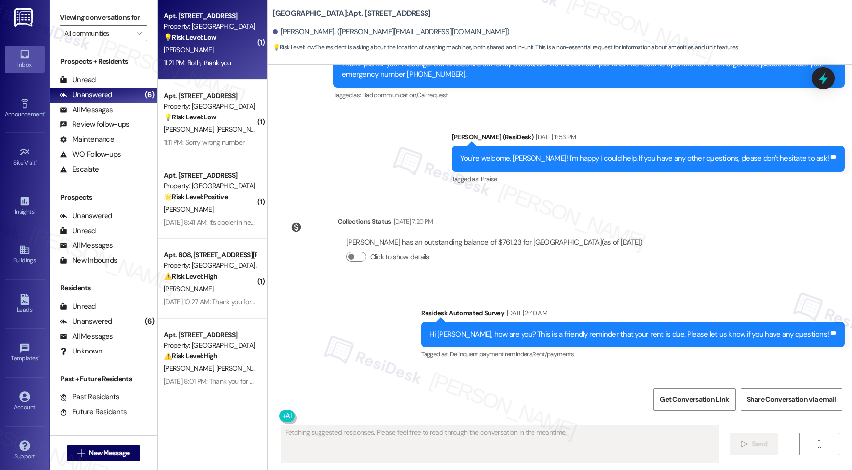
scroll to position [4062, 0]
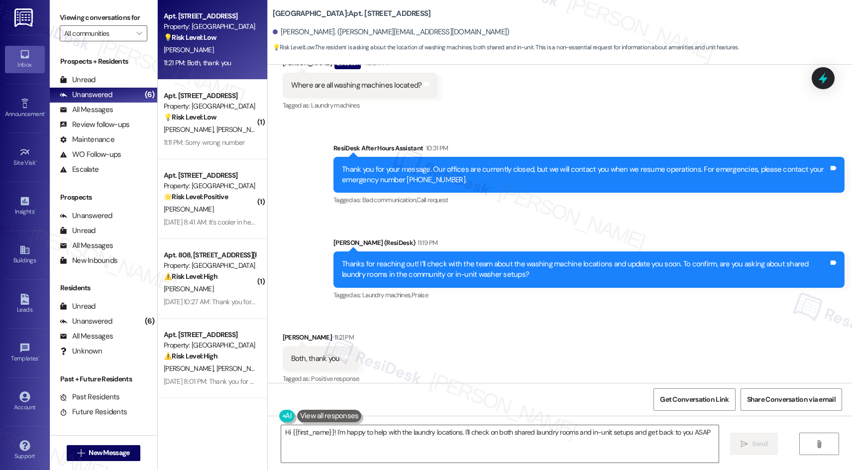
type textarea "Hi {{first_name}}! I'm happy to help with the laundry locations. I'll check on …"
click at [456, 259] on div "Thanks for reaching out! I’ll check with the team about the washing machine loc…" at bounding box center [585, 269] width 487 height 21
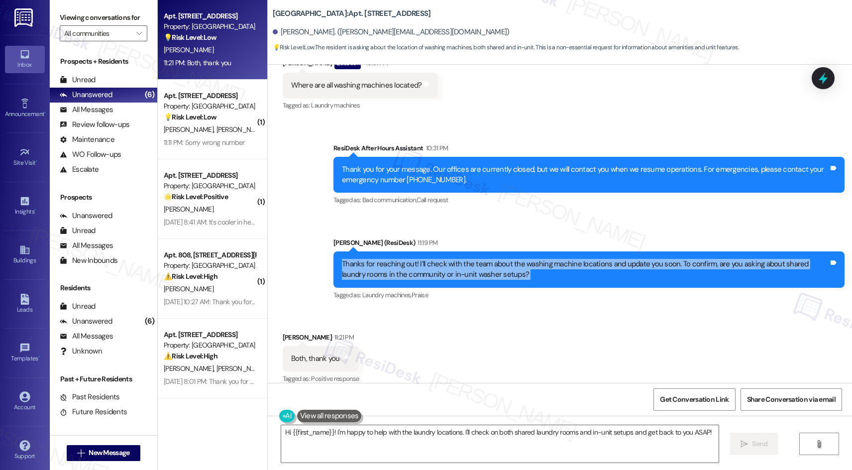
click at [456, 259] on div "Thanks for reaching out! I’ll check with the team about the washing machine loc…" at bounding box center [585, 269] width 487 height 21
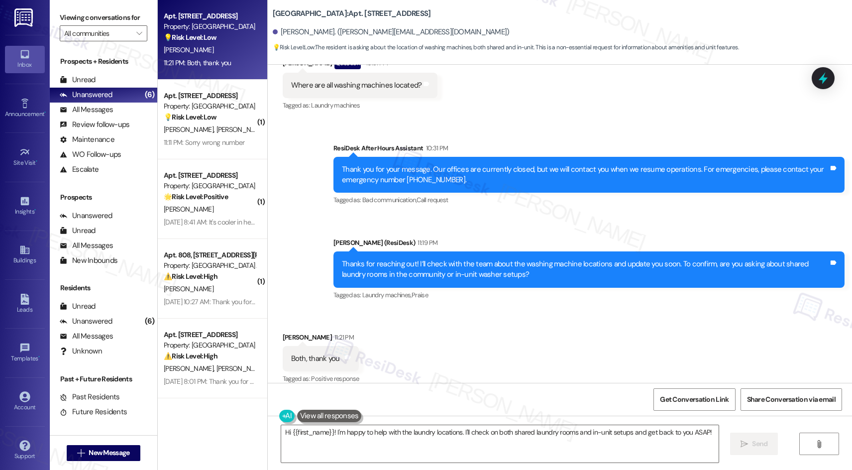
click at [469, 321] on div "Received via SMS Cindy Gossett 11:21 PM Both, thank you Tags and notes Tagged a…" at bounding box center [560, 352] width 585 height 84
drag, startPoint x: 470, startPoint y: 325, endPoint x: 470, endPoint y: 338, distance: 13.5
click at [470, 325] on div "Received via SMS Cindy Gossett 11:21 PM Both, thank you Tags and notes Tagged a…" at bounding box center [560, 352] width 585 height 84
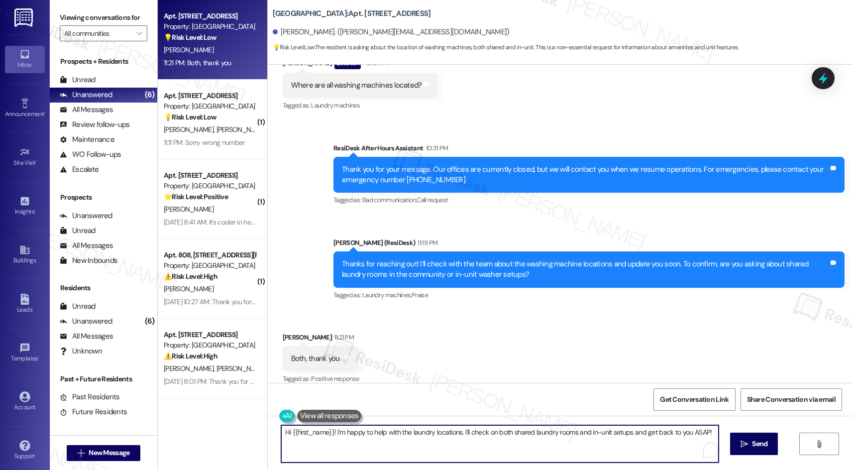
click at [475, 442] on textarea "Hi {{first_name}}! I'm happy to help with the laundry locations. I'll check on …" at bounding box center [500, 443] width 438 height 37
click at [574, 433] on textarea "Hi {{first_name}}! I'm happy to help with the laundry locations. I'll check on …" at bounding box center [500, 443] width 438 height 37
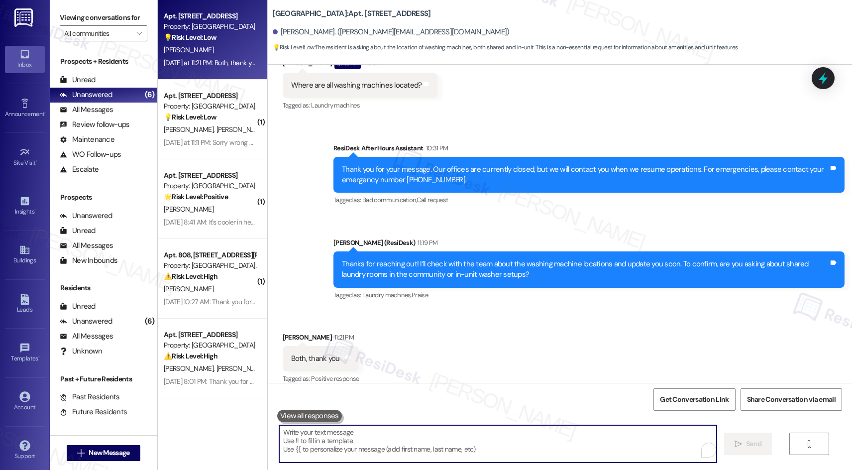
click at [490, 458] on textarea "To enrich screen reader interactions, please activate Accessibility in Grammarl…" at bounding box center [498, 443] width 438 height 37
paste textarea "Thank you, Cindy! I’ll check with the team and share an update with you soon."
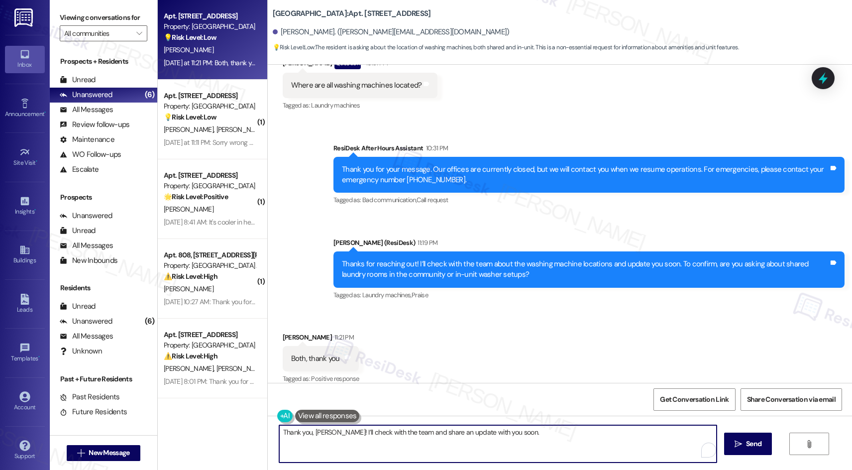
click at [299, 433] on textarea "Thank you, Cindy! I’ll check with the team and share an update with you soon." at bounding box center [498, 443] width 438 height 37
click at [280, 433] on textarea "Thank you, Cindy! I’ll check with the team and share an update with you soon." at bounding box center [498, 443] width 438 height 37
drag, startPoint x: 280, startPoint y: 434, endPoint x: 300, endPoint y: 435, distance: 19.4
click at [300, 435] on textarea "Thank you, Cindy! I’ll check with the team and share an update with you soon." at bounding box center [498, 443] width 438 height 37
click at [293, 432] on textarea "You're welcome, Cindy! I’ll check with the team and share an update with you so…" at bounding box center [498, 443] width 438 height 37
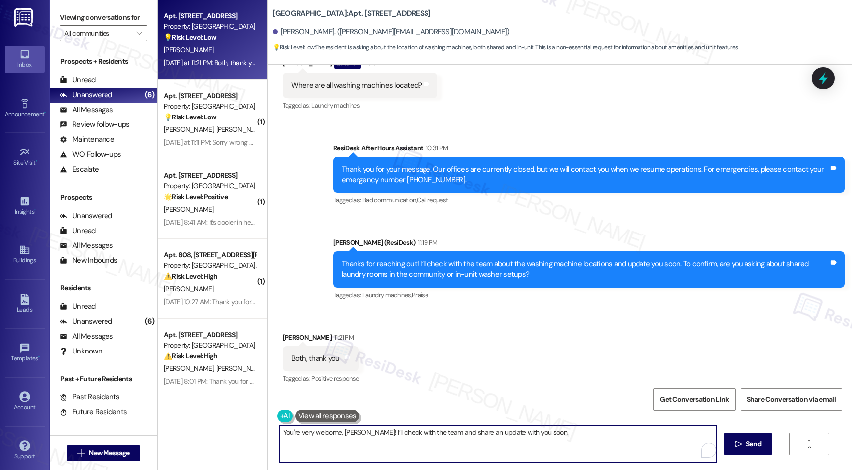
click at [543, 436] on textarea "You're very welcome, Cindy! I’ll check with the team and share an update with y…" at bounding box center [498, 443] width 438 height 37
type textarea "You're very welcome, Cindy! I’ll check with the team and share an update with y…"
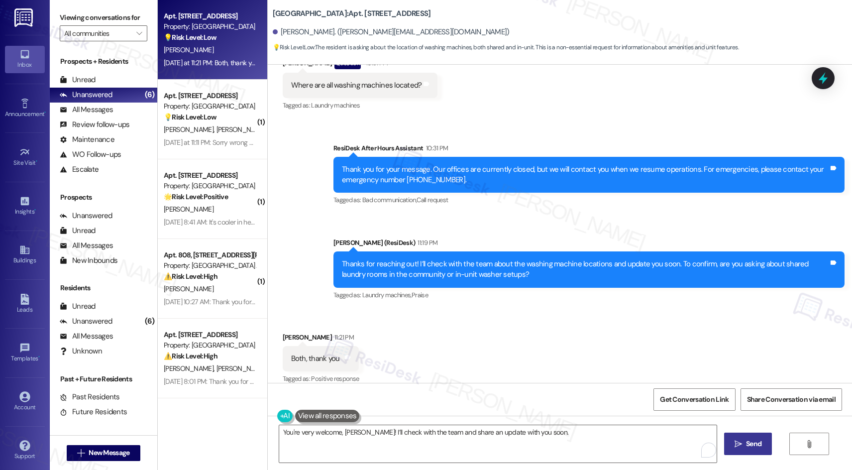
click at [752, 443] on span "Send" at bounding box center [753, 444] width 15 height 10
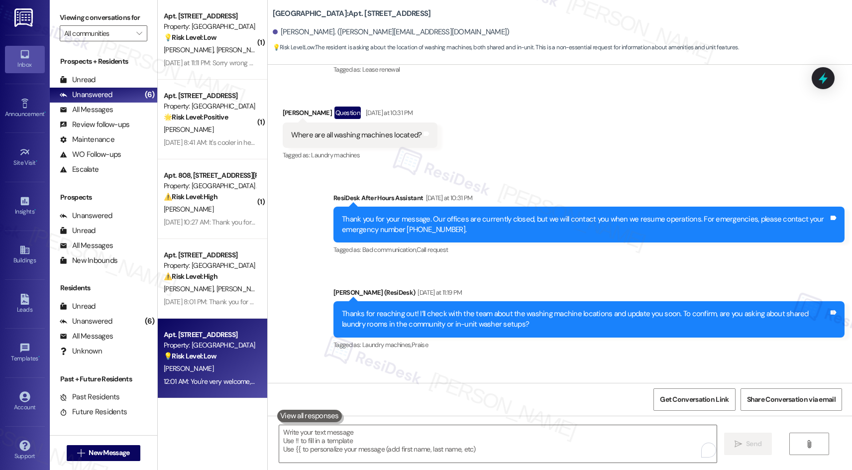
scroll to position [4132, 0]
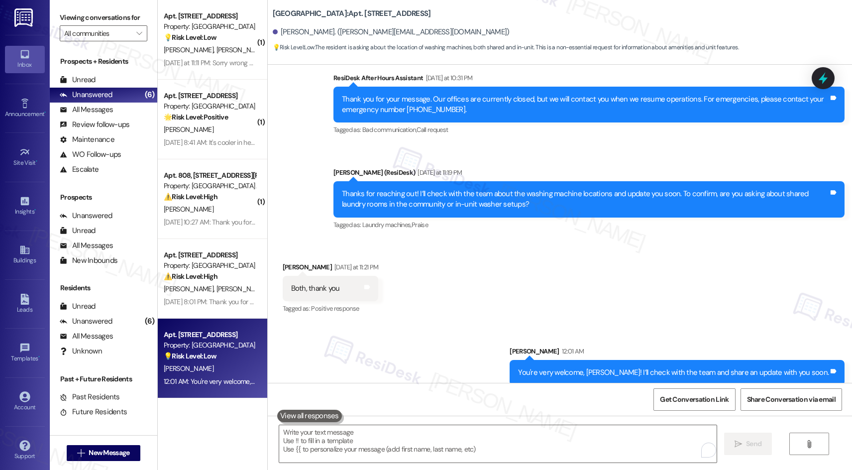
click at [825, 76] on icon at bounding box center [823, 78] width 13 height 13
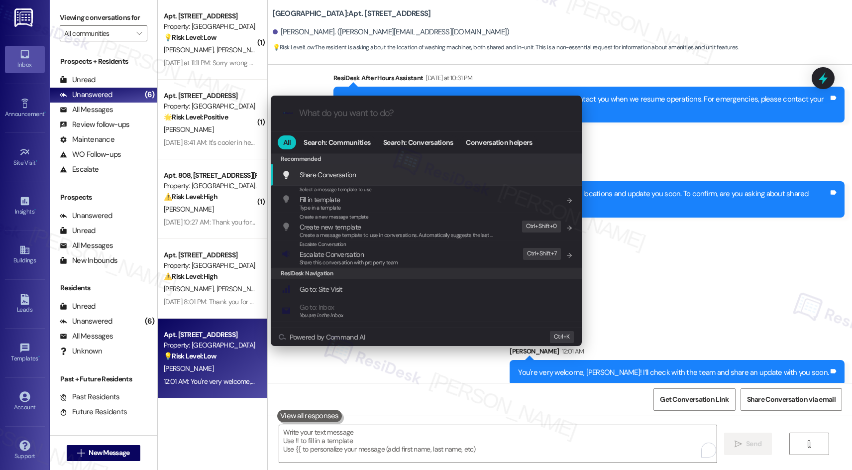
click at [398, 109] on input "What do you want to do?" at bounding box center [434, 113] width 270 height 10
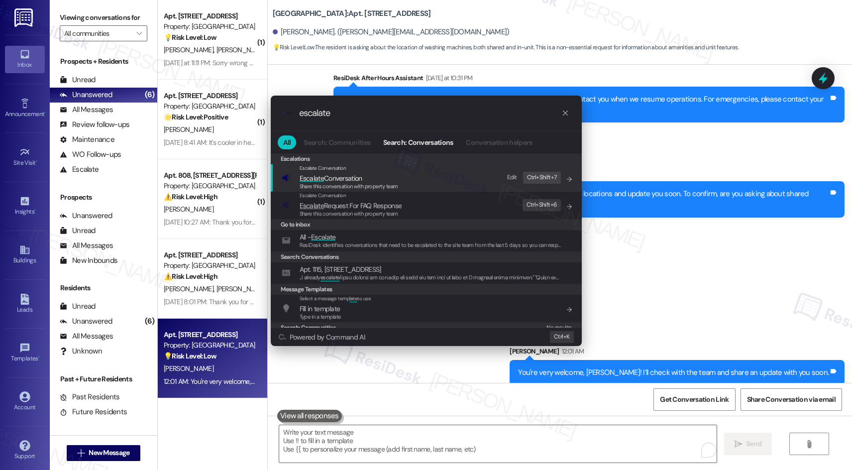
type input "escalate"
click at [332, 176] on span "Escalate Conversation" at bounding box center [331, 178] width 63 height 9
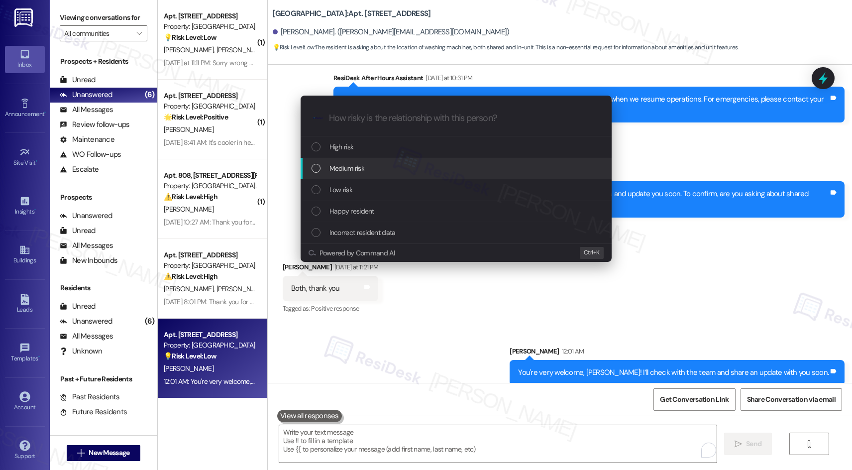
click at [335, 170] on span "Medium risk" at bounding box center [347, 168] width 35 height 11
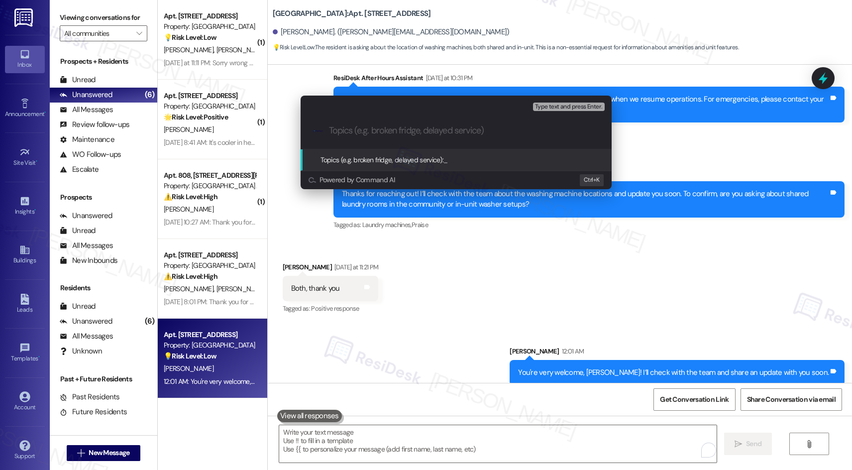
click at [421, 129] on input "Topics (e.g. broken fridge, delayed service)" at bounding box center [464, 130] width 270 height 10
click at [484, 133] on input "Topics (e.g. broken fridge, delayed service)" at bounding box center [464, 130] width 270 height 10
click at [376, 159] on span "Topics (e.g. broken fridge, delayed service):" at bounding box center [382, 159] width 123 height 9
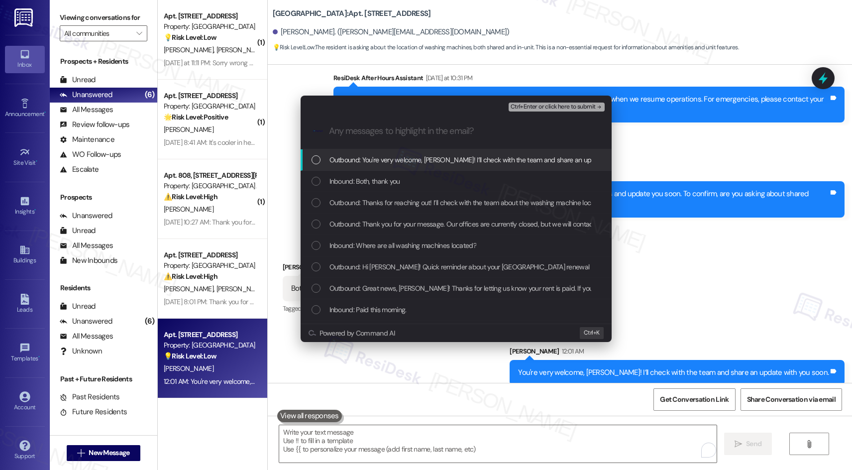
click at [363, 129] on input "Any messages to highlight in the email?" at bounding box center [464, 131] width 270 height 10
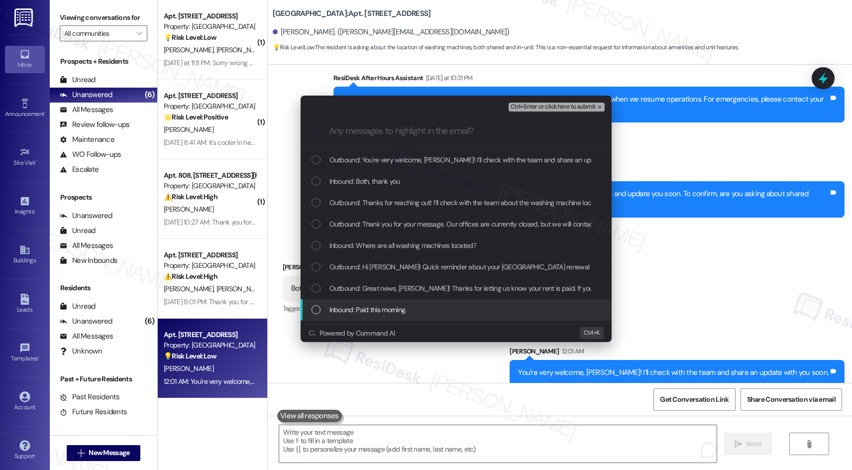
click at [482, 393] on div "Escalate Conversation Medium risk Any messages to highlight in the email? Ctrl+…" at bounding box center [426, 235] width 852 height 470
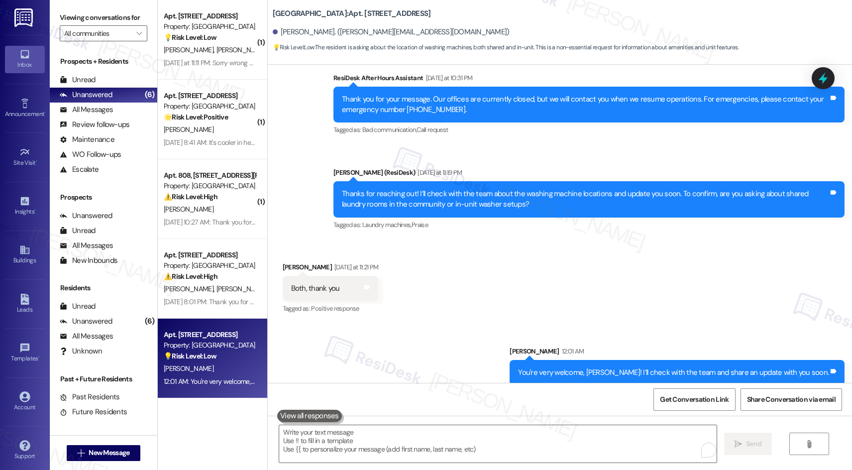
drag, startPoint x: 821, startPoint y: 78, endPoint x: 784, endPoint y: 98, distance: 42.6
click at [821, 78] on icon at bounding box center [823, 78] width 9 height 12
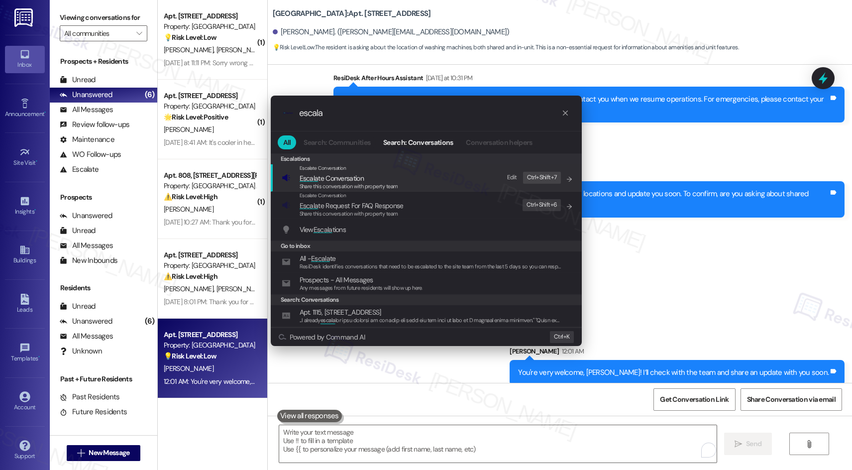
type input "escala"
click at [342, 179] on span "Escala te Conversation" at bounding box center [332, 178] width 64 height 9
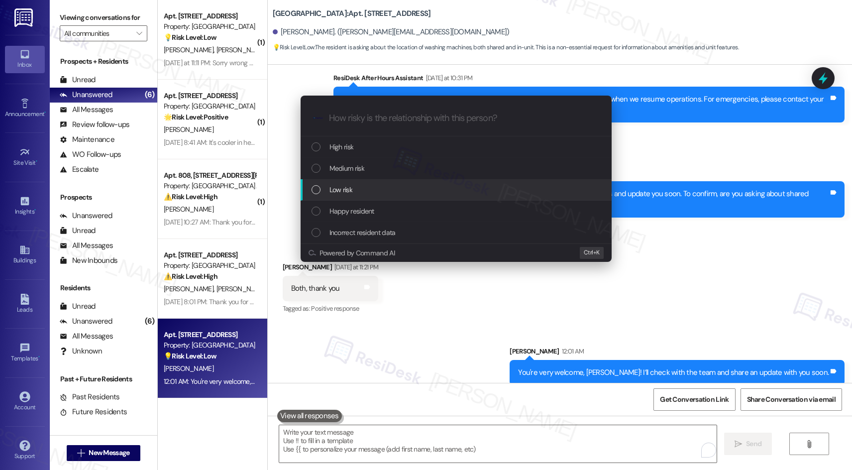
click at [318, 192] on div "List of options" at bounding box center [316, 189] width 9 height 9
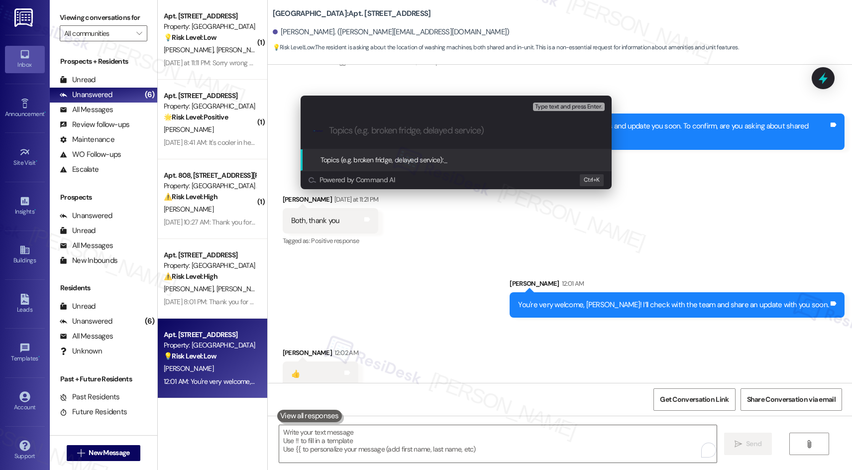
scroll to position [4201, 0]
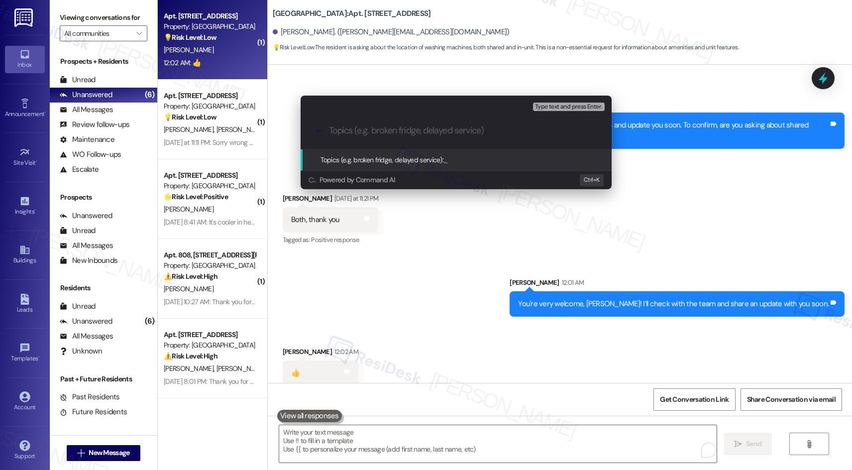
click at [438, 135] on input "Topics (e.g. broken fridge, delayed service)" at bounding box center [464, 130] width 270 height 10
paste input "Laundry machines (shared laundry rooms & in-unit washer setups)"
click at [574, 132] on input "Laundry machines (shared laundry rooms & in-unit washer setups) - 1804" at bounding box center [460, 130] width 262 height 10
type input "Laundry machines (shared laundry rooms & in-unit washer setups) - Apt. 1804"
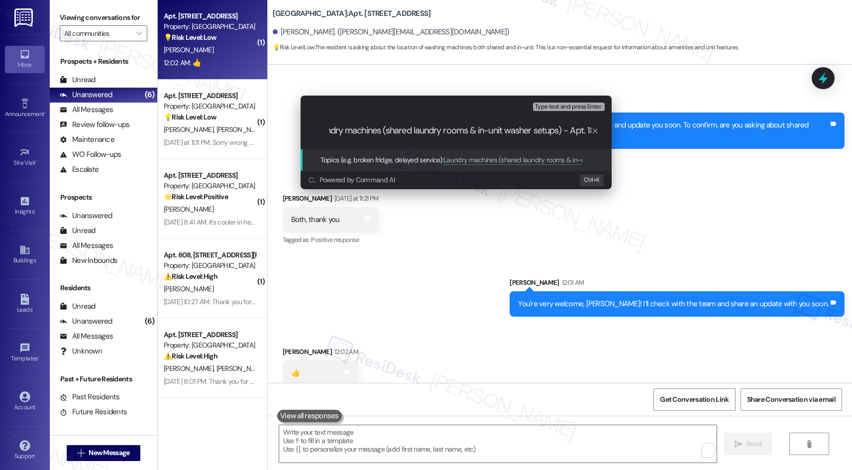
scroll to position [0, 0]
click at [381, 157] on span "Topics (e.g. broken fridge, delayed service):" at bounding box center [382, 159] width 123 height 9
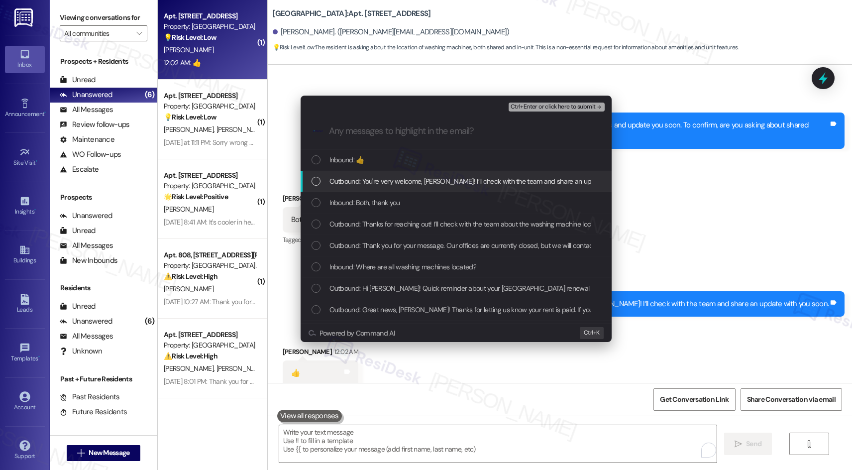
click at [375, 182] on span "Outbound: You're very welcome, Cindy! I’ll check with the team and share an upd…" at bounding box center [489, 181] width 319 height 11
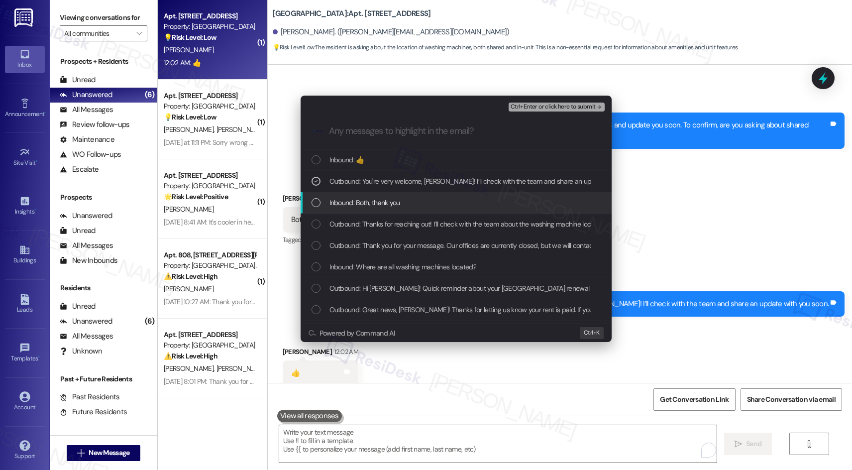
click at [355, 203] on span "Inbound: Both, thank you" at bounding box center [365, 202] width 71 height 11
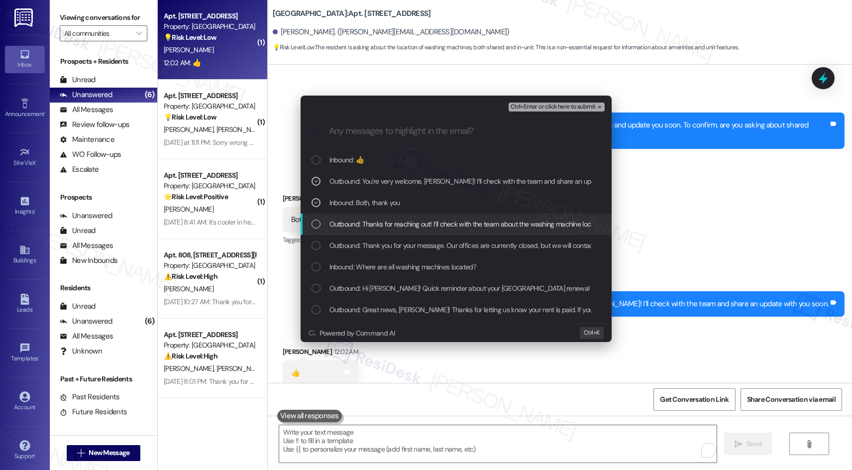
click at [355, 222] on span "Outbound: Thanks for reaching out! I’ll check with the team about the washing m…" at bounding box center [646, 224] width 632 height 11
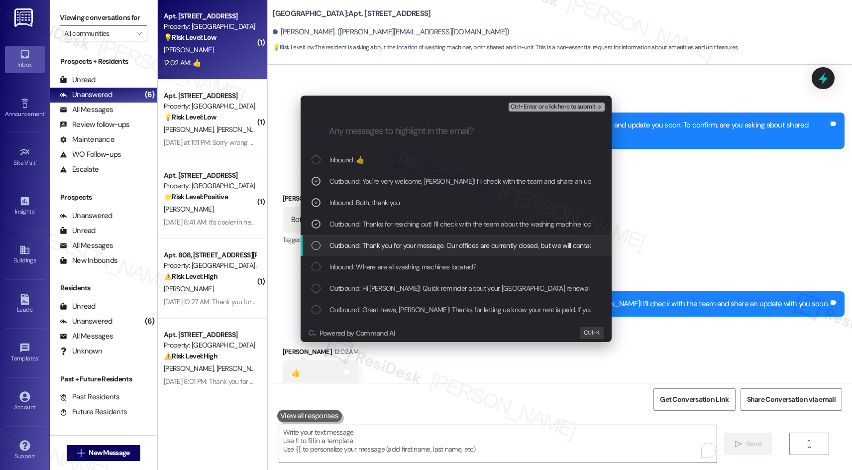
click at [396, 244] on span "Outbound: Thank you for your message. Our offices are currently closed, but we …" at bounding box center [625, 245] width 590 height 11
click at [392, 248] on span "Outbound: Thank you for your message. Our offices are currently closed, but we …" at bounding box center [625, 245] width 590 height 11
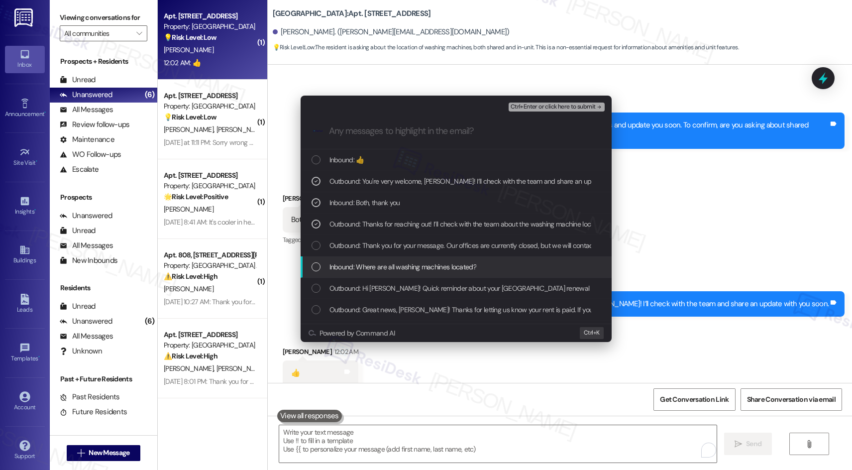
click at [385, 264] on span "Inbound: Where are all washing machines located?" at bounding box center [403, 266] width 147 height 11
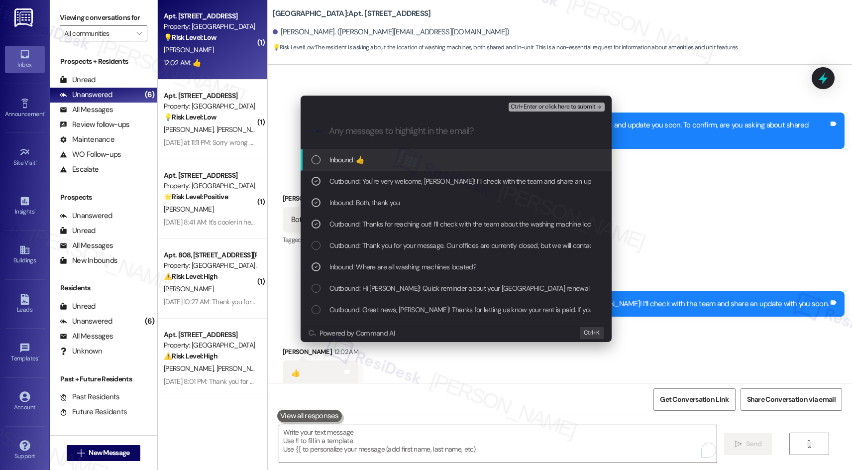
click at [555, 105] on span "Ctrl+Enter or click here to submit" at bounding box center [553, 107] width 85 height 7
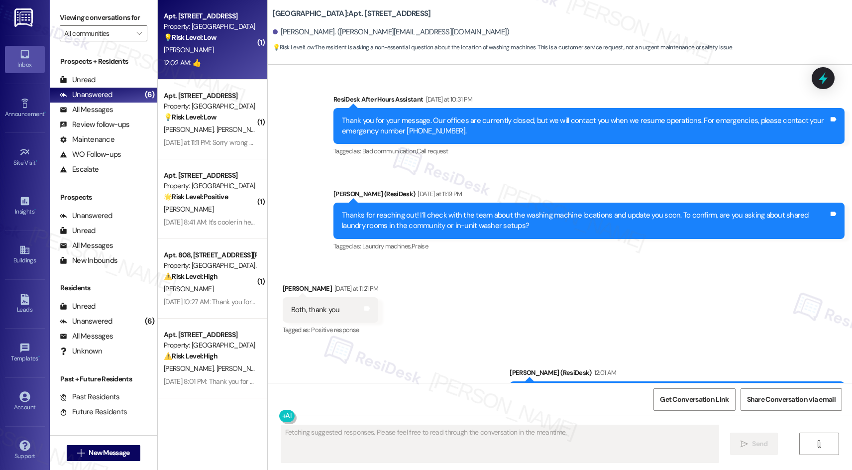
scroll to position [4230, 0]
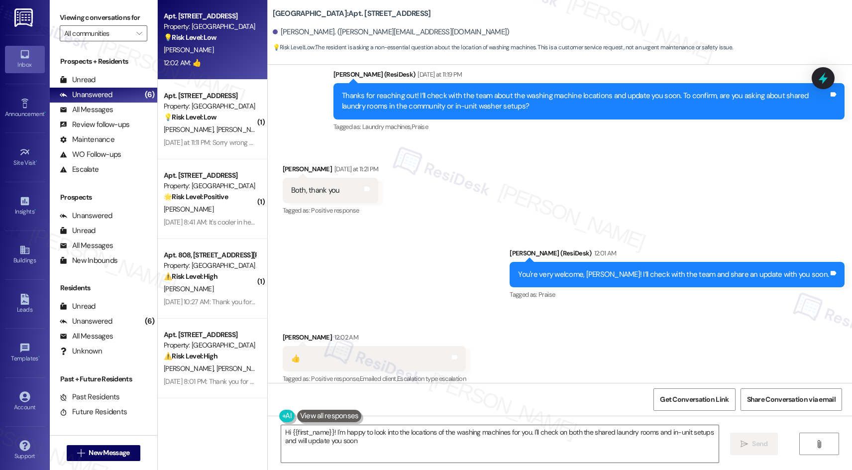
type textarea "Hi {{first_name}}! I'm happy to look into the locations of the washing machines…"
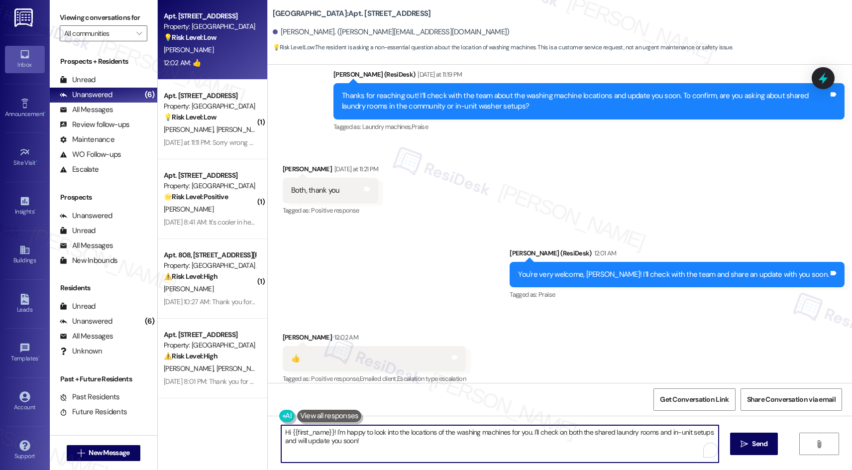
click at [359, 441] on textarea "Hi {{first_name}}! I'm happy to look into the locations of the washing machines…" at bounding box center [500, 443] width 438 height 37
drag, startPoint x: 389, startPoint y: 451, endPoint x: 278, endPoint y: 426, distance: 113.8
click at [279, 426] on textarea "Hi {{first_name}}! I'm happy to look into the locations of the washing machines…" at bounding box center [498, 443] width 438 height 37
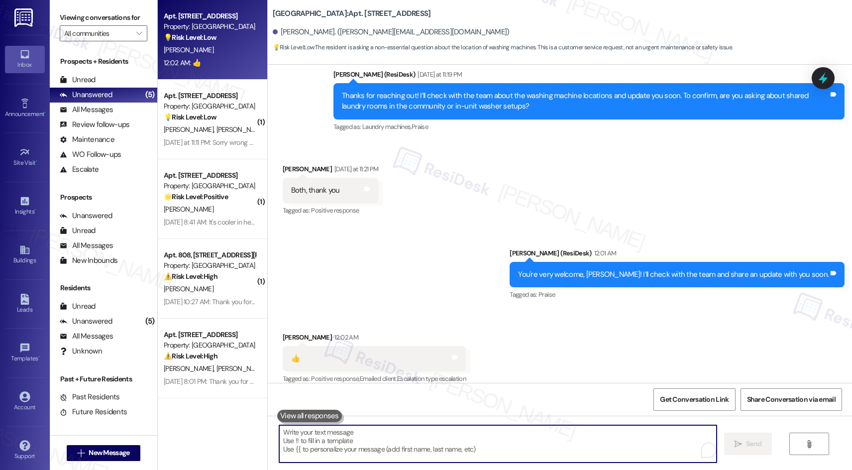
scroll to position [4230, 0]
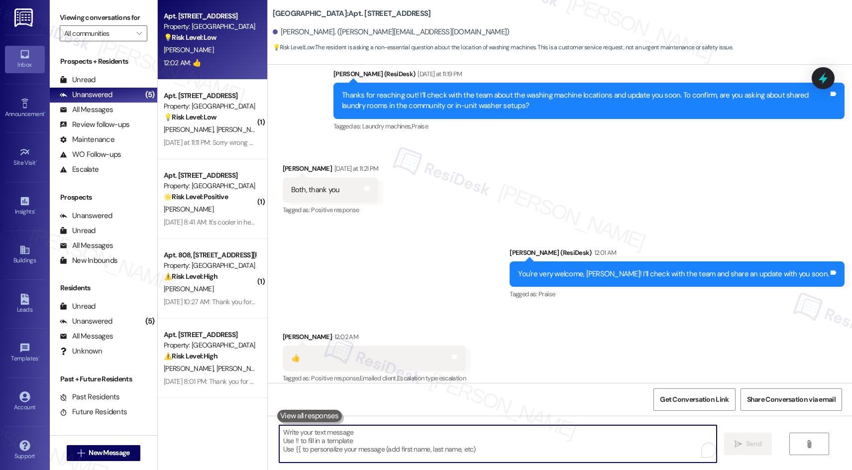
click at [351, 442] on textarea "To enrich screen reader interactions, please activate Accessibility in Grammarl…" at bounding box center [498, 443] width 438 height 37
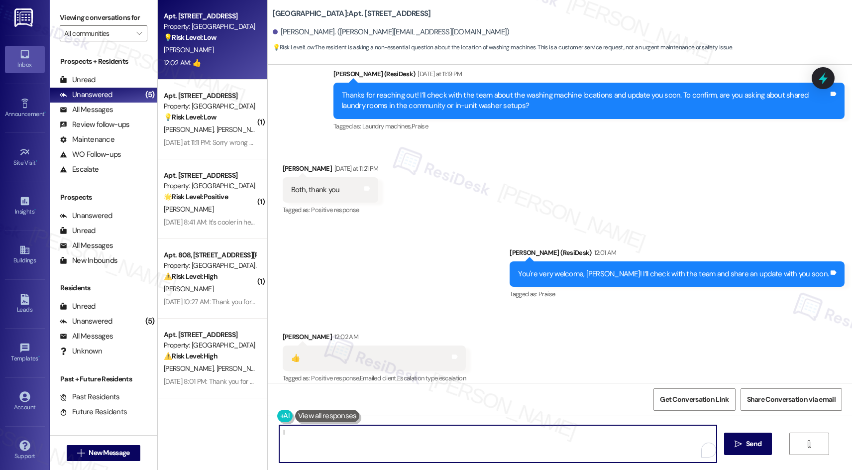
paste textarea "f there’s anything else you need, please let me know"
type textarea "If there’s anything else you need, please let me know."
click at [763, 446] on span "Send" at bounding box center [753, 444] width 19 height 10
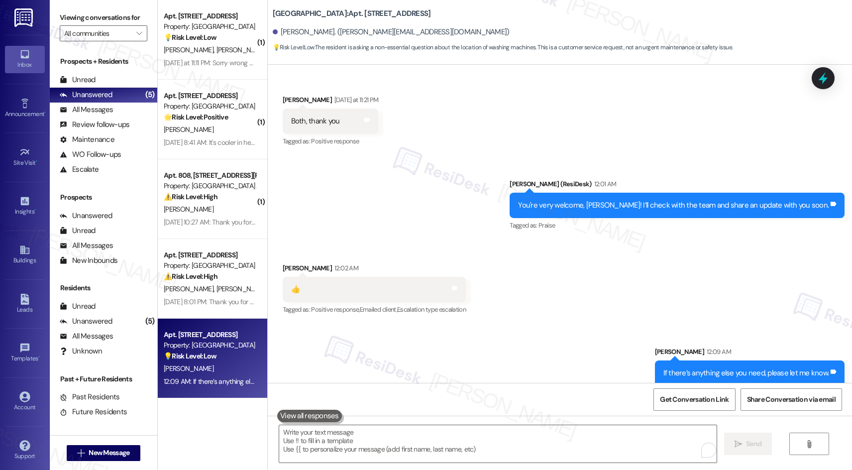
scroll to position [4300, 0]
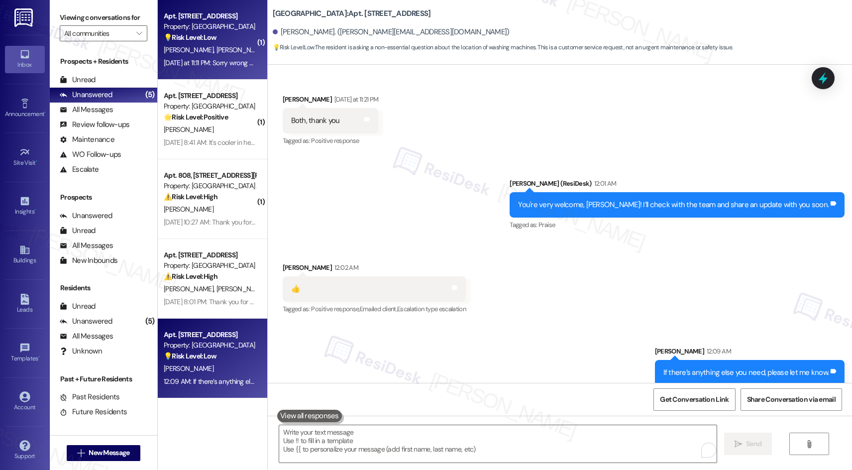
click at [209, 28] on div "Property: [GEOGRAPHIC_DATA]" at bounding box center [210, 26] width 92 height 10
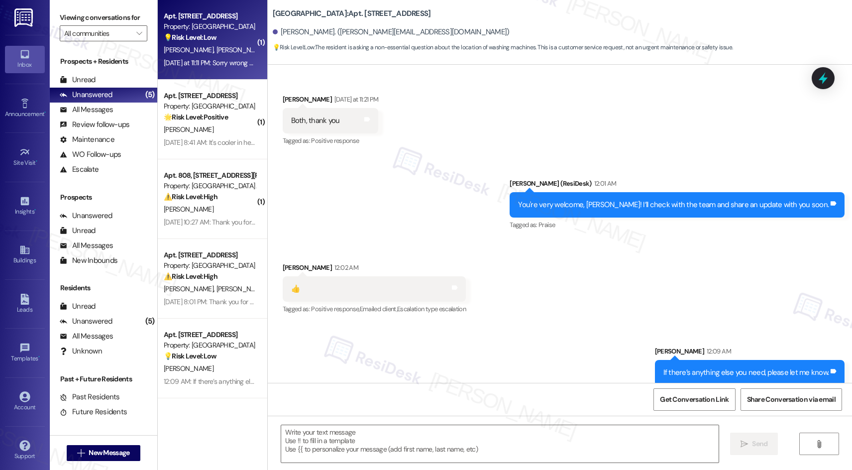
type textarea "Fetching suggested responses. Please feel free to read through the conversation…"
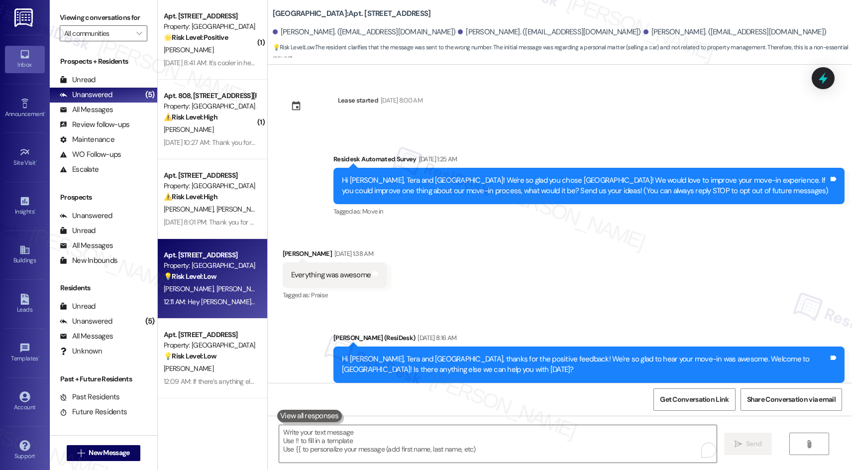
scroll to position [715, 0]
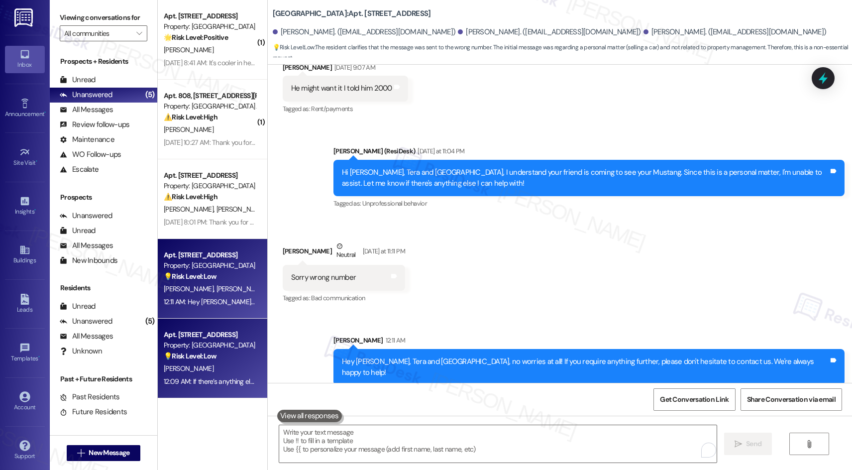
click at [193, 353] on strong "💡 Risk Level: Low" at bounding box center [190, 355] width 53 height 9
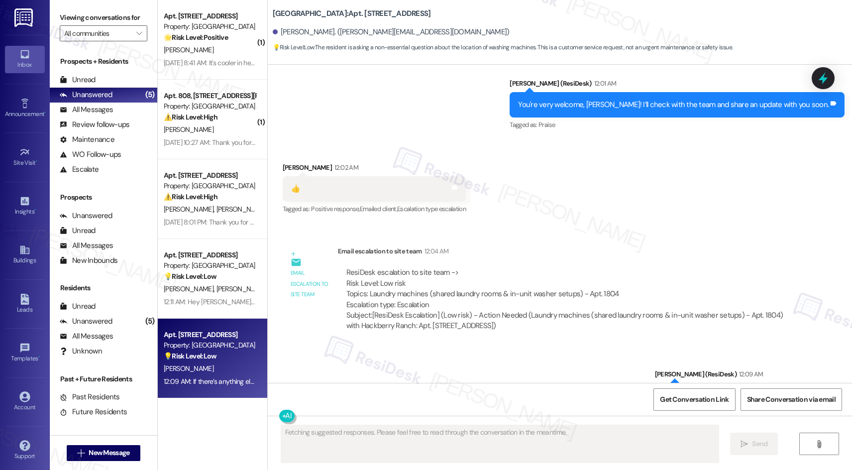
scroll to position [4437, 0]
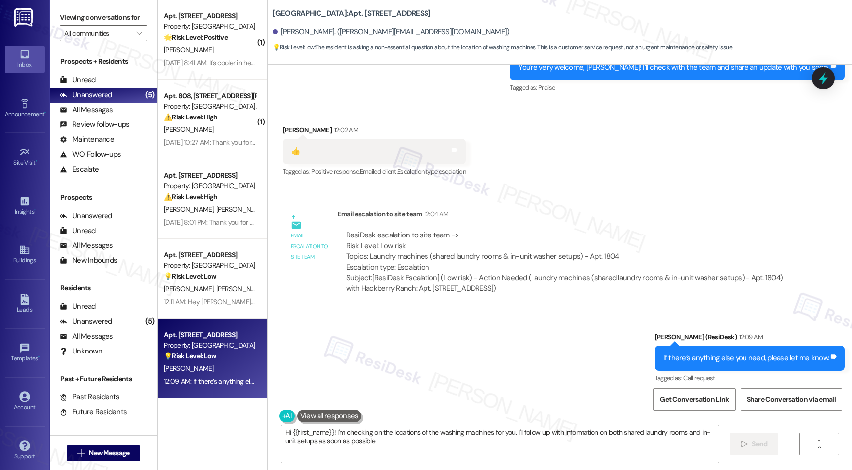
type textarea "Hi {{first_name}}! I'm checking on the locations of the washing machines for yo…"
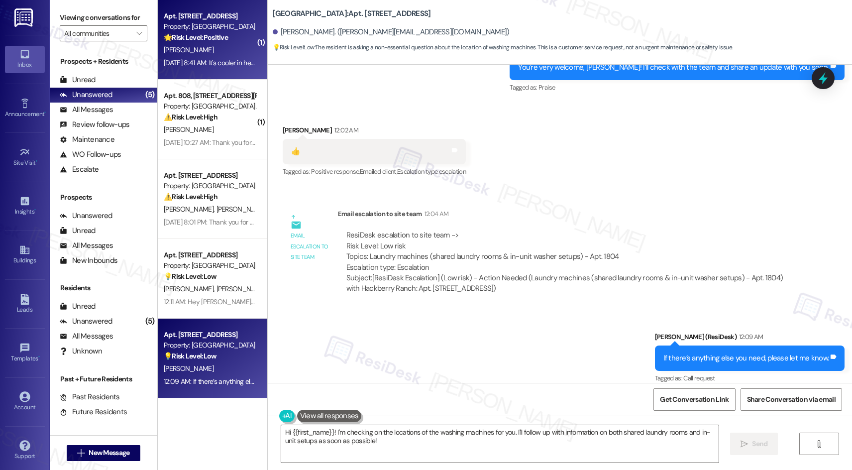
click at [217, 31] on div "Property: [GEOGRAPHIC_DATA]" at bounding box center [210, 26] width 92 height 10
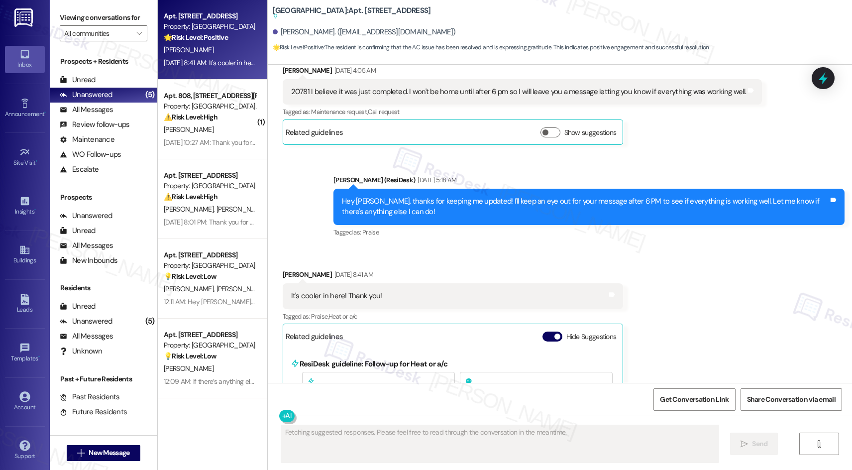
scroll to position [19999, 0]
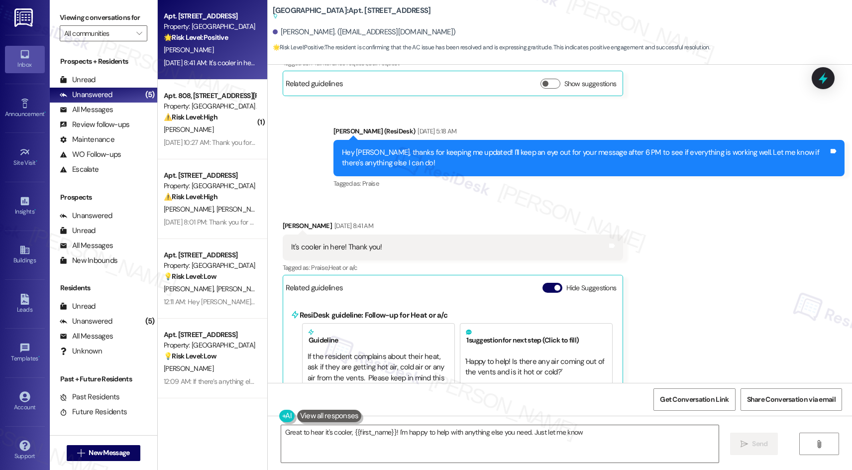
type textarea "Great to hear it's cooler, {{first_name}}! I'm happy to help with anything else…"
click at [351, 242] on div "It's cooler in here! Thank you!" at bounding box center [336, 247] width 91 height 10
copy div "It's cooler in here! Thank you! Tags and notes"
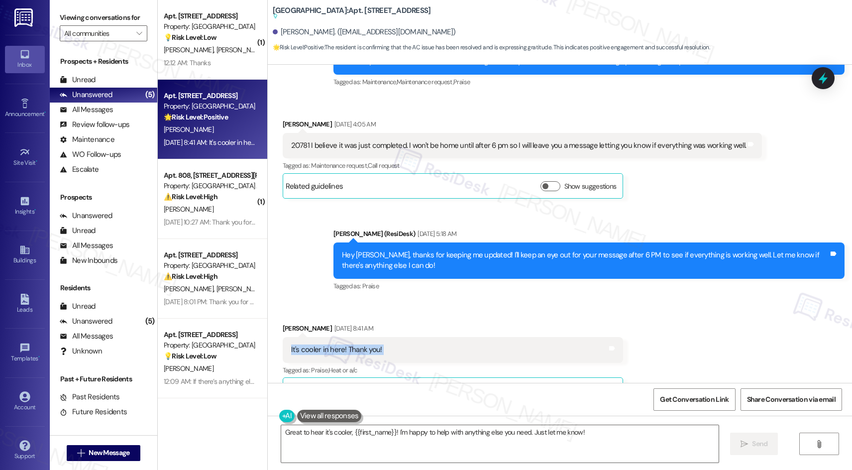
scroll to position [19850, 0]
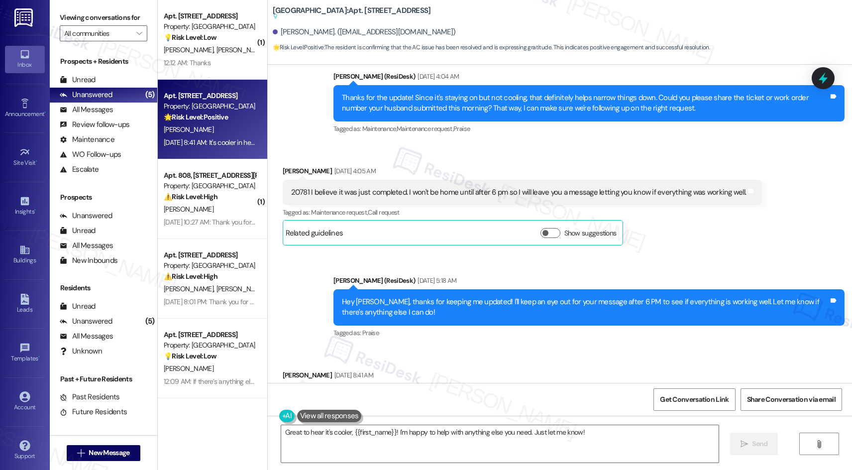
click at [291, 187] on div "20781 I believe it was just completed. I won't be home until after 6 pm so I wi…" at bounding box center [519, 192] width 456 height 10
copy div "20781"
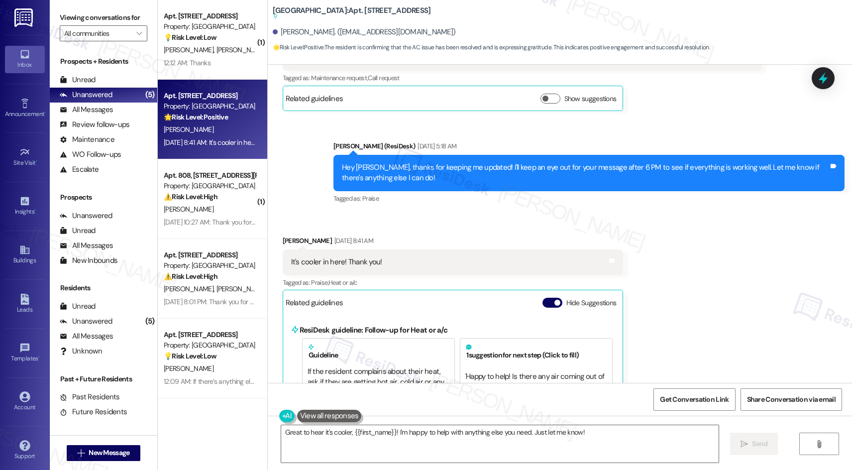
scroll to position [19999, 0]
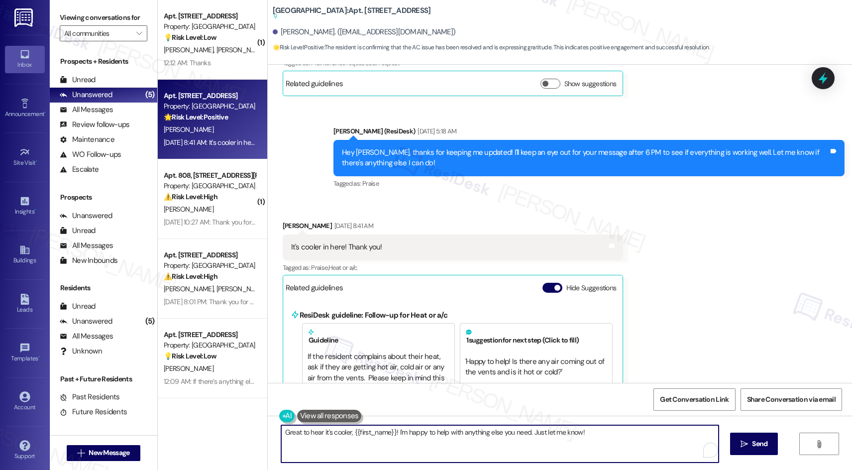
click at [606, 436] on textarea "Great to hear it's cooler, {{first_name}}! I'm happy to help with anything else…" at bounding box center [500, 443] width 438 height 37
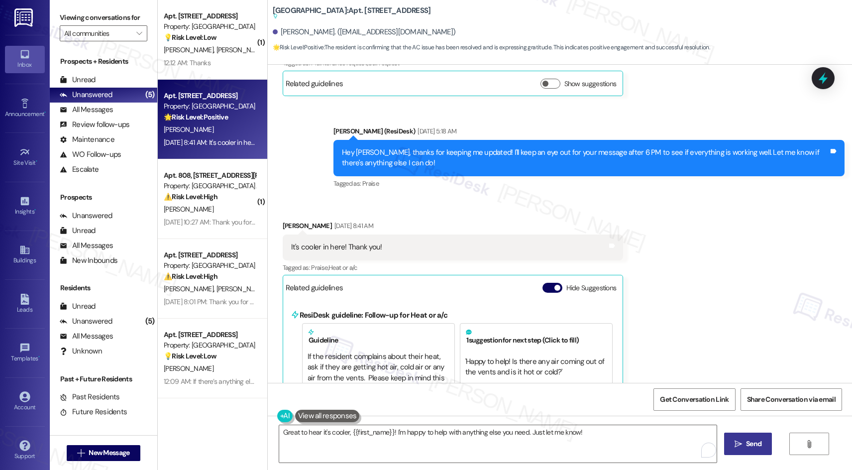
click at [767, 448] on button " Send" at bounding box center [748, 444] width 48 height 22
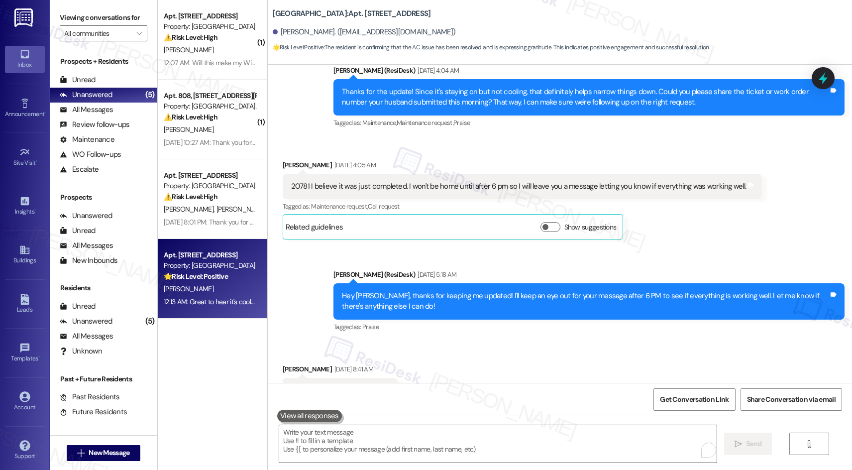
scroll to position [19915, 0]
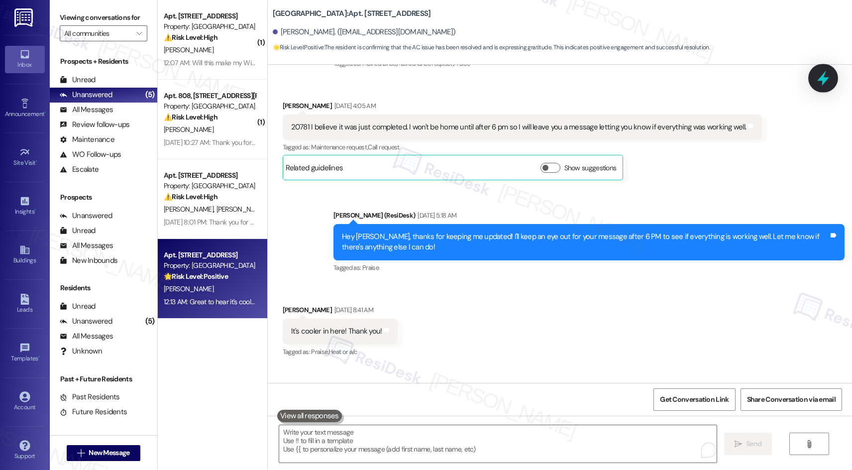
click at [824, 76] on icon at bounding box center [823, 78] width 17 height 17
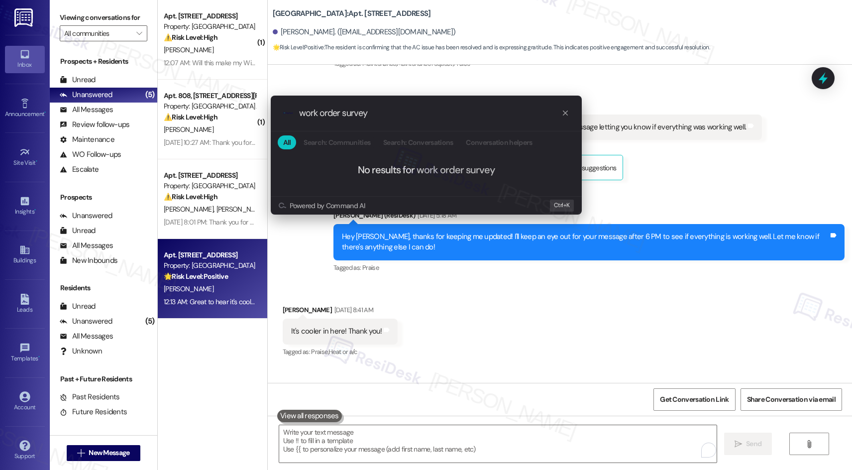
drag, startPoint x: 342, startPoint y: 114, endPoint x: 286, endPoint y: 120, distance: 56.6
click at [290, 116] on div ".cls-1{fill:#0a055f;}.cls-2{fill:#0cc4c4;} resideskLogoBlueOrange work order su…" at bounding box center [426, 113] width 311 height 35
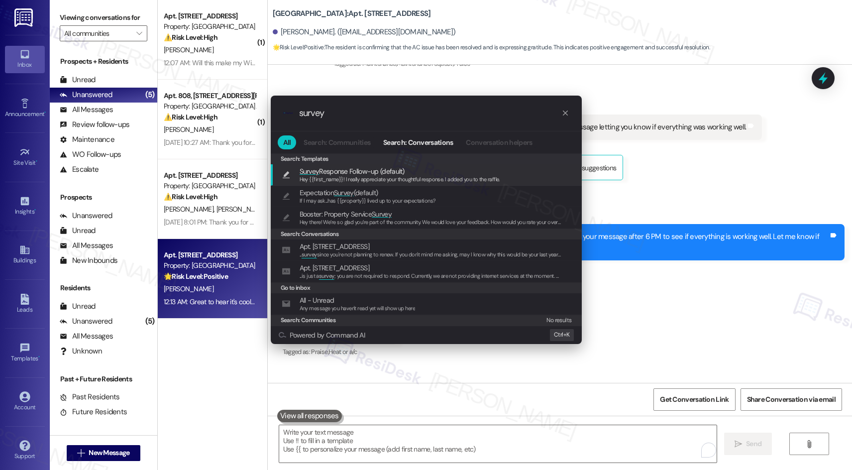
drag, startPoint x: 371, startPoint y: 116, endPoint x: 277, endPoint y: 102, distance: 94.7
click at [277, 102] on div ".cls-1{fill:#0a055f;}.cls-2{fill:#0cc4c4;} resideskLogoBlueOrange survey" at bounding box center [426, 113] width 311 height 35
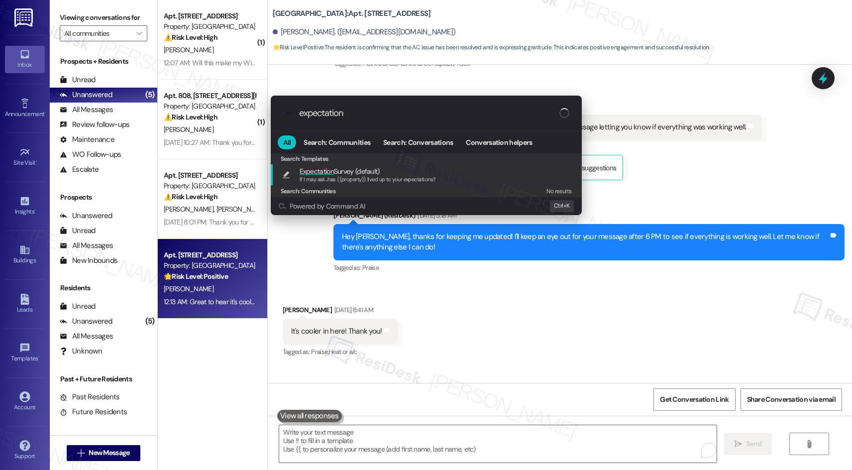
type input "expectation"
click at [326, 173] on span "Expectation" at bounding box center [317, 171] width 34 height 9
type textarea "If I may ask...has {{property}} lived up to your expectations?"
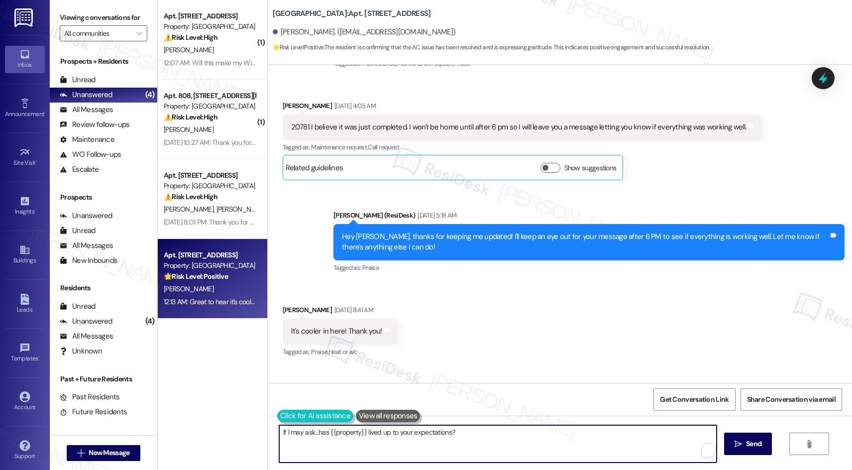
drag, startPoint x: 491, startPoint y: 439, endPoint x: 276, endPoint y: 419, distance: 216.0
click at [278, 425] on div "If I may ask...has {{property}} lived up to your expectations?" at bounding box center [493, 444] width 439 height 38
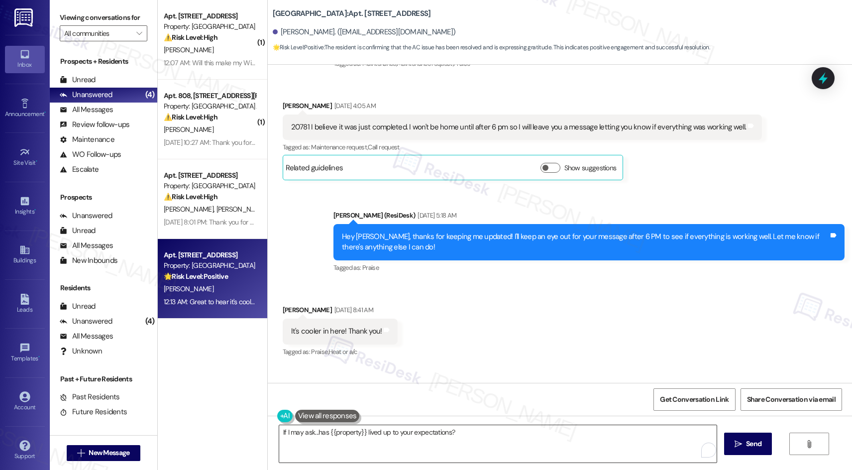
drag, startPoint x: 276, startPoint y: 419, endPoint x: 346, endPoint y: 458, distance: 80.0
click at [343, 458] on div "If I may ask...has {{property}} lived up to your expectations?" at bounding box center [493, 444] width 439 height 38
click at [346, 458] on textarea "If I may ask...has {{property}} lived up to your expectations?" at bounding box center [498, 443] width 438 height 37
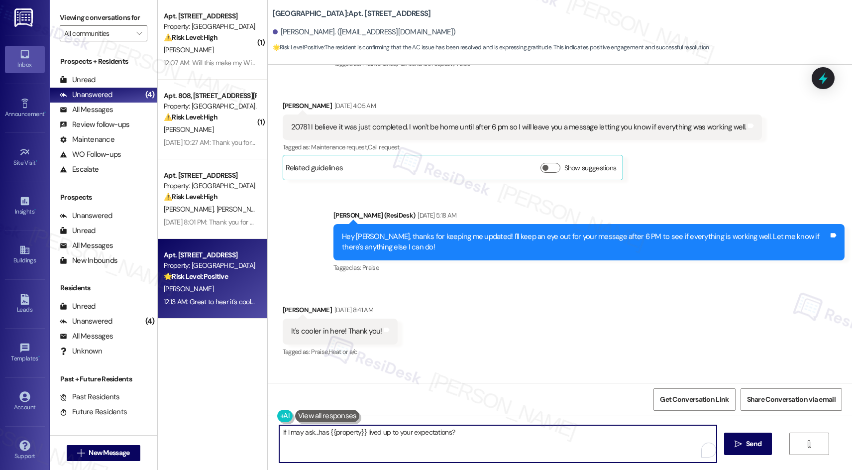
click at [274, 432] on div "If I may ask...has {{property}} lived up to your expectations?  Send " at bounding box center [560, 453] width 585 height 75
type textarea "w"
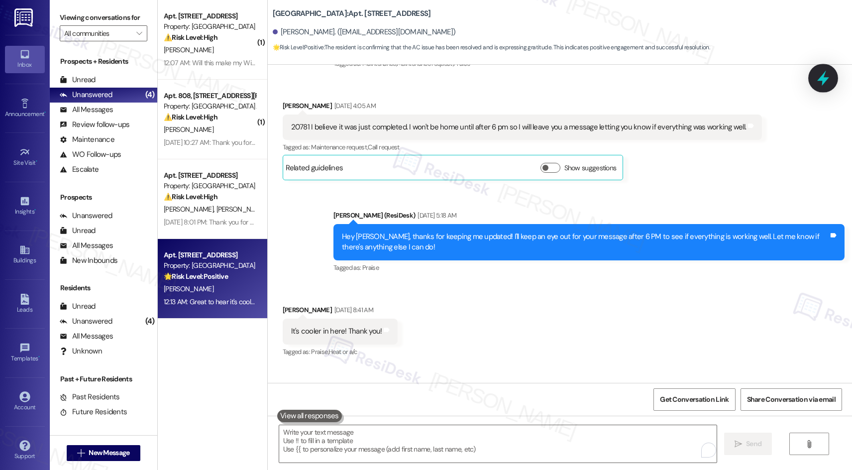
click at [818, 77] on icon at bounding box center [823, 78] width 17 height 17
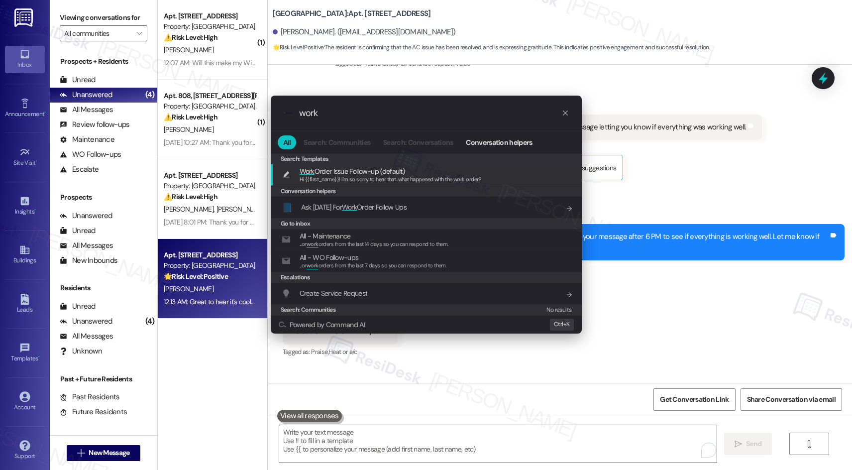
click at [363, 113] on input "work" at bounding box center [430, 113] width 262 height 10
click at [388, 109] on input "work" at bounding box center [430, 113] width 262 height 10
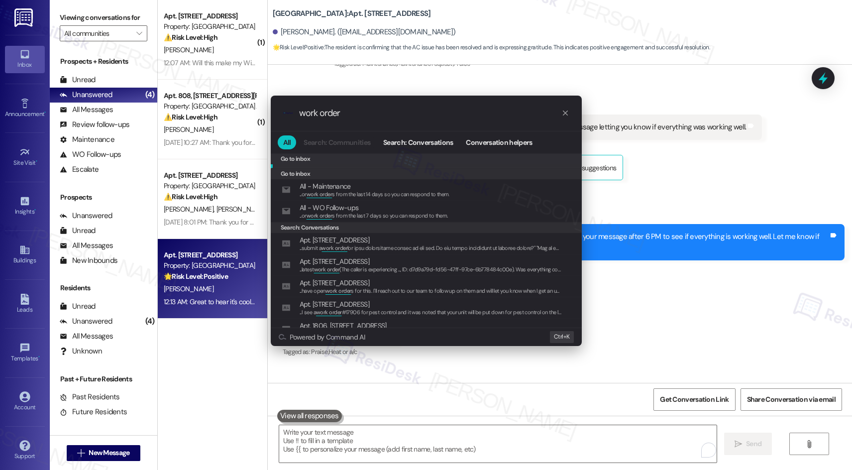
scroll to position [149, 0]
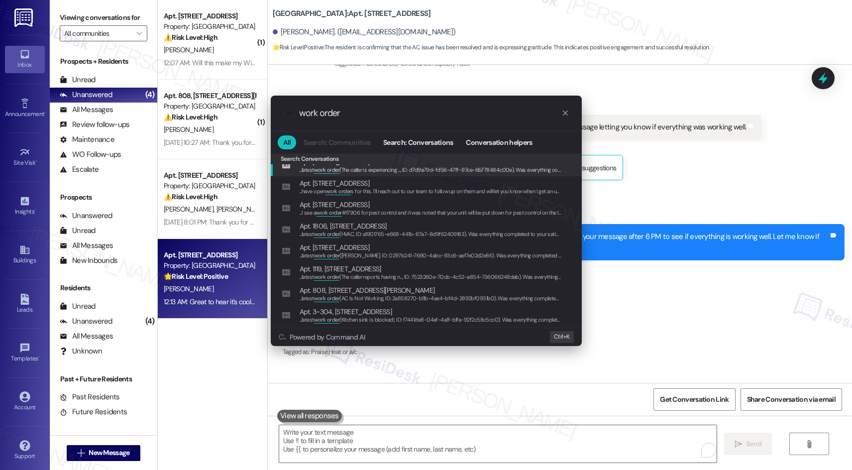
click at [569, 118] on div "work order" at bounding box center [434, 113] width 270 height 10
click at [666, 329] on div ".cls-1{fill:#0a055f;}.cls-2{fill:#0cc4c4;} resideskLogoBlueOrange work order Al…" at bounding box center [426, 235] width 852 height 470
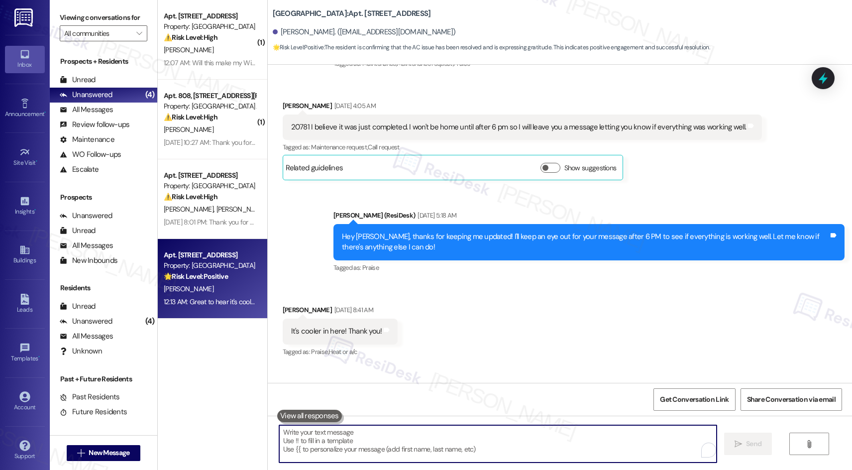
click at [491, 434] on textarea "To enrich screen reader interactions, please activate Accessibility in Grammarl…" at bounding box center [498, 443] width 438 height 37
click at [503, 451] on textarea "To enrich screen reader interactions, please activate Accessibility in Grammarl…" at bounding box center [498, 443] width 438 height 37
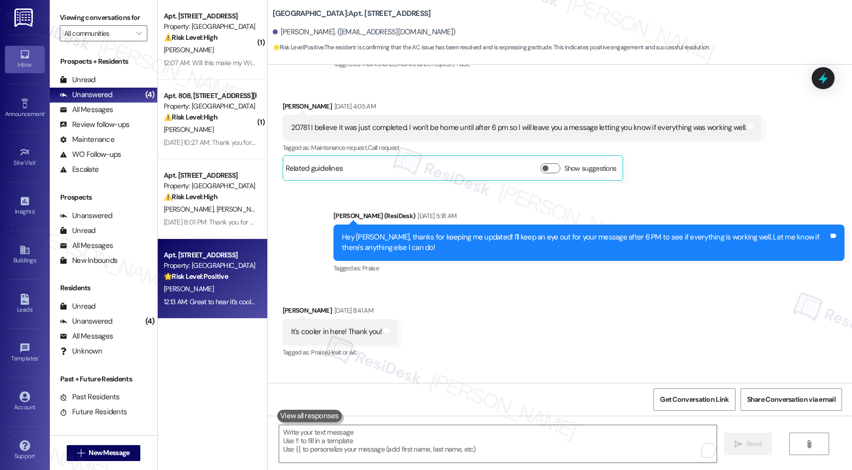
scroll to position [19915, 0]
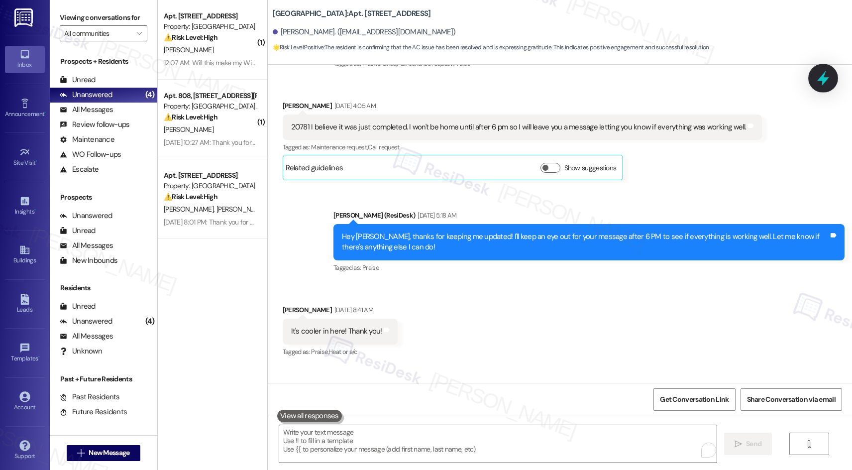
click at [818, 77] on icon at bounding box center [823, 78] width 17 height 17
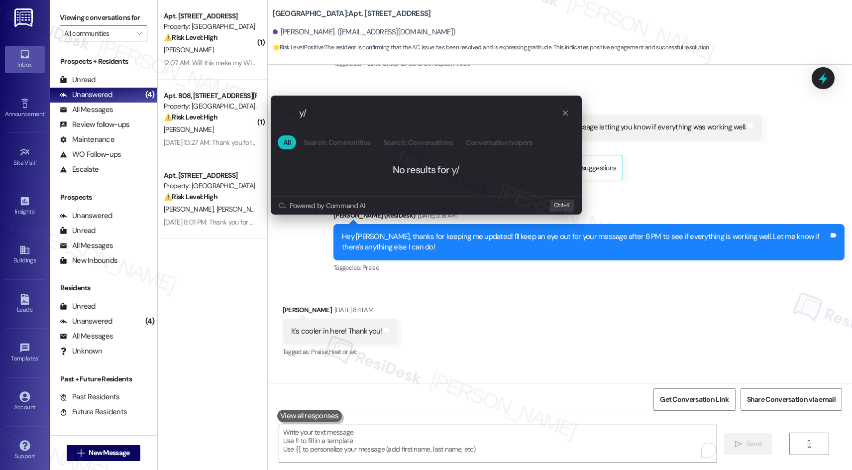
type input "y"
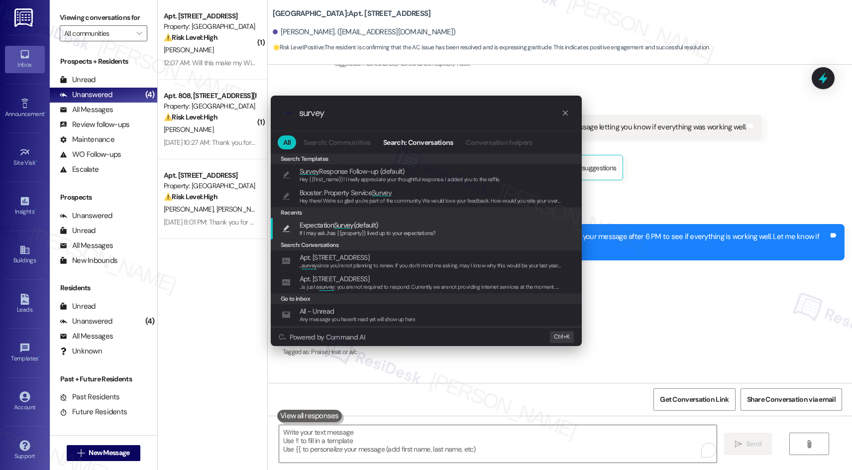
type input "survey"
click at [449, 230] on div "Expectation Survey (default) If I may ask...has {{property}} lived up to your e…" at bounding box center [427, 229] width 291 height 18
type textarea "If I may ask...has {{property}} lived up to your expectations?"
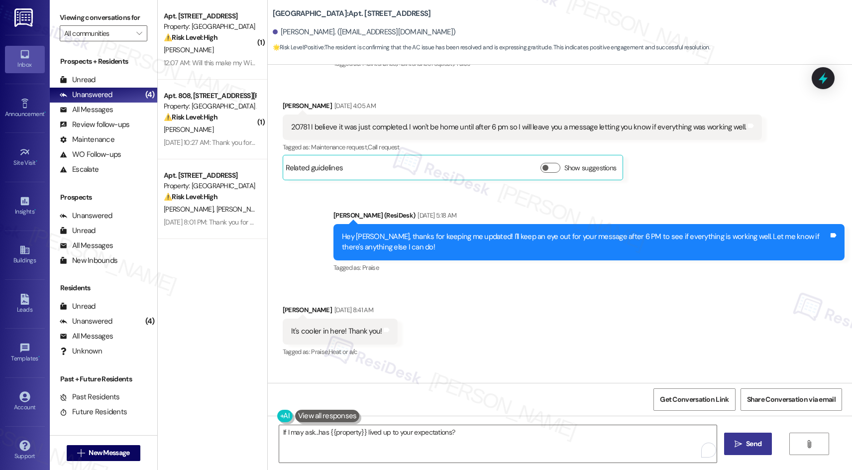
click at [744, 442] on span "Send" at bounding box center [753, 444] width 19 height 10
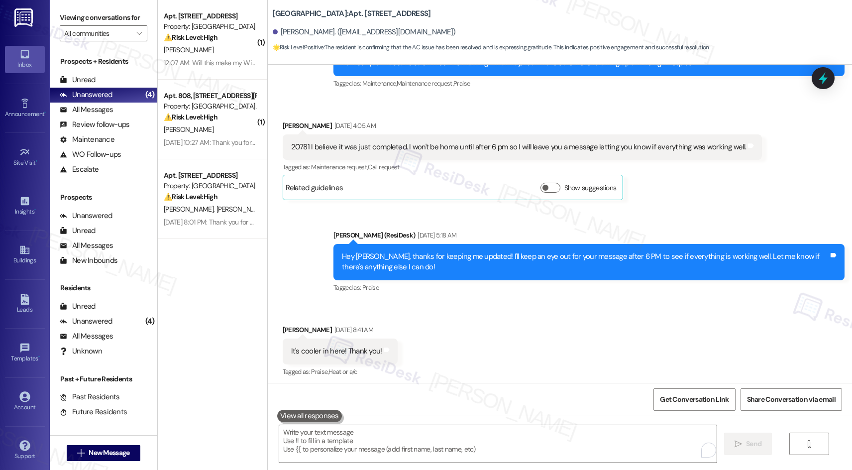
scroll to position [19985, 0]
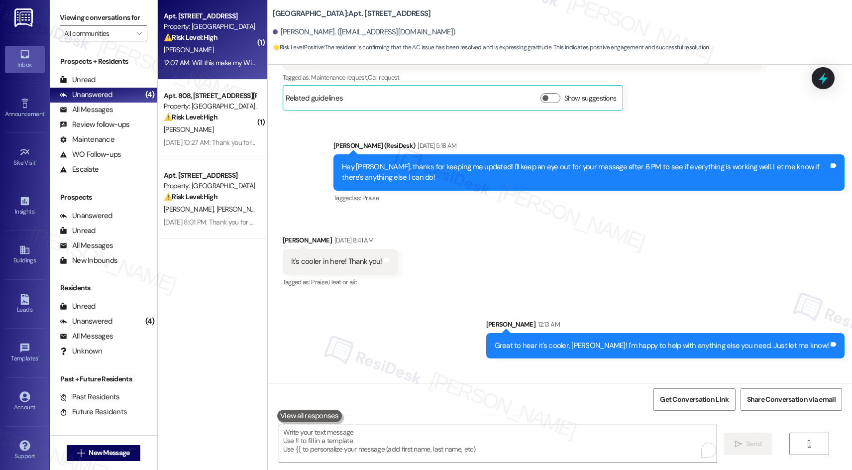
click at [205, 44] on div "R. Jackson" at bounding box center [210, 50] width 94 height 12
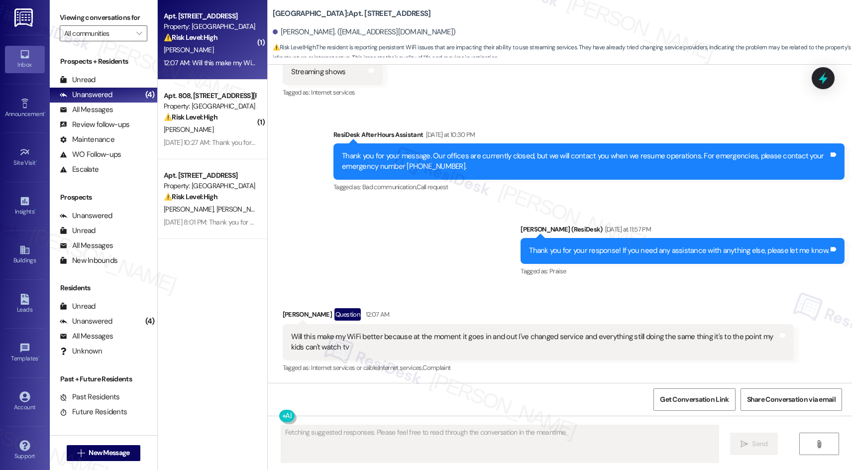
scroll to position [1334, 0]
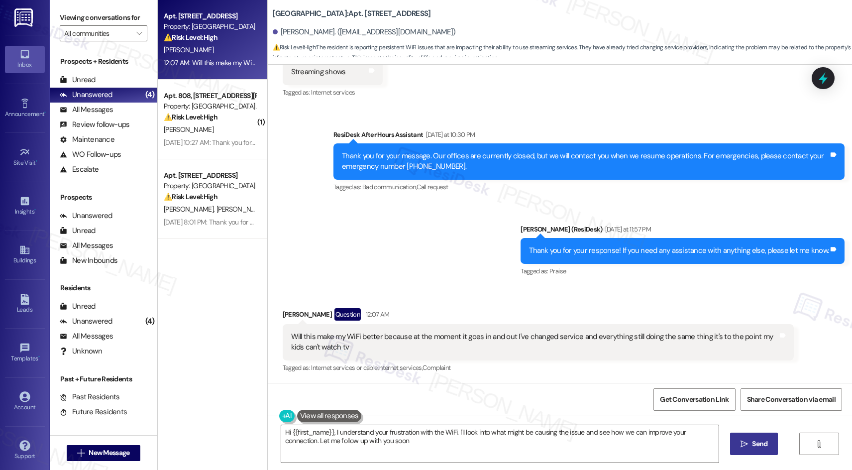
type textarea "Hi {{first_name}}, I understand your frustration with the WiFi. I'll look into …"
click at [327, 337] on div "Will this make my WiFi better because at the moment it goes in and out I've cha…" at bounding box center [534, 342] width 487 height 21
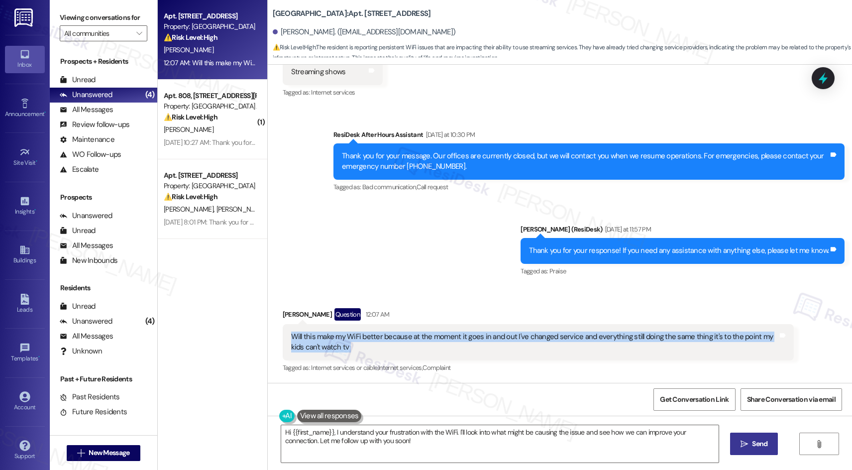
click at [327, 337] on div "Will this make my WiFi better because at the moment it goes in and out I've cha…" at bounding box center [534, 342] width 487 height 21
copy div "Will this make my WiFi better because at the moment it goes in and out I've cha…"
click at [432, 444] on textarea "Hi {{first_name}}, I understand your frustration with the WiFi. I'll look into …" at bounding box center [500, 443] width 438 height 37
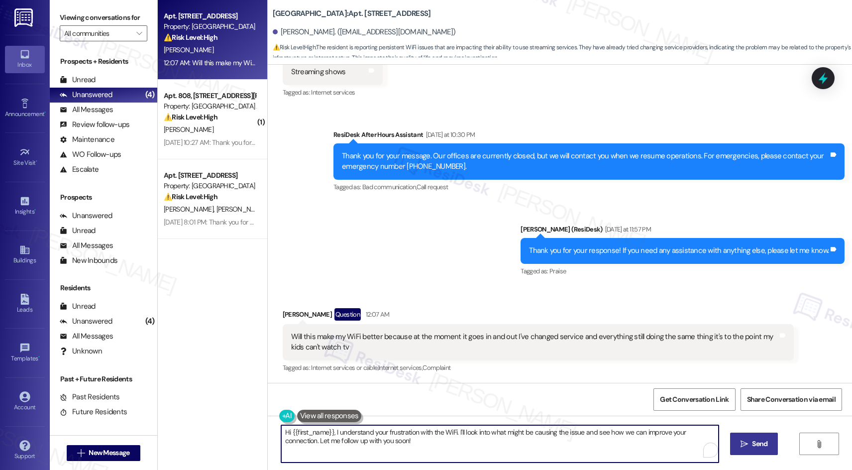
click at [432, 444] on textarea "Hi {{first_name}}, I understand your frustration with the WiFi. I'll look into …" at bounding box center [500, 443] width 438 height 37
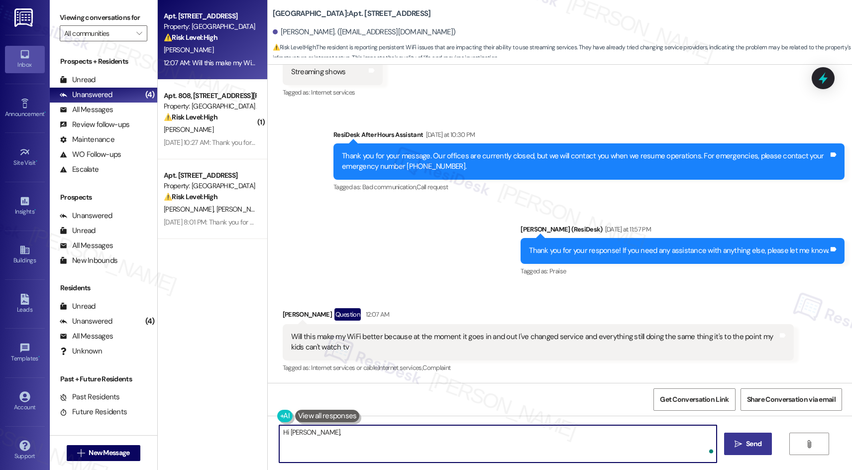
paste textarea "I’ll check with the team about your WiFi concerns and update you. Just to confi…"
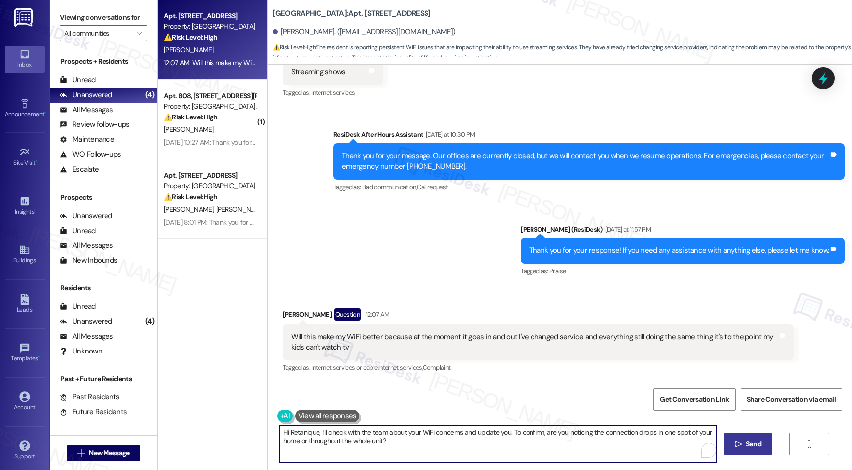
type textarea "Hi Retanique, I’ll check with the team about your WiFi concerns and update you.…"
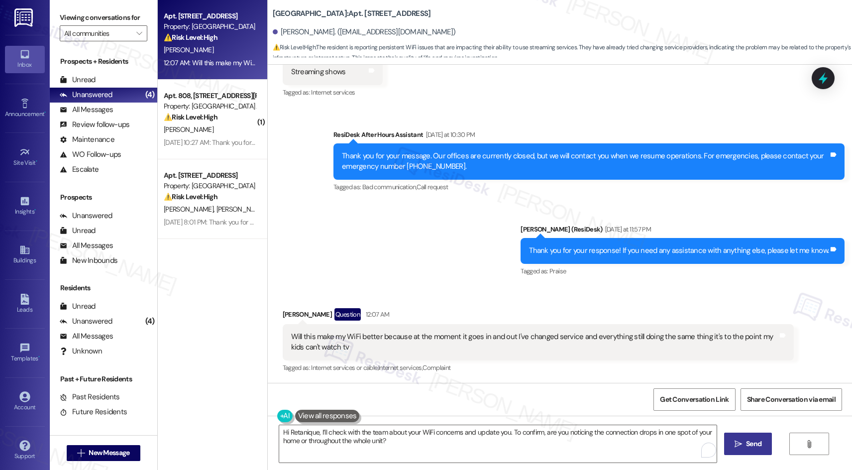
click at [755, 443] on span "Send" at bounding box center [753, 444] width 15 height 10
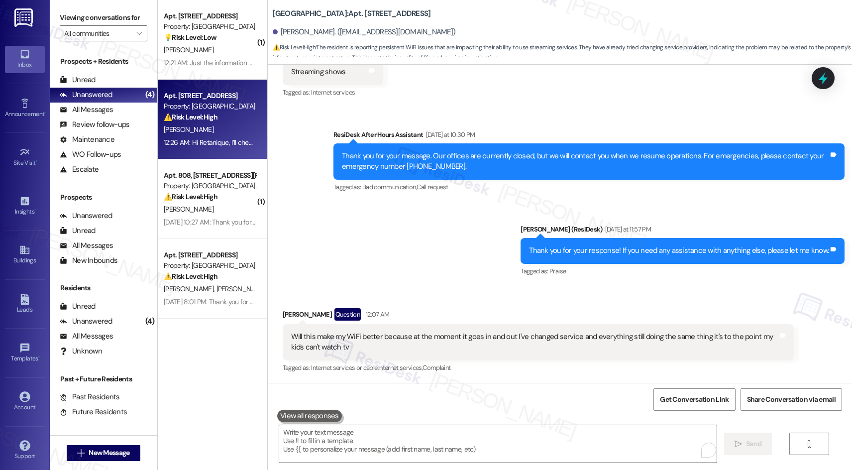
scroll to position [1414, 0]
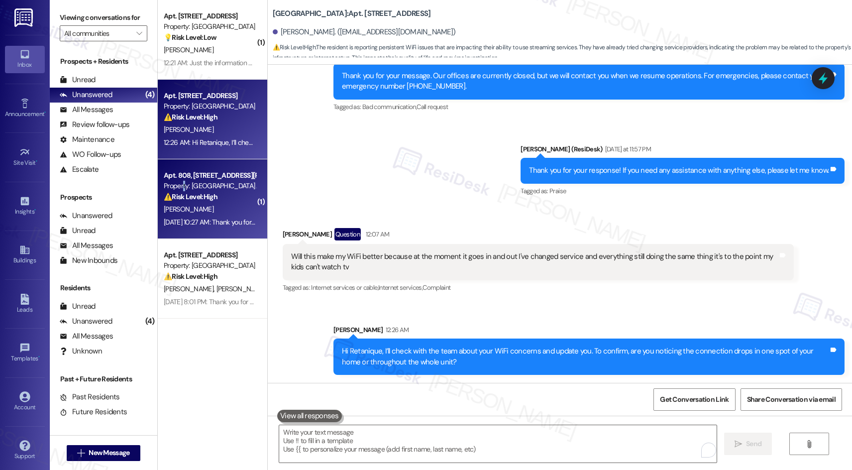
click at [177, 182] on div "Property: Prospect Heights Apartments" at bounding box center [210, 186] width 92 height 10
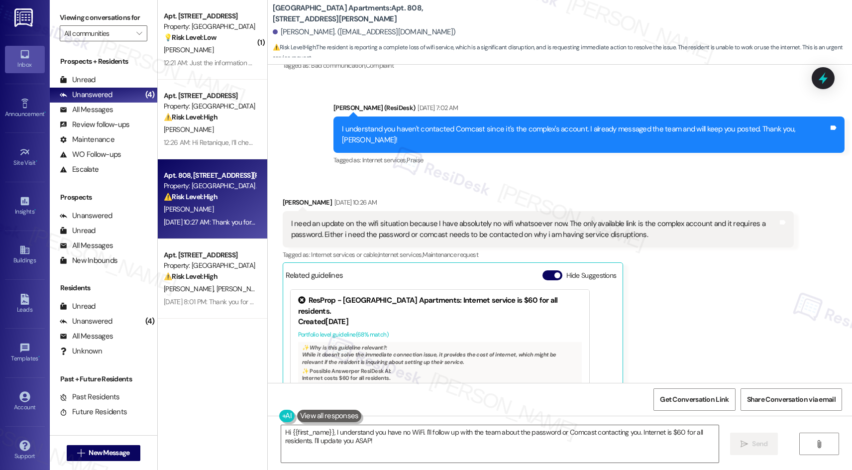
scroll to position [6536, 0]
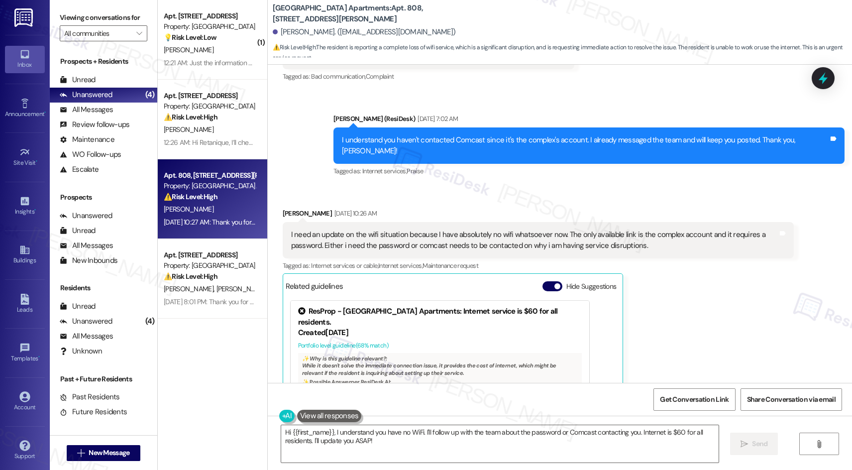
click at [426, 230] on div "I need an update on the wifi situation because I have absolutely no wifi whatso…" at bounding box center [534, 240] width 487 height 21
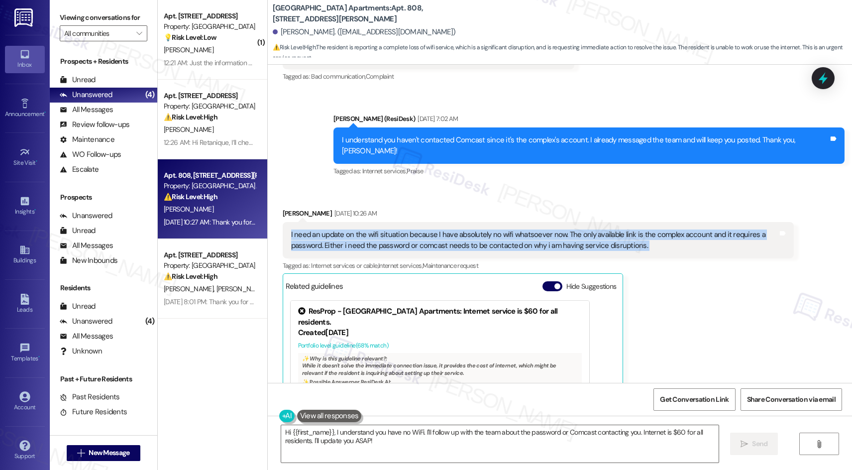
click at [426, 230] on div "I need an update on the wifi situation because I have absolutely no wifi whatso…" at bounding box center [534, 240] width 487 height 21
copy div "I need an update on the wifi situation because I have absolutely no wifi whatso…"
click at [560, 230] on div "I need an update on the wifi situation because I have absolutely no wifi whatso…" at bounding box center [534, 240] width 487 height 21
drag, startPoint x: 435, startPoint y: 181, endPoint x: 733, endPoint y: 189, distance: 298.8
click at [733, 230] on div "I need an update on the wifi situation because I have absolutely no wifi whatso…" at bounding box center [534, 240] width 487 height 21
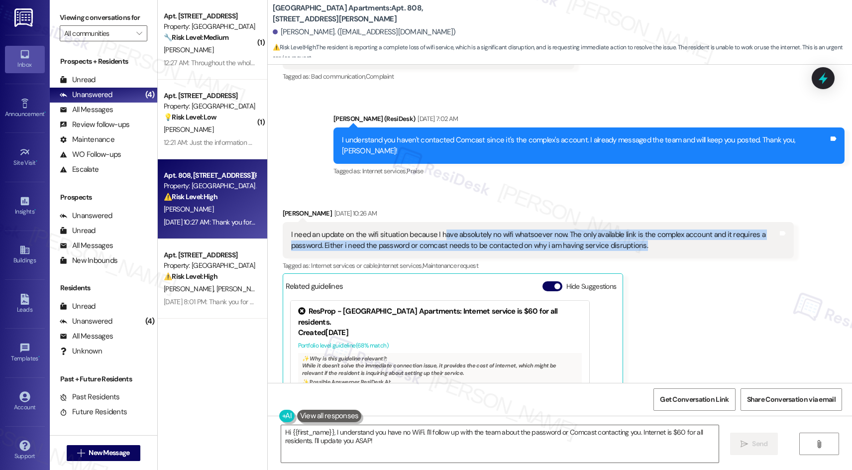
click at [463, 230] on div "I need an update on the wifi situation because I have absolutely no wifi whatso…" at bounding box center [534, 240] width 487 height 21
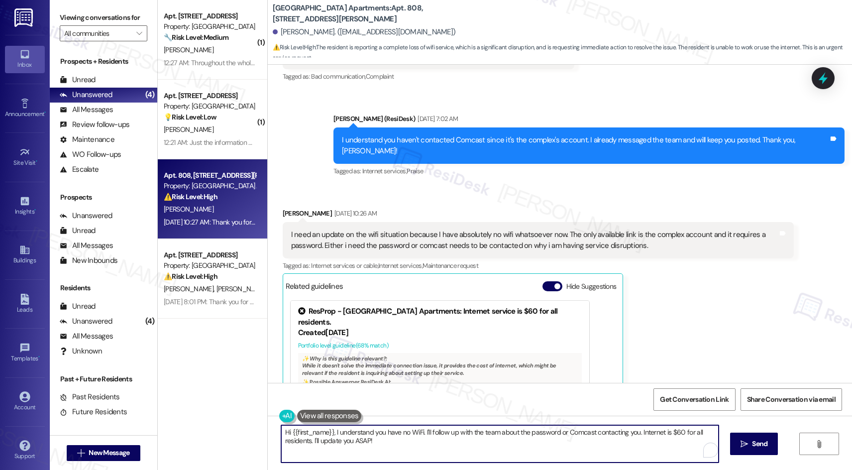
click at [389, 440] on textarea "Hi {{first_name}}, I understand you have no WiFi. I'll follow up with the team …" at bounding box center [500, 443] width 438 height 37
drag, startPoint x: 392, startPoint y: 446, endPoint x: 263, endPoint y: 423, distance: 130.9
click at [268, 420] on div "Hi {{first_name}}, I understand you have no WiFi. I'll follow up with the team …" at bounding box center [560, 453] width 585 height 75
click at [366, 438] on textarea "Hi {{first_name}}, I understand you have no WiFi. I'll follow up with the team …" at bounding box center [498, 443] width 438 height 37
drag, startPoint x: 327, startPoint y: 430, endPoint x: 377, endPoint y: 444, distance: 51.8
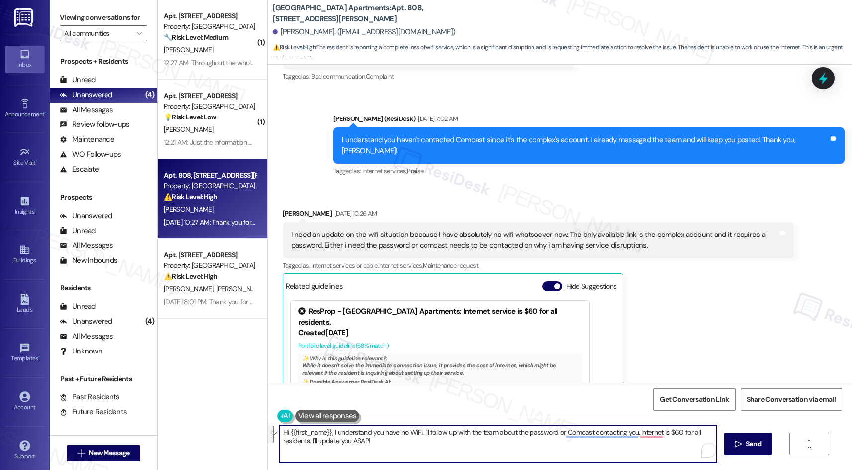
click at [377, 444] on textarea "Hi {{first_name}}, I understand you have no WiFi. I'll follow up with the team …" at bounding box center [498, 443] width 438 height 37
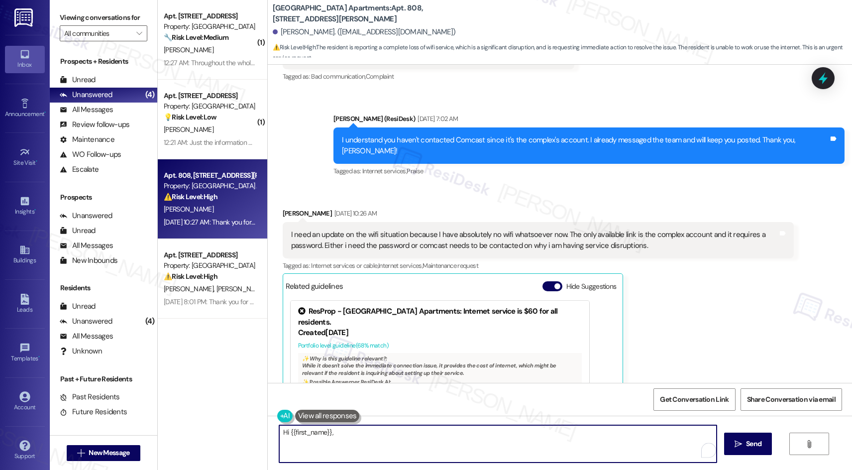
paste textarea "Thanks for reaching out! I’ll check with the team about the WiFi situation and …"
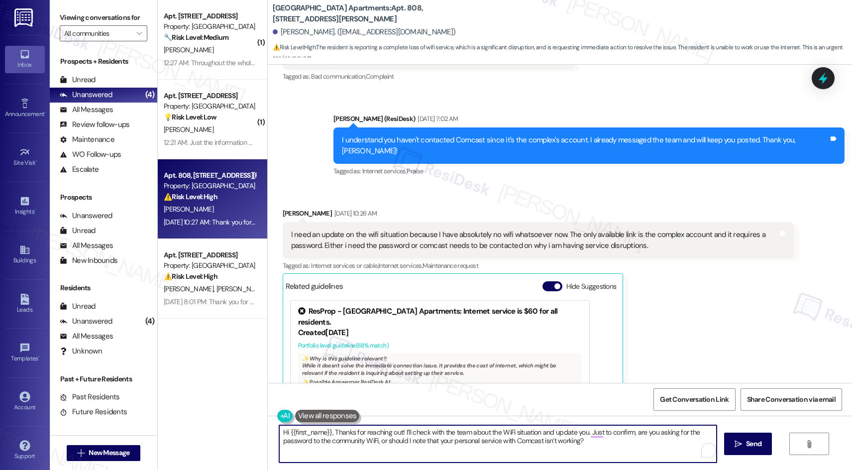
click at [500, 429] on textarea "Hi {{first_name}}, Thanks for reaching out! I’ll check with the team about the …" at bounding box center [498, 443] width 438 height 37
click at [503, 434] on textarea "Hi {{first_name}}, Thanks for reaching out! I’ll check with the team about the …" at bounding box center [498, 443] width 438 height 37
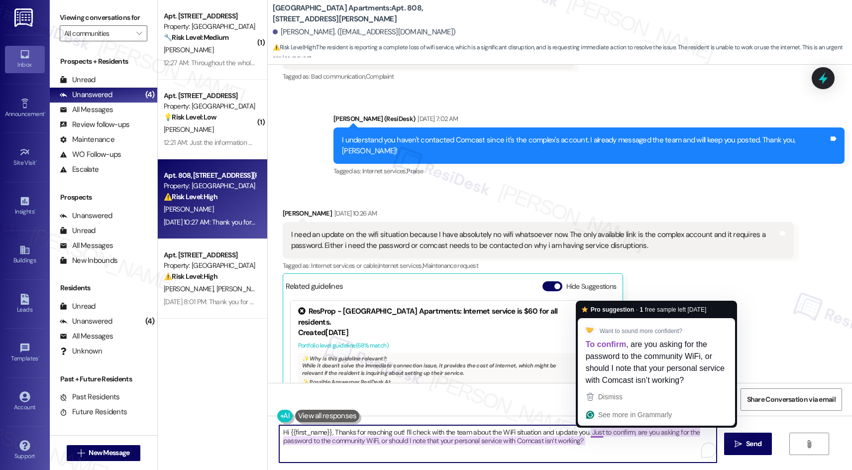
click at [592, 432] on textarea "Hi {{first_name}}, Thanks for reaching out! I’ll check with the team about the …" at bounding box center [498, 443] width 438 height 37
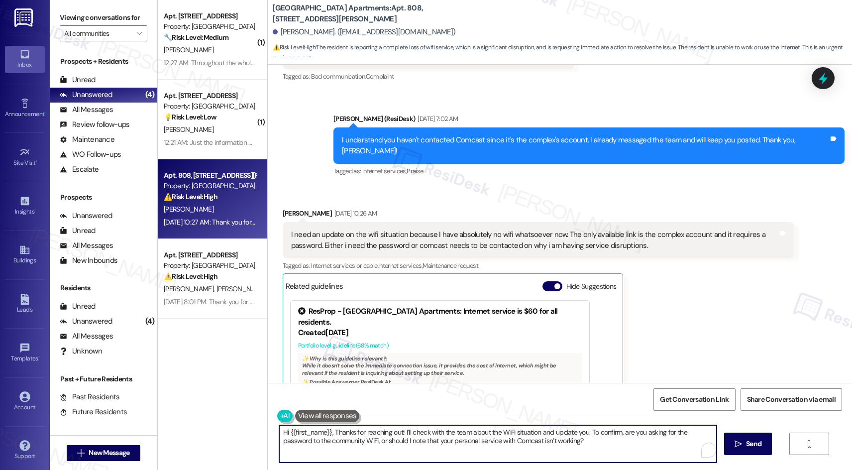
scroll to position [6689, 0]
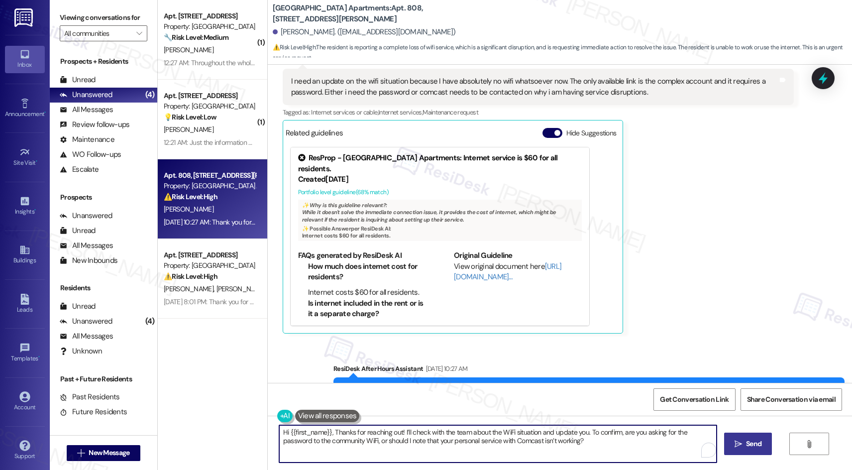
type textarea "Hi {{first_name}}, Thanks for reaching out! I’ll check with the team about the …"
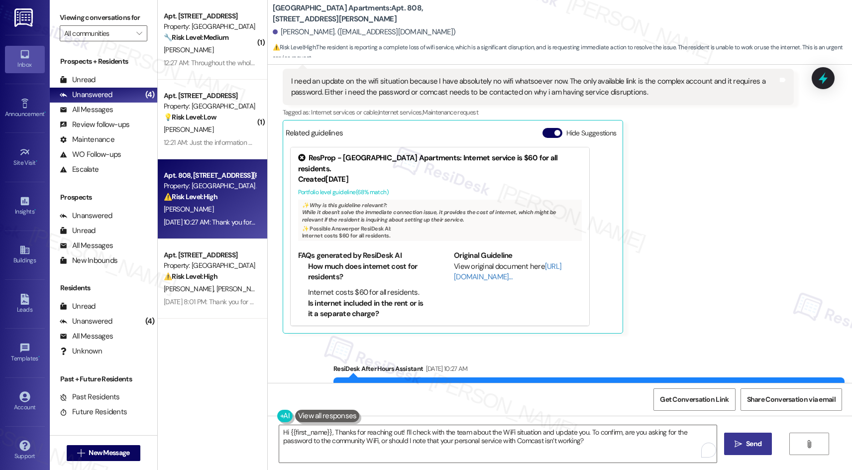
click at [755, 441] on span "Send" at bounding box center [753, 444] width 15 height 10
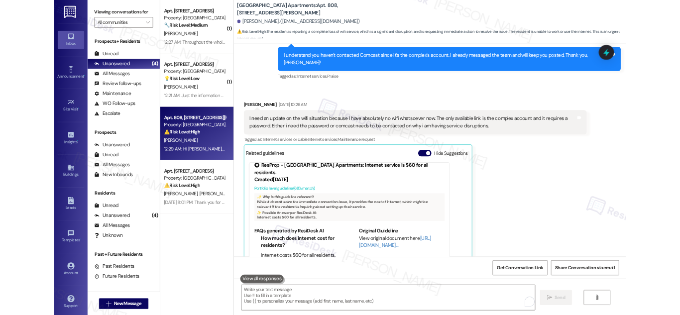
scroll to position [8, 0]
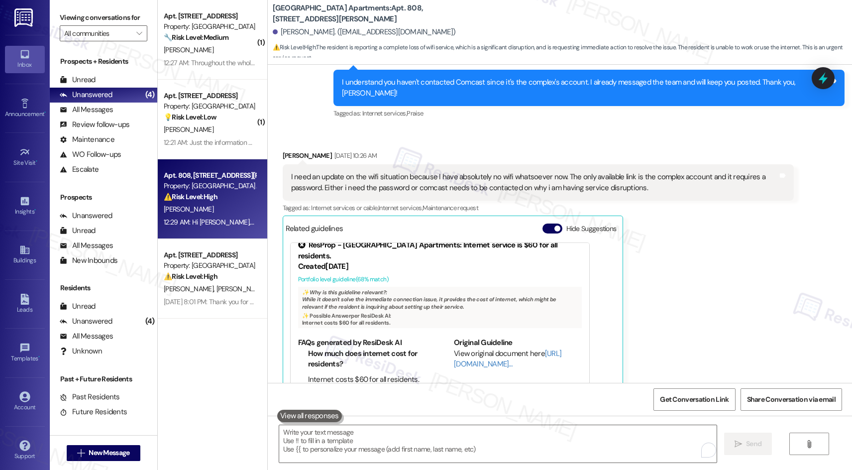
click at [375, 0] on html "Inbox Go to Inbox Announcement • Send A Text Announcement Site Visit • Go to Si…" at bounding box center [426, 235] width 852 height 470
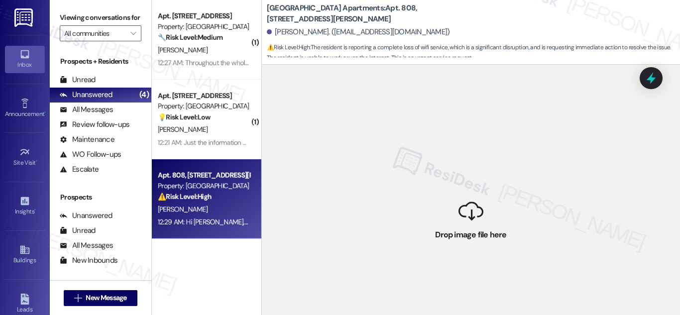
click at [300, 163] on div " Drop image file here" at bounding box center [471, 222] width 418 height 315
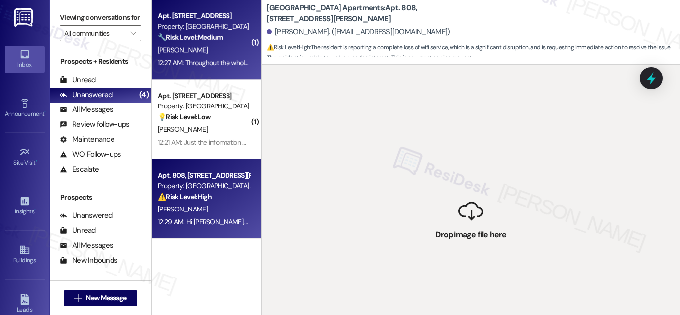
click at [198, 34] on strong "🔧 Risk Level: Medium" at bounding box center [190, 37] width 65 height 9
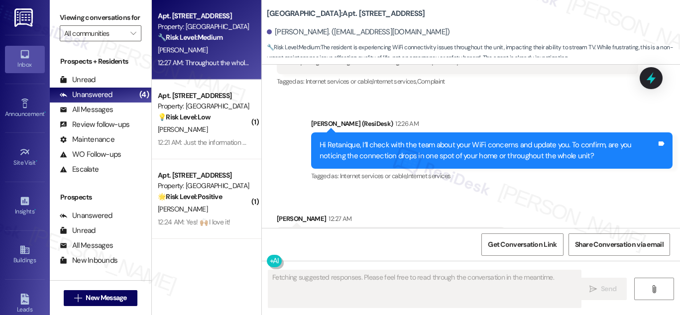
scroll to position [1774, 0]
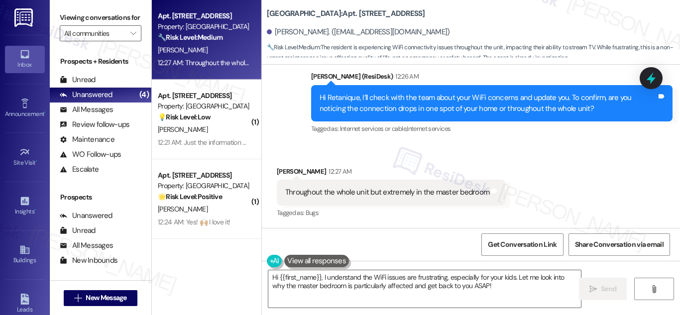
click at [373, 193] on div "Throughout the whole unit but extremely in the master bedroom" at bounding box center [387, 192] width 204 height 10
copy div "Throughout the whole unit but extremely in the master bedroom Tags and notes"
click at [441, 192] on div "Throughout the whole unit but extremely in the master bedroom" at bounding box center [387, 192] width 204 height 10
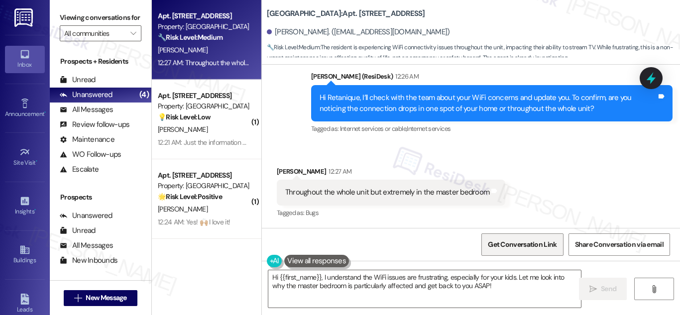
click at [525, 245] on span "Get Conversation Link" at bounding box center [522, 244] width 69 height 10
click at [464, 187] on div "Throughout the whole unit but extremely in the master bedroom Tags and notes" at bounding box center [391, 192] width 229 height 25
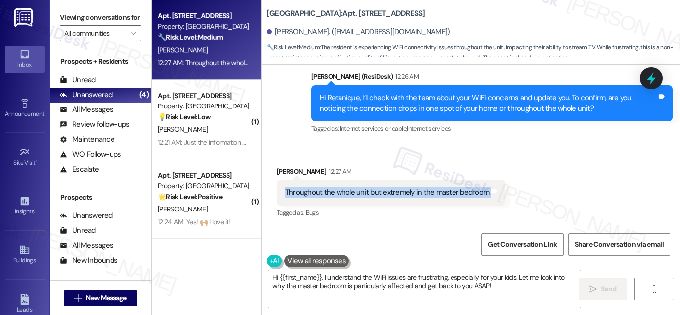
click at [464, 187] on div "Throughout the whole unit but extremely in the master bedroom Tags and notes" at bounding box center [391, 192] width 229 height 25
click at [586, 184] on div "Received via SMS Retanique Jackson 12:27 AM Throughout the whole unit but extre…" at bounding box center [471, 186] width 418 height 84
click at [287, 171] on div "Retanique Jackson 12:27 AM" at bounding box center [391, 173] width 229 height 14
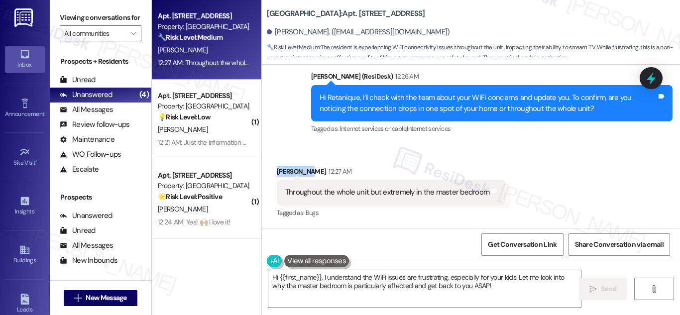
click at [287, 171] on div "Retanique Jackson 12:27 AM" at bounding box center [391, 173] width 229 height 14
copy div "Retanique"
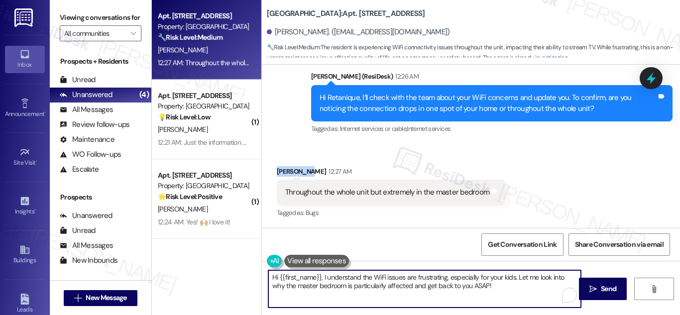
click at [462, 279] on textarea "Hi {{first_name}}, I understand the WiFi issues are frustrating, especially for…" at bounding box center [424, 288] width 313 height 37
paste textarea "Thanks, Retanique! I’ll add this to my notes and check with the team—I’ll updat…"
click at [470, 277] on textarea "Thanks, Retanique! I’ll add this to my notes and check with the team—I’ll updat…" at bounding box center [424, 288] width 313 height 37
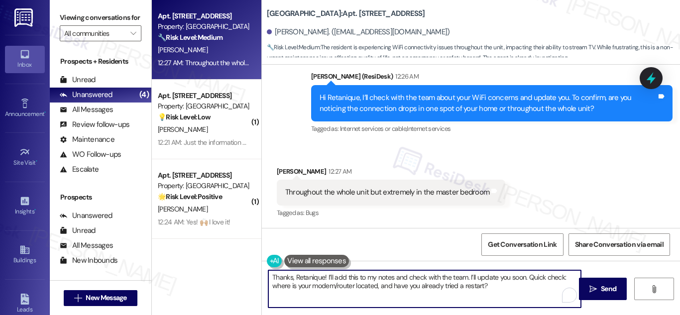
click at [408, 279] on textarea "Thanks, Retanique! I’ll add this to my notes and check with the team. I’ll upda…" at bounding box center [424, 288] width 313 height 37
click at [400, 276] on textarea "Thanks, Retanique! I’ll add this to my notes and check with the team. I’ll upda…" at bounding box center [424, 288] width 313 height 37
drag, startPoint x: 400, startPoint y: 276, endPoint x: 457, endPoint y: 279, distance: 56.9
click at [457, 279] on textarea "Thanks, Retanique! I’ll add this to my notes and check with the team. I’ll upda…" at bounding box center [424, 288] width 313 height 37
drag, startPoint x: 449, startPoint y: 277, endPoint x: 392, endPoint y: 275, distance: 56.3
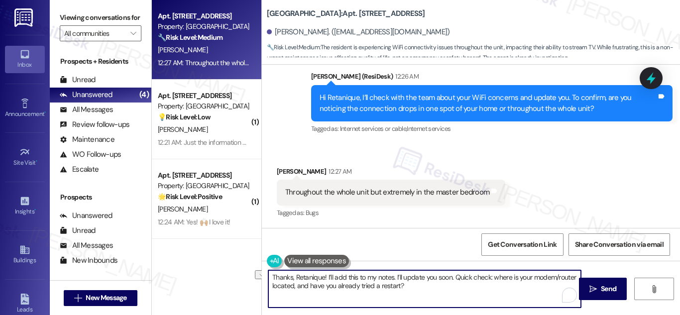
click at [392, 275] on textarea "Thanks, Retanique! I’ll add this to my notes. I’ll update you soon. Quick check…" at bounding box center [424, 288] width 313 height 37
type textarea "Thanks, Retanique! I’ll add this to my notes. Quick check: where is your modem/…"
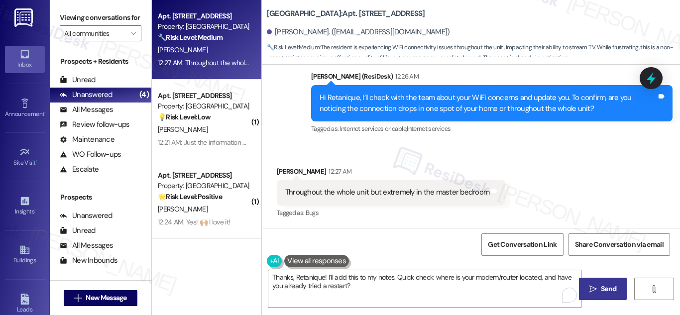
click at [609, 288] on span "Send" at bounding box center [608, 289] width 15 height 10
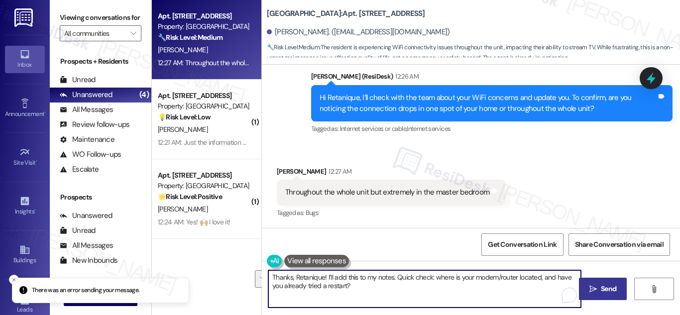
drag, startPoint x: 371, startPoint y: 284, endPoint x: 268, endPoint y: 275, distance: 103.9
click at [268, 275] on textarea "Thanks, Retanique! I’ll add this to my notes. Quick check: where is your modem/…" at bounding box center [424, 288] width 313 height 37
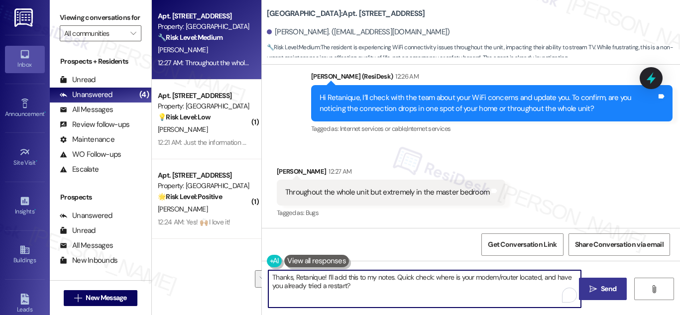
click at [395, 292] on textarea "Thanks, Retanique! I’ll add this to my notes. Quick check: where is your modem/…" at bounding box center [424, 288] width 313 height 37
drag, startPoint x: 383, startPoint y: 286, endPoint x: 266, endPoint y: 269, distance: 118.1
click at [266, 269] on div "Thanks, Retanique! I’ll add this to my notes. Quick check: where is your modem/…" at bounding box center [471, 298] width 418 height 75
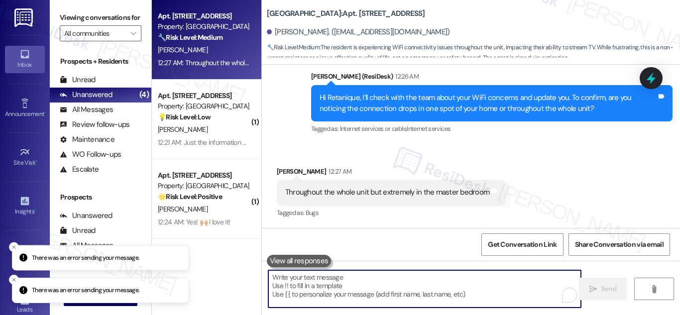
click at [378, 287] on textarea "To enrich screen reader interactions, please activate Accessibility in Grammarl…" at bounding box center [424, 288] width 313 height 37
paste textarea "Thank you, Retanique. I’ll make a note of this. Could you confirm where your mo…"
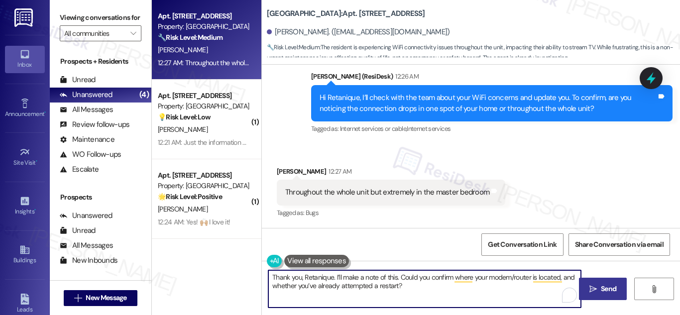
type textarea "Thank you, Retanique. I’ll make a note of this. Could you confirm where your mo…"
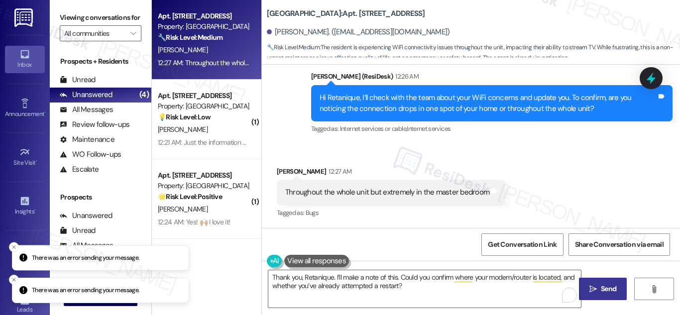
click at [605, 295] on button " Send" at bounding box center [603, 289] width 48 height 22
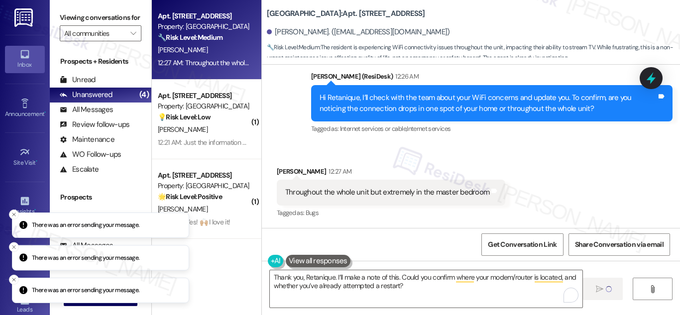
click at [103, 227] on p "There was an error sending your message." at bounding box center [86, 225] width 108 height 9
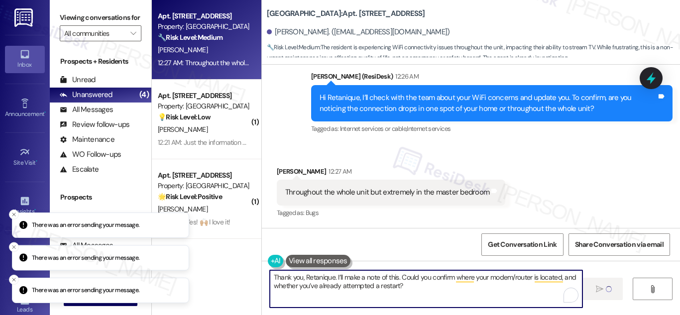
drag, startPoint x: 323, startPoint y: 293, endPoint x: 347, endPoint y: 297, distance: 24.3
click at [325, 294] on textarea "Thank you, Retanique. I’ll make a note of this. Could you confirm where your mo…" at bounding box center [426, 288] width 313 height 37
click at [423, 289] on textarea "Thank you, Retanique. I’ll make a note of this. Could you confirm where your mo…" at bounding box center [426, 288] width 313 height 37
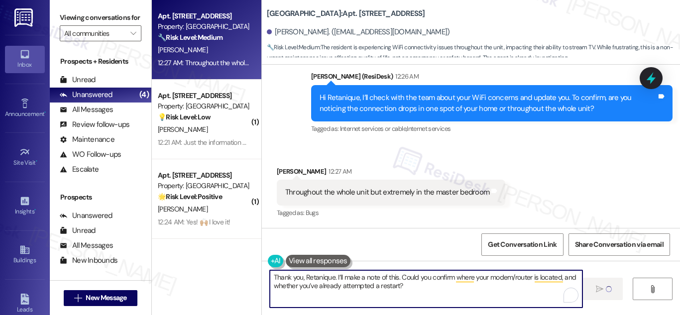
click at [410, 295] on textarea "Thank you, Retanique. I’ll make a note of this. Could you confirm where your mo…" at bounding box center [426, 288] width 313 height 37
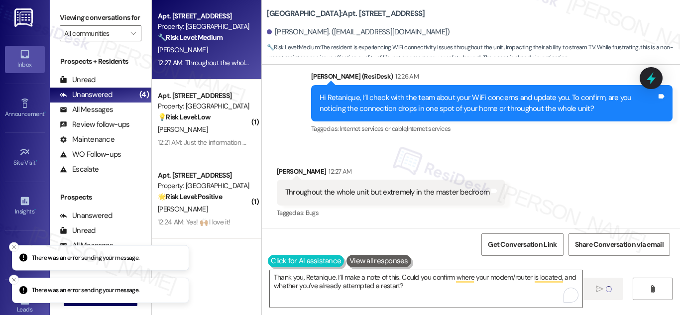
click at [301, 260] on button at bounding box center [306, 261] width 76 height 12
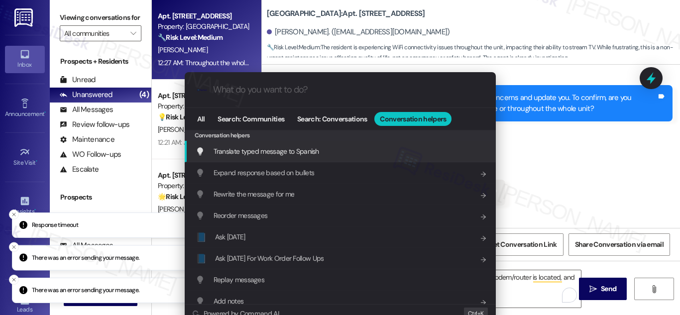
scroll to position [1773, 0]
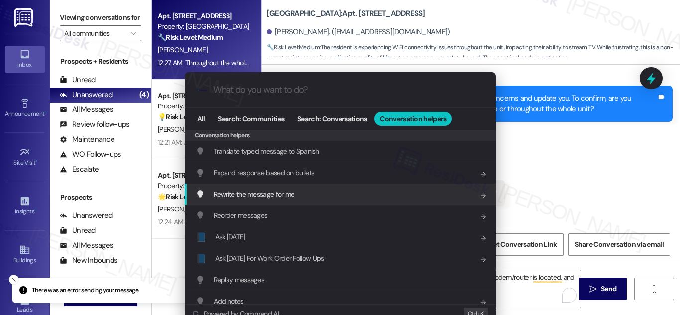
click at [287, 196] on span "Rewrite the message for me" at bounding box center [254, 194] width 81 height 9
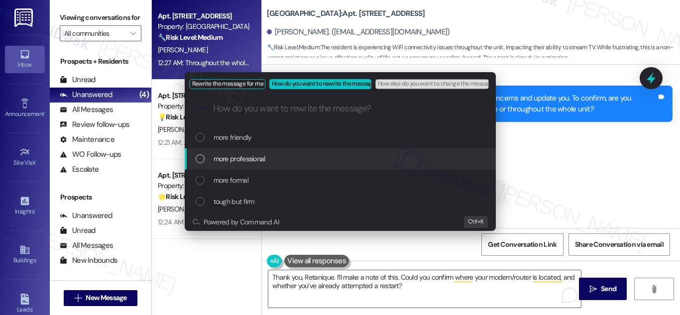
click at [198, 158] on div "List of options" at bounding box center [200, 158] width 9 height 9
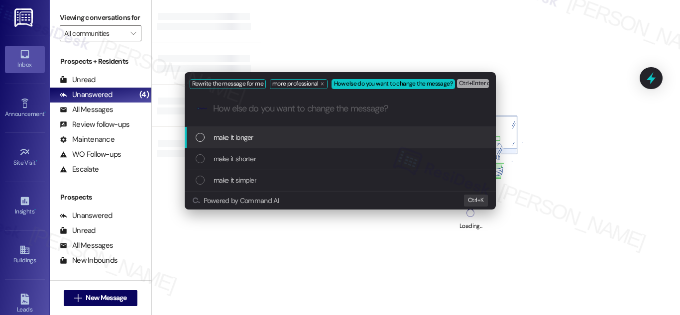
click at [198, 181] on div "List of options" at bounding box center [200, 180] width 9 height 9
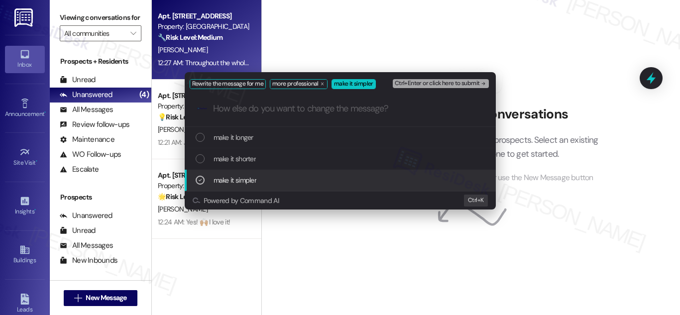
drag, startPoint x: 390, startPoint y: 253, endPoint x: 364, endPoint y: 229, distance: 35.9
click at [389, 252] on div "Rewrite the message for me more professional make it simpler Ctrl+Enter or clic…" at bounding box center [340, 157] width 680 height 315
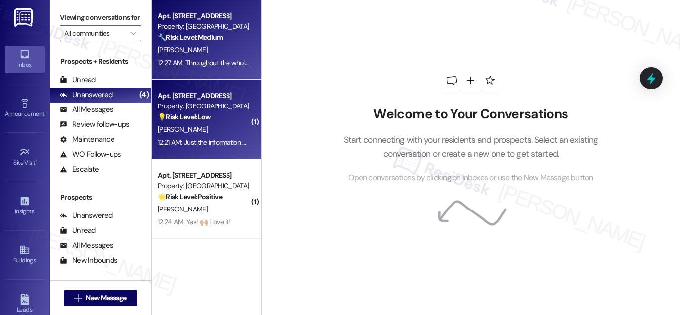
click at [184, 104] on div "Property: [GEOGRAPHIC_DATA]" at bounding box center [204, 106] width 92 height 10
click at [182, 33] on strong "🔧 Risk Level: Medium" at bounding box center [190, 37] width 65 height 9
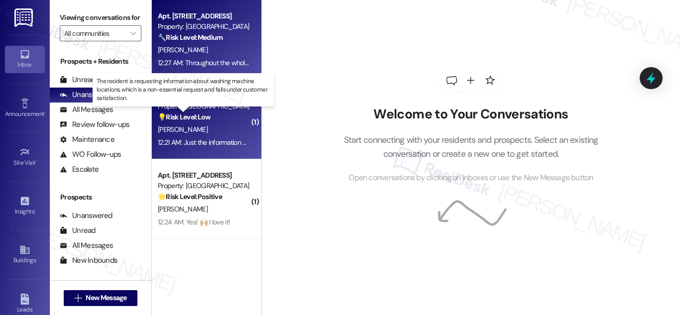
click at [199, 116] on strong "💡 Risk Level: Low" at bounding box center [184, 117] width 53 height 9
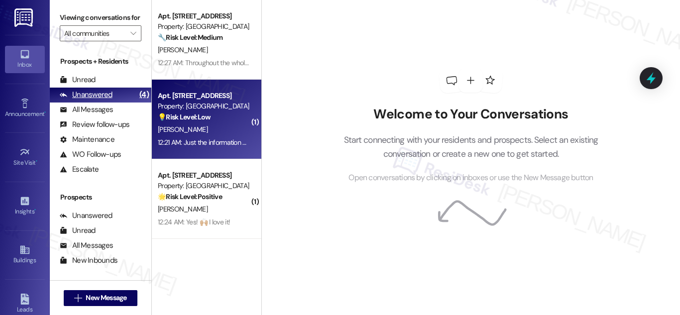
click at [85, 100] on div "Unanswered" at bounding box center [86, 95] width 53 height 10
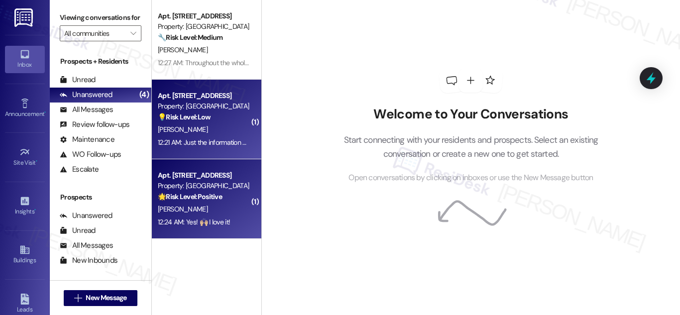
click at [190, 206] on div "[PERSON_NAME]" at bounding box center [204, 209] width 94 height 12
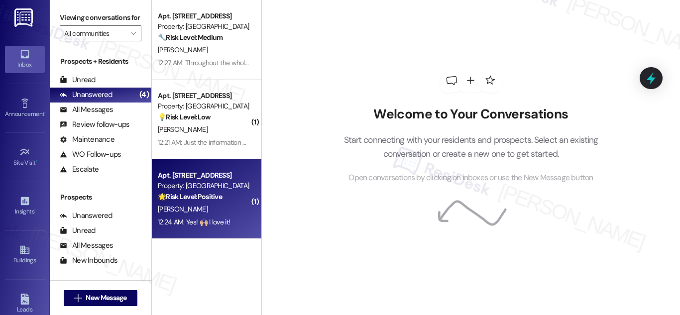
click at [210, 200] on strong "🌟 Risk Level: Positive" at bounding box center [190, 196] width 64 height 9
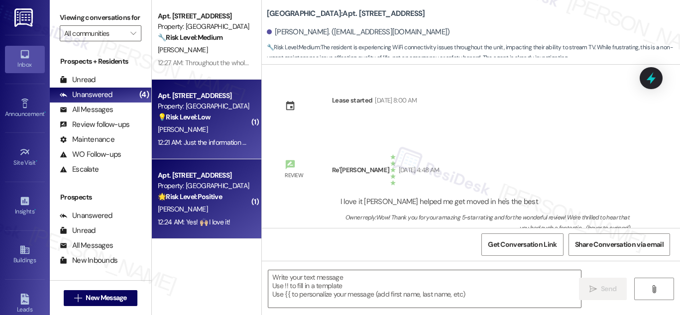
click at [202, 115] on strong "💡 Risk Level: Low" at bounding box center [184, 117] width 53 height 9
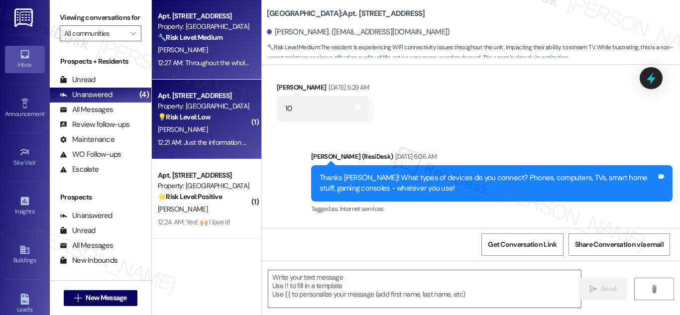
scroll to position [1674, 0]
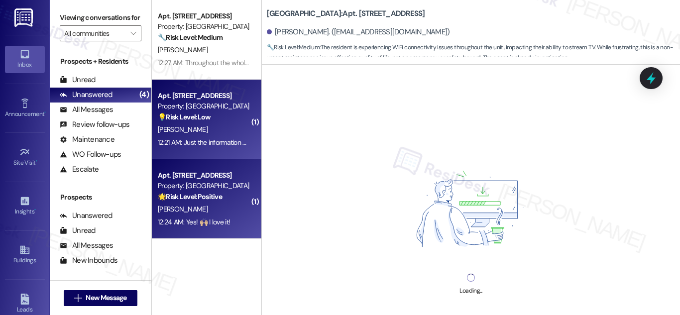
click at [190, 178] on div "Apt. [STREET_ADDRESS]" at bounding box center [204, 175] width 92 height 10
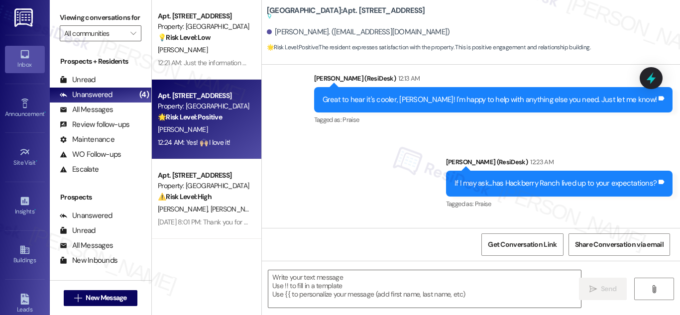
scroll to position [21121, 0]
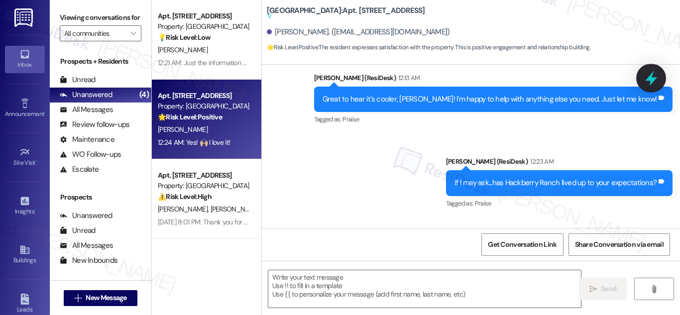
click at [653, 78] on icon at bounding box center [651, 78] width 12 height 15
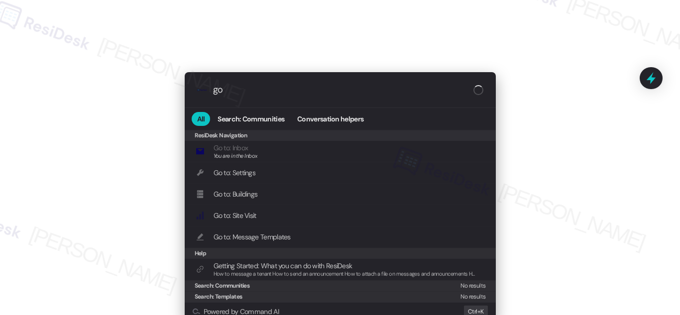
type input "g"
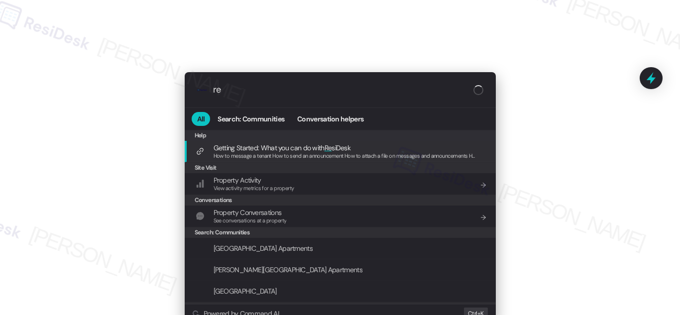
type input "r"
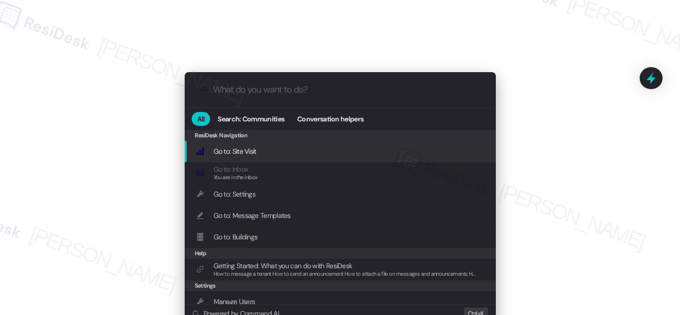
click at [466, 39] on div ".cls-1{fill:#0a055f;}.cls-2{fill:#0cc4c4;} resideskLogoBlueOrange All Search: C…" at bounding box center [340, 157] width 680 height 315
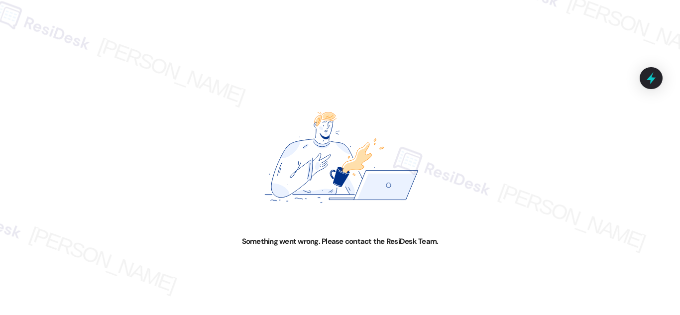
click at [360, 86] on img at bounding box center [340, 158] width 340 height 158
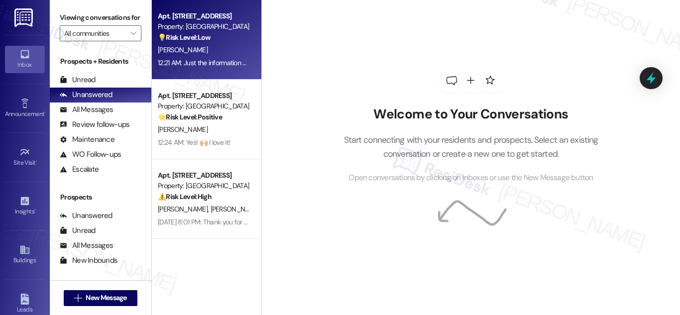
click at [213, 26] on div "Property: [GEOGRAPHIC_DATA]" at bounding box center [204, 26] width 92 height 10
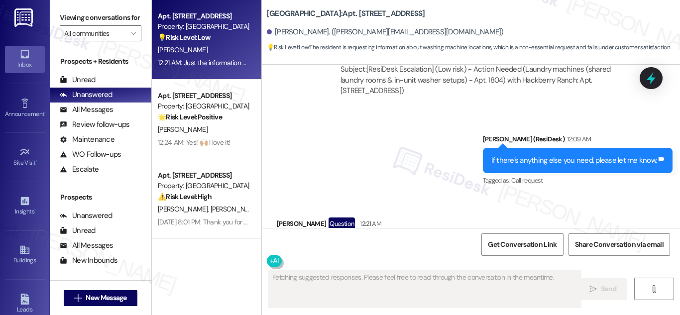
scroll to position [4955, 0]
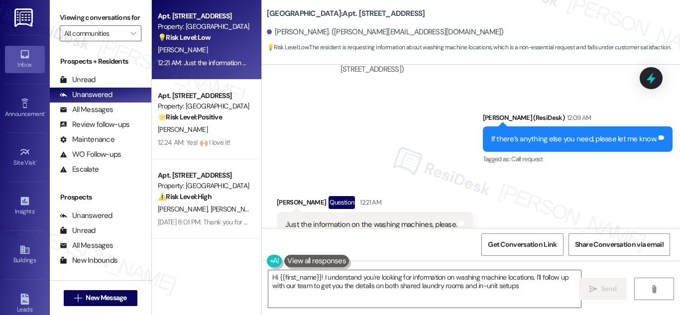
type textarea "Hi {{first_name}}! I understand you're looking for information on washing machi…"
click at [436, 220] on div "Just the information on the washing machines, please." at bounding box center [371, 225] width 172 height 10
click at [543, 285] on textarea "Hi {{first_name}}! I understand you're looking for information on washing machi…" at bounding box center [424, 288] width 313 height 37
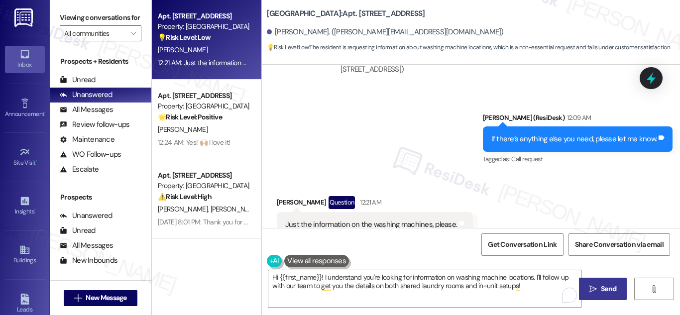
click at [603, 291] on span "Send" at bounding box center [608, 289] width 15 height 10
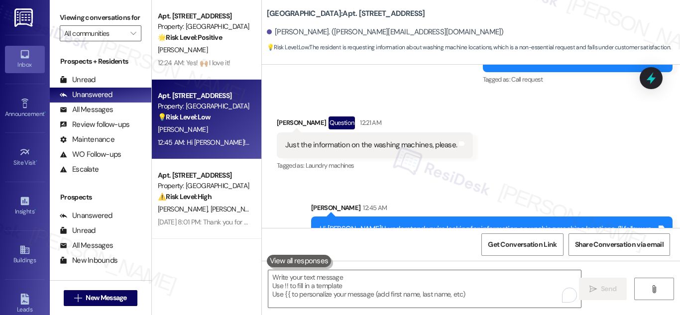
scroll to position [5035, 0]
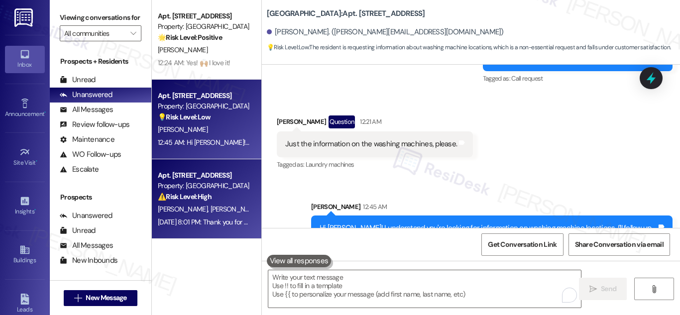
click at [193, 184] on div "Property: [GEOGRAPHIC_DATA]" at bounding box center [204, 186] width 92 height 10
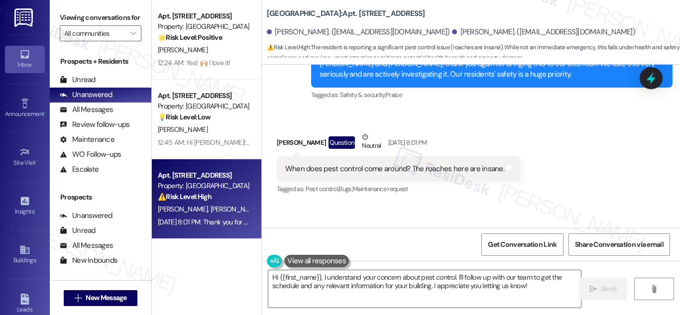
scroll to position [2800, 0]
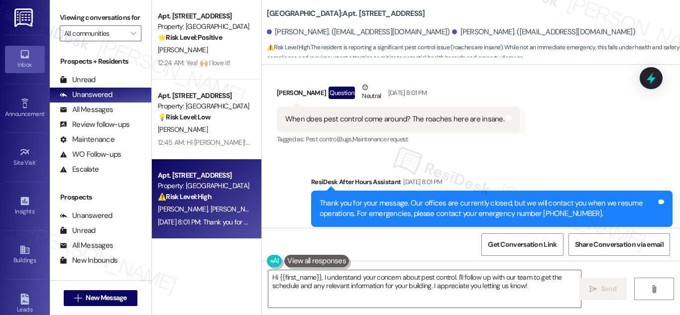
click at [433, 114] on div "When does pest control come around? The roaches here are insane." at bounding box center [394, 119] width 219 height 10
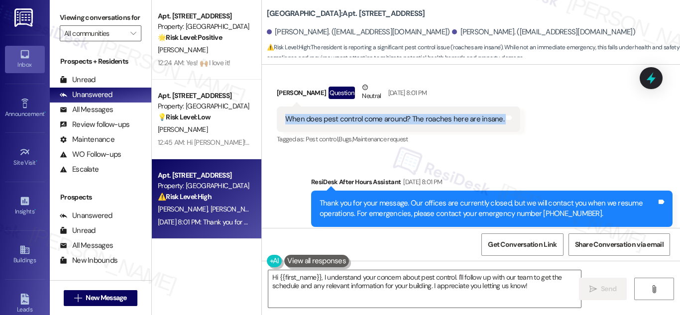
click at [433, 114] on div "When does pest control come around? The roaches here are insane." at bounding box center [394, 119] width 219 height 10
copy div "When does pest control come around? The roaches here are insane. Tags and notes"
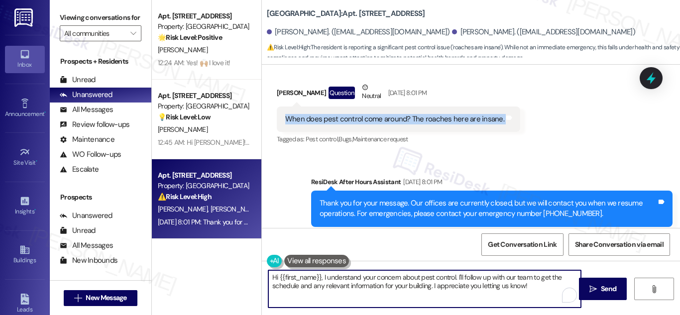
click at [445, 276] on textarea "Hi {{first_name}}, I understand your concern about pest control. I'll follow up…" at bounding box center [424, 288] width 313 height 37
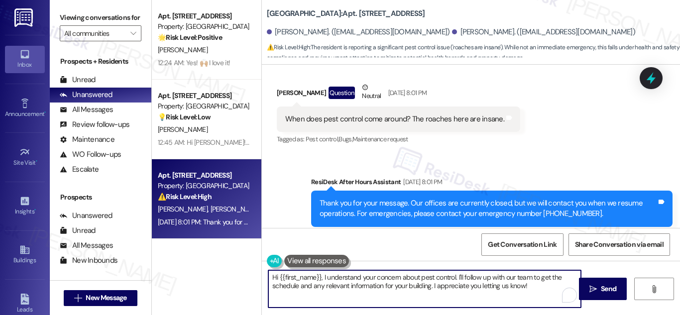
click at [445, 276] on textarea "Hi {{first_name}}, I understand your concern about pest control. I'll follow up…" at bounding box center [424, 288] width 313 height 37
click at [509, 278] on textarea "Hi {{first_name}}, I understand your concern about pest management. I'll follow…" at bounding box center [424, 288] width 313 height 37
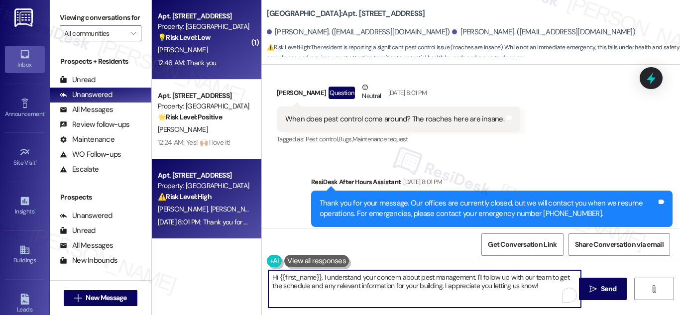
type textarea "Hi {{first_name}}, I understand your concern about pest management. I'll follow…"
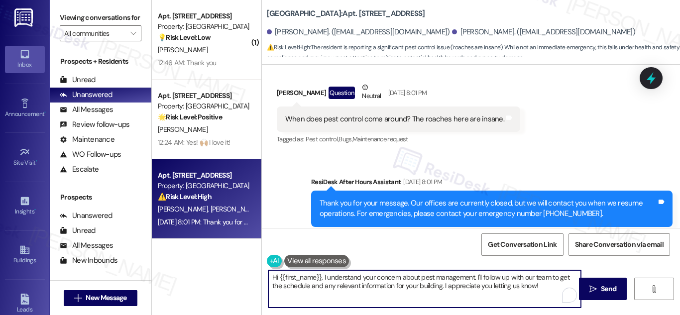
click at [546, 286] on textarea "Hi {{first_name}}, I understand your concern about pest management. I'll follow…" at bounding box center [424, 288] width 313 height 37
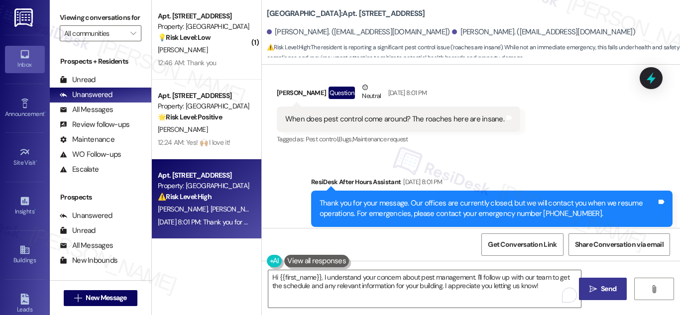
click at [606, 285] on span "Send" at bounding box center [608, 289] width 15 height 10
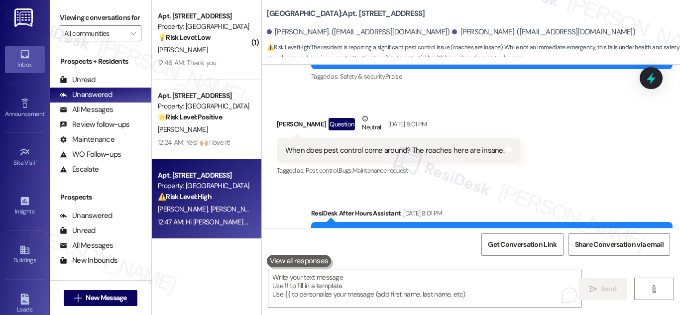
scroll to position [2880, 0]
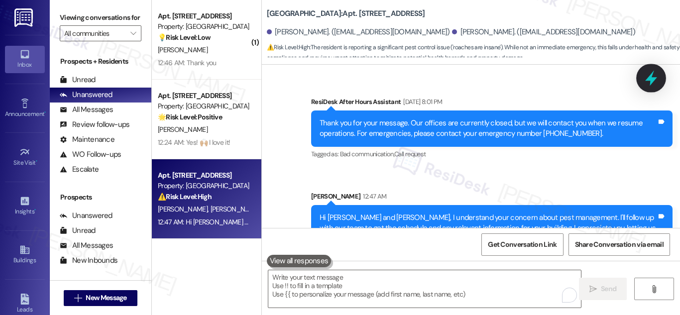
click at [649, 78] on icon at bounding box center [651, 78] width 12 height 15
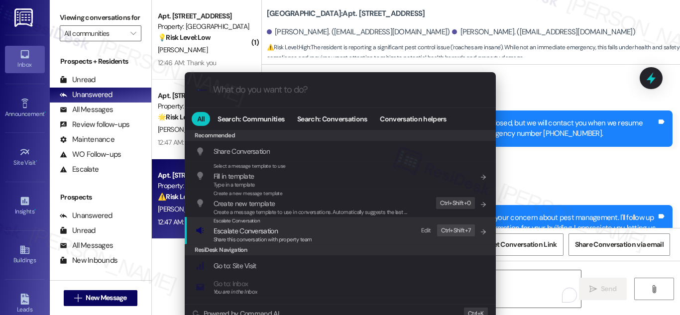
drag, startPoint x: 256, startPoint y: 234, endPoint x: 263, endPoint y: 233, distance: 7.6
click at [259, 234] on span "Escalate Conversation" at bounding box center [246, 231] width 64 height 9
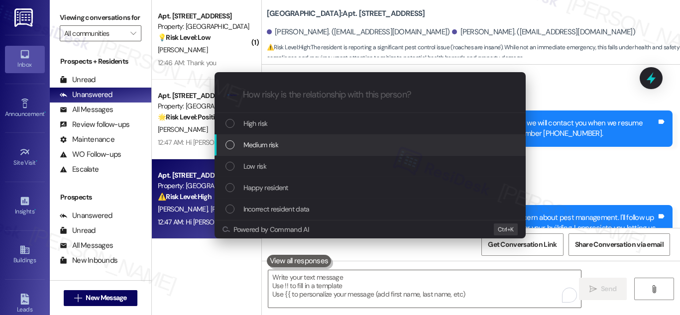
click at [229, 143] on div "List of options" at bounding box center [230, 144] width 9 height 9
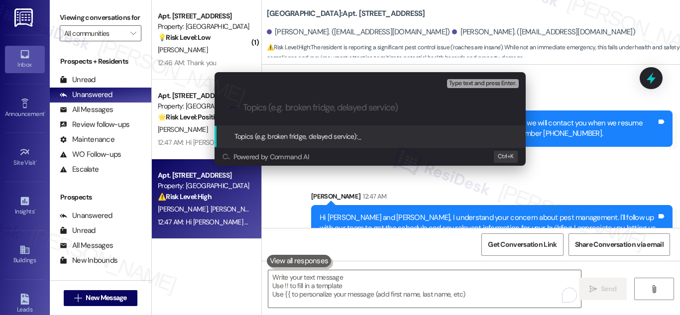
click at [287, 108] on input "Topics (e.g. broken fridge, delayed service)" at bounding box center [378, 108] width 270 height 10
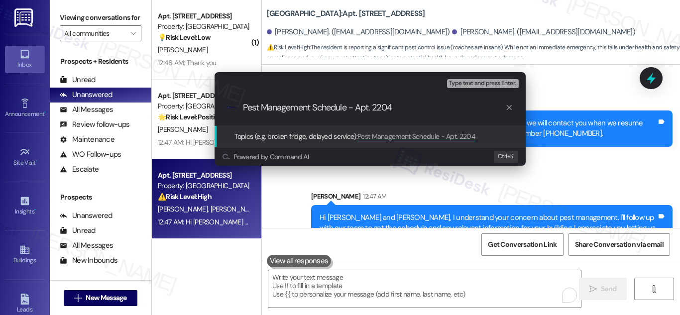
type input "Pest Management Schedule - Apt. 2204"
click at [344, 137] on span "Topics (e.g. broken fridge, delayed service):" at bounding box center [295, 136] width 123 height 9
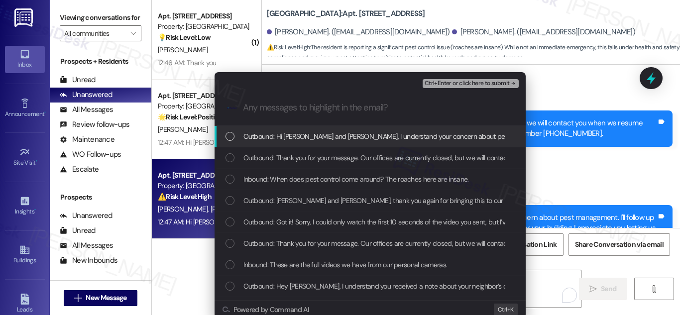
click at [288, 134] on span "Outbound: Hi Lori and Jesse, I understand your concern about pest management. I…" at bounding box center [578, 136] width 670 height 11
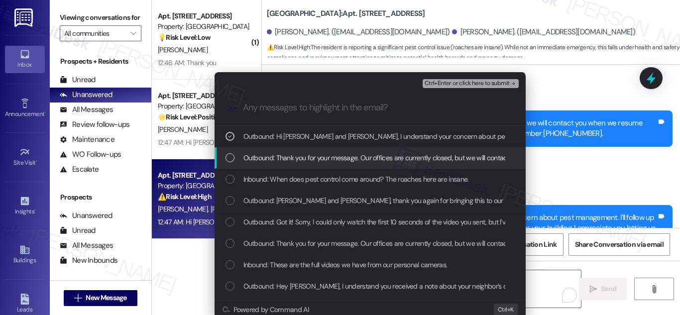
click at [246, 151] on div "Outbound: Thank you for your message. Our offices are currently closed, but we …" at bounding box center [370, 157] width 311 height 21
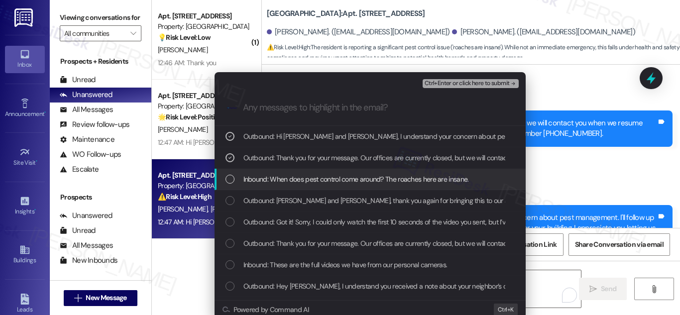
click at [243, 174] on span "Inbound: When does pest control come around? The roaches here are insane." at bounding box center [356, 179] width 226 height 11
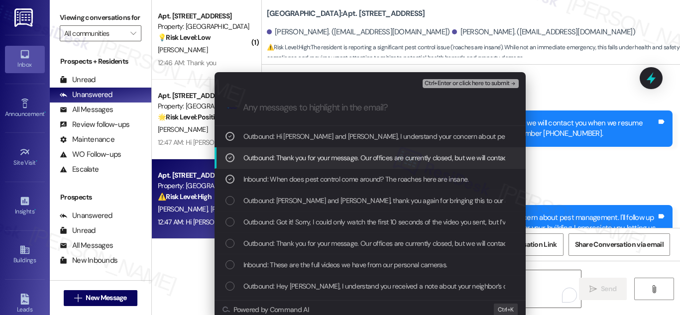
click at [322, 160] on span "Outbound: Thank you for your message. Our offices are currently closed, but we …" at bounding box center [538, 157] width 590 height 11
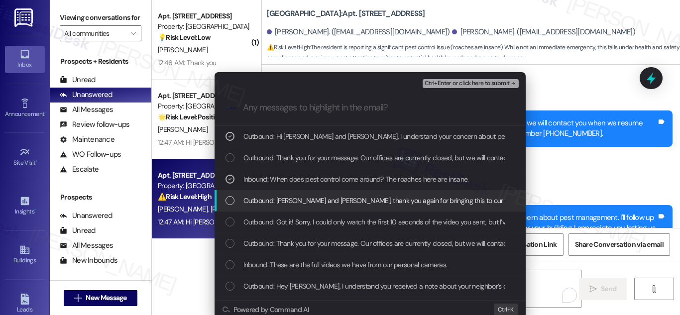
click at [281, 201] on span "Outbound: Lori and Jesse, thank you again for bringing this to our attention. W…" at bounding box center [527, 200] width 569 height 11
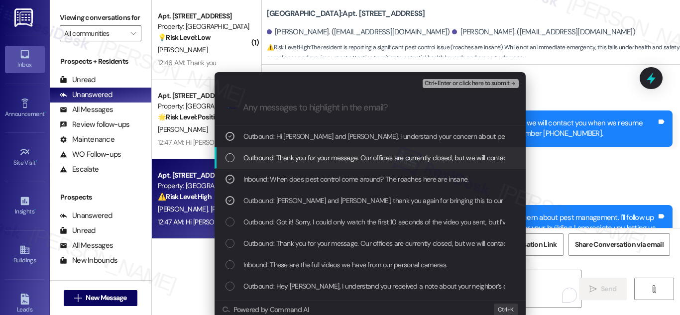
click at [263, 159] on span "Outbound: Thank you for your message. Our offices are currently closed, but we …" at bounding box center [538, 157] width 590 height 11
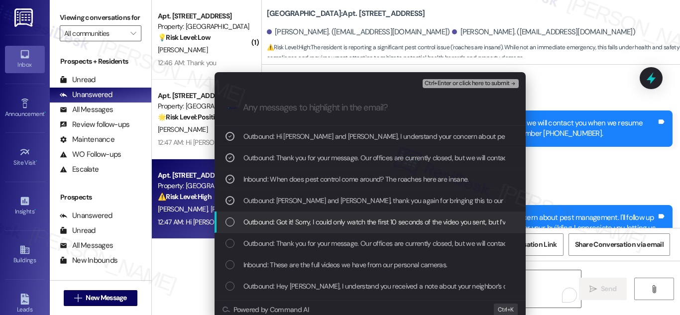
click at [263, 221] on span "Outbound: Got it! Sorry, I could only watch the first 10 seconds of the video y…" at bounding box center [528, 222] width 570 height 11
click at [390, 227] on span "Outbound: Got it! Sorry, I could only watch the first 10 seconds of the video y…" at bounding box center [528, 222] width 570 height 11
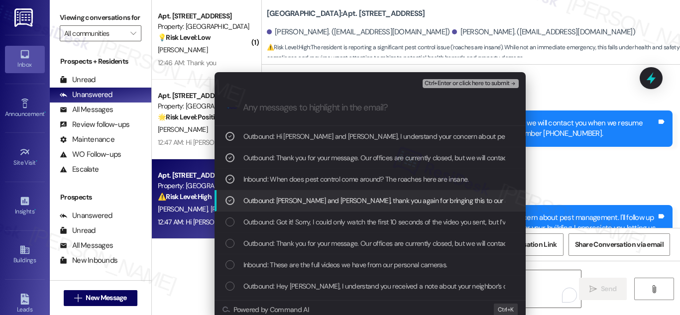
click at [357, 202] on span "Outbound: Lori and Jesse, thank you again for bringing this to our attention. W…" at bounding box center [527, 200] width 569 height 11
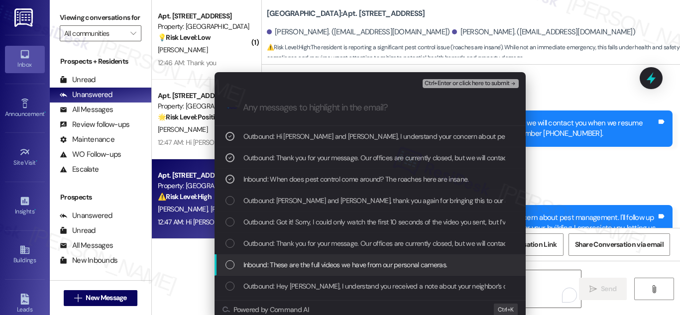
scroll to position [199, 0]
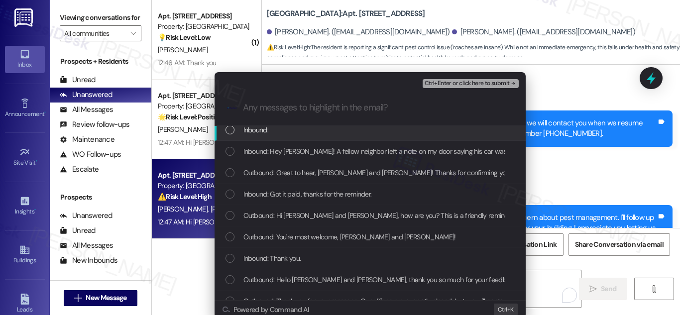
click at [478, 85] on span "Ctrl+Enter or click here to submit" at bounding box center [467, 83] width 85 height 7
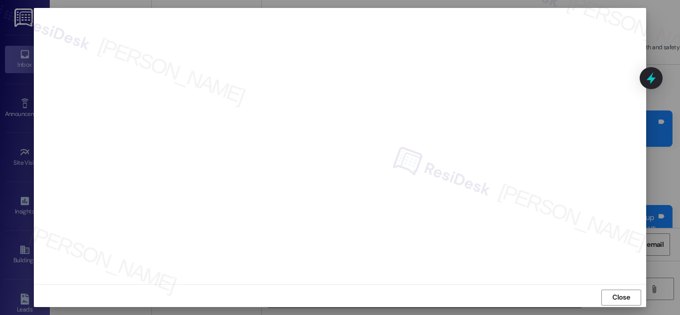
scroll to position [11, 0]
click at [621, 294] on span "Close" at bounding box center [620, 294] width 17 height 10
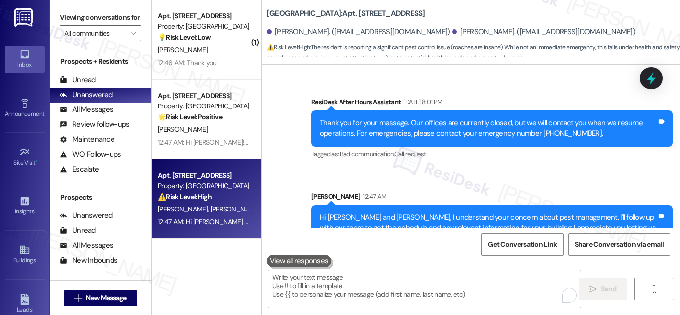
click at [645, 78] on icon at bounding box center [651, 78] width 13 height 13
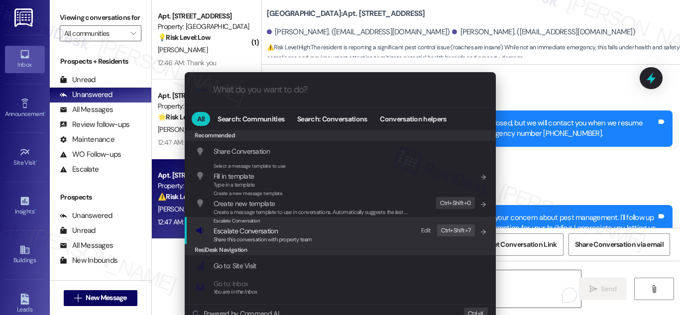
click at [258, 233] on span "Escalate Conversation" at bounding box center [246, 231] width 64 height 9
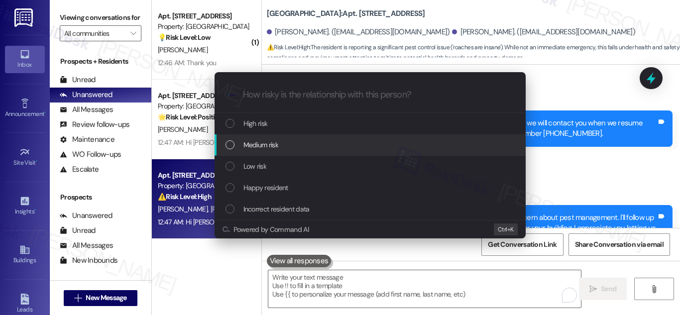
click at [235, 144] on div "Medium risk" at bounding box center [371, 144] width 291 height 11
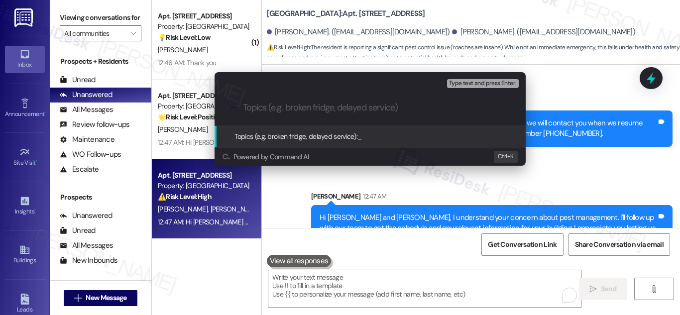
click at [288, 105] on input "Topics (e.g. broken fridge, delayed service)" at bounding box center [378, 108] width 270 height 10
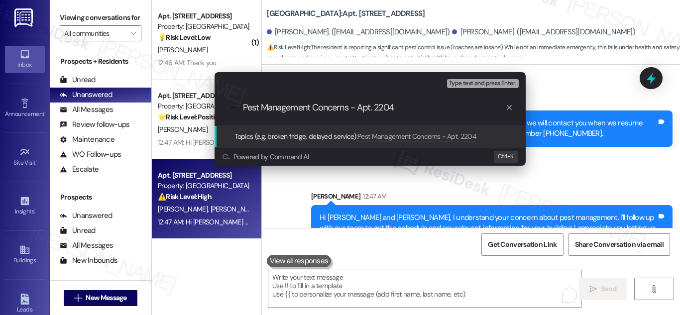
type input "Pest Management Concerns - Apt. 2204"
click at [307, 132] on span "Topics (e.g. broken fridge, delayed service):" at bounding box center [295, 136] width 123 height 9
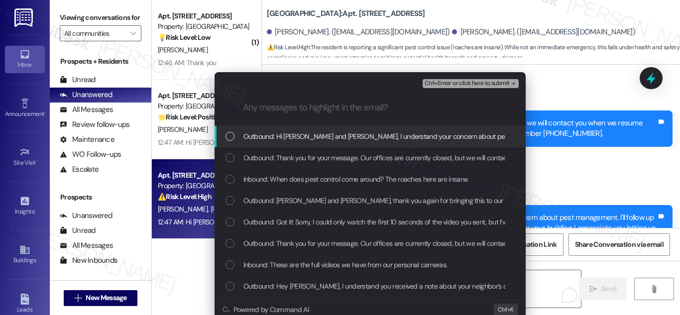
click at [226, 136] on div "List of options" at bounding box center [230, 136] width 9 height 9
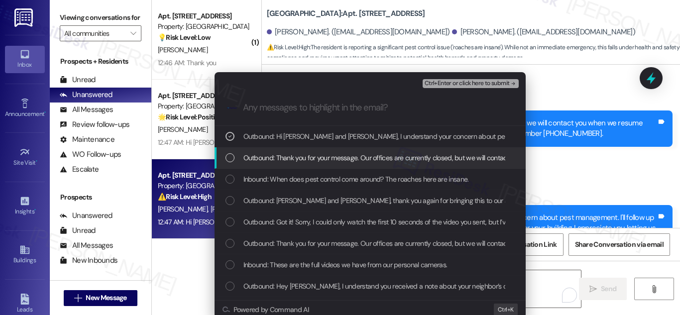
click at [230, 153] on div "Outbound: Thank you for your message. Our offices are currently closed, but we …" at bounding box center [371, 157] width 291 height 11
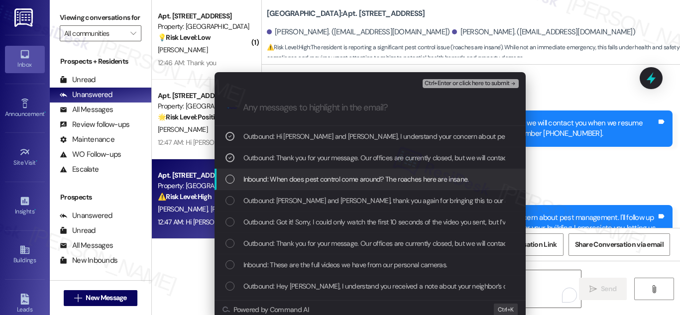
drag, startPoint x: 231, startPoint y: 176, endPoint x: 227, endPoint y: 185, distance: 10.1
click at [231, 177] on div "List of options" at bounding box center [230, 179] width 9 height 9
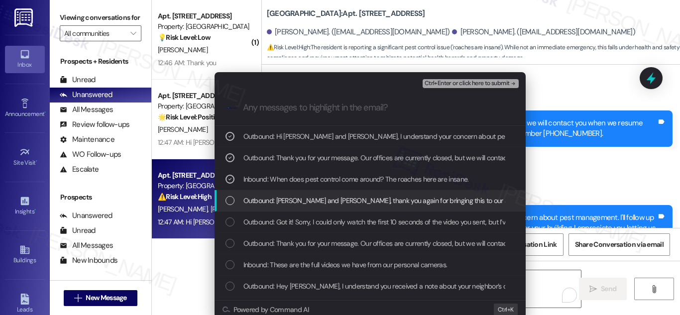
click at [227, 197] on div "List of options" at bounding box center [230, 200] width 9 height 9
click at [228, 201] on icon "List of options" at bounding box center [229, 201] width 3 height 2
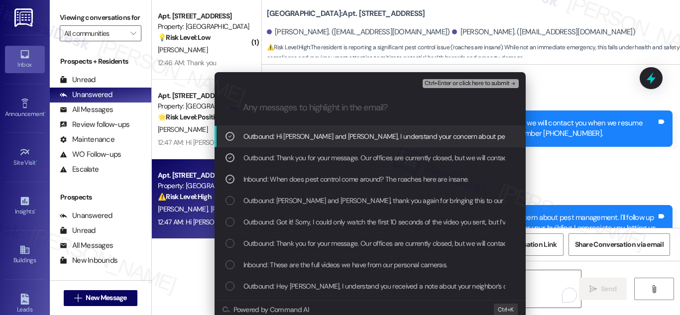
click at [480, 84] on span "Ctrl+Enter or click here to submit" at bounding box center [467, 83] width 85 height 7
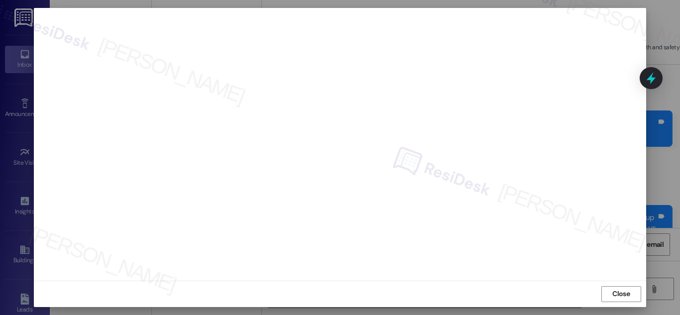
drag, startPoint x: 622, startPoint y: 290, endPoint x: 619, endPoint y: 281, distance: 9.6
click at [622, 290] on span "Close" at bounding box center [620, 294] width 17 height 10
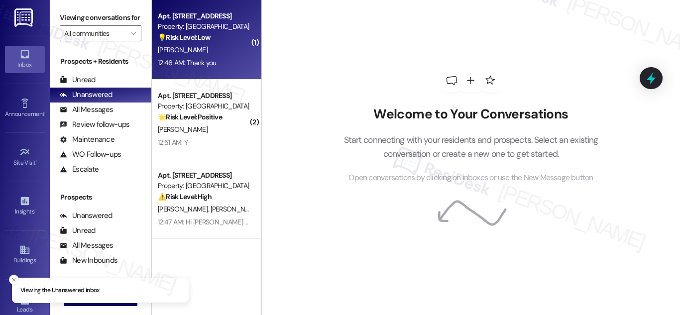
click at [203, 37] on strong "💡 Risk Level: Low" at bounding box center [184, 37] width 53 height 9
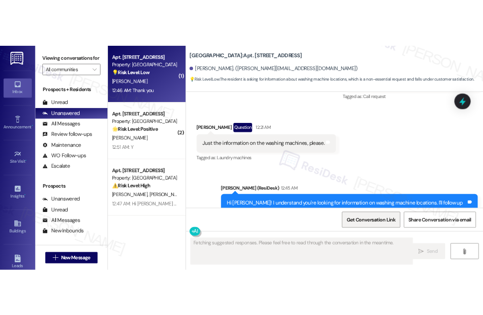
scroll to position [5134, 0]
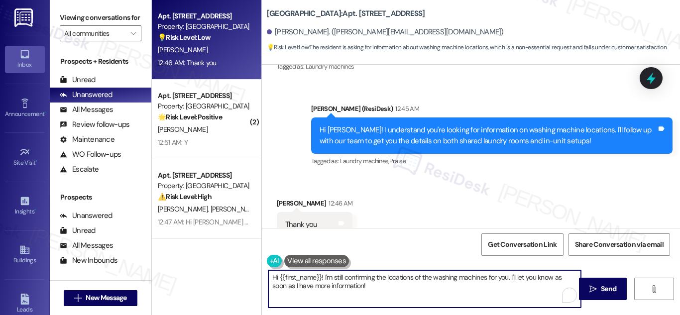
drag, startPoint x: 384, startPoint y: 289, endPoint x: 255, endPoint y: 274, distance: 130.4
click at [255, 274] on div "Apt. [STREET_ADDRESS] Property: [GEOGRAPHIC_DATA] 💡 Risk Level: Low The residen…" at bounding box center [416, 157] width 528 height 315
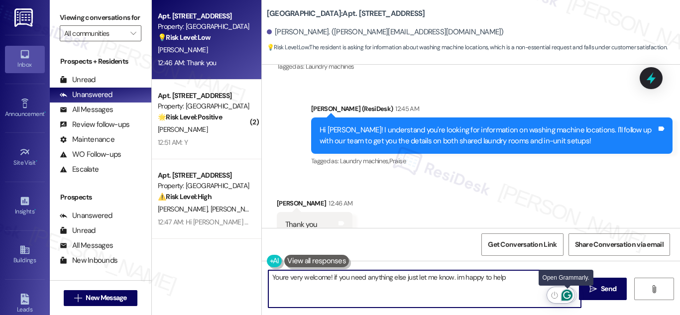
type textarea "Youre very welcome! if you need anything else just let me know. im happy to help"
click at [566, 292] on input "Open Grammarly. 0 Suggestions." at bounding box center [567, 295] width 13 height 13
click at [526, 276] on textarea "Youre very welcome! if you need anything else just let me know. im happy to help" at bounding box center [424, 288] width 313 height 37
click at [525, 279] on textarea "Youre very welcome! if you need anything else just let me know. im happy to help" at bounding box center [424, 288] width 313 height 37
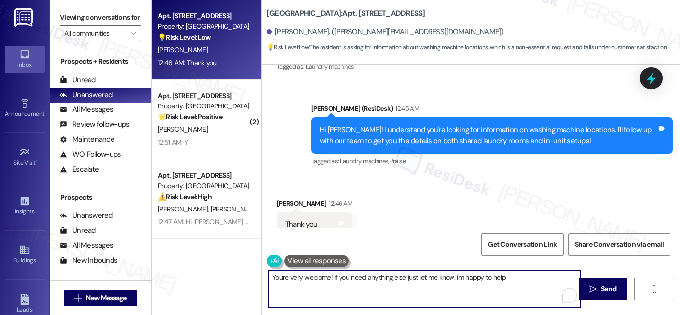
click at [525, 279] on textarea "Youre very welcome! if you need anything else just let me know. im happy to help" at bounding box center [424, 288] width 313 height 37
drag, startPoint x: 525, startPoint y: 279, endPoint x: 520, endPoint y: 280, distance: 5.2
click at [525, 279] on textarea "Youre very welcome! if you need anything else just let me know. im happy to help" at bounding box center [424, 288] width 313 height 37
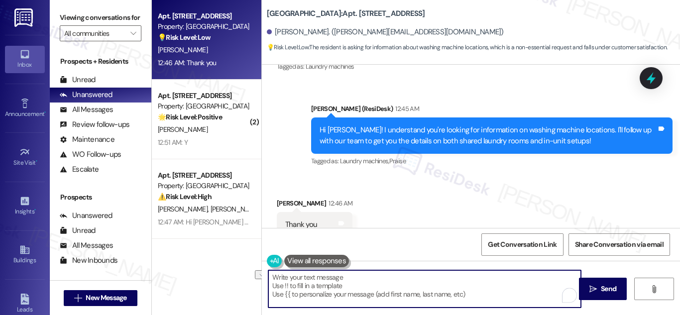
click at [273, 31] on div "[PERSON_NAME]. ([PERSON_NAME][EMAIL_ADDRESS][DOMAIN_NAME])" at bounding box center [385, 32] width 237 height 10
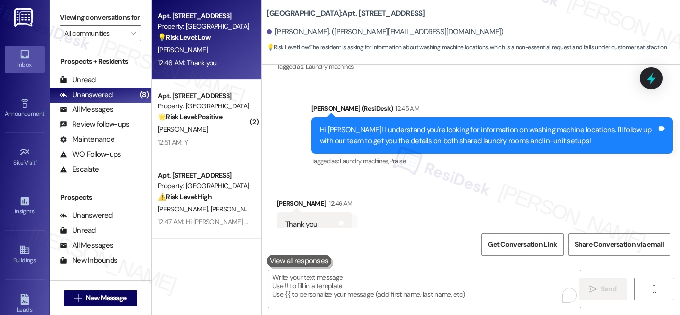
click at [383, 290] on textarea "To enrich screen reader interactions, please activate Accessibility in Grammarl…" at bounding box center [424, 288] width 313 height 37
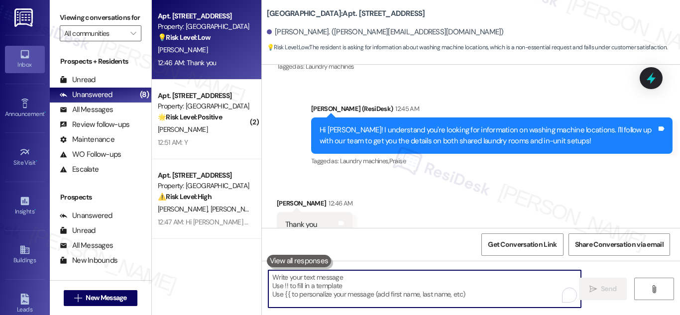
paste textarea "You’re very welcome! If you need anything else, just let me know—I’m always hap…"
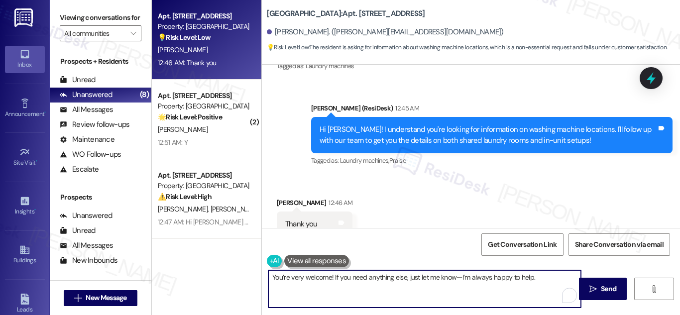
scroll to position [5084, 0]
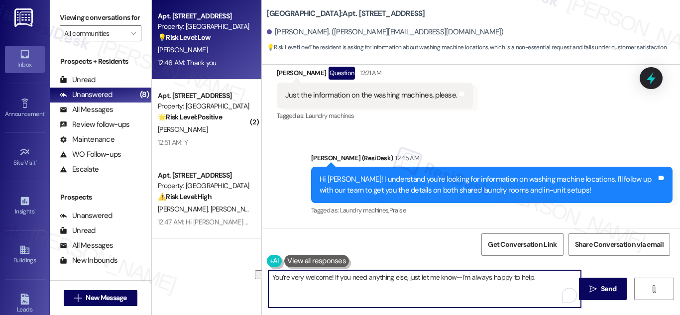
drag, startPoint x: 332, startPoint y: 275, endPoint x: 557, endPoint y: 283, distance: 225.2
click at [557, 283] on textarea "You’re very welcome! If you need anything else, just let me know—I’m always hap…" at bounding box center [424, 288] width 313 height 37
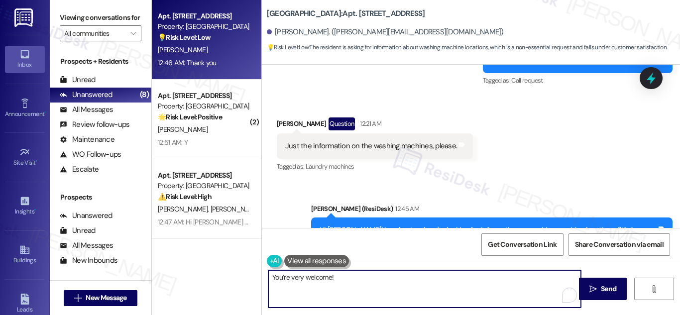
scroll to position [5034, 0]
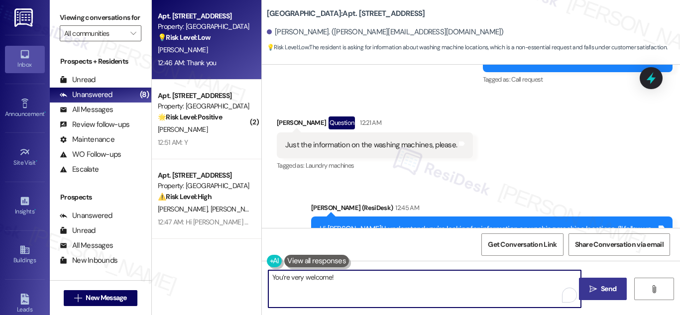
type textarea "You’re very welcome!"
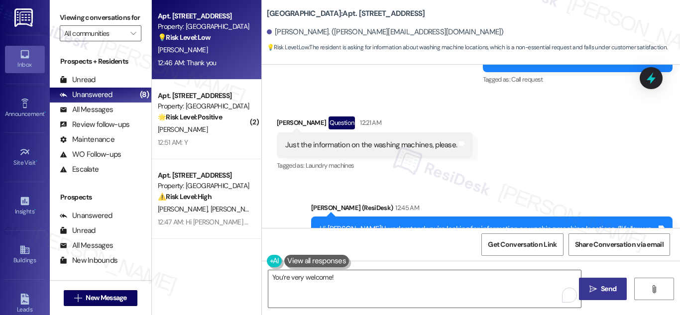
click at [605, 287] on span "Send" at bounding box center [608, 289] width 15 height 10
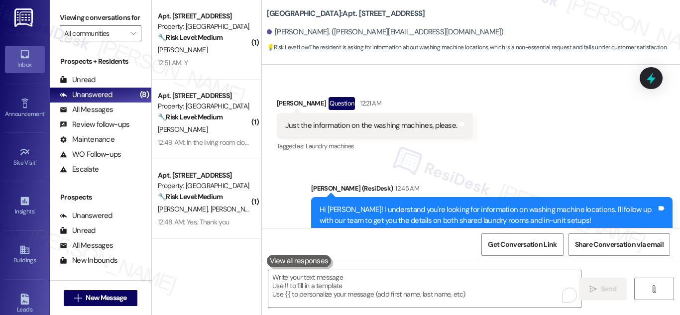
scroll to position [5203, 0]
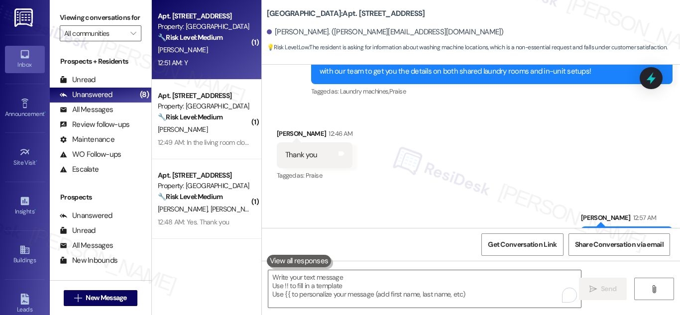
click at [184, 35] on strong "🔧 Risk Level: Medium" at bounding box center [190, 37] width 65 height 9
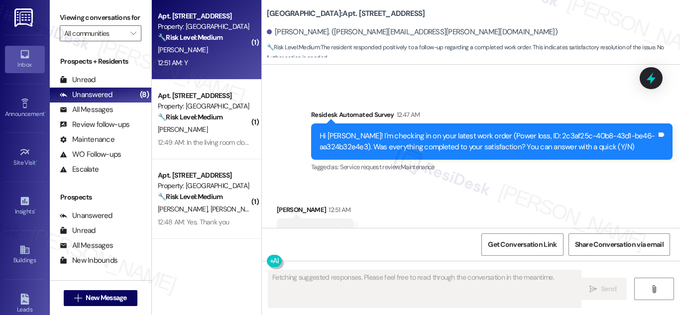
scroll to position [843, 0]
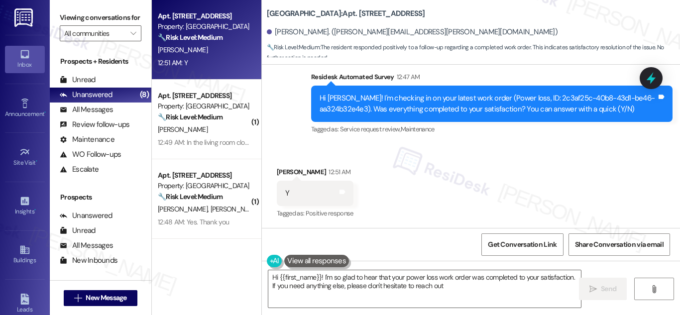
type textarea "Hi {{first_name}}! I'm so glad to hear that your power loss work order was comp…"
click at [650, 79] on icon at bounding box center [651, 78] width 12 height 15
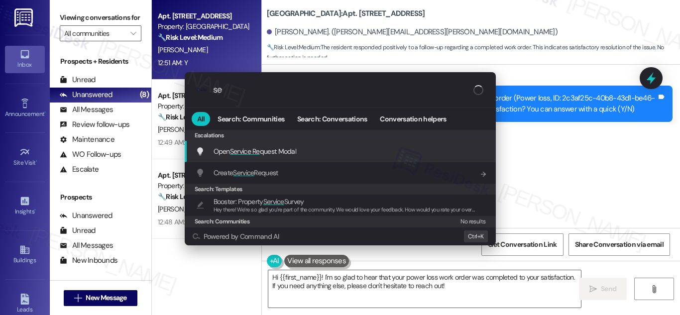
type input "s"
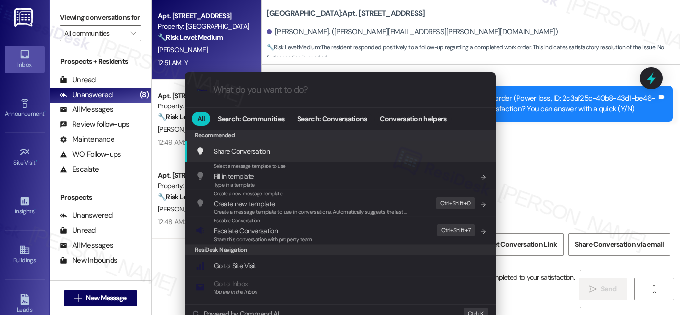
click at [596, 186] on div ".cls-1{fill:#0a055f;}.cls-2{fill:#0cc4c4;} resideskLogoBlueOrange All Search: C…" at bounding box center [340, 157] width 680 height 315
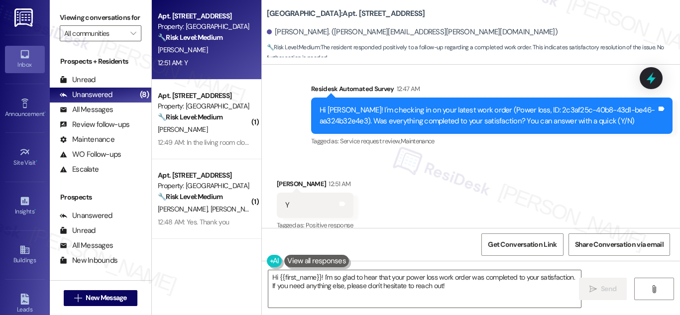
scroll to position [843, 0]
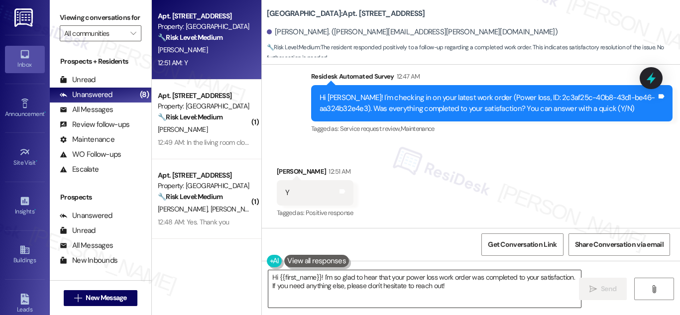
click at [508, 286] on textarea "Hi {{first_name}}! I'm so glad to hear that your power loss work order was comp…" at bounding box center [424, 288] width 313 height 37
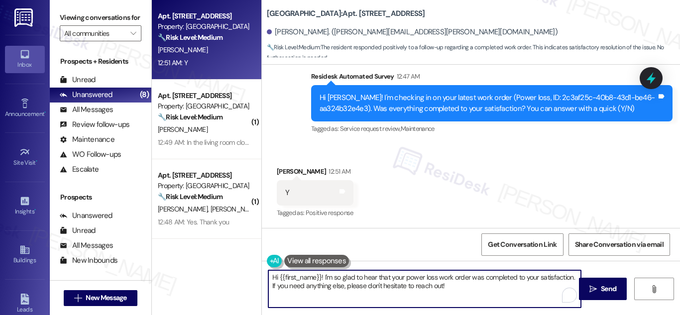
click at [489, 291] on textarea "Hi {{first_name}}! I'm so glad to hear that your power loss work order was comp…" at bounding box center [424, 288] width 313 height 37
drag, startPoint x: 490, startPoint y: 289, endPoint x: 261, endPoint y: 261, distance: 231.2
click at [262, 261] on div "Hi {{first_name}}! I'm so glad to hear that your power loss work order was comp…" at bounding box center [471, 298] width 418 height 75
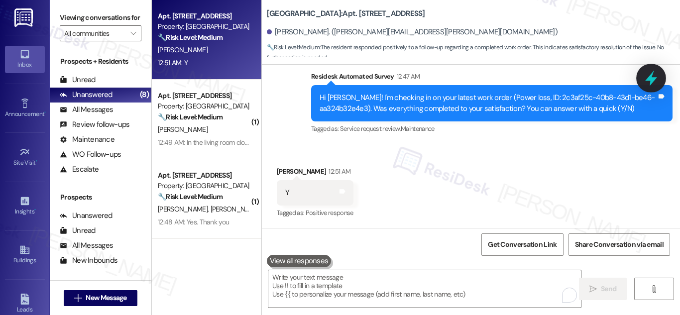
click at [653, 69] on div at bounding box center [651, 78] width 30 height 28
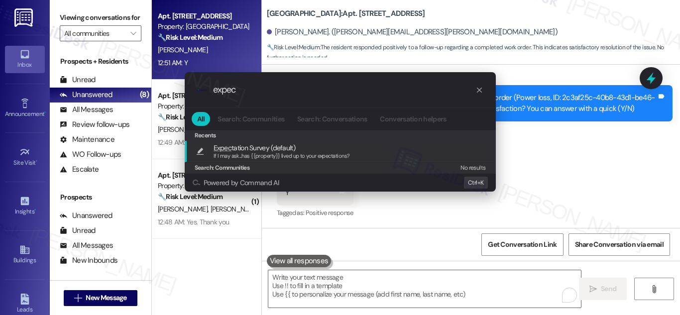
type input "expec"
click at [258, 148] on span "Expec tation Survey (default)" at bounding box center [255, 147] width 82 height 11
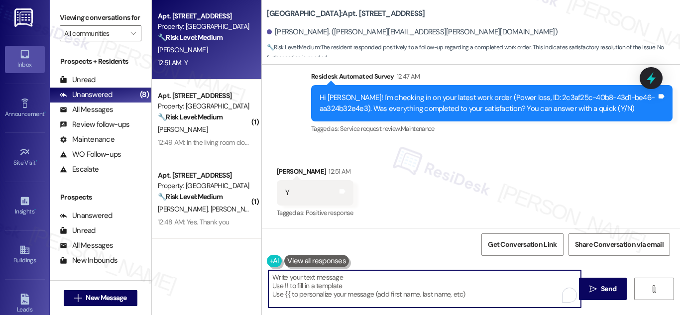
type textarea "If I may ask...has {{property}} lived up to your expectations?"
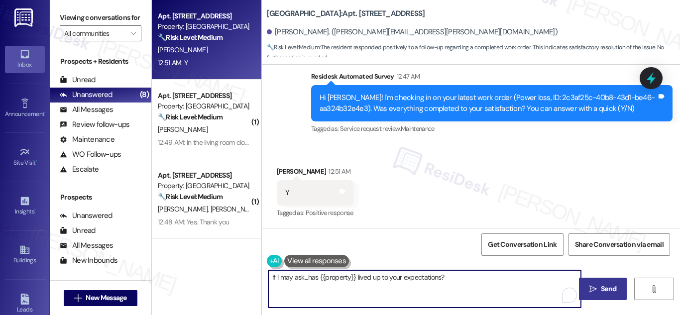
click at [603, 292] on span "Send" at bounding box center [608, 289] width 15 height 10
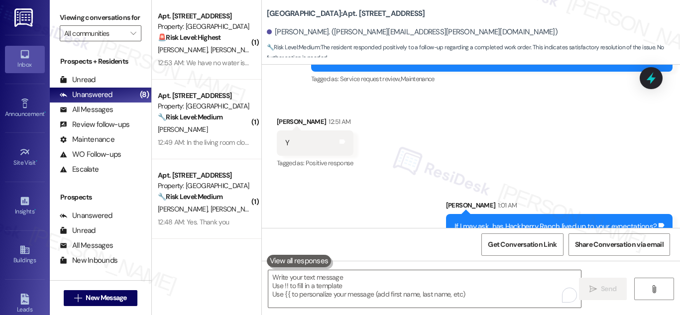
scroll to position [913, 0]
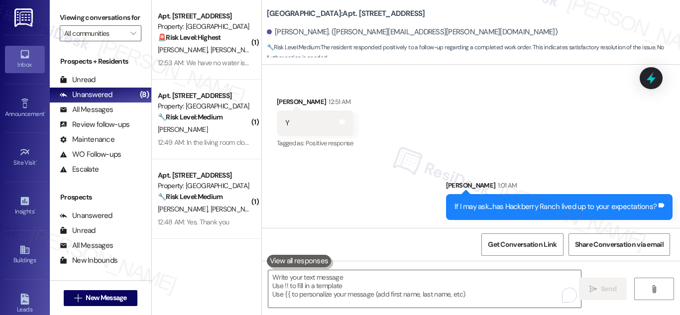
click at [675, 236] on div "Get Conversation Link Share Conversation via email" at bounding box center [471, 244] width 418 height 33
click at [366, 182] on div "Sent via SMS Sarah 1:01 AM If I may ask...has Hackberry Ranch lived up to your …" at bounding box center [471, 192] width 418 height 69
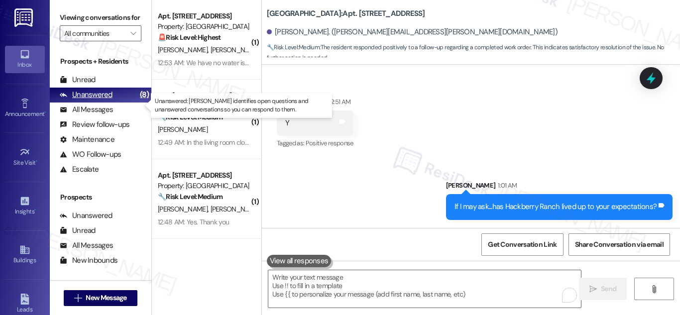
drag, startPoint x: 89, startPoint y: 103, endPoint x: 124, endPoint y: 102, distance: 35.4
click at [90, 100] on div "Unanswered" at bounding box center [86, 95] width 53 height 10
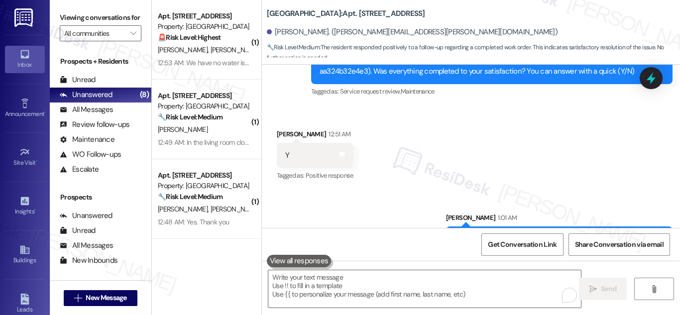
scroll to position [982, 0]
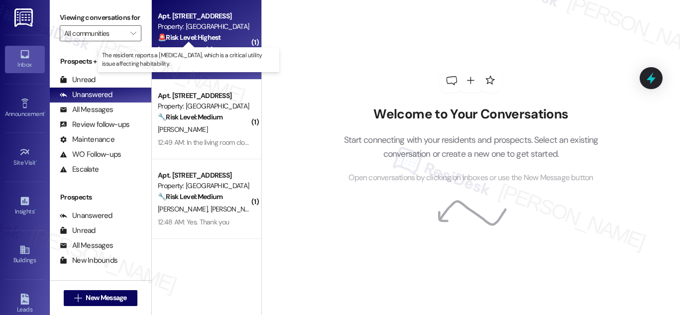
click at [200, 35] on strong "🚨 Risk Level: Highest" at bounding box center [189, 37] width 63 height 9
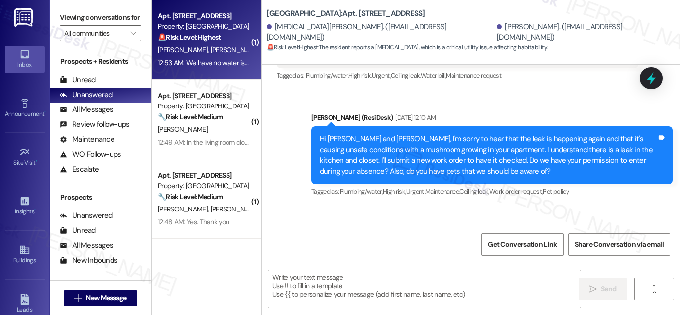
scroll to position [10057, 0]
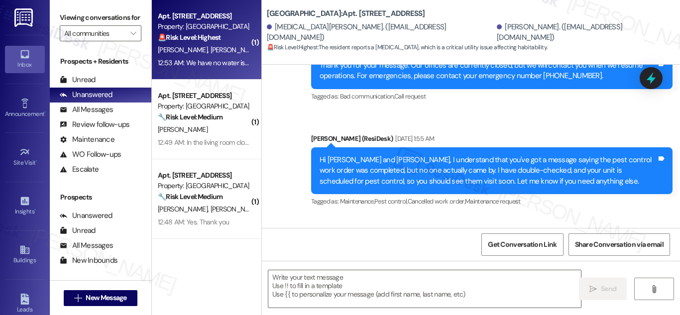
type textarea "Fetching suggested responses. Please feel free to read through the conversation…"
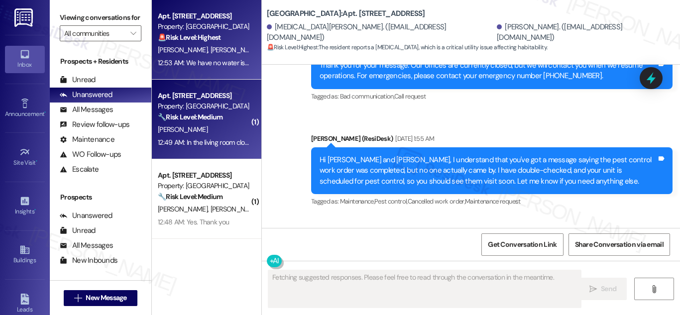
click at [178, 105] on div "Property: [GEOGRAPHIC_DATA]" at bounding box center [204, 106] width 92 height 10
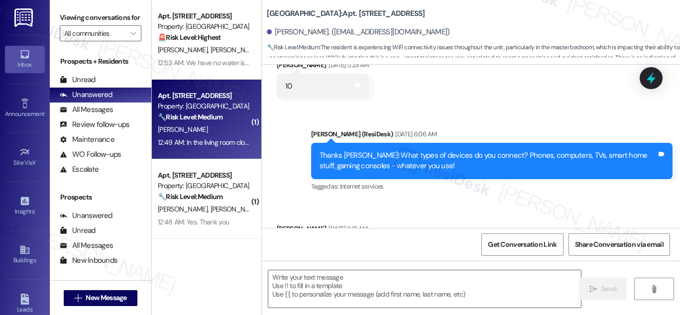
type textarea "Fetching suggested responses. Please feel free to read through the conversation…"
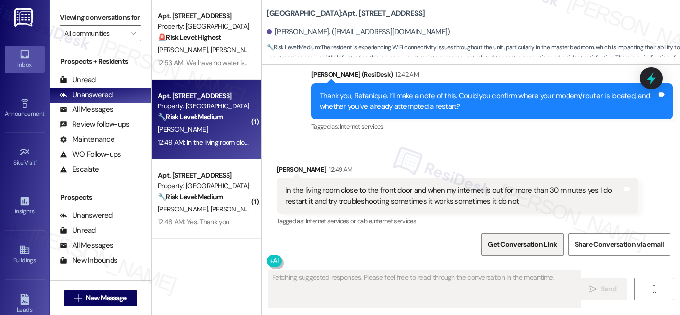
scroll to position [1963, 0]
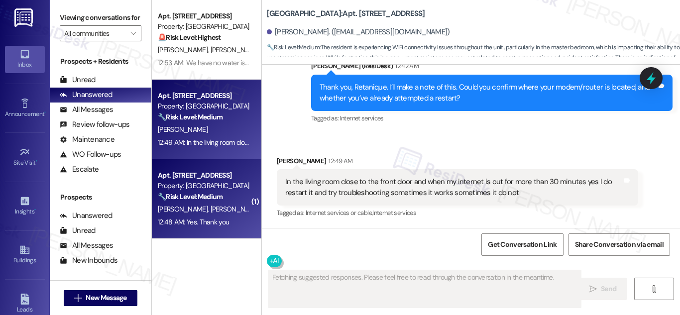
click at [182, 186] on div "Property: [GEOGRAPHIC_DATA]" at bounding box center [204, 186] width 92 height 10
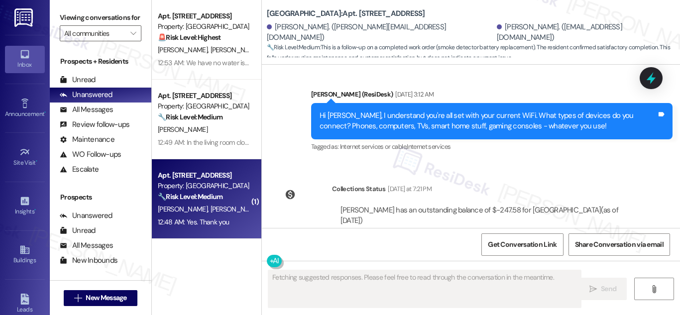
scroll to position [2873, 0]
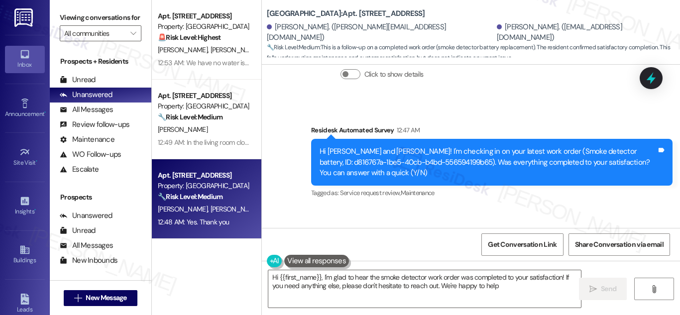
type textarea "Hi {{first_name}}, I'm glad to hear the smoke detector work order was completed…"
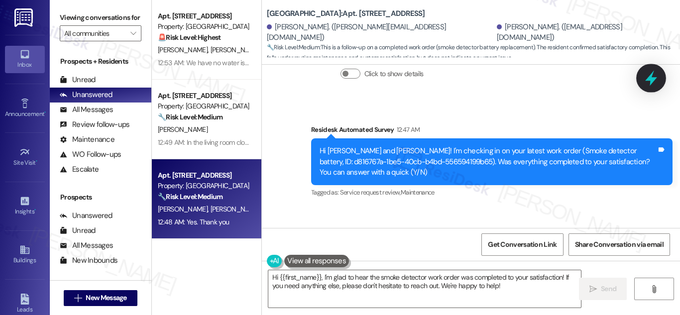
click at [650, 79] on icon at bounding box center [651, 78] width 12 height 15
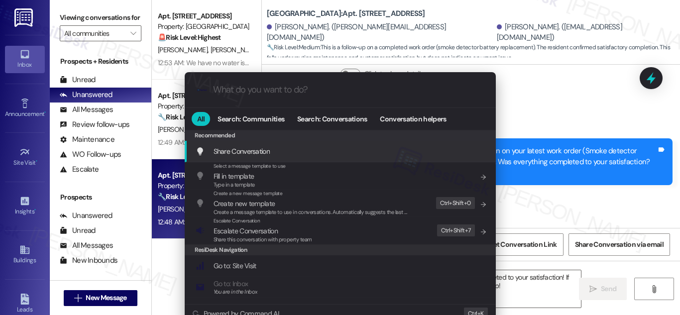
click at [333, 98] on div ".cls-1{fill:#0a055f;}.cls-2{fill:#0cc4c4;} resideskLogoBlueOrange" at bounding box center [340, 89] width 311 height 35
click at [336, 89] on input "What do you want to do?" at bounding box center [348, 90] width 270 height 10
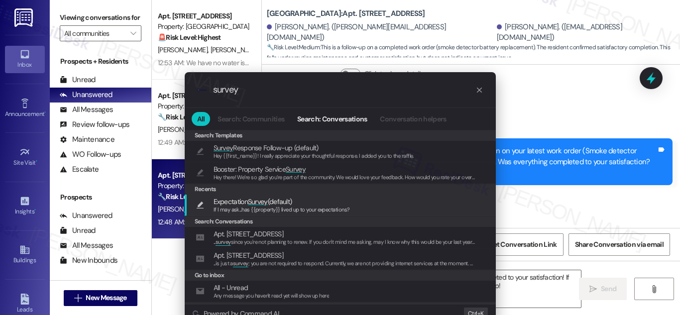
type input "survey"
click at [254, 204] on span "Survey" at bounding box center [258, 201] width 20 height 9
type textarea "If I may ask...has {{property}} lived up to your expectations?"
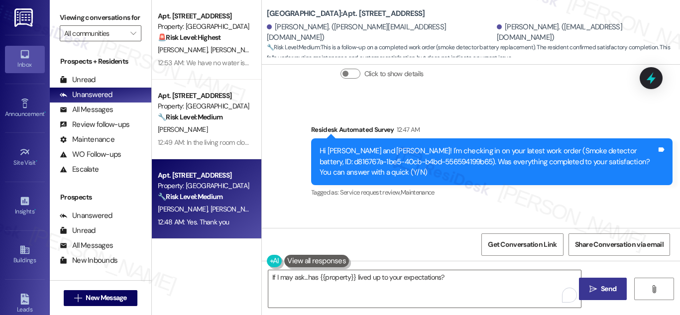
click at [613, 289] on span "Send" at bounding box center [608, 289] width 15 height 10
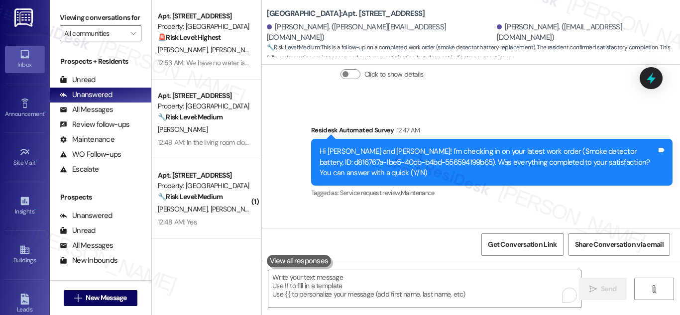
scroll to position [2942, 0]
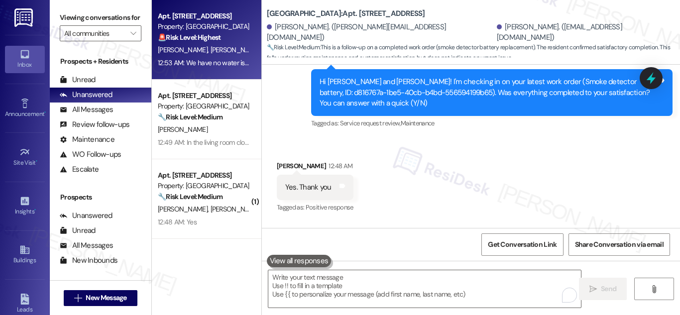
click at [210, 48] on span "[PERSON_NAME]" at bounding box center [235, 49] width 50 height 9
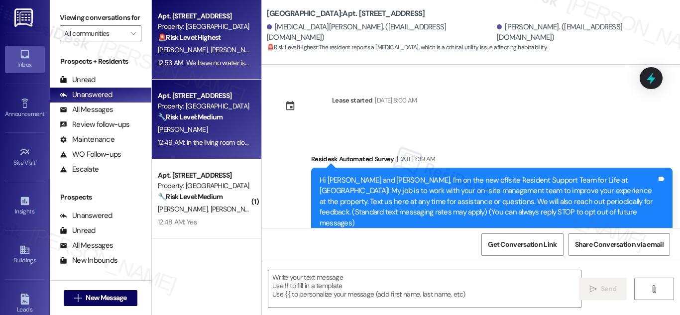
scroll to position [10057, 0]
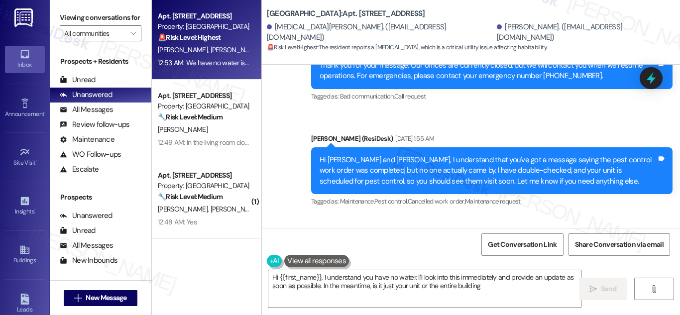
type textarea "Hi {{first_name}}, I understand you have no water. I'll look into this immediat…"
click at [381, 262] on div "We have no water is there something going on?" at bounding box center [360, 267] width 151 height 10
copy div "We have no water is there something going on? Tags and notes"
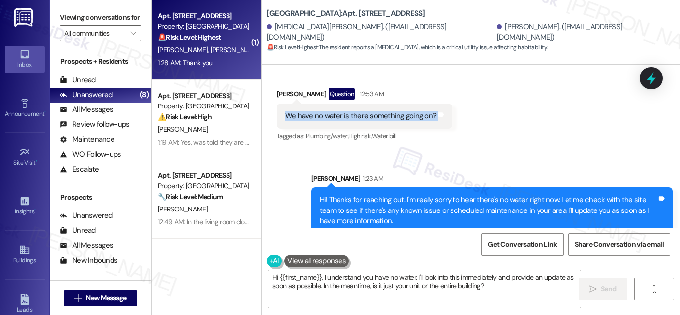
scroll to position [10217, 0]
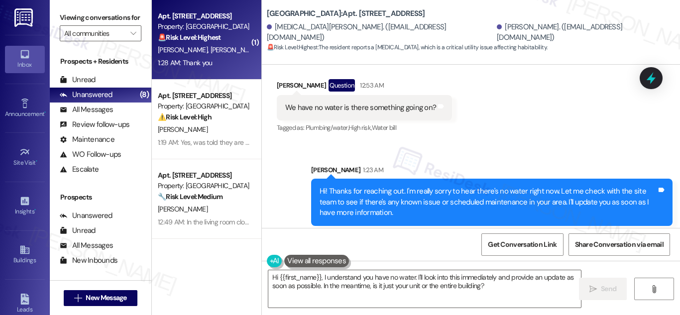
click at [212, 48] on div "Y. Ortega Y. Ortega" at bounding box center [204, 50] width 94 height 12
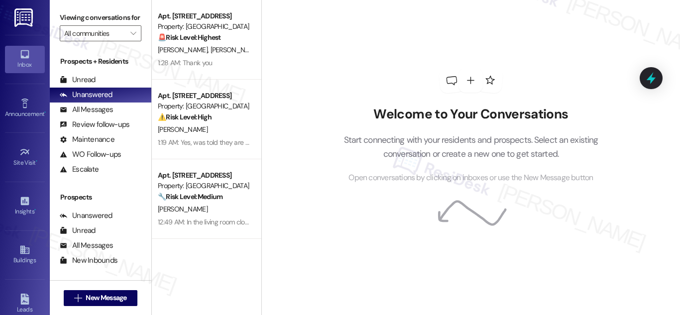
click at [326, 195] on div "Welcome to Your Conversations Start connecting with your residents and prospect…" at bounding box center [471, 126] width 299 height 252
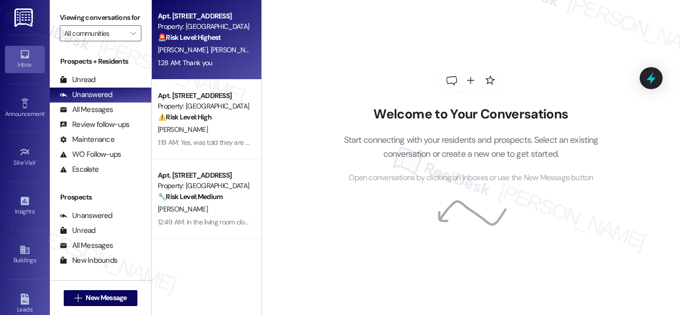
click at [207, 33] on strong "🚨 Risk Level: Highest" at bounding box center [189, 37] width 63 height 9
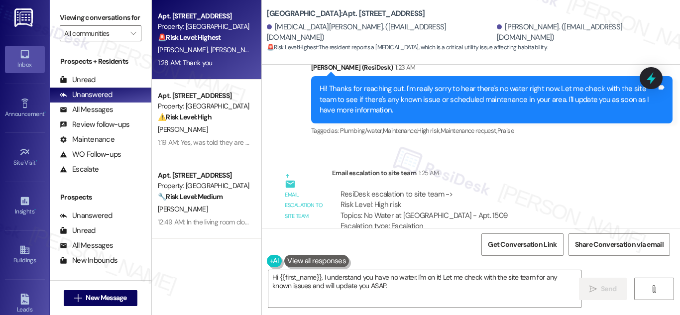
scroll to position [10369, 0]
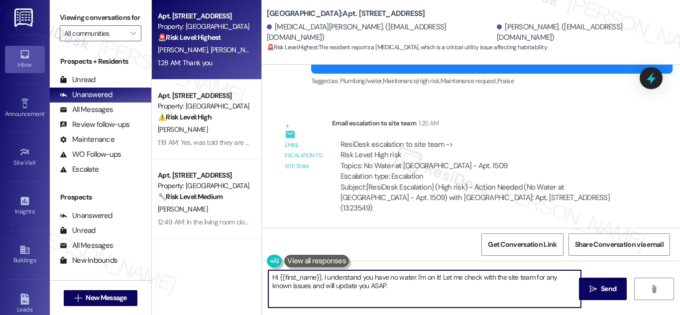
click at [384, 288] on textarea "Hi {{first_name}}, I understand you have no water. I'm on it! Let me check with…" at bounding box center [424, 288] width 313 height 37
drag, startPoint x: 330, startPoint y: 281, endPoint x: 395, endPoint y: 298, distance: 67.3
click at [395, 298] on textarea "Hi {{first_name}}, I understand you have no water. I'm on it! Let me check with…" at bounding box center [424, 288] width 313 height 37
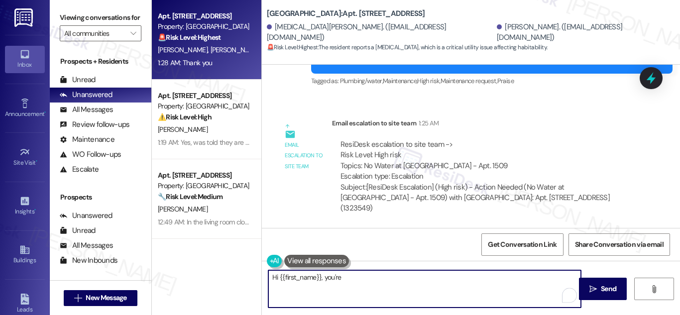
scroll to position [10270, 0]
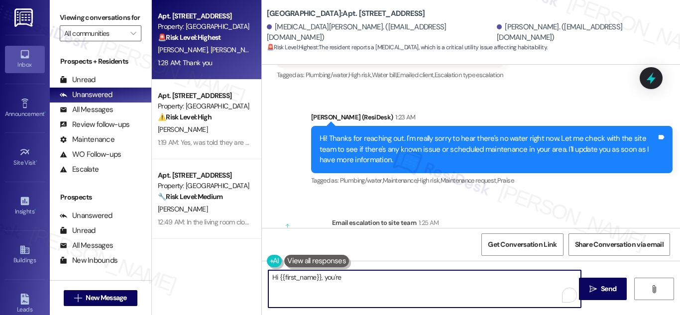
click at [387, 280] on textarea "Hi {{first_name}}, you're" at bounding box center [424, 288] width 313 height 37
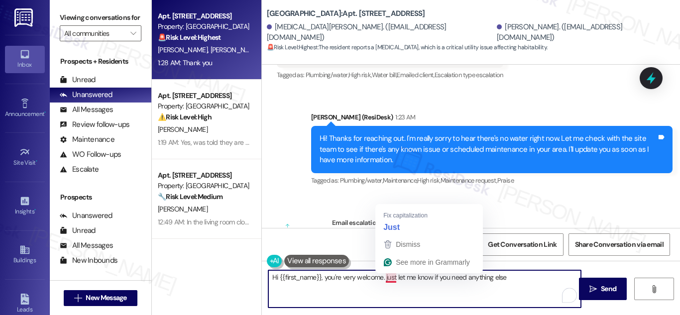
click at [390, 279] on textarea "Hi {{first_name}}, you're very welcome. just let me know if you need anything e…" at bounding box center [424, 288] width 313 height 37
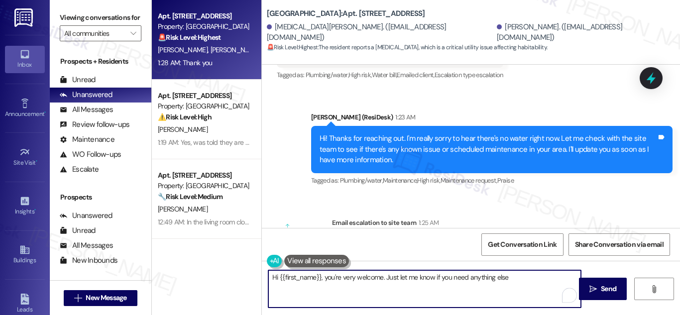
click at [518, 280] on textarea "Hi {{first_name}}, you're very welcome. Just let me know if you need anything e…" at bounding box center [424, 288] width 313 height 37
type textarea "Hi {{first_name}}, you're very welcome. Just let me know if you need anything e…"
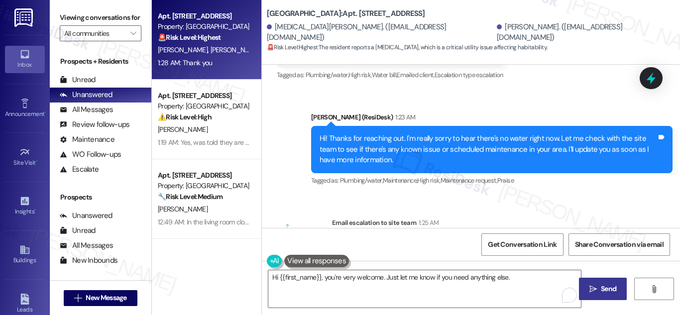
click at [595, 291] on icon "" at bounding box center [592, 289] width 7 height 8
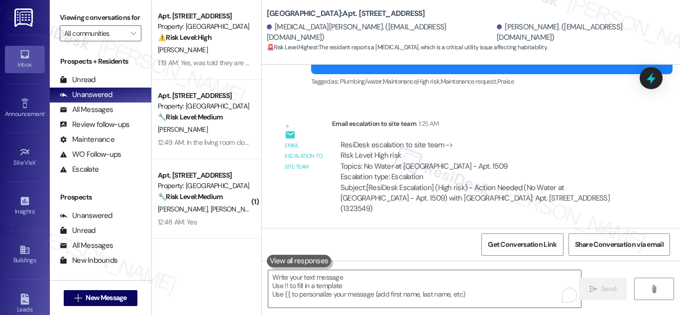
scroll to position [10439, 0]
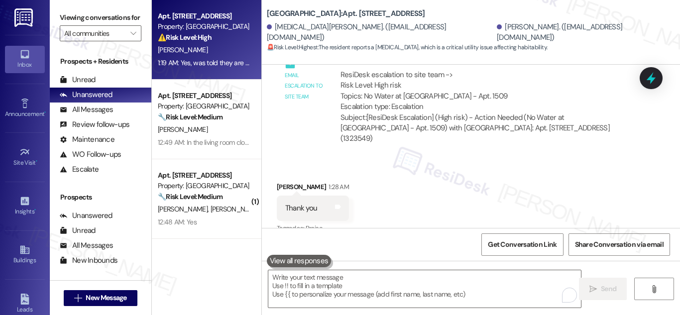
click at [175, 47] on span "[PERSON_NAME]" at bounding box center [183, 49] width 50 height 9
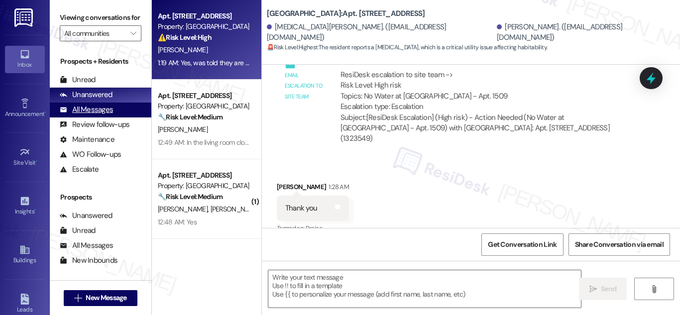
type textarea "Fetching suggested responses. Please feel free to read through the conversation…"
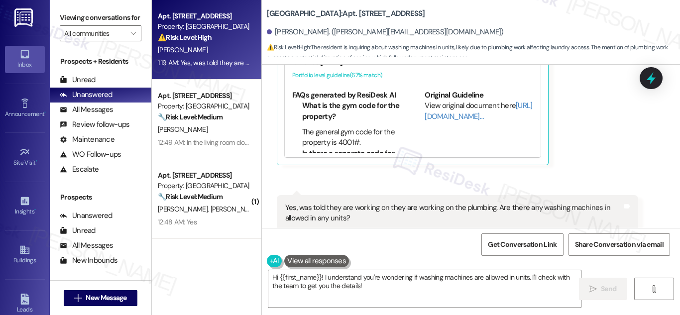
scroll to position [6091, 0]
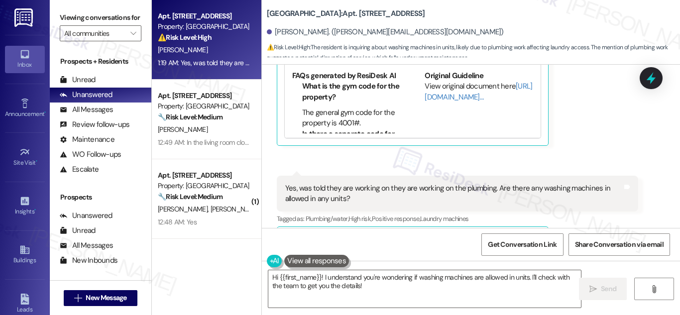
click at [446, 183] on div "Yes, was told they are working on they are working on the plumbing. Are there a…" at bounding box center [453, 193] width 337 height 21
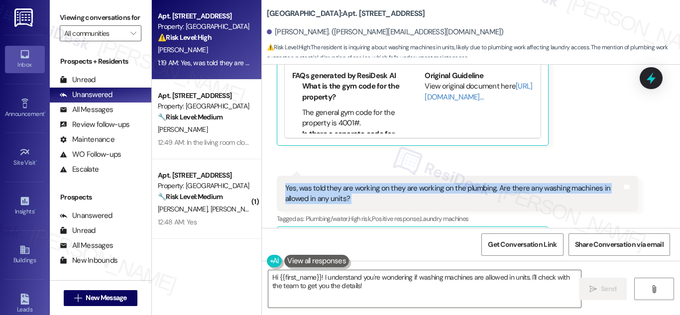
click at [446, 183] on div "Yes, was told they are working on they are working on the plumbing. Are there a…" at bounding box center [453, 193] width 337 height 21
copy div "Yes, was told they are working on they are working on the plumbing. Are there a…"
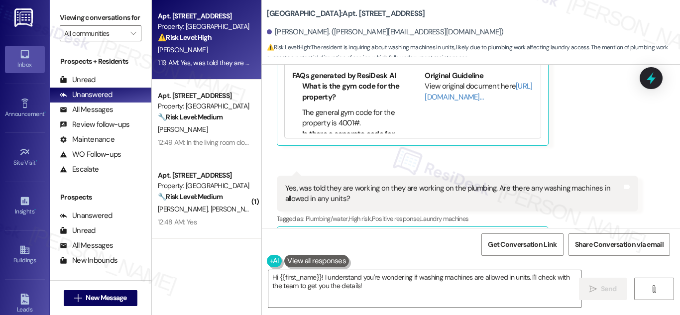
click at [388, 285] on textarea "Hi {{first_name}}! I understand you're wondering if washing machines are allowe…" at bounding box center [424, 288] width 313 height 37
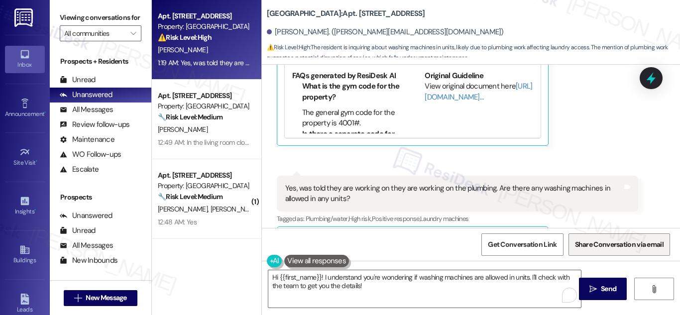
click at [670, 234] on div "Get Conversation Link Share Conversation via email" at bounding box center [471, 244] width 418 height 33
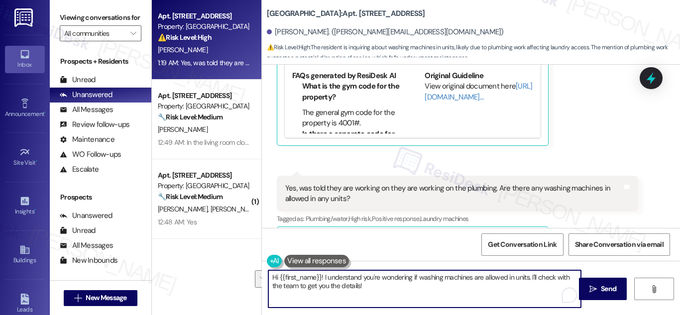
drag, startPoint x: 322, startPoint y: 278, endPoint x: 404, endPoint y: 300, distance: 85.0
click at [404, 300] on textarea "Hi {{first_name}}! I understand you're wondering if washing machines are allowe…" at bounding box center [424, 288] width 313 height 37
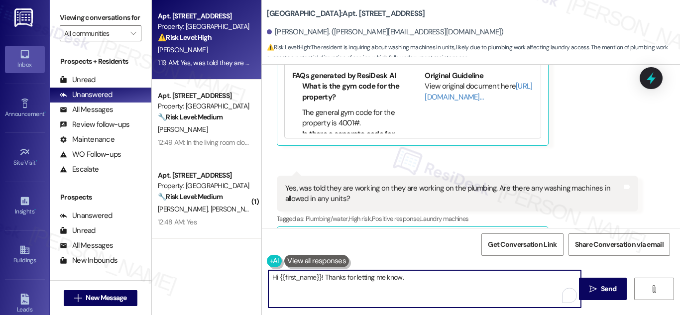
paste textarea "As for washing machines — that can really depend on the property’s specific pol…"
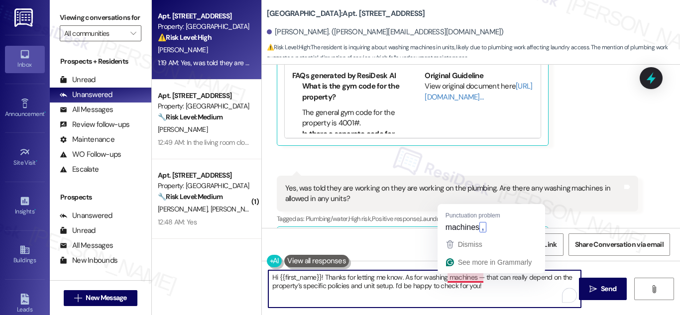
click at [470, 280] on textarea "Hi {{first_name}}! Thanks for letting me know. As for washing machines — that c…" at bounding box center [424, 288] width 313 height 37
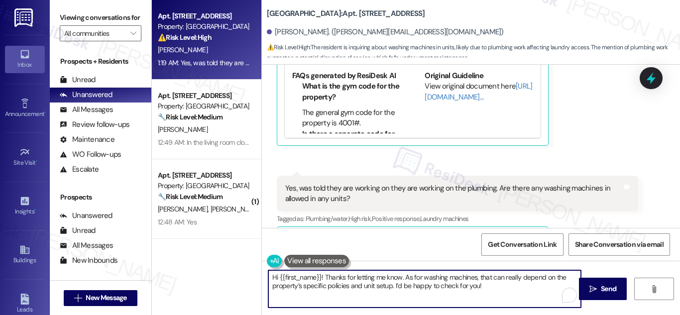
click at [497, 290] on textarea "Hi {{first_name}}! Thanks for letting me know. As for washing machines, that ca…" at bounding box center [424, 288] width 313 height 37
type textarea "Hi {{first_name}}! Thanks for letting me know. As for washing machines, that ca…"
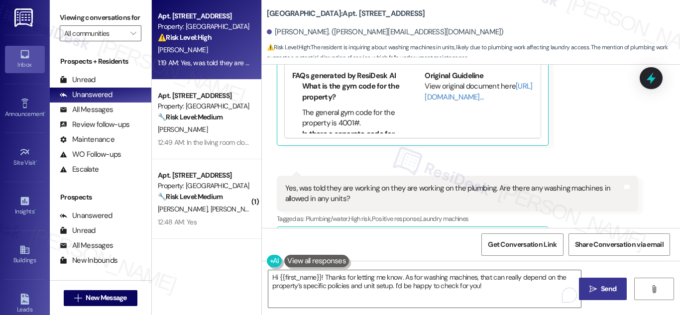
click at [608, 292] on span "Send" at bounding box center [608, 289] width 15 height 10
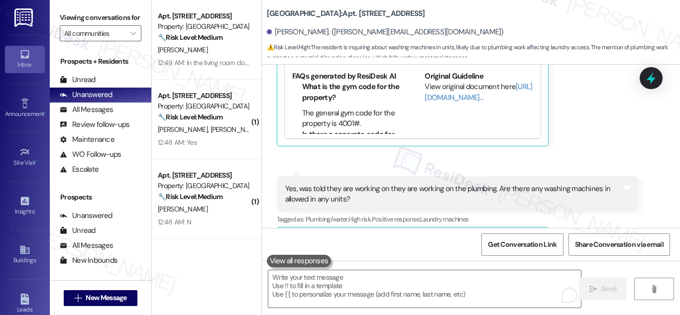
scroll to position [6171, 0]
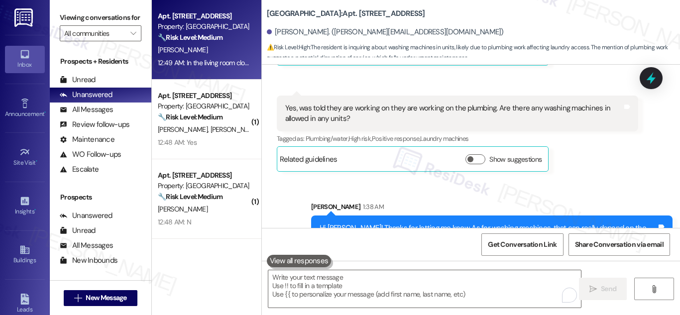
click at [182, 38] on strong "🔧 Risk Level: Medium" at bounding box center [190, 37] width 65 height 9
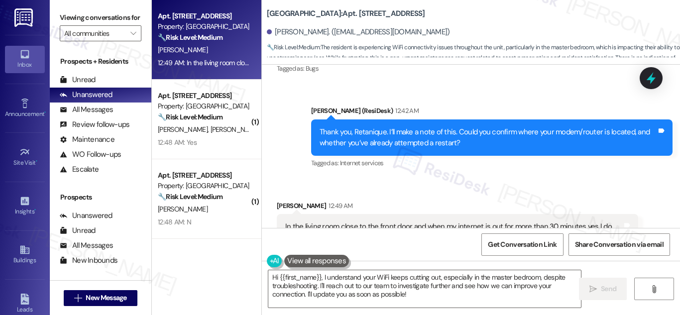
scroll to position [1964, 0]
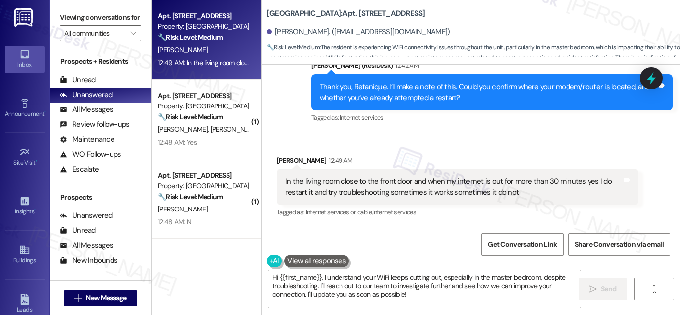
click at [435, 180] on div "In the living room close to the front door and when my internet is out for more…" at bounding box center [453, 186] width 337 height 21
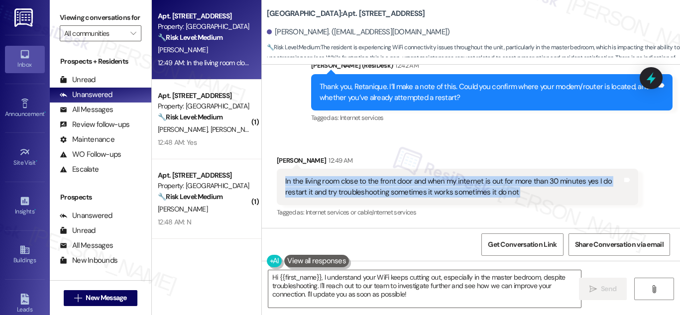
click at [435, 180] on div "In the living room close to the front door and when my internet is out for more…" at bounding box center [453, 186] width 337 height 21
copy div "In the living room close to the front door and when my internet is out for more…"
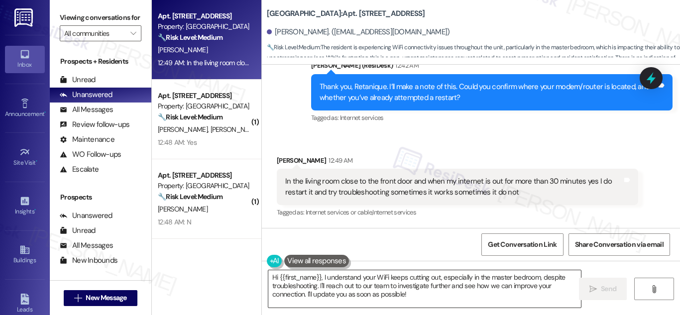
click at [389, 294] on textarea "Hi {{first_name}}, I understand your WiFi keeps cutting out, especially in the …" at bounding box center [424, 288] width 313 height 37
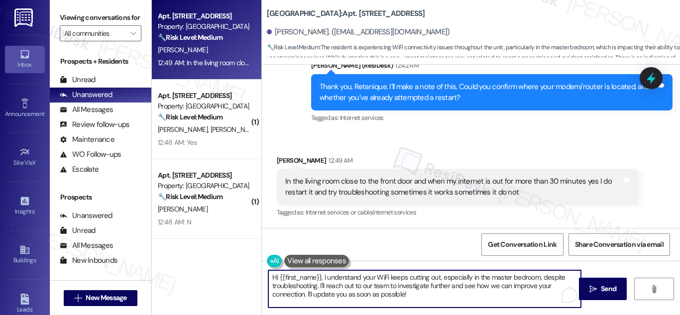
click at [389, 294] on textarea "Hi {{first_name}}, I understand your WiFi keeps cutting out, especially in the …" at bounding box center [424, 288] width 313 height 37
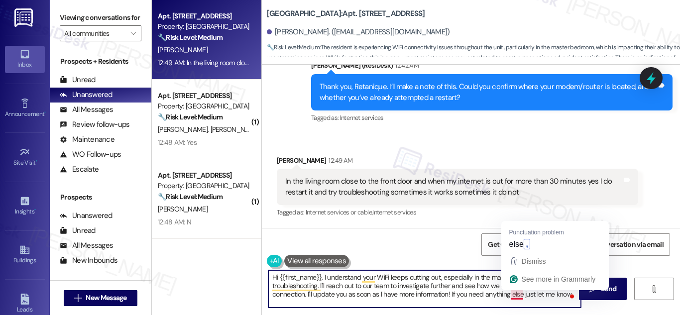
click at [515, 296] on textarea "Hi {{first_name}}, I understand your WiFi keeps cutting out, especially in the …" at bounding box center [424, 288] width 313 height 37
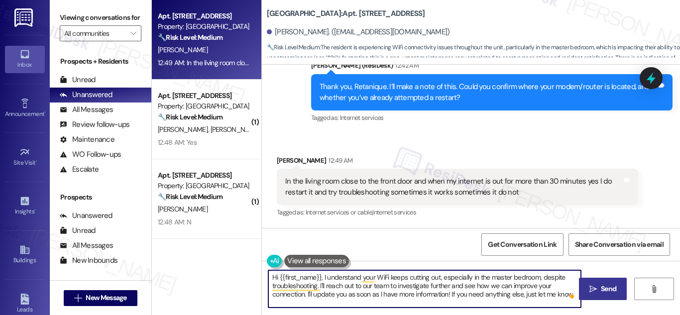
type textarea "Hi {{first_name}}, I understand your WiFi keeps cutting out, especially in the …"
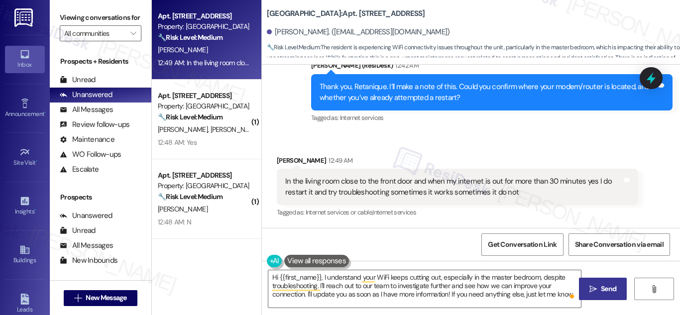
click at [604, 288] on span "Send" at bounding box center [608, 289] width 15 height 10
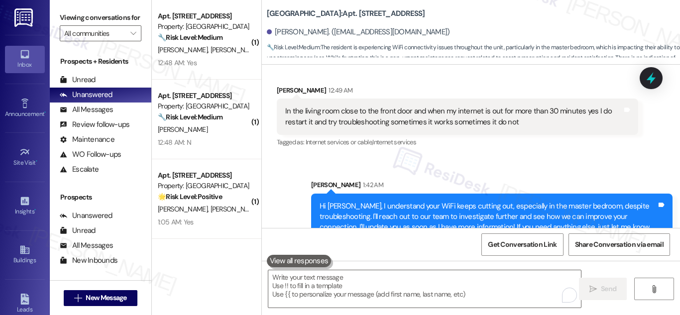
scroll to position [2054, 0]
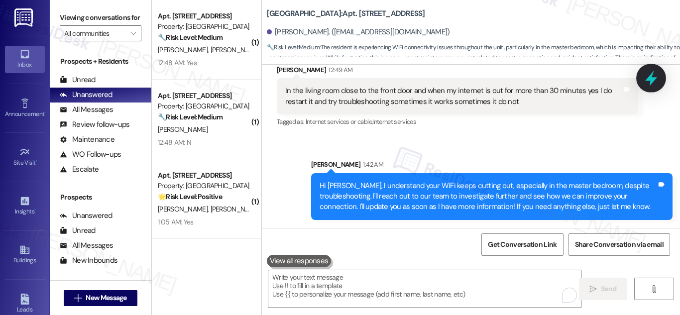
click at [648, 81] on icon at bounding box center [651, 78] width 17 height 17
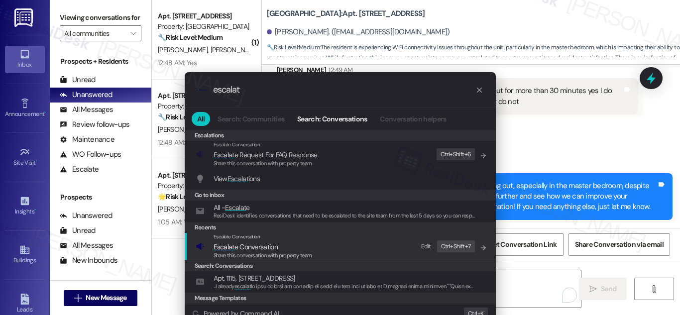
type input "escalat"
click at [262, 244] on span "Escalat e Conversation" at bounding box center [246, 246] width 64 height 9
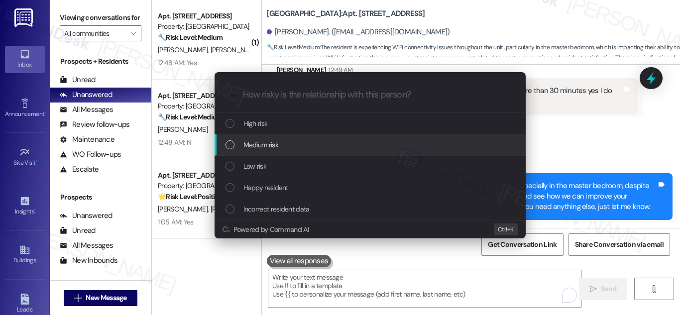
click at [268, 147] on span "Medium risk" at bounding box center [260, 144] width 35 height 11
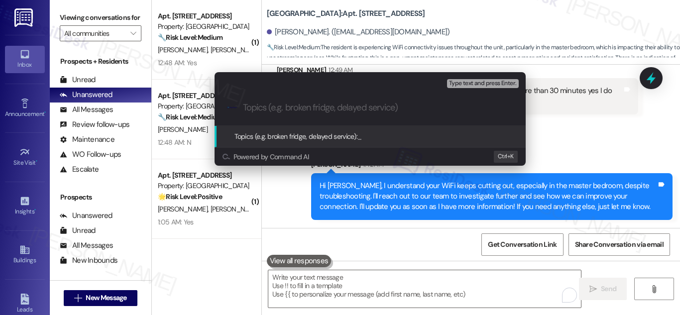
click at [591, 124] on div "Escalate Conversation Medium risk Topics (e.g. broken fridge, delayed service) …" at bounding box center [340, 157] width 680 height 315
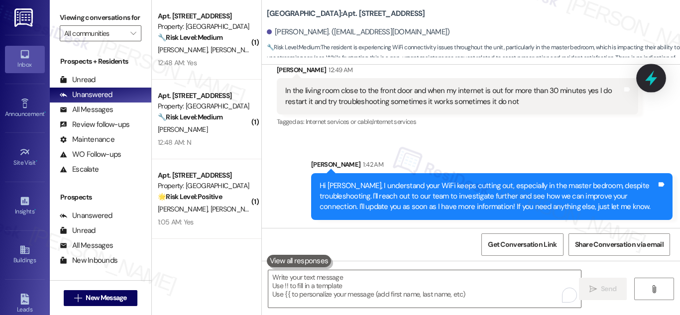
click at [655, 79] on icon at bounding box center [651, 78] width 12 height 15
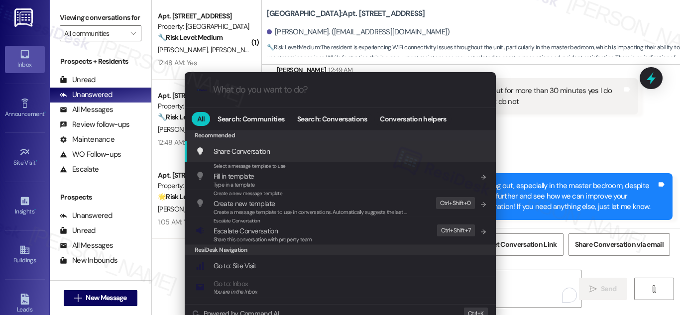
click at [254, 90] on input "What do you want to do?" at bounding box center [348, 90] width 270 height 10
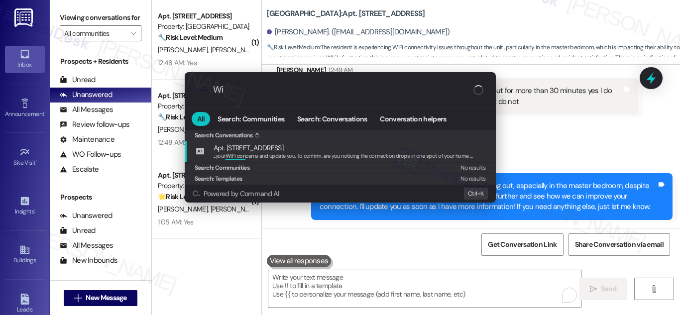
type input "W"
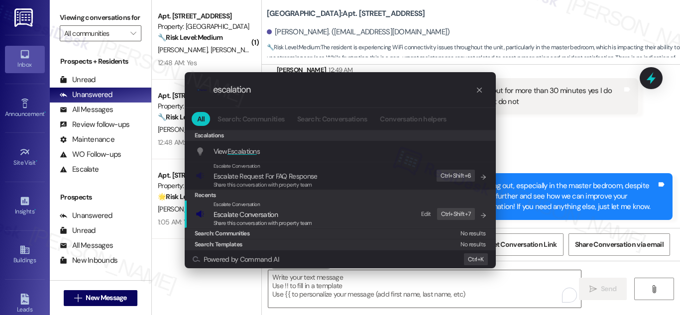
type input "escalation"
click at [265, 219] on div "Share this conversation with property team" at bounding box center [263, 223] width 99 height 9
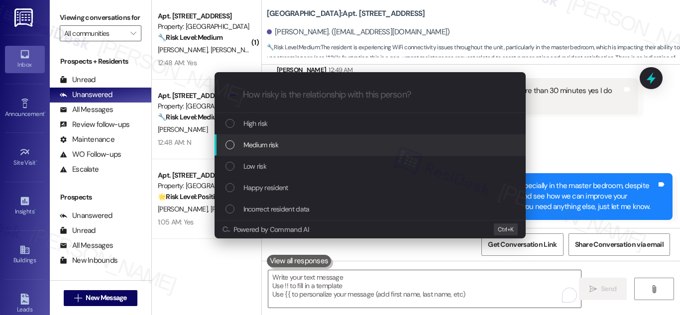
click at [229, 140] on div "List of options" at bounding box center [230, 144] width 9 height 9
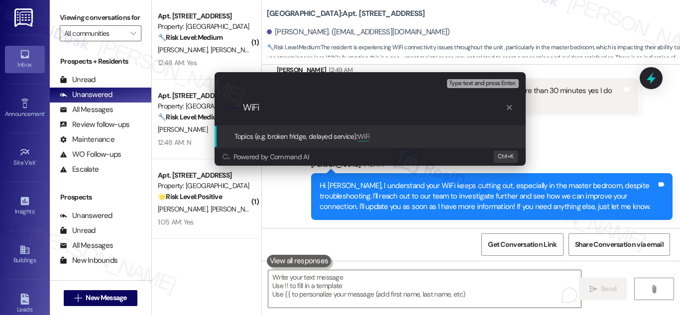
drag, startPoint x: 302, startPoint y: 110, endPoint x: 215, endPoint y: 106, distance: 87.2
click at [215, 106] on div ".cls-1{fill:#0a055f;}.cls-2{fill:#0cc4c4;} resideskLogoBlueOrange WiFi" at bounding box center [370, 107] width 311 height 35
paste input "-Fi Concern"
type input "Wi-Fi Concern at - Apt. 704"
click at [369, 137] on span "Wi-Fi Concern at - Apt. 704" at bounding box center [398, 136] width 82 height 9
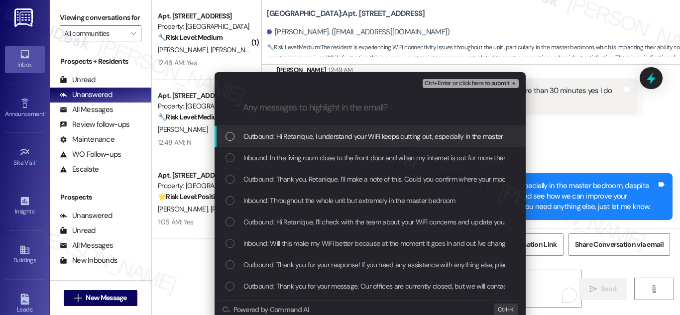
click at [316, 138] on span "Outbound: Hi Retanique, I understand your WiFi keeps cutting out, especially in…" at bounding box center [692, 136] width 898 height 11
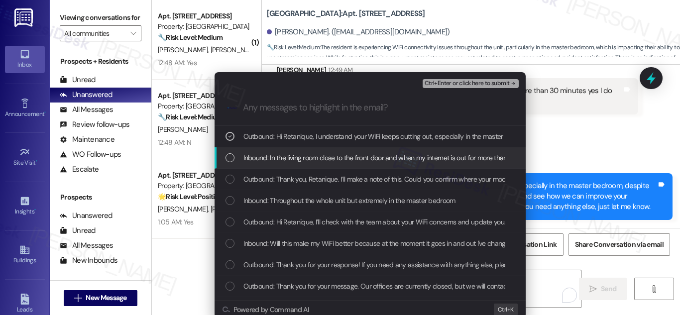
click at [304, 156] on span "Inbound: In the living room close to the front door and when my internet is out…" at bounding box center [509, 157] width 533 height 11
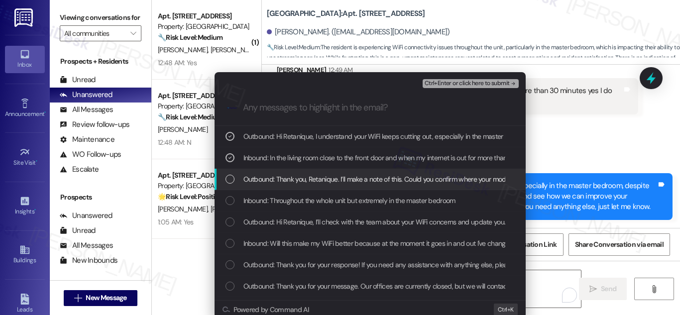
click at [287, 174] on span "Outbound: Thank you, Retanique. I’ll make a note of this. Could you confirm whe…" at bounding box center [476, 179] width 467 height 11
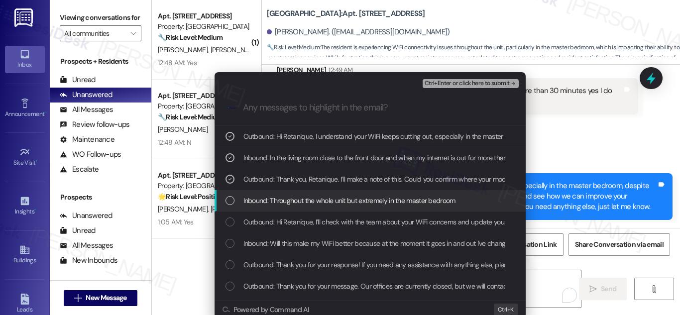
click at [272, 200] on span "Inbound: Throughout the whole unit but extremely in the master bedroom" at bounding box center [349, 200] width 212 height 11
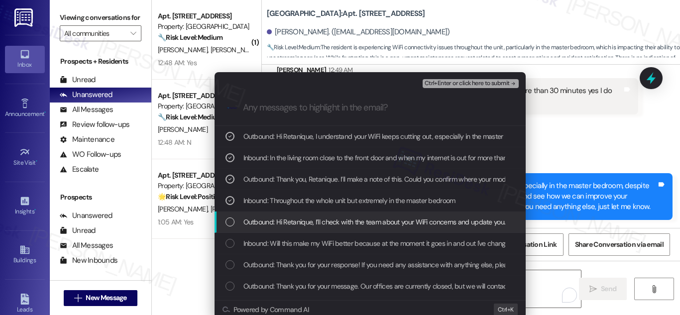
click at [273, 221] on span "Outbound: Hi Retanique, I’ll check with the team about your WiFi concerns and u…" at bounding box center [526, 222] width 566 height 11
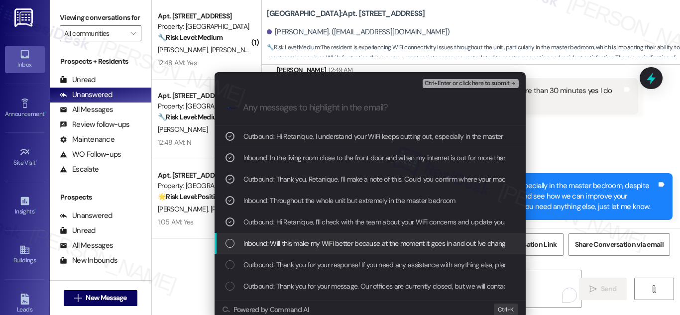
click at [249, 243] on span "Inbound: Will this make my WiFi better because at the moment it goes in and out…" at bounding box center [502, 243] width 519 height 11
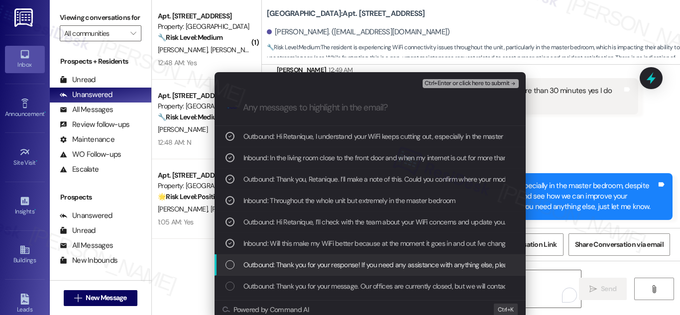
click at [331, 271] on div "Outbound: Thank you for your response! If you need any assistance with anything…" at bounding box center [370, 264] width 311 height 21
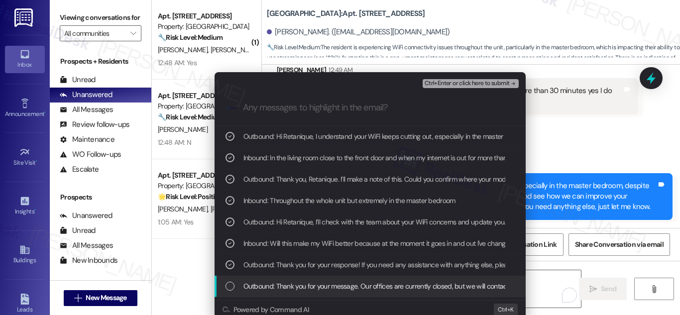
click at [298, 289] on span "Outbound: Thank you for your message. Our offices are currently closed, but we …" at bounding box center [538, 286] width 590 height 11
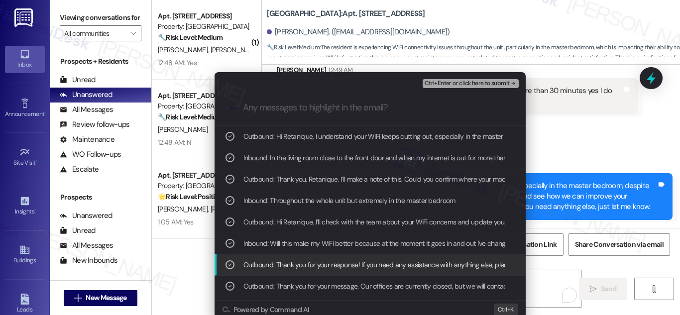
scroll to position [100, 0]
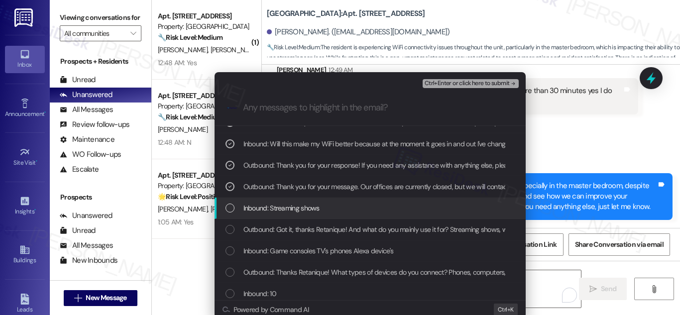
click at [281, 211] on span "Inbound: Streaming shows" at bounding box center [281, 208] width 76 height 11
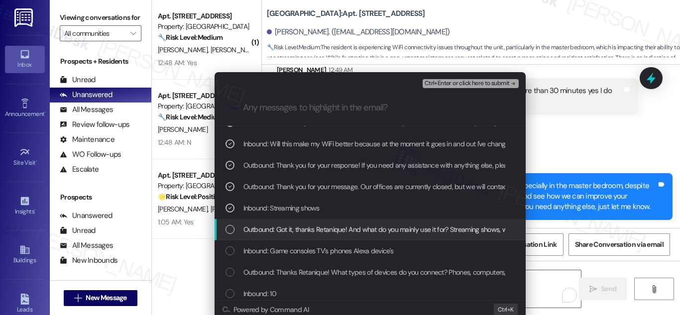
click at [282, 232] on span "Outbound: Got it, thanks Retanique! And what do you mainly use it for? Streamin…" at bounding box center [509, 229] width 533 height 11
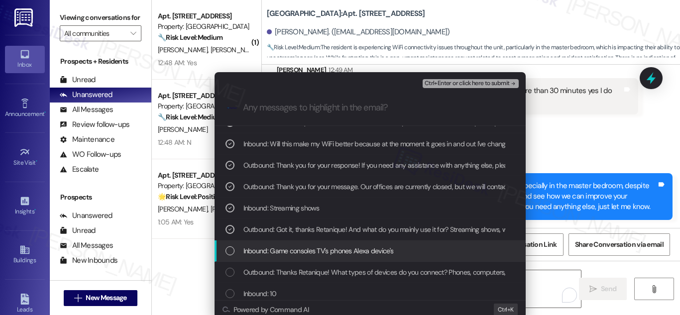
drag, startPoint x: 281, startPoint y: 252, endPoint x: 284, endPoint y: 260, distance: 9.0
click at [281, 252] on span "Inbound: Game consoles TV's phones Alexa device's" at bounding box center [318, 250] width 150 height 11
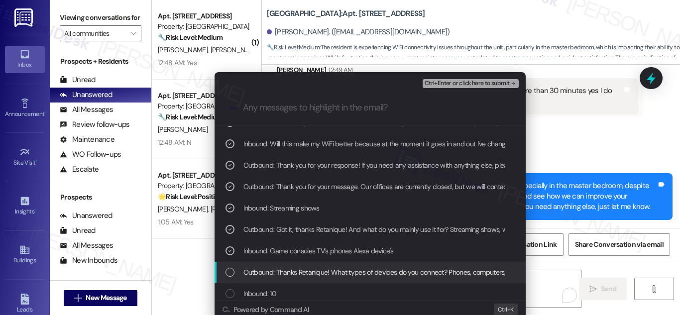
click at [282, 271] on span "Outbound: Thanks Retanique! What types of devices do you connect? Phones, compu…" at bounding box center [462, 272] width 438 height 11
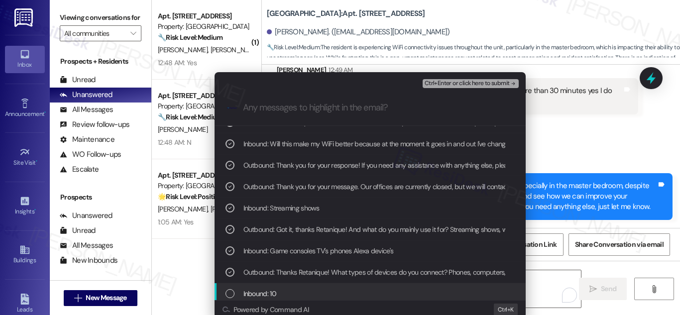
drag, startPoint x: 264, startPoint y: 291, endPoint x: 272, endPoint y: 292, distance: 8.0
click at [265, 292] on span "Inbound: 10" at bounding box center [259, 293] width 33 height 11
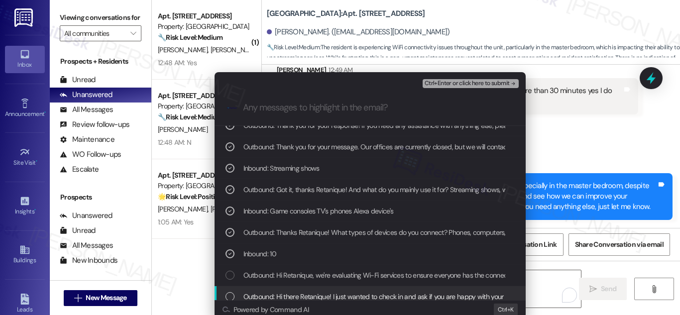
scroll to position [149, 0]
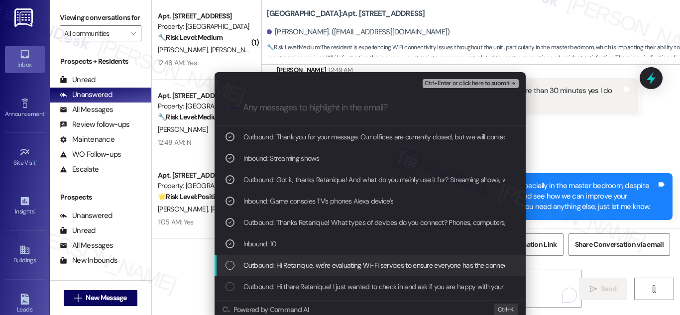
click at [308, 271] on div "Outbound: Hi Retanique, we're evaluating Wi-Fi services to ensure everyone has …" at bounding box center [370, 265] width 311 height 21
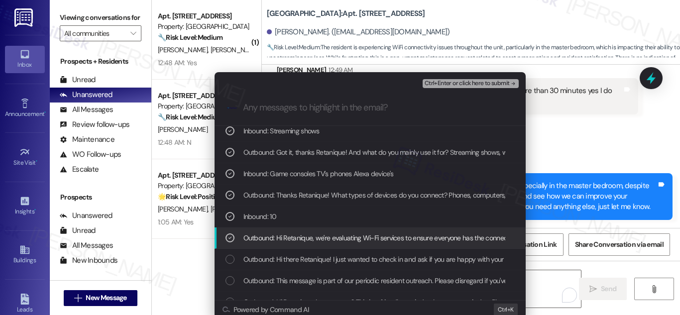
scroll to position [199, 0]
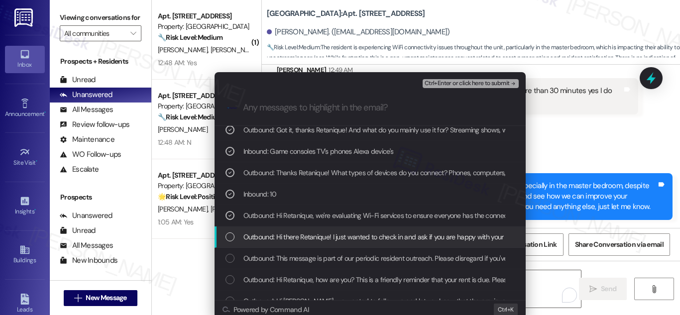
click at [301, 237] on span "Outbound: Hi there Retanique! I just wanted to check in and ask if you are happ…" at bounding box center [437, 237] width 388 height 11
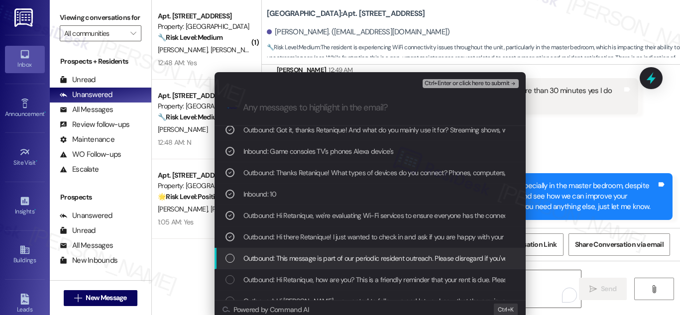
click at [323, 266] on div "Outbound: This message is part of our periodic resident outreach. Please disreg…" at bounding box center [370, 258] width 311 height 21
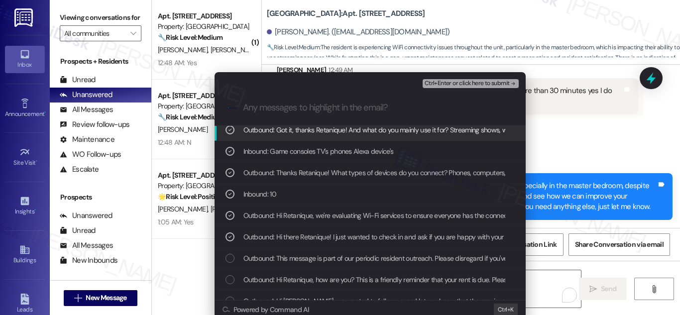
click at [475, 76] on div "Escalate Conversation Medium risk Wi-Fi Concern at - Apt. 704 Ctrl+Enter or cli…" at bounding box center [370, 81] width 311 height 18
click at [476, 84] on span "Ctrl+Enter or click here to submit" at bounding box center [467, 83] width 85 height 7
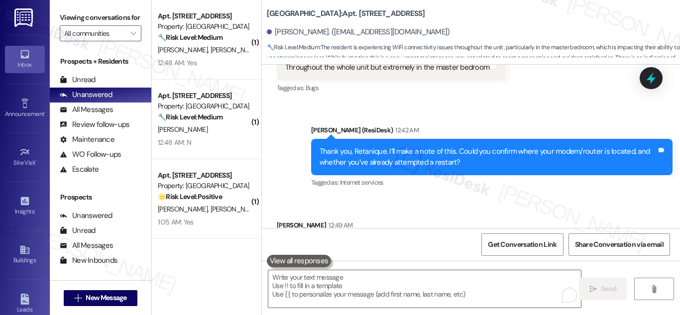
scroll to position [1871, 0]
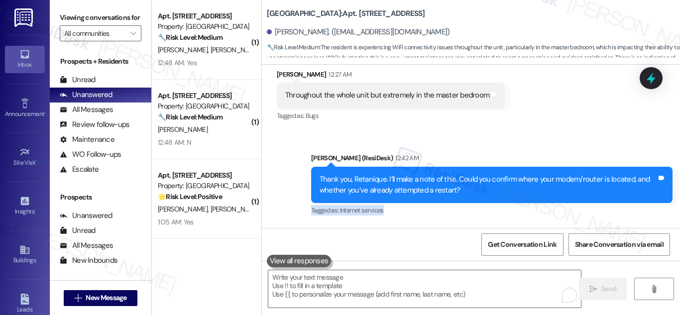
drag, startPoint x: 673, startPoint y: 207, endPoint x: 671, endPoint y: 170, distance: 36.9
click at [671, 171] on div "Sent via SMS Sarah (ResiDesk) 12:42 AM Thank you, Retanique. I’ll make a note o…" at bounding box center [492, 185] width 376 height 80
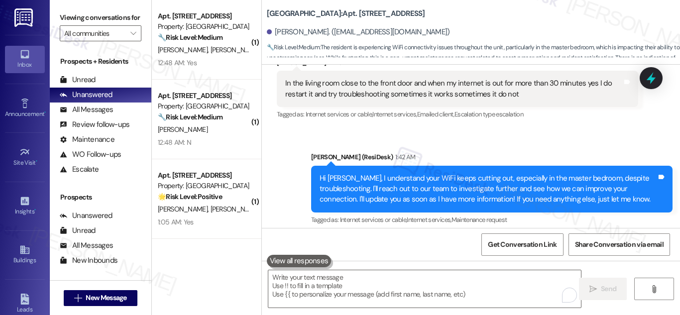
scroll to position [2069, 0]
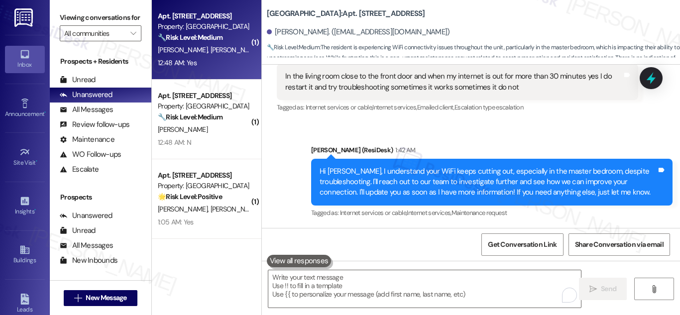
click at [207, 33] on strong "🔧 Risk Level: Medium" at bounding box center [190, 37] width 65 height 9
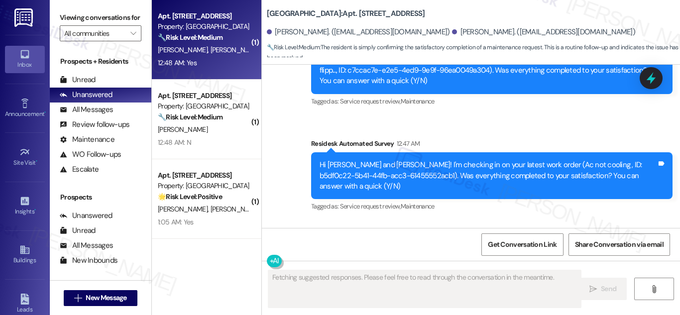
scroll to position [1637, 0]
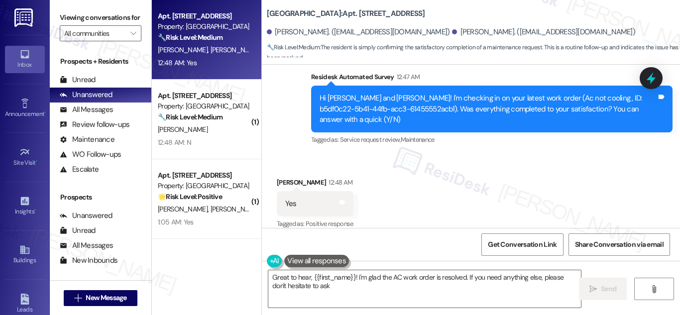
type textarea "Great to hear, {{first_name}}! I'm glad the AC work order is resolved. If you n…"
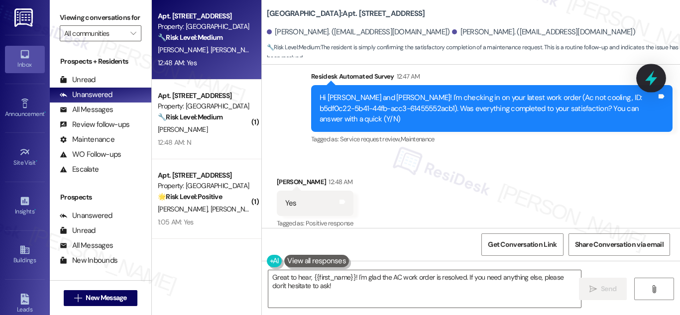
click at [651, 74] on icon at bounding box center [651, 78] width 17 height 17
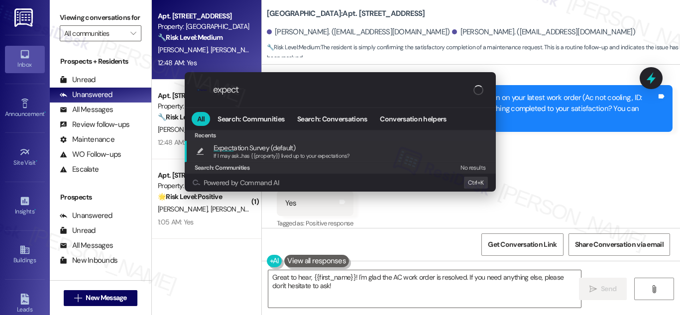
type input "expect"
click at [260, 148] on span "Expect ation Survey (default)" at bounding box center [255, 147] width 82 height 11
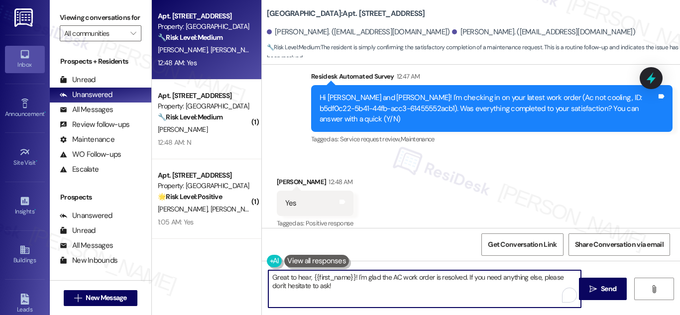
type textarea "If I may ask...has {{property}} lived up to your expectations?"
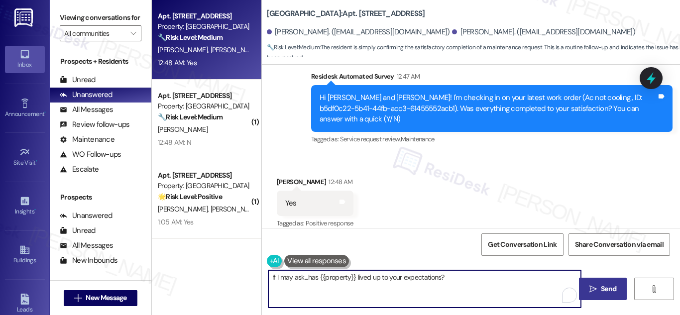
click at [610, 290] on span "Send" at bounding box center [608, 289] width 15 height 10
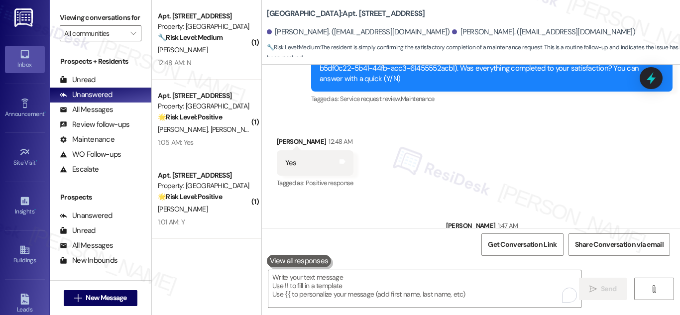
scroll to position [1706, 0]
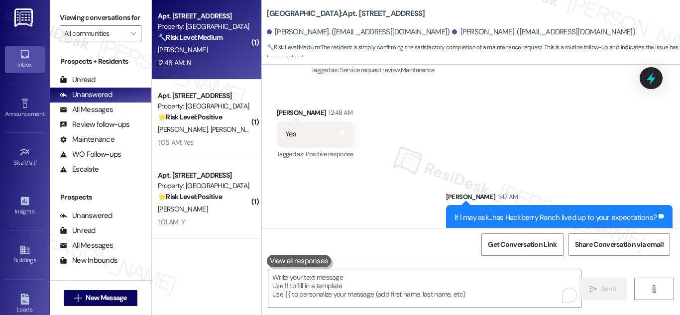
click at [188, 33] on strong "🔧 Risk Level: Medium" at bounding box center [190, 37] width 65 height 9
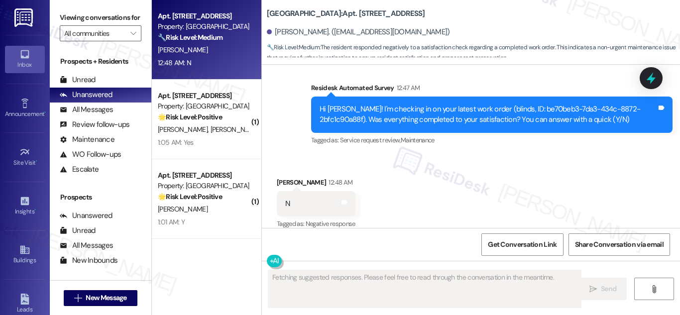
scroll to position [1187, 0]
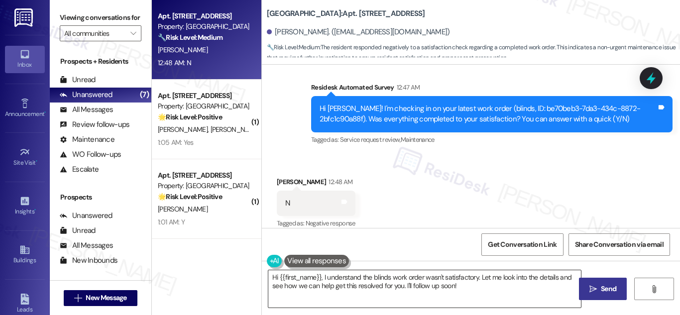
click at [368, 281] on textarea "Hi {{first_name}}, I understand the blinds work order wasn't satisfactory. Let …" at bounding box center [424, 288] width 313 height 37
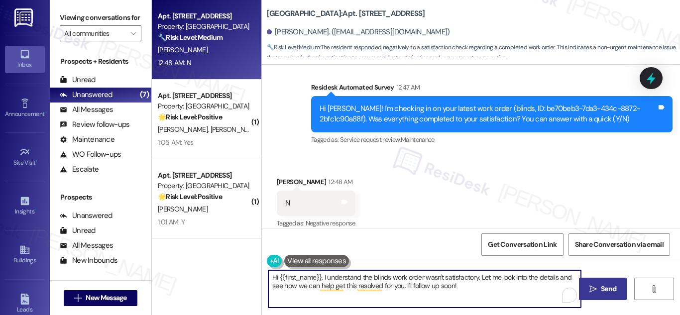
click at [485, 287] on textarea "Hi {{first_name}}, I understand the blinds work order wasn't satisfactory. Let …" at bounding box center [424, 288] width 313 height 37
click at [474, 277] on textarea "Hi {{first_name}}, I understand the blinds work order wasn't satisfactory. Let …" at bounding box center [424, 288] width 313 height 37
click at [490, 287] on textarea "Hi {{first_name}}, I understand the blinds work order wasn't satisfactory. Let …" at bounding box center [424, 288] width 313 height 37
drag, startPoint x: 477, startPoint y: 276, endPoint x: 482, endPoint y: 285, distance: 10.3
click at [482, 285] on textarea "Hi {{first_name}}, I understand the blinds work order wasn't satisfactory. Let …" at bounding box center [424, 288] width 313 height 37
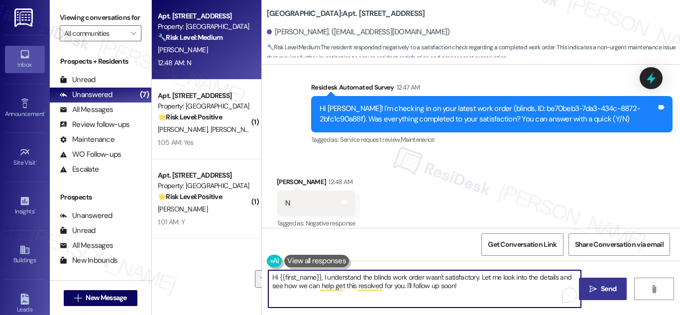
paste textarea "I’m sorry to hear the work order wasn’t completed to your satisfaction. Could y…"
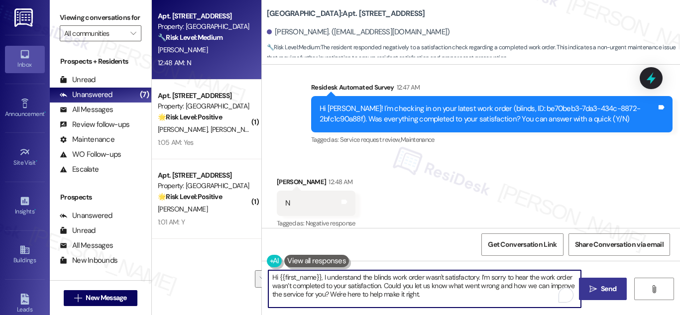
scroll to position [8, 0]
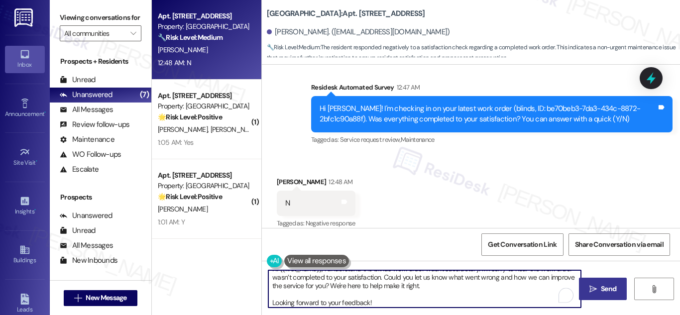
click at [533, 297] on textarea "Hi {{first_name}}, I understand the blinds work order wasn't satisfactory. I’m …" at bounding box center [424, 288] width 313 height 37
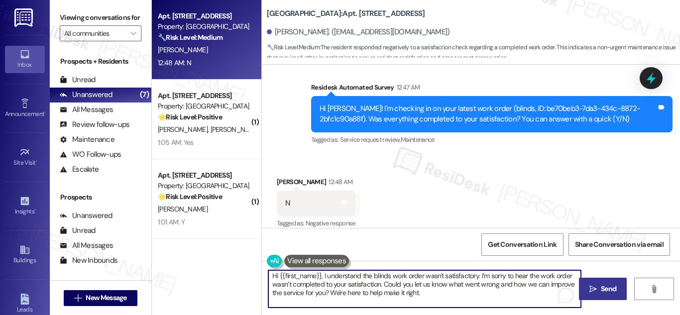
scroll to position [0, 0]
drag, startPoint x: 477, startPoint y: 279, endPoint x: 322, endPoint y: 280, distance: 155.3
click at [322, 280] on textarea "Hi {{first_name}}, I understand the blinds work order wasn't satisfactory. I’m …" at bounding box center [424, 288] width 313 height 37
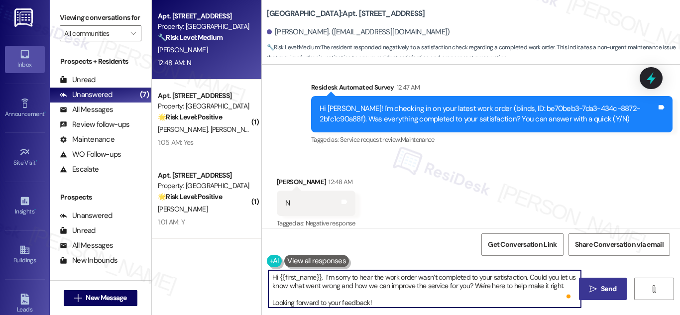
click at [357, 289] on textarea "Hi {{first_name}}, I’m sorry to hear the work order wasn’t completed to your sa…" at bounding box center [424, 288] width 313 height 37
click at [372, 291] on textarea "Hi {{first_name}}, I’m sorry to hear the work order wasn’t completed to your sa…" at bounding box center [424, 288] width 313 height 37
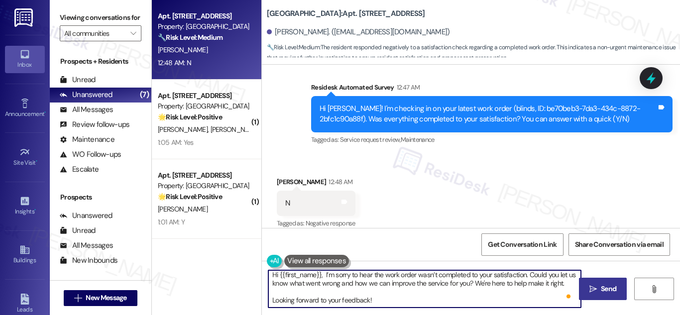
click at [390, 299] on textarea "Hi {{first_name}}, I’m sorry to hear the work order wasn’t completed to your sa…" at bounding box center [424, 288] width 313 height 37
type textarea "Hi {{first_name}}, I’m sorry to hear the work order wasn’t completed to your sa…"
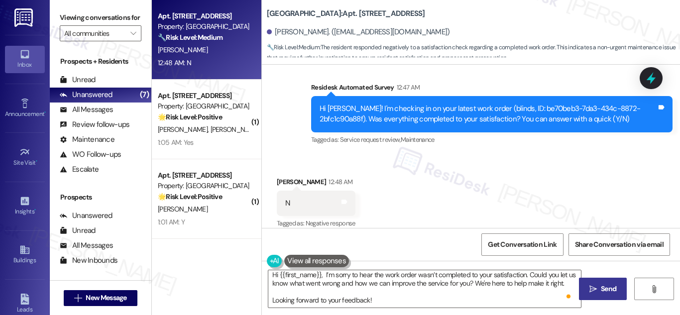
click at [594, 288] on icon "" at bounding box center [592, 289] width 7 height 8
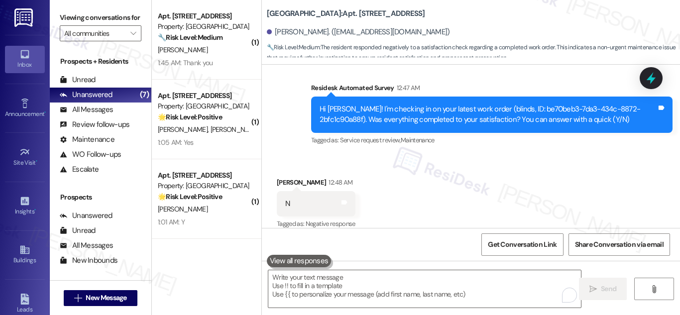
scroll to position [1288, 0]
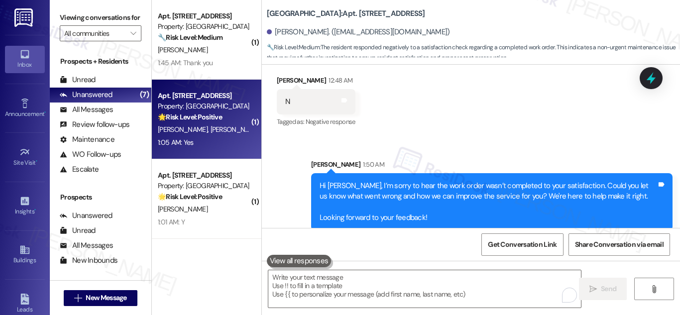
click at [197, 123] on div "Apt. 115, 201 Hackberry St Property: Hackberry Ranch 🌟 Risk Level: Positive The…" at bounding box center [207, 120] width 110 height 80
type textarea "Fetching suggested responses. Please feel free to read through the conversation…"
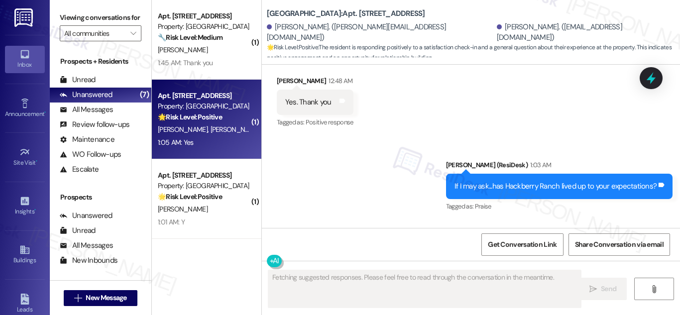
scroll to position [3041, 0]
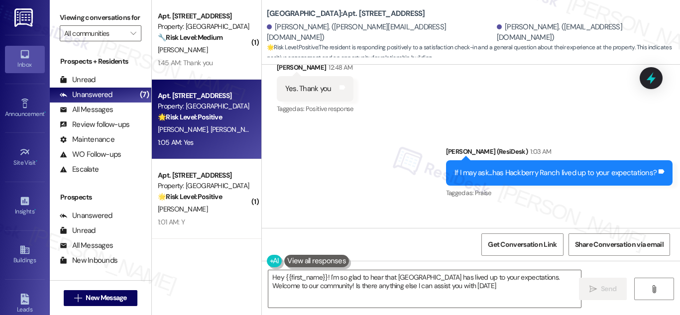
type textarea "Hey {{first_name}}! I'm so glad to hear that Hackberry Ranch has lived up to yo…"
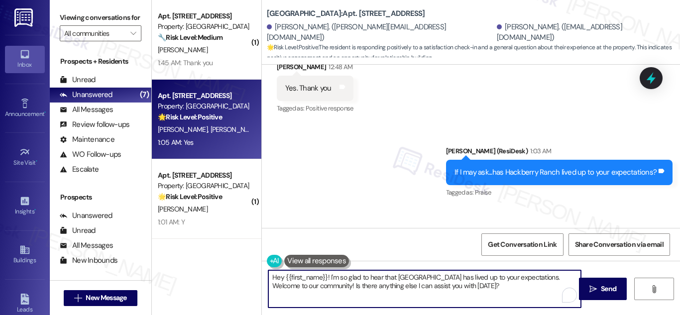
drag, startPoint x: 486, startPoint y: 288, endPoint x: 249, endPoint y: 274, distance: 237.4
click at [249, 274] on div "( 1 ) Apt. 1804, 201 Hackberry St Property: Hackberry Ranch 🔧 Risk Level: Mediu…" at bounding box center [416, 157] width 528 height 315
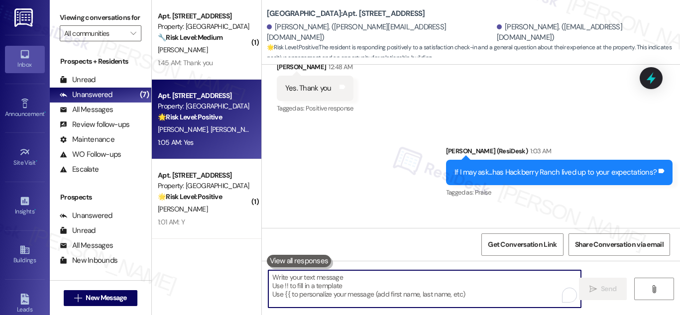
paste textarea "If it’s not too much trouble, would you kindly consider sharing your feedback i…"
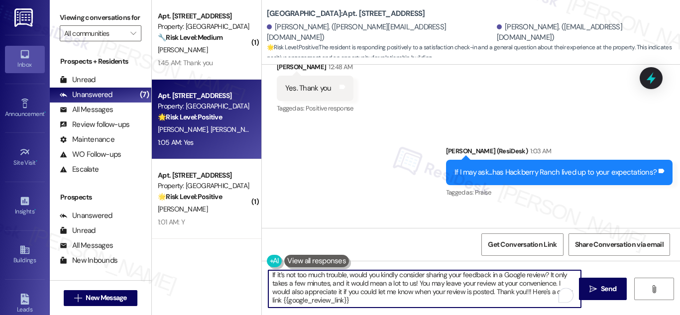
scroll to position [104, 0]
type textarea "If it’s not too much trouble, would you kindly consider sharing your feedback i…"
click at [270, 276] on textarea "If it’s not too much trouble, would you kindly consider sharing your feedback i…" at bounding box center [424, 288] width 313 height 37
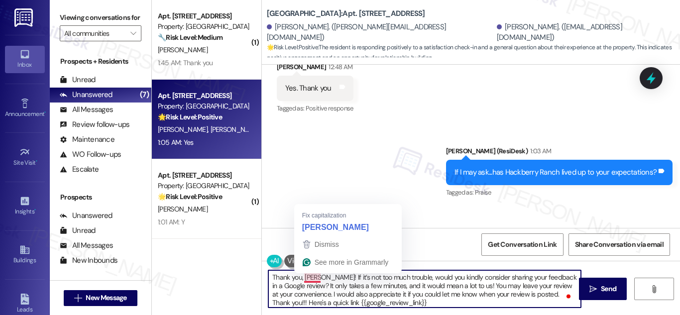
click at [310, 280] on textarea "Thank you, [PERSON_NAME]! If it’s not too much trouble, would you kindly consid…" at bounding box center [424, 288] width 313 height 37
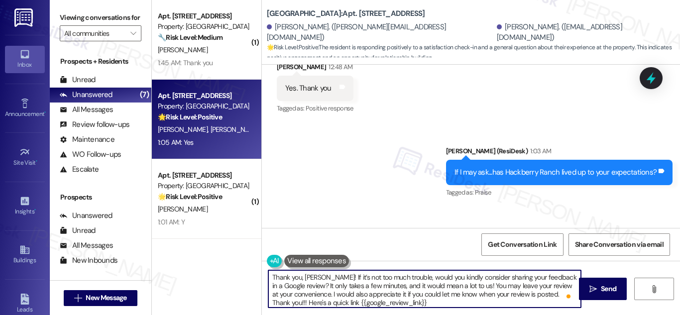
drag, startPoint x: 320, startPoint y: 278, endPoint x: 254, endPoint y: 269, distance: 65.8
click at [254, 269] on div "( 1 ) Apt. [STREET_ADDRESS] Property: [GEOGRAPHIC_DATA] 🔧 Risk Level: Medium Th…" at bounding box center [416, 157] width 528 height 315
click at [271, 276] on textarea "If it’s not too much trouble, would you kindly consider sharing your feedback i…" at bounding box center [424, 288] width 313 height 37
drag, startPoint x: 409, startPoint y: 298, endPoint x: 416, endPoint y: 294, distance: 8.2
click at [410, 298] on textarea "If it’s not too much trouble, would you kindly consider sharing your feedback i…" at bounding box center [424, 288] width 313 height 37
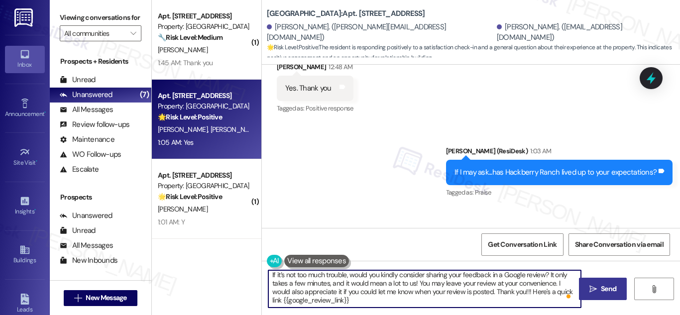
type textarea "If it’s not too much trouble, would you kindly consider sharing your feedback i…"
click at [605, 286] on span "Send" at bounding box center [608, 289] width 15 height 10
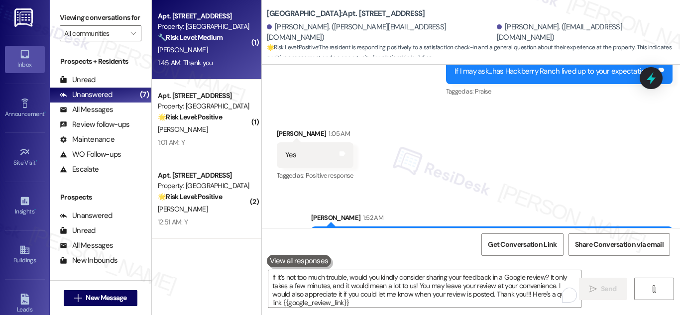
click at [185, 33] on strong "🔧 Risk Level: Medium" at bounding box center [190, 37] width 65 height 9
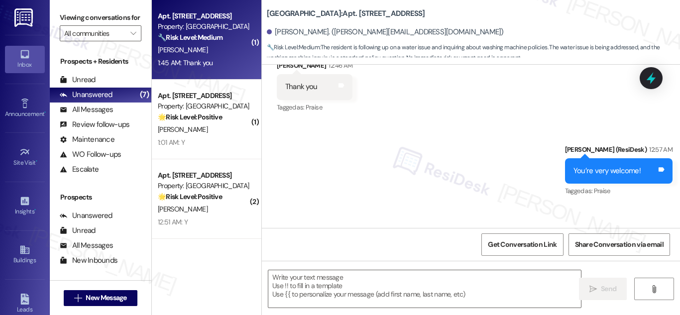
scroll to position [6143, 0]
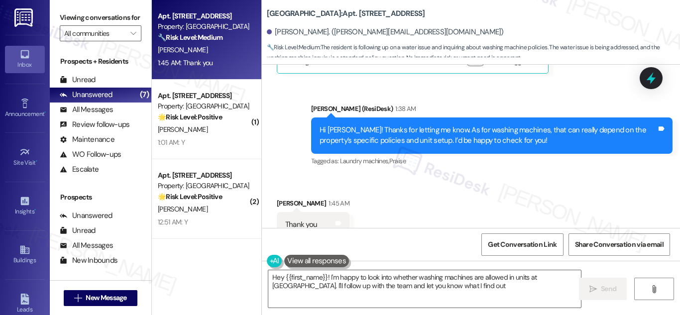
type textarea "Hey {{first_name}}! I'm happy to look into whether washing machines are allowed…"
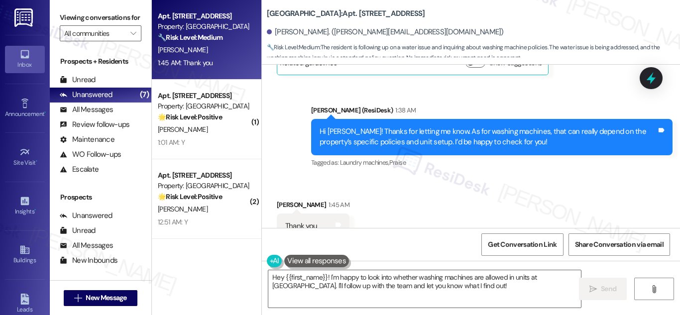
scroll to position [6144, 0]
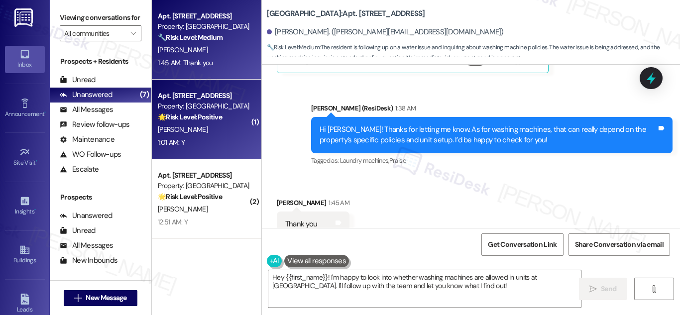
click at [196, 108] on div "Property: [GEOGRAPHIC_DATA]" at bounding box center [204, 106] width 92 height 10
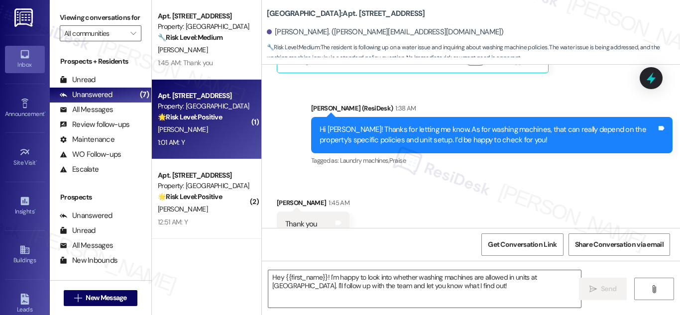
type textarea "Fetching suggested responses. Please feel free to read through the conversation…"
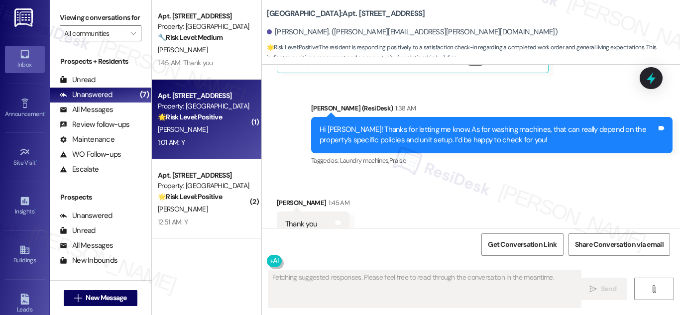
scroll to position [1012, 0]
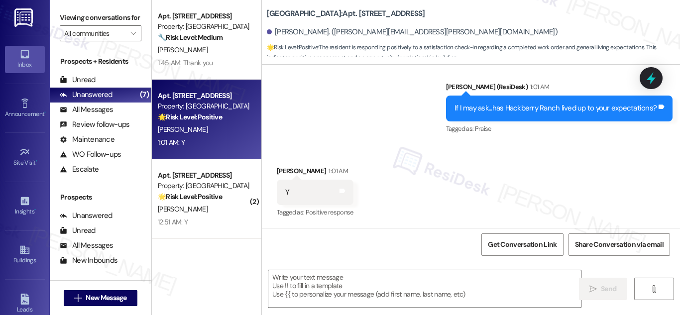
click at [415, 282] on textarea at bounding box center [424, 288] width 313 height 37
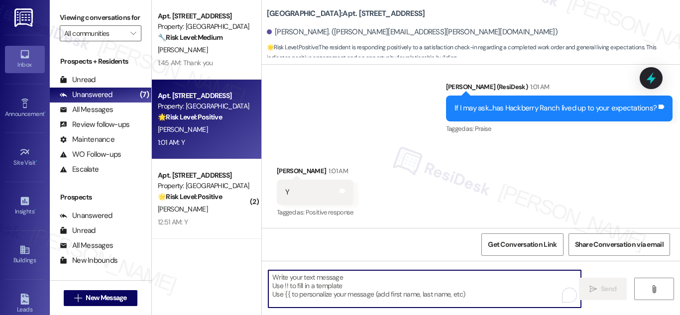
paste textarea "If it’s not too much trouble, would you kindly consider sharing your feedback i…"
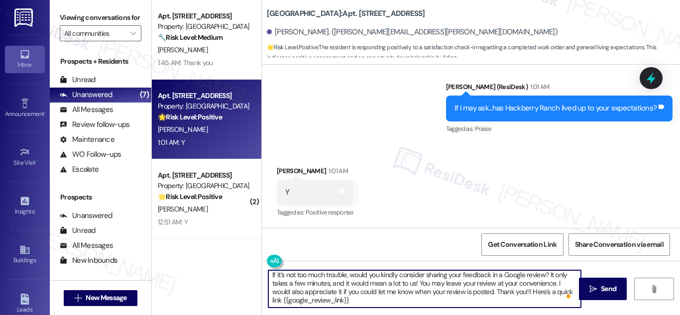
scroll to position [87, 0]
type textarea "If it’s not too much trouble, would you kindly consider sharing your feedback i…"
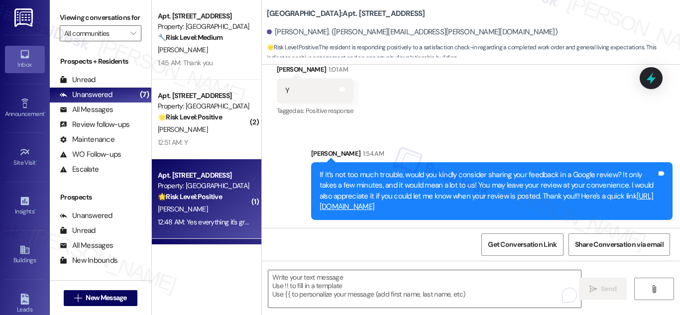
click at [217, 190] on div "Property: [GEOGRAPHIC_DATA]" at bounding box center [204, 186] width 92 height 10
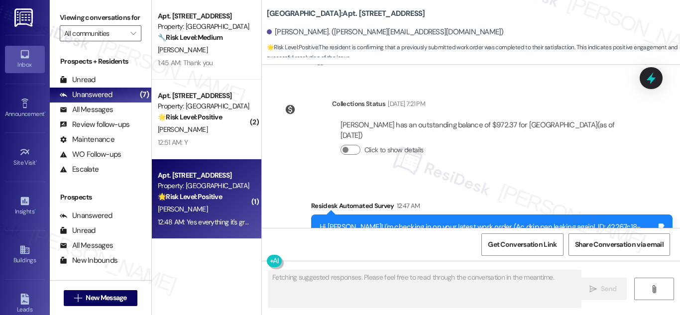
scroll to position [2418, 0]
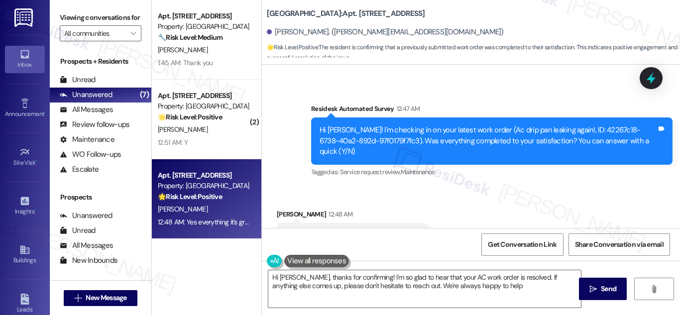
type textarea "Hi [PERSON_NAME], thanks for confirming! I'm so glad to hear that your AC work …"
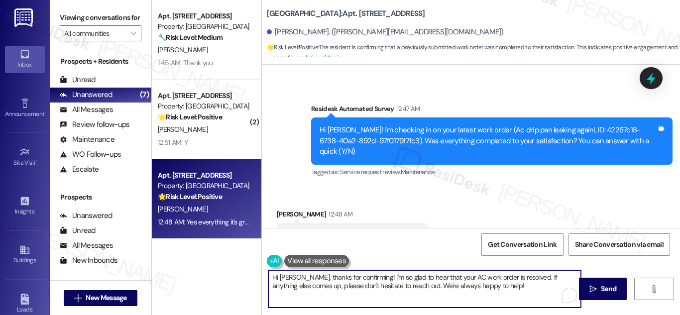
drag, startPoint x: 514, startPoint y: 286, endPoint x: 247, endPoint y: 272, distance: 267.7
click at [247, 272] on div "Apt. [STREET_ADDRESS] Property: [GEOGRAPHIC_DATA] 🔧 Risk Level: Medium The resi…" at bounding box center [416, 157] width 528 height 315
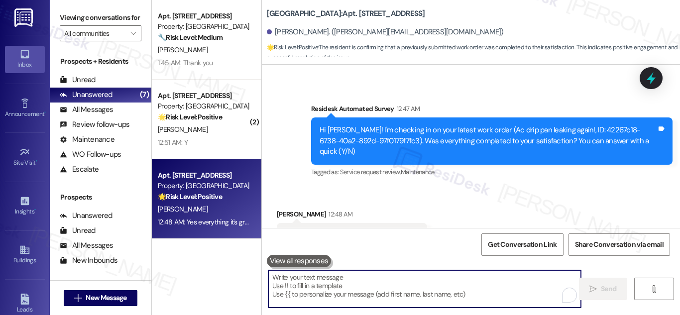
paste textarea "If it’s not too much trouble, would you kindly consider sharing your feedback i…"
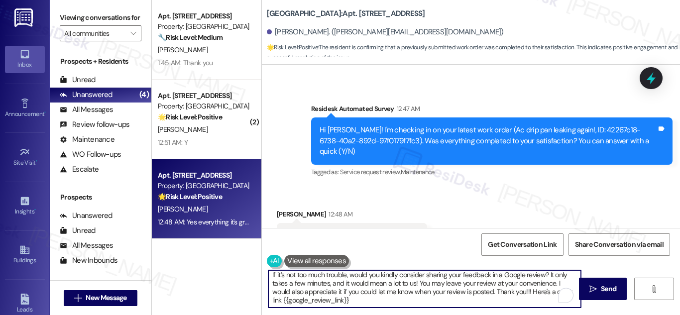
scroll to position [70, 0]
type textarea "If it’s not too much trouble, would you kindly consider sharing your feedback i…"
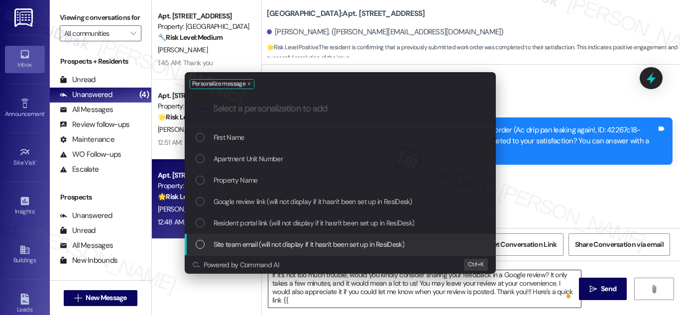
click at [470, 292] on div "Personalize message .cls-1{fill:#0a055f;}.cls-2{fill:#0cc4c4;} resideskLogoBlue…" at bounding box center [340, 157] width 680 height 315
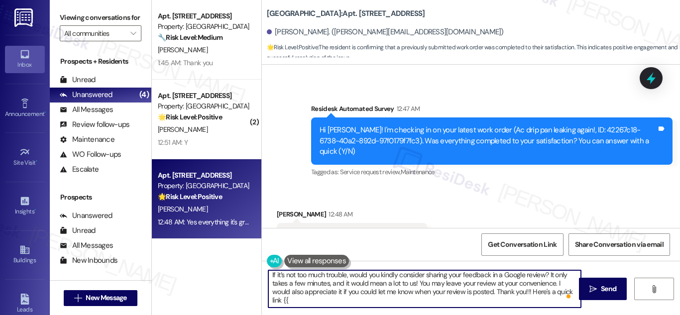
click at [470, 291] on textarea "If it’s not too much trouble, would you kindly consider sharing your feedback i…" at bounding box center [424, 288] width 313 height 37
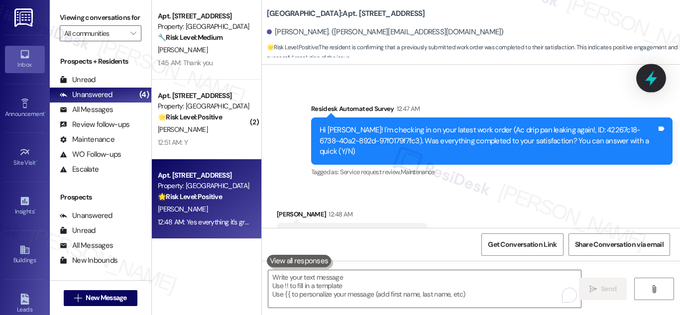
click at [651, 78] on icon at bounding box center [651, 78] width 12 height 15
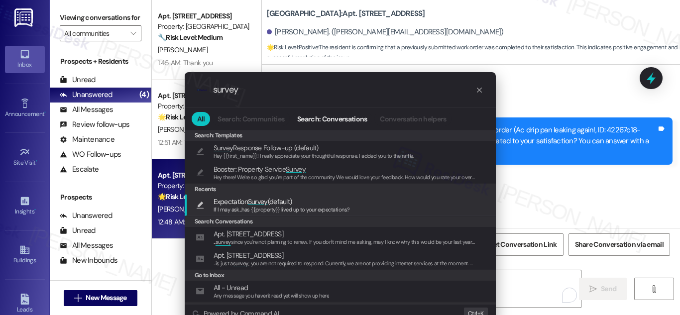
type input "survey"
drag, startPoint x: 265, startPoint y: 204, endPoint x: 273, endPoint y: 203, distance: 8.0
click at [265, 204] on span "Survey" at bounding box center [258, 201] width 20 height 9
type textarea "If I may ask...has {{property}} lived up to your expectations?"
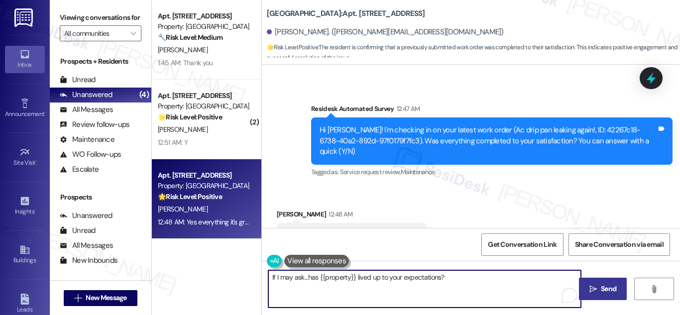
click at [607, 283] on button " Send" at bounding box center [603, 289] width 48 height 22
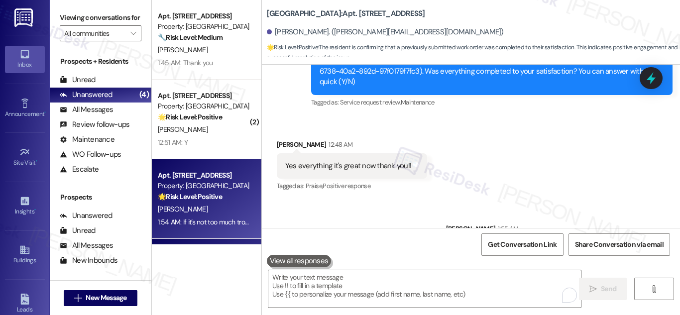
click at [196, 201] on strong "🌟 Risk Level: Positive" at bounding box center [190, 196] width 64 height 9
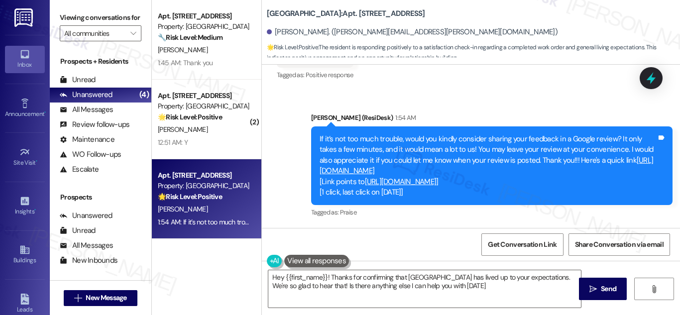
type textarea "Hey {{first_name}}! Thanks for confirming that [GEOGRAPHIC_DATA] has lived up t…"
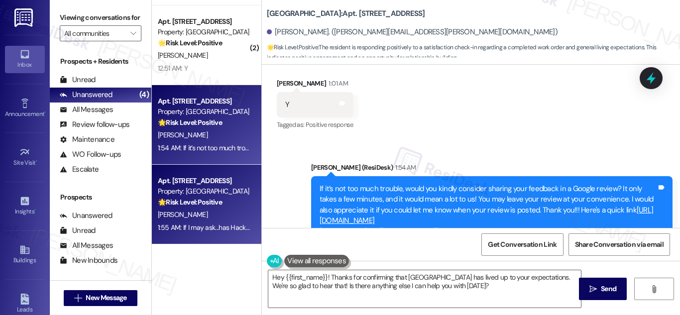
click at [207, 196] on div "Property: [GEOGRAPHIC_DATA]" at bounding box center [204, 191] width 92 height 10
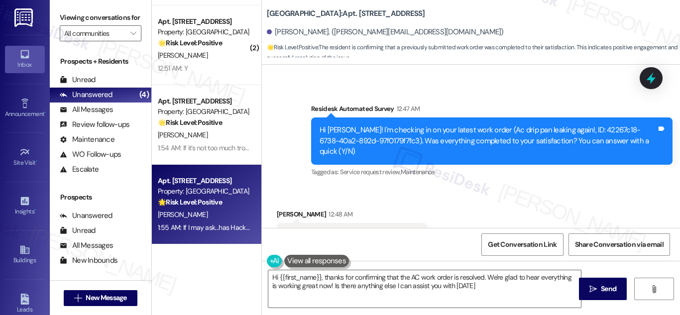
type textarea "Hi {{first_name}}, thanks for confirming that the AC work order is resolved. We…"
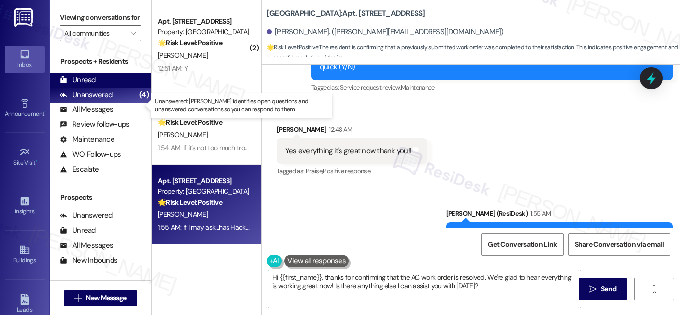
drag, startPoint x: 97, startPoint y: 104, endPoint x: 101, endPoint y: 95, distance: 9.8
click at [98, 100] on div "Unanswered" at bounding box center [86, 95] width 53 height 10
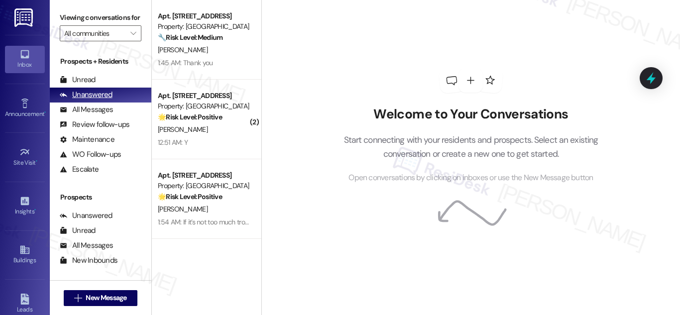
click at [92, 100] on div "Unanswered" at bounding box center [86, 95] width 53 height 10
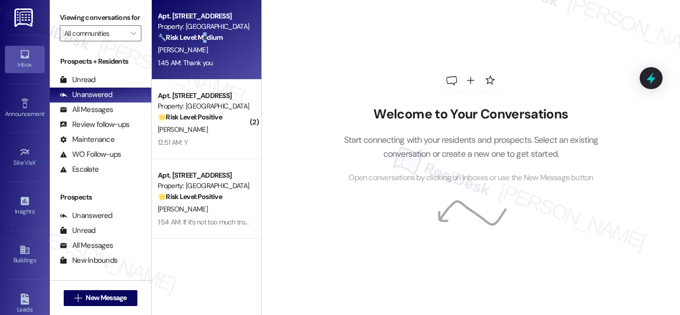
click at [207, 38] on strong "🔧 Risk Level: Medium" at bounding box center [190, 37] width 65 height 9
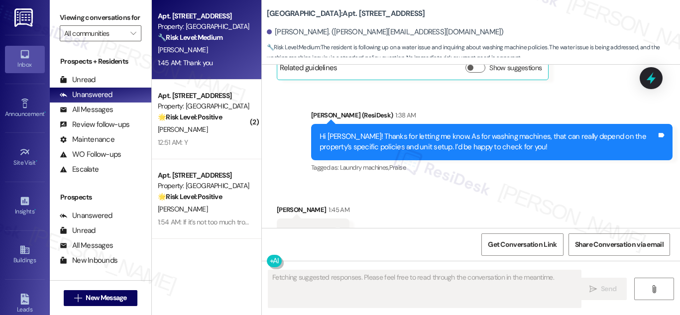
scroll to position [6143, 0]
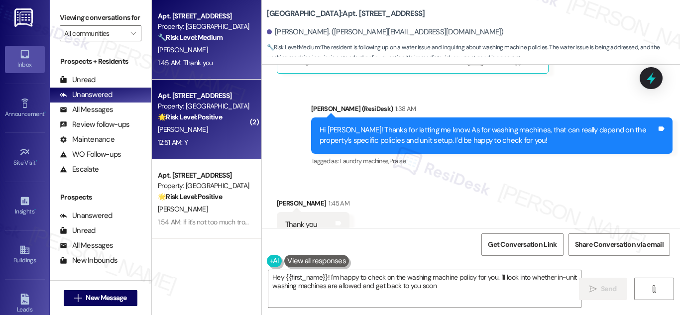
type textarea "Hey {{first_name}}! I'm happy to check on the washing machine policy for you. I…"
click at [172, 122] on div "🌟 Risk Level: Positive The resident is expressing positive feedback and confirm…" at bounding box center [204, 117] width 92 height 10
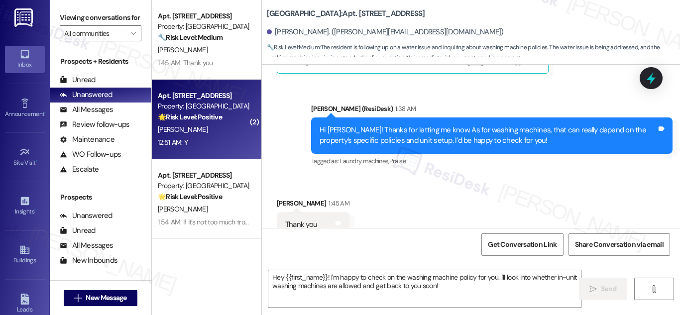
type textarea "Fetching suggested responses. Please feel free to read through the conversation…"
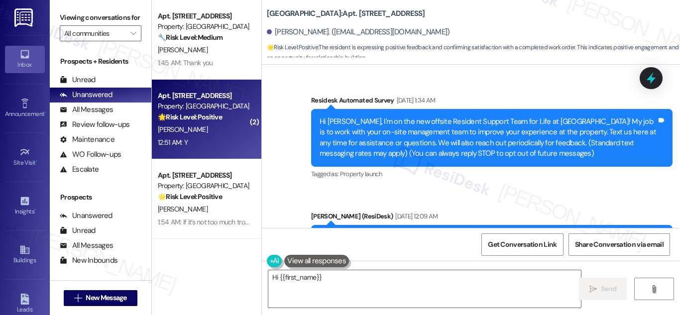
scroll to position [21344, 0]
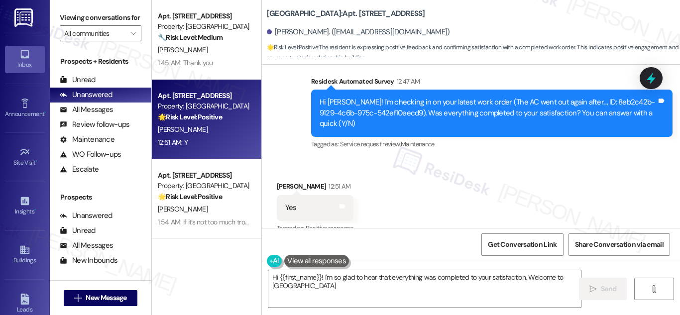
type textarea "Hi {{first_name}}! I'm so glad to hear that everything was completed to your sa…"
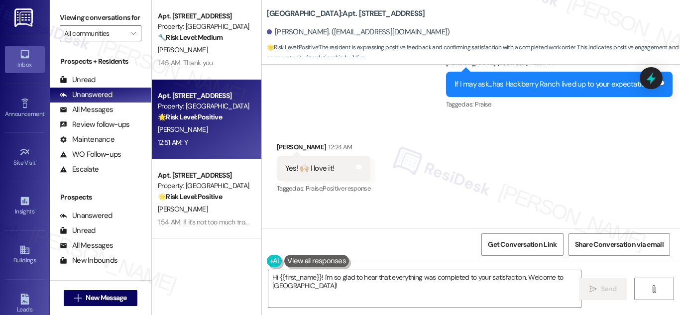
scroll to position [21194, 0]
click at [647, 77] on icon at bounding box center [651, 78] width 17 height 17
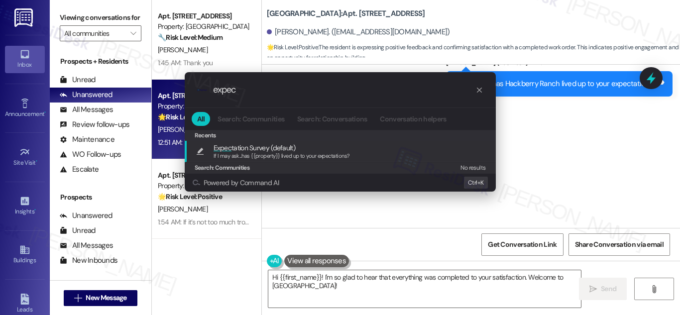
type input "expec"
drag, startPoint x: 254, startPoint y: 160, endPoint x: 293, endPoint y: 192, distance: 49.9
click at [256, 160] on div "If I may ask...has {{property}} lived up to your expectations?" at bounding box center [282, 156] width 136 height 9
type textarea "If I may ask...has {{property}} lived up to your expectations?"
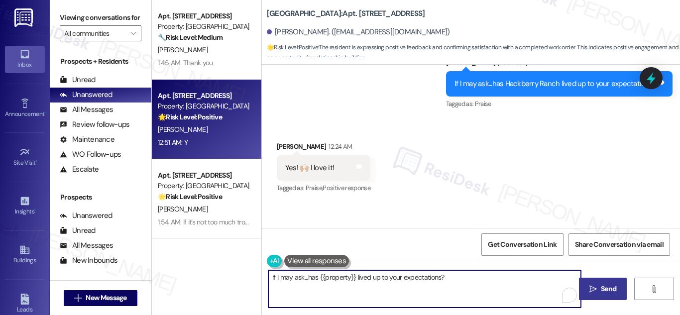
click at [613, 290] on span "Send" at bounding box center [608, 289] width 15 height 10
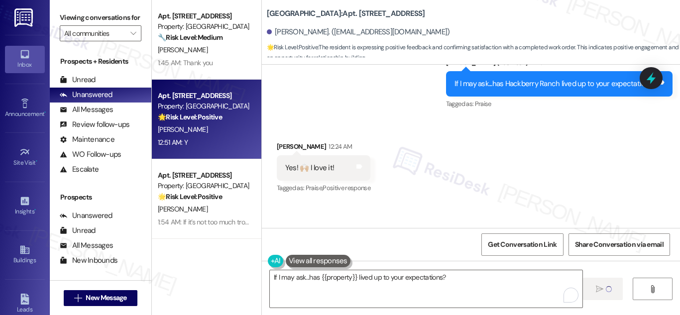
scroll to position [21344, 0]
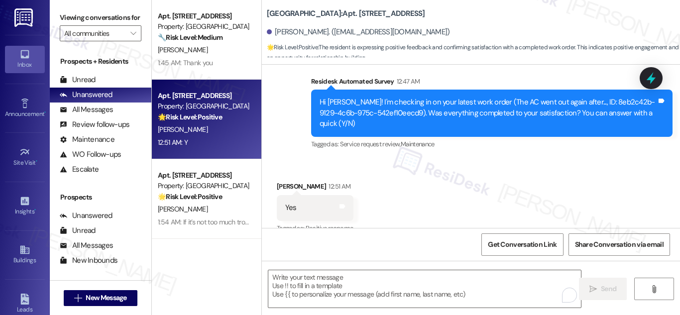
type textarea "Fetching suggested responses. Please feel free to read through the conversation…"
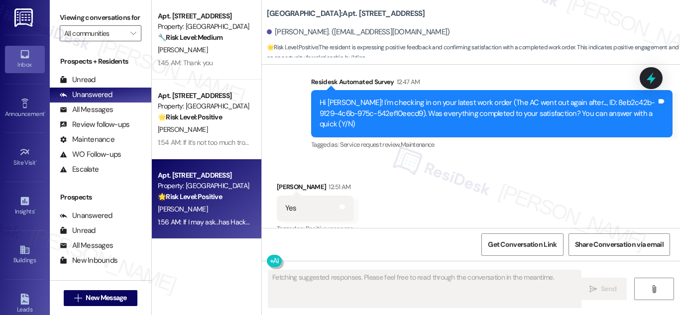
scroll to position [21414, 0]
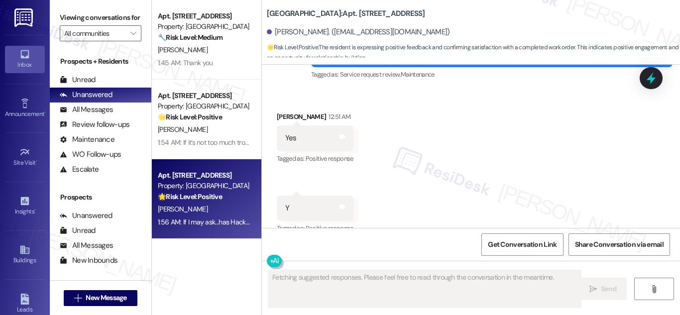
click at [680, 228] on div "Get Conversation Link Share Conversation via email" at bounding box center [471, 244] width 418 height 33
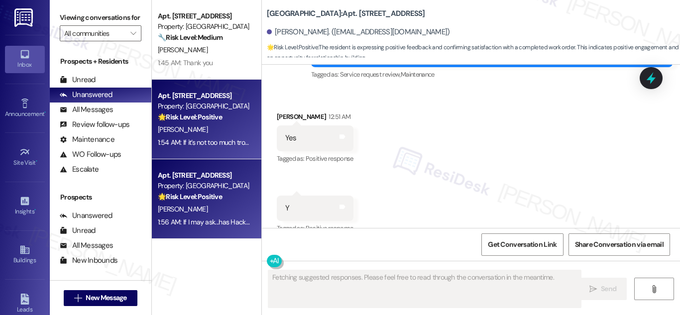
click at [199, 110] on div "Property: [GEOGRAPHIC_DATA]" at bounding box center [204, 106] width 92 height 10
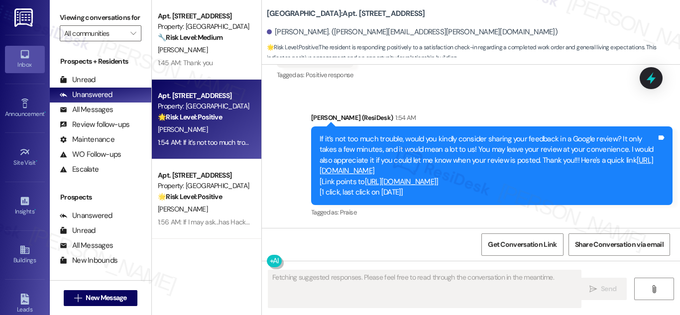
scroll to position [1149, 0]
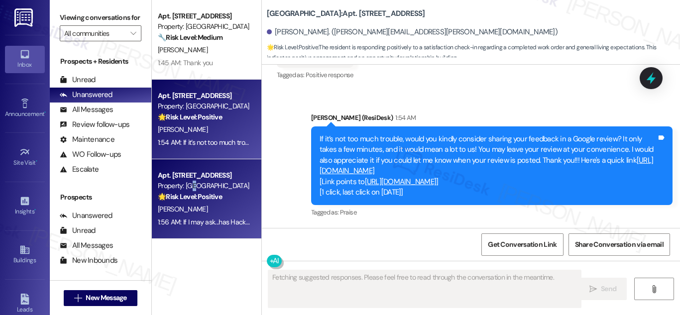
click at [193, 182] on div "Property: [GEOGRAPHIC_DATA]" at bounding box center [204, 186] width 92 height 10
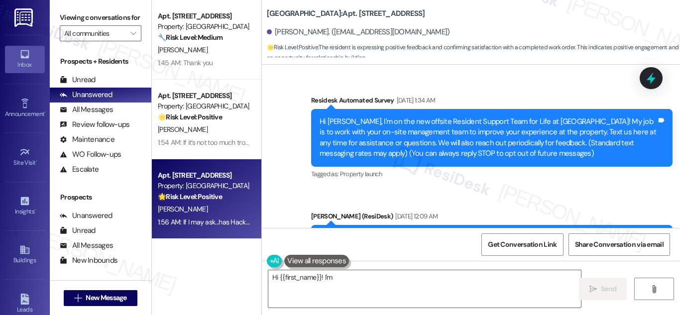
scroll to position [21343, 0]
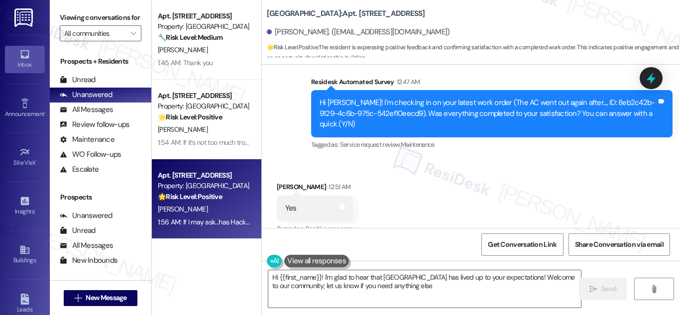
type textarea "Hi {{first_name}}! I'm glad to hear that [GEOGRAPHIC_DATA] has lived up to your…"
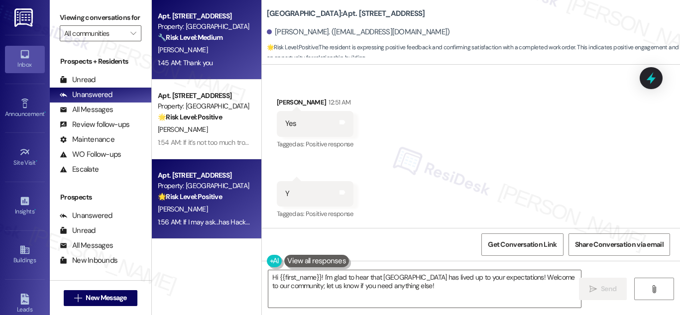
click at [184, 54] on span "[PERSON_NAME]" at bounding box center [183, 49] width 50 height 9
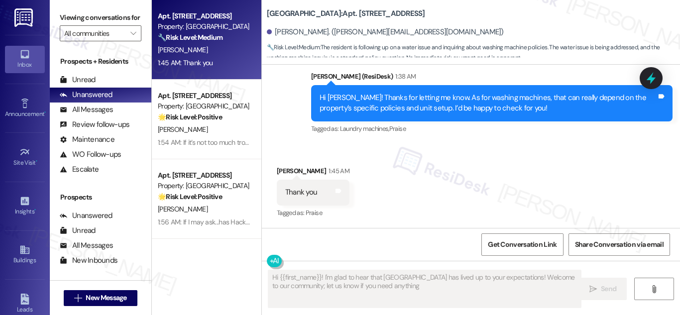
scroll to position [6144, 0]
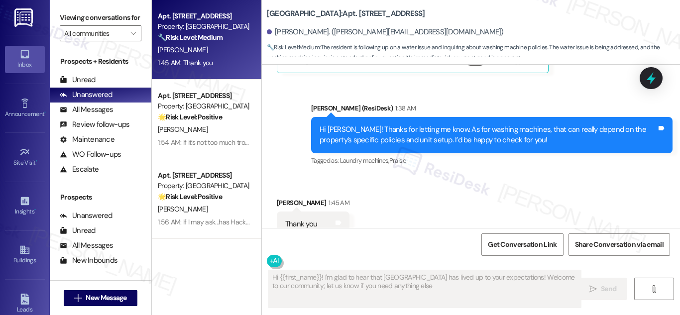
type textarea "Hi {{first_name}}! I'm glad to hear that [GEOGRAPHIC_DATA] has lived up to your…"
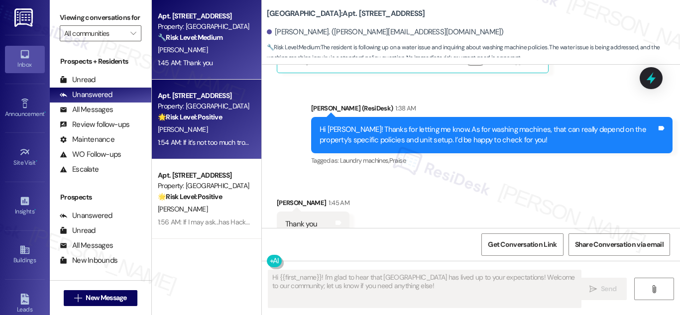
click at [213, 133] on div "[PERSON_NAME]" at bounding box center [204, 129] width 94 height 12
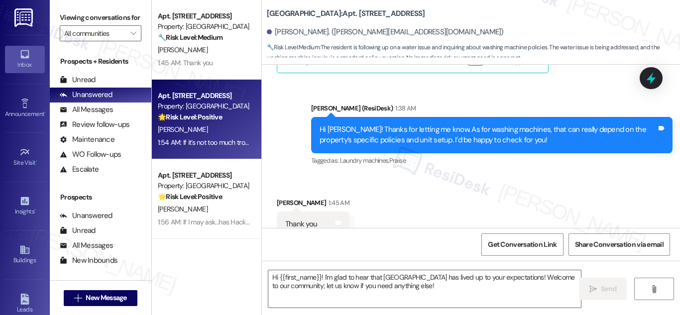
type textarea "Fetching suggested responses. Please feel free to read through the conversation…"
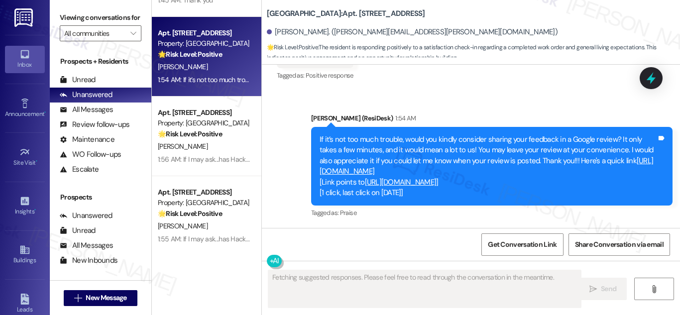
scroll to position [74, 0]
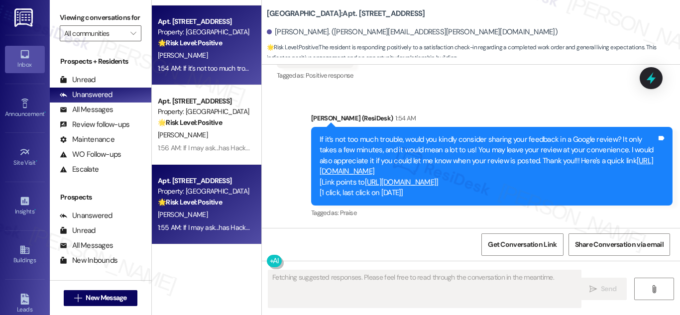
click at [223, 211] on div "[PERSON_NAME]" at bounding box center [204, 215] width 94 height 12
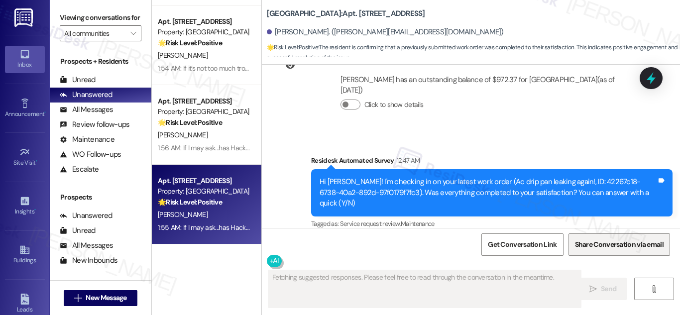
scroll to position [2418, 0]
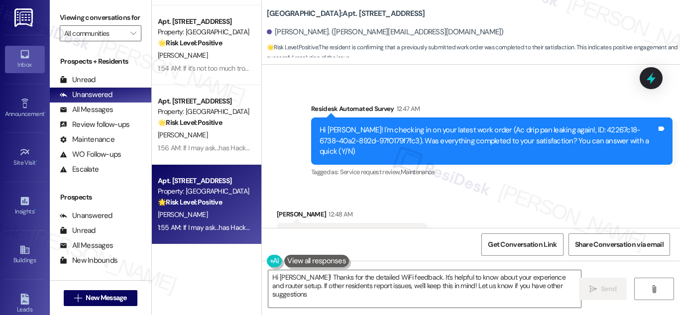
type textarea "Hi [PERSON_NAME]! Thanks for the detailed WiFi feedback. It's helpful to know a…"
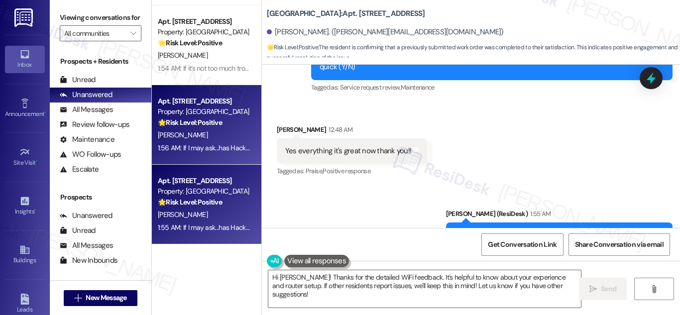
click at [196, 120] on strong "🌟 Risk Level: Positive" at bounding box center [190, 122] width 64 height 9
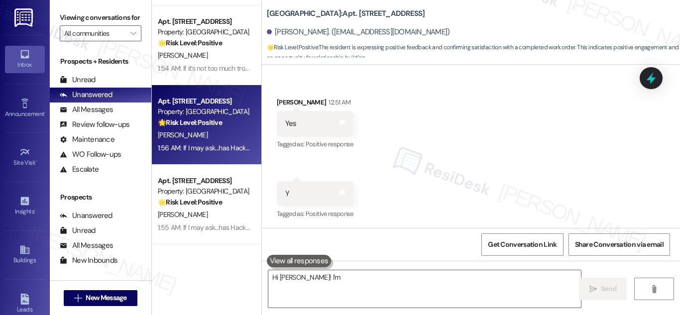
scroll to position [21343, 0]
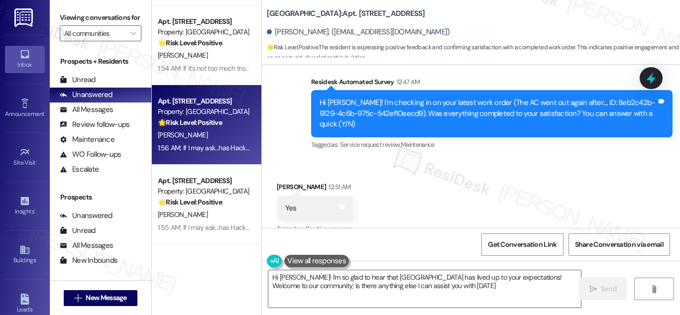
type textarea "Hi [PERSON_NAME]! I'm so glad to hear that [GEOGRAPHIC_DATA] has lived up to yo…"
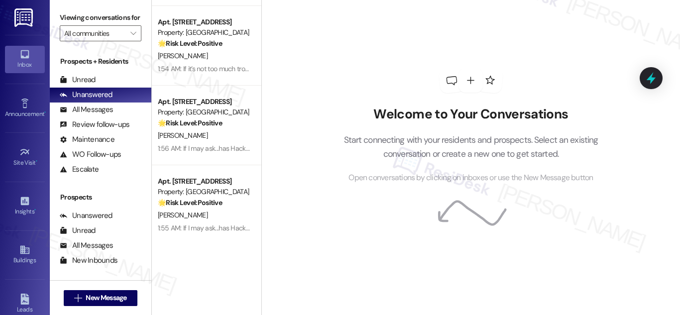
scroll to position [74, 0]
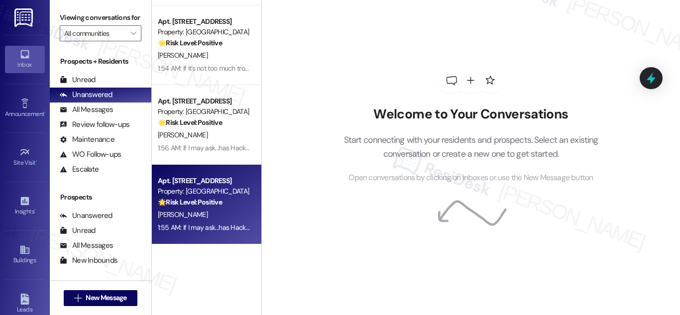
click at [216, 212] on div "[PERSON_NAME]" at bounding box center [204, 215] width 94 height 12
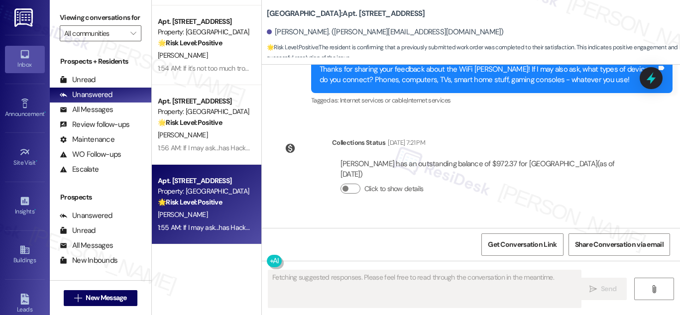
scroll to position [2418, 0]
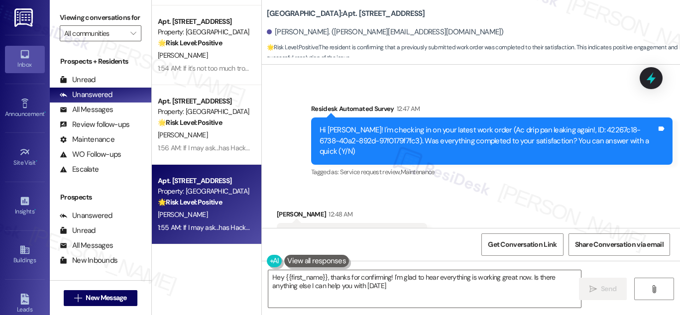
type textarea "Hey {{first_name}}, thanks for confirming! I'm glad to hear everything is worki…"
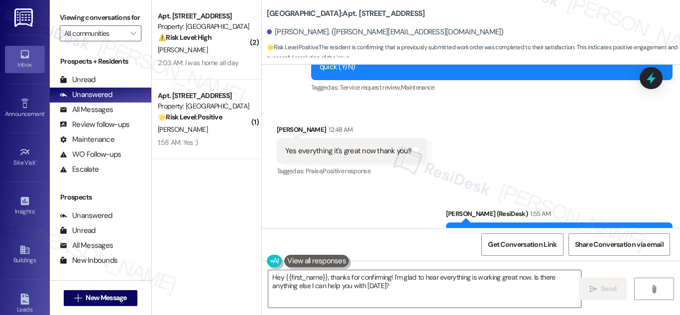
scroll to position [0, 0]
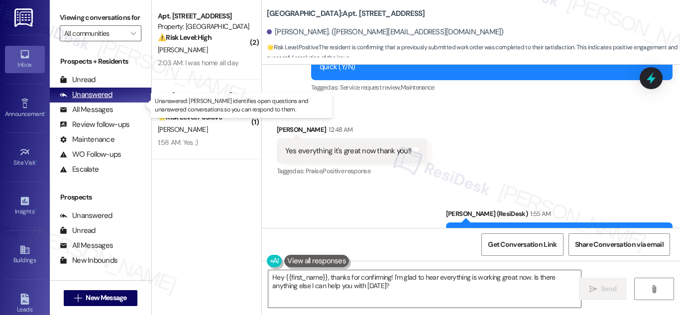
drag, startPoint x: 90, startPoint y: 108, endPoint x: 96, endPoint y: 106, distance: 6.5
click at [91, 100] on div "Unanswered" at bounding box center [86, 95] width 53 height 10
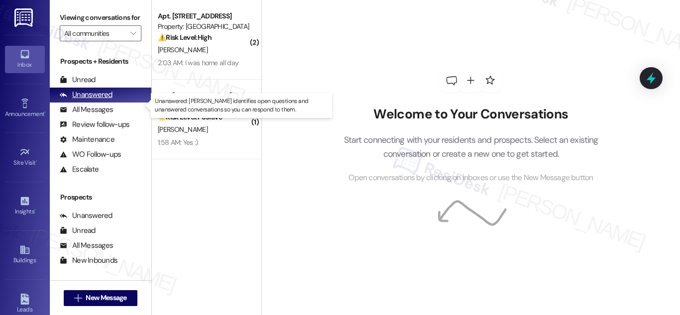
click at [111, 103] on div "Unanswered (0)" at bounding box center [101, 95] width 102 height 15
click at [111, 100] on div "Unanswered" at bounding box center [86, 95] width 53 height 10
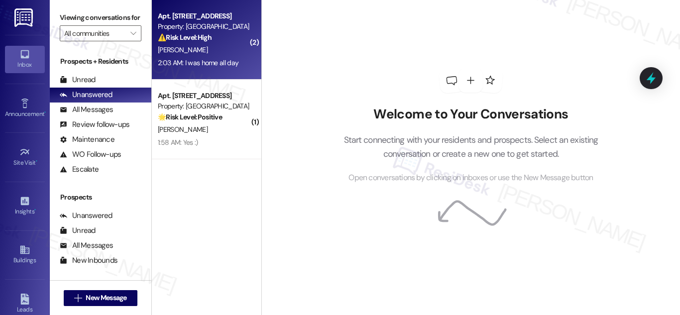
click at [206, 33] on strong "⚠️ Risk Level: High" at bounding box center [185, 37] width 54 height 9
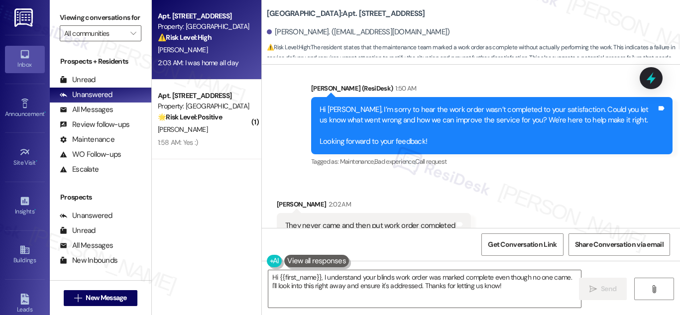
scroll to position [1331, 0]
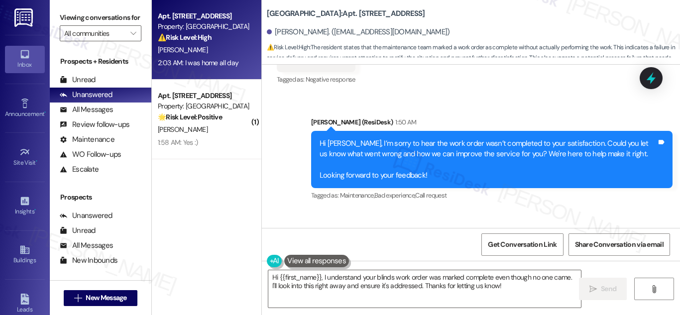
click at [347, 12] on b "[GEOGRAPHIC_DATA]: Apt. [STREET_ADDRESS]" at bounding box center [346, 13] width 158 height 10
click at [348, 13] on b "[GEOGRAPHIC_DATA]: Apt. [STREET_ADDRESS]" at bounding box center [346, 13] width 158 height 10
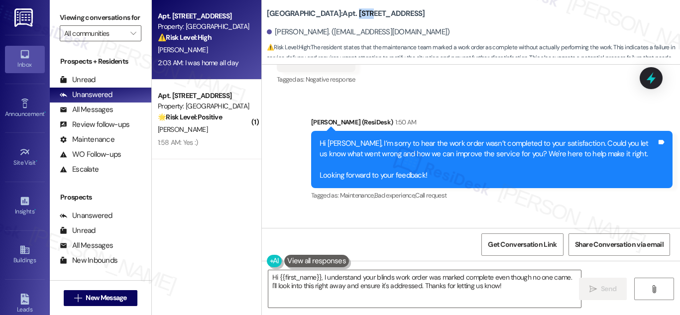
copy b "2715"
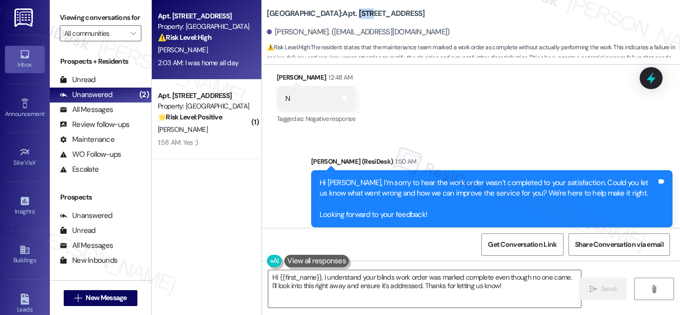
scroll to position [1443, 0]
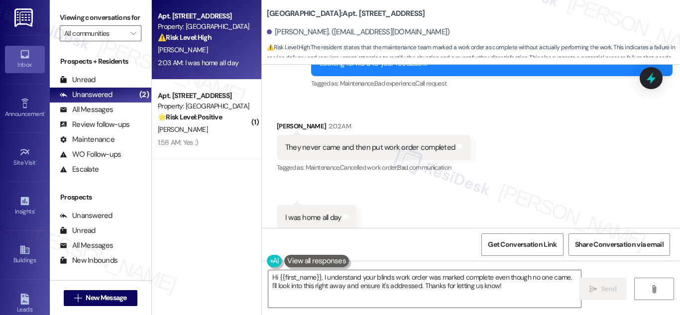
click at [415, 142] on div "They never came and then put work order completed" at bounding box center [370, 147] width 170 height 10
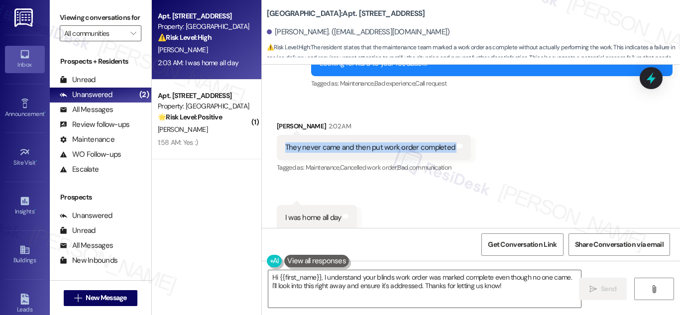
click at [415, 142] on div "They never came and then put work order completed" at bounding box center [370, 147] width 170 height 10
copy div "They never came and then put work order completed Tags and notes"
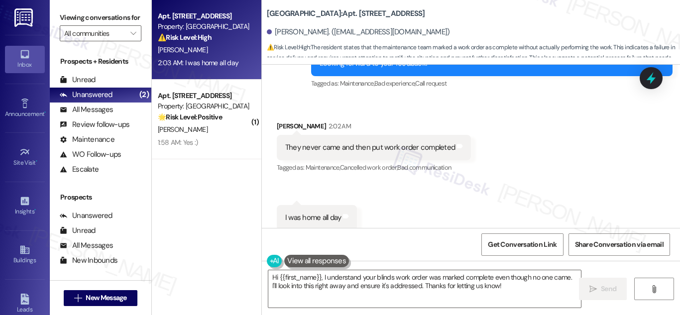
click at [306, 213] on div "I was home all day" at bounding box center [313, 218] width 56 height 10
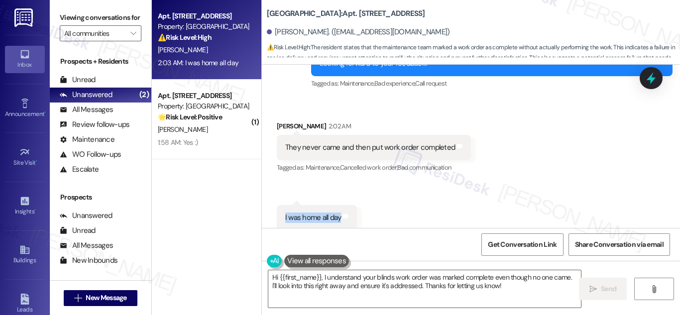
copy div "I was home all day Tags and notes"
click at [506, 288] on textarea "Hi {{first_name}}, I understand your blinds work order was marked complete even…" at bounding box center [424, 288] width 313 height 37
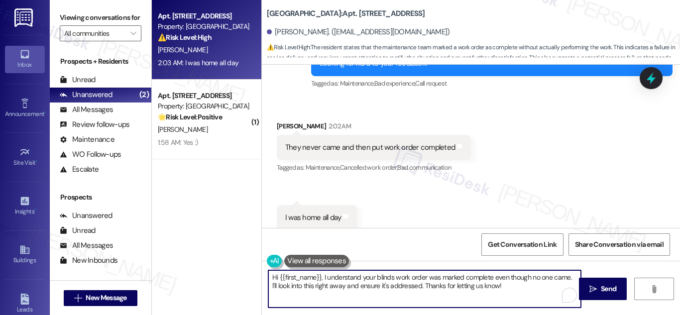
drag, startPoint x: 519, startPoint y: 290, endPoint x: 263, endPoint y: 273, distance: 256.4
click at [263, 273] on div "Hi {{first_name}}, I understand your blinds work order was marked complete even…" at bounding box center [420, 289] width 314 height 38
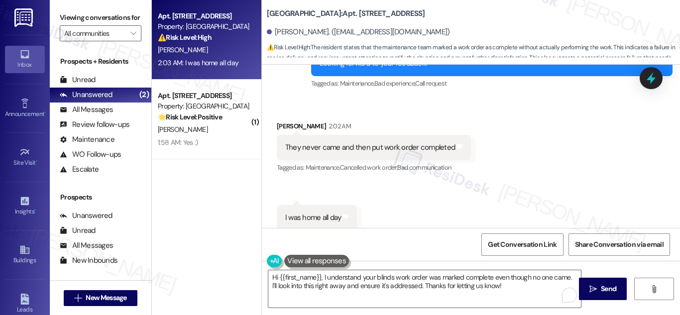
click at [263, 273] on div "Hi {{first_name}}, I understand your blinds work order was marked complete even…" at bounding box center [420, 289] width 314 height 38
click at [336, 284] on textarea "Hi {{first_name}}, I understand your blinds work order was marked complete even…" at bounding box center [424, 288] width 313 height 37
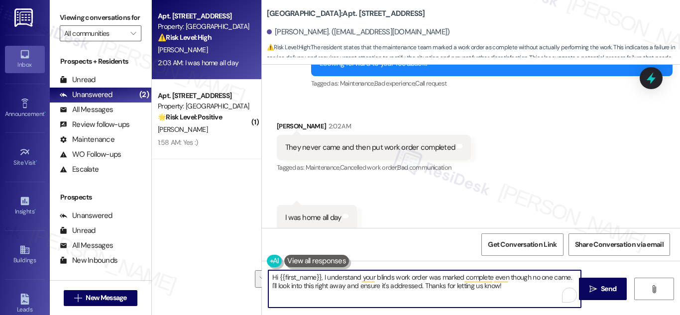
drag, startPoint x: 322, startPoint y: 276, endPoint x: 538, endPoint y: 299, distance: 217.2
click at [538, 299] on textarea "Hi {{first_name}}, I understand your blinds work order was marked complete even…" at bounding box center [424, 288] width 313 height 37
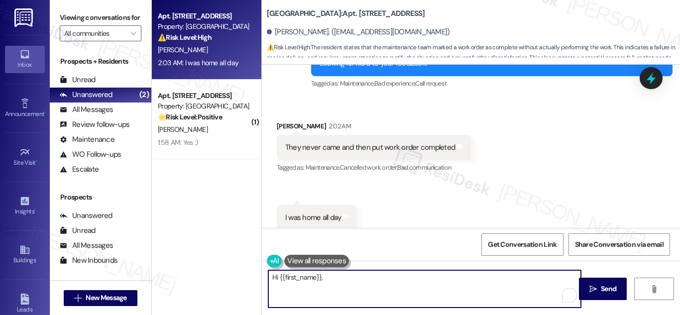
paste textarea "Thanks for letting us know. I’ll look into this right away and follow up with t…"
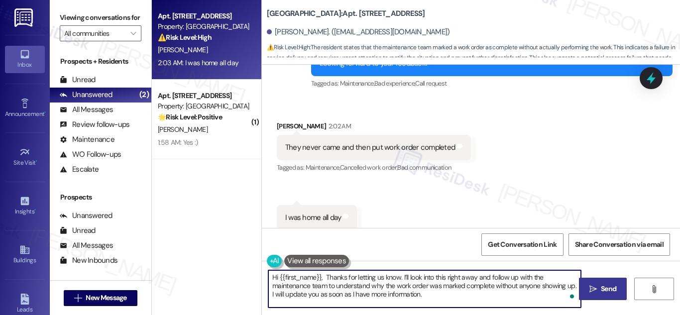
type textarea "Hi {{first_name}}, Thanks for letting us know. I’ll look into this right away a…"
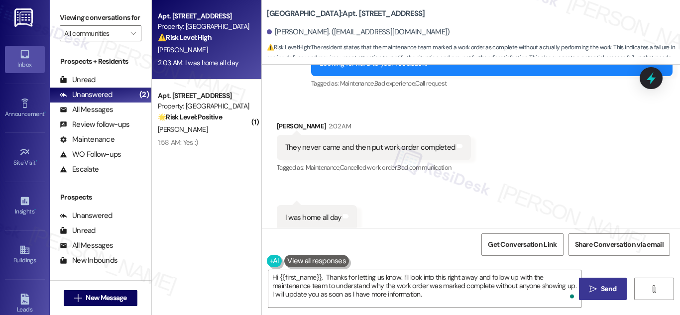
click at [605, 290] on span "Send" at bounding box center [608, 289] width 15 height 10
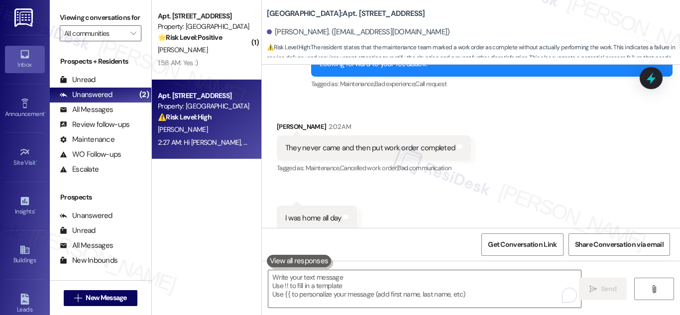
scroll to position [1533, 0]
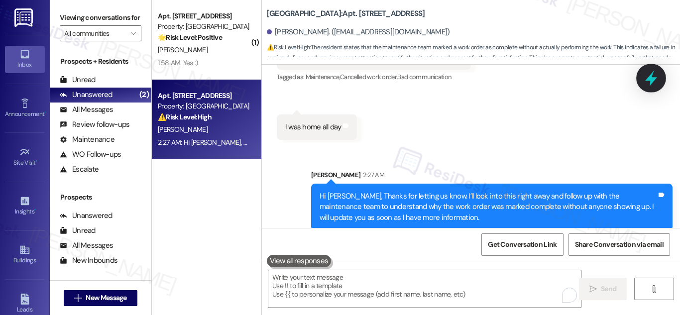
click at [656, 74] on icon at bounding box center [651, 78] width 17 height 17
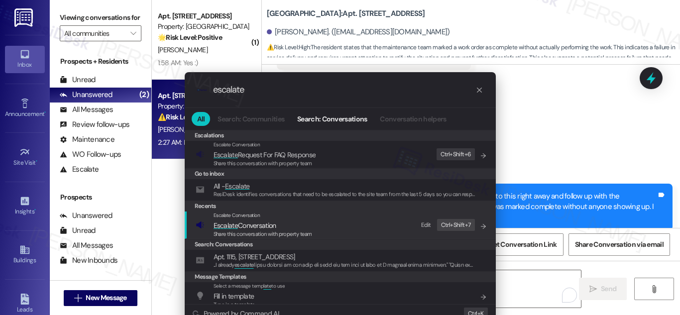
type input "escalate"
click at [255, 227] on span "Escalate Conversation" at bounding box center [245, 225] width 63 height 9
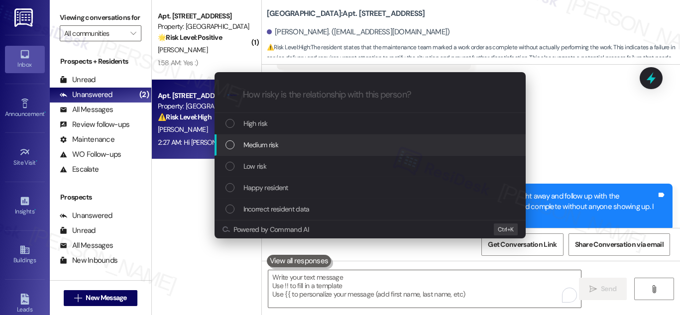
click at [231, 145] on div "List of options" at bounding box center [230, 144] width 9 height 9
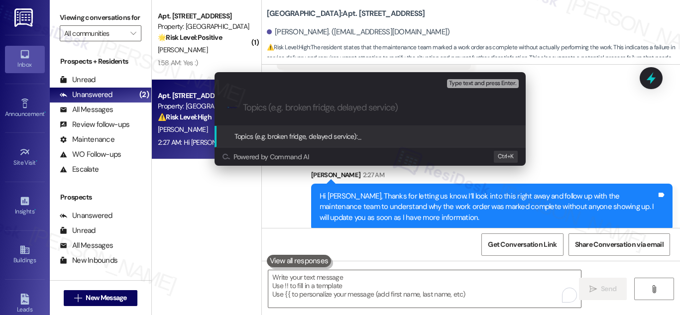
paste input "Work Order Marked Complete – No Technician Came On Site"
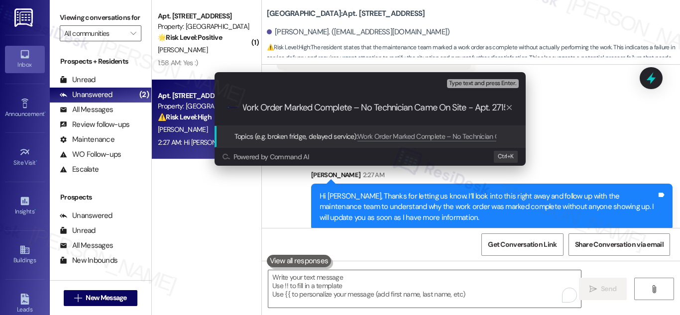
scroll to position [0, 9]
type input "Work Order Marked Complete – No Technician Came On Site - Apt. 2715"
click at [309, 137] on span "Topics (e.g. broken fridge, delayed service):" at bounding box center [295, 136] width 123 height 9
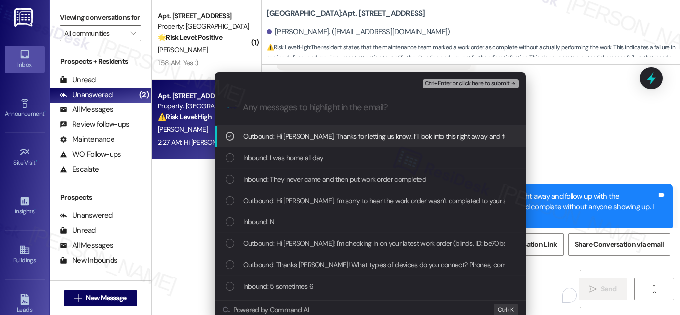
scroll to position [0, 0]
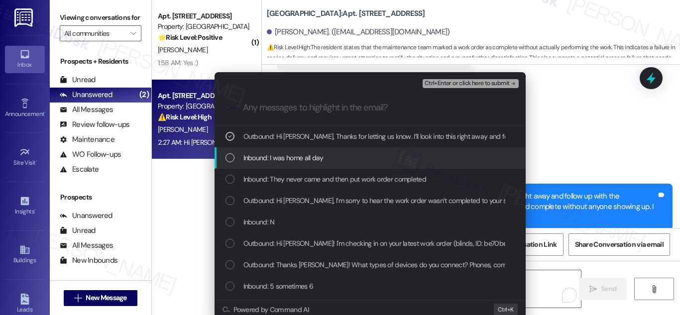
click at [227, 158] on div "List of options" at bounding box center [230, 157] width 9 height 9
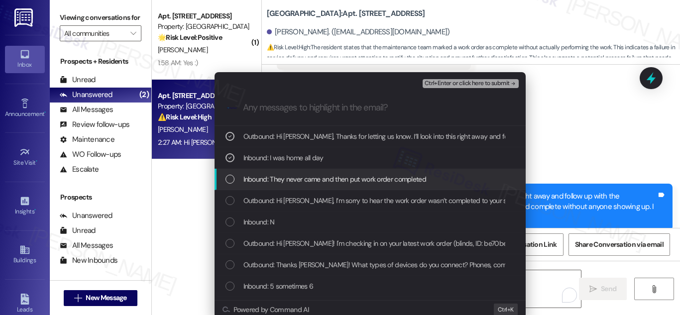
click at [230, 179] on div "List of options" at bounding box center [230, 179] width 9 height 9
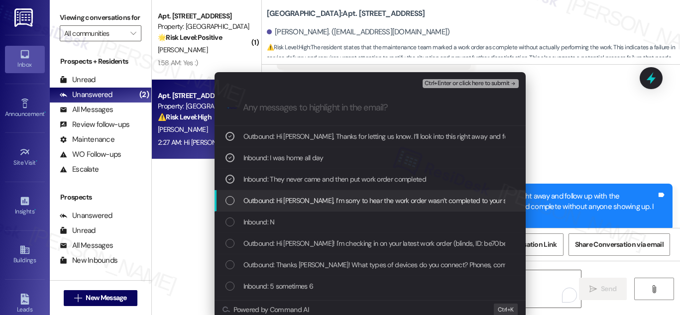
click at [231, 198] on div "List of options" at bounding box center [230, 200] width 9 height 9
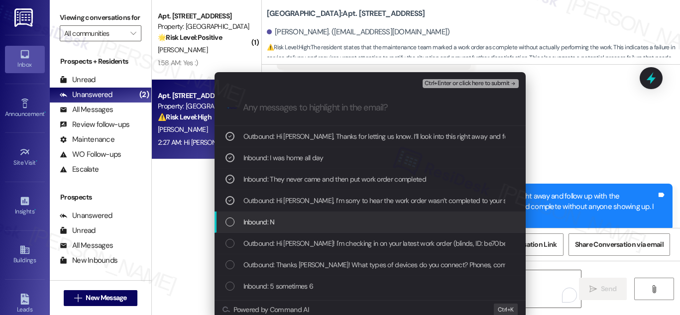
click at [226, 221] on div "List of options" at bounding box center [230, 222] width 9 height 9
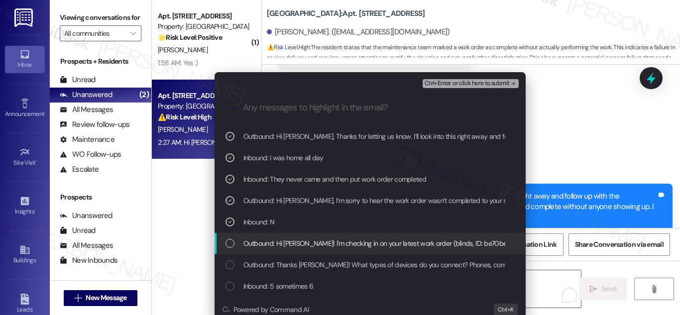
click at [231, 241] on div "List of options" at bounding box center [230, 243] width 9 height 9
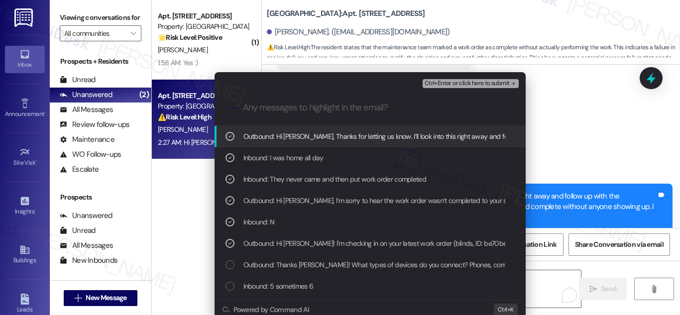
click at [485, 83] on span "Ctrl+Enter or click here to submit" at bounding box center [467, 83] width 85 height 7
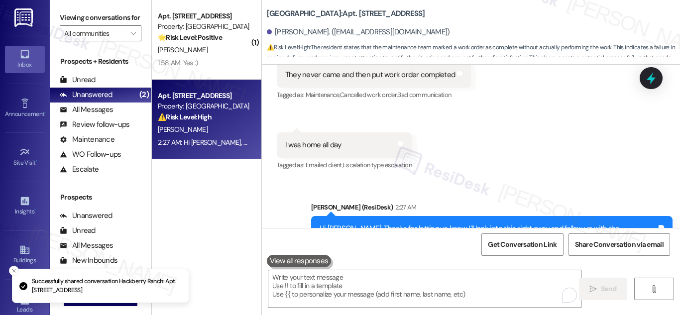
scroll to position [1563, 0]
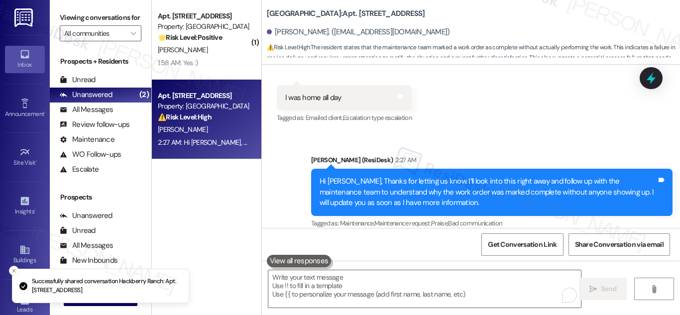
drag, startPoint x: 677, startPoint y: 211, endPoint x: 674, endPoint y: 226, distance: 14.7
click at [674, 226] on div "Sent via SMS [PERSON_NAME] (ResiDesk) 2:27 AM Hi [PERSON_NAME], Thanks for lett…" at bounding box center [492, 192] width 376 height 91
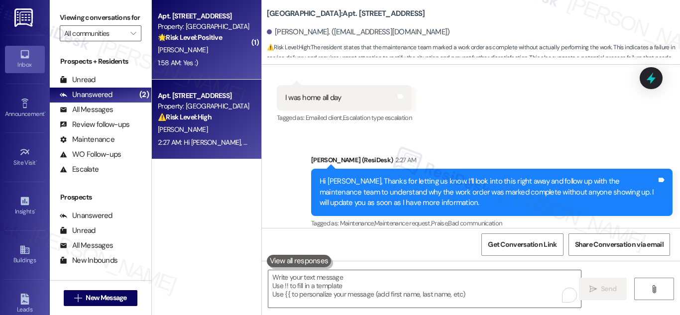
click at [188, 38] on strong "🌟 Risk Level: Positive" at bounding box center [190, 37] width 64 height 9
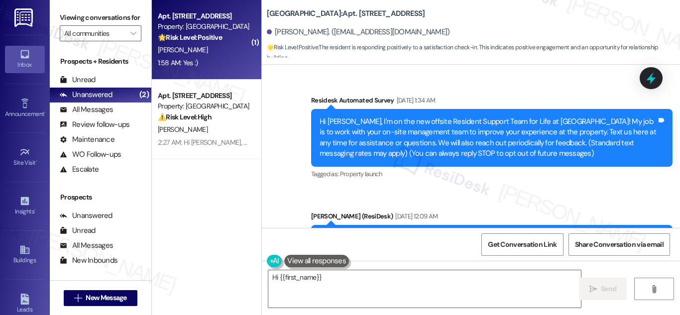
scroll to position [21512, 0]
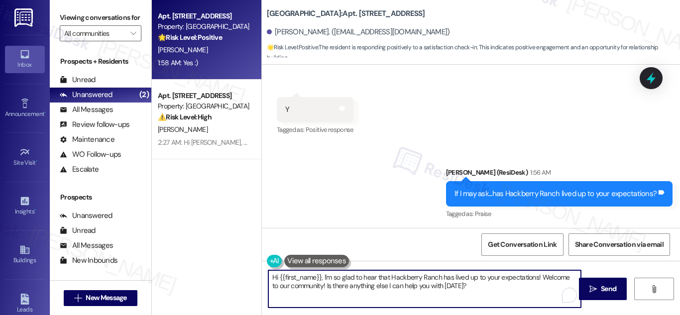
drag, startPoint x: 440, startPoint y: 280, endPoint x: 267, endPoint y: 273, distance: 172.9
click at [268, 273] on textarea "Hi {{first_name}}, I'm so glad to hear that Hackberry Ranch has lived up to you…" at bounding box center [424, 288] width 313 height 37
paste textarea "If it’s not too much trouble, would you kindly consider sharing your feedback i…"
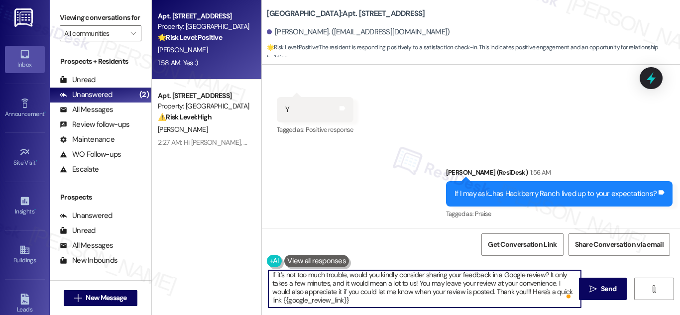
scroll to position [2, 0]
type textarea "If it’s not too much trouble, would you kindly consider sharing your feedback i…"
click at [600, 285] on span "Send" at bounding box center [608, 289] width 19 height 10
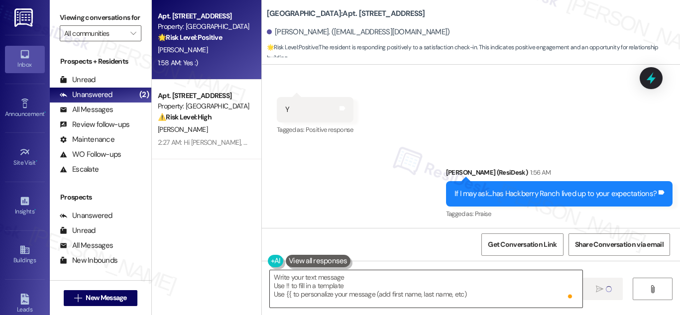
scroll to position [0, 0]
type textarea "Fetching suggested responses. Please feel free to read through the conversation…"
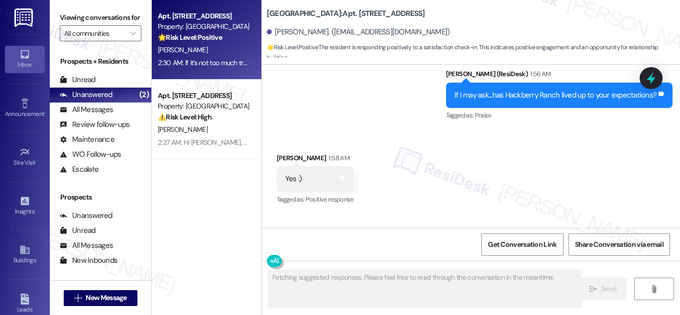
scroll to position [21614, 0]
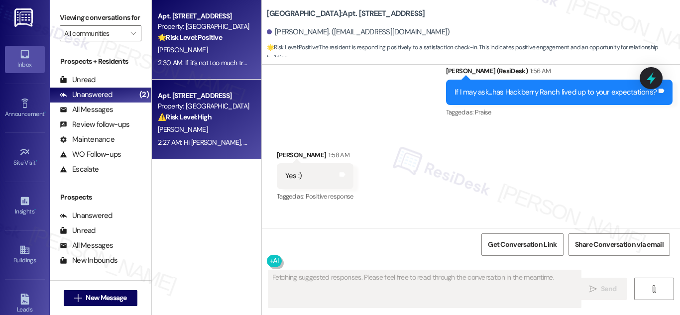
click at [172, 96] on div "Apt. [STREET_ADDRESS]" at bounding box center [204, 96] width 92 height 10
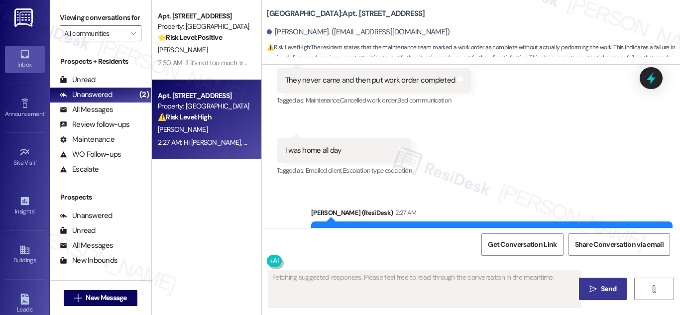
scroll to position [1497, 0]
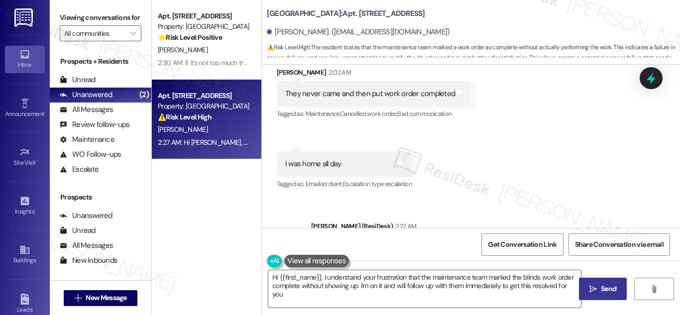
type textarea "Hi {{first_name}}, I understand your frustration that the maintenance team mark…"
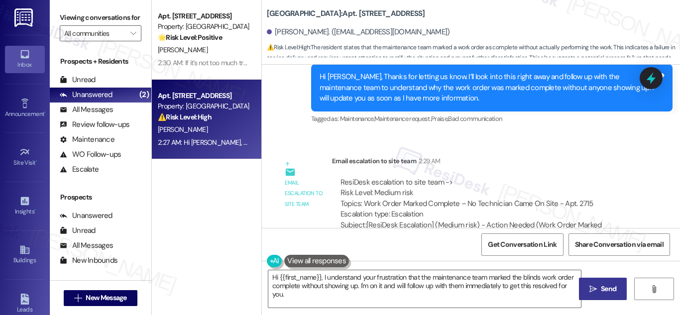
scroll to position [1696, 0]
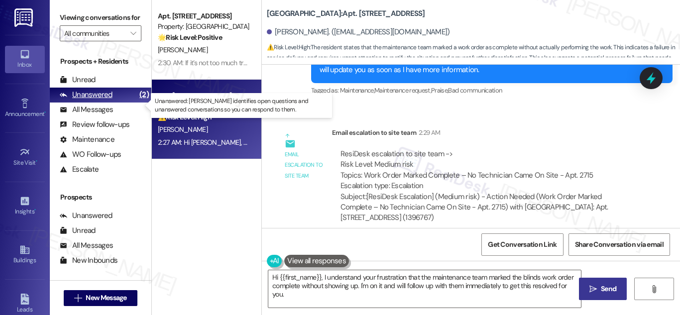
click at [97, 100] on div "Unanswered" at bounding box center [86, 95] width 53 height 10
